Goal: Task Accomplishment & Management: Manage account settings

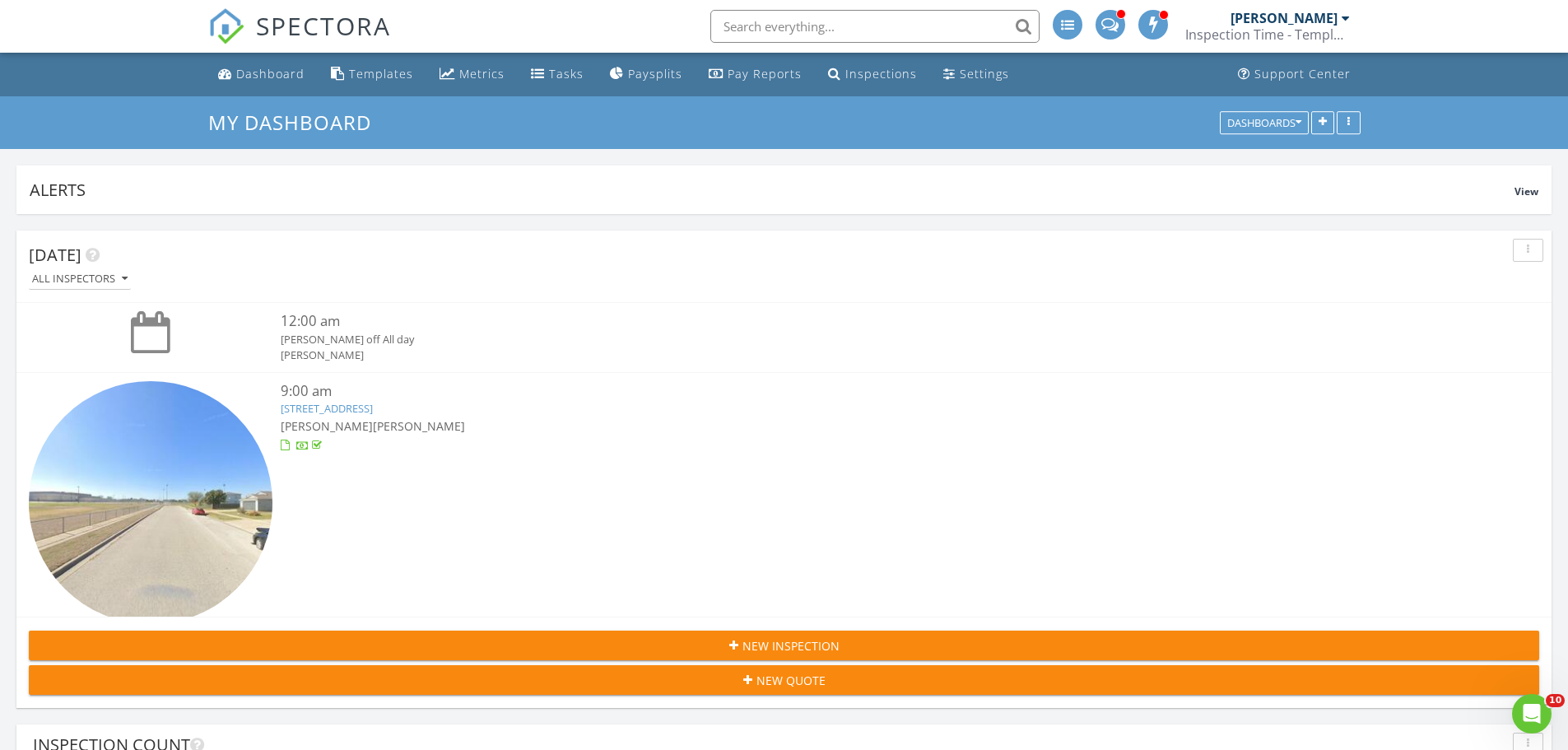
click at [1337, 14] on div "[PERSON_NAME]" at bounding box center [1284, 17] width 107 height 16
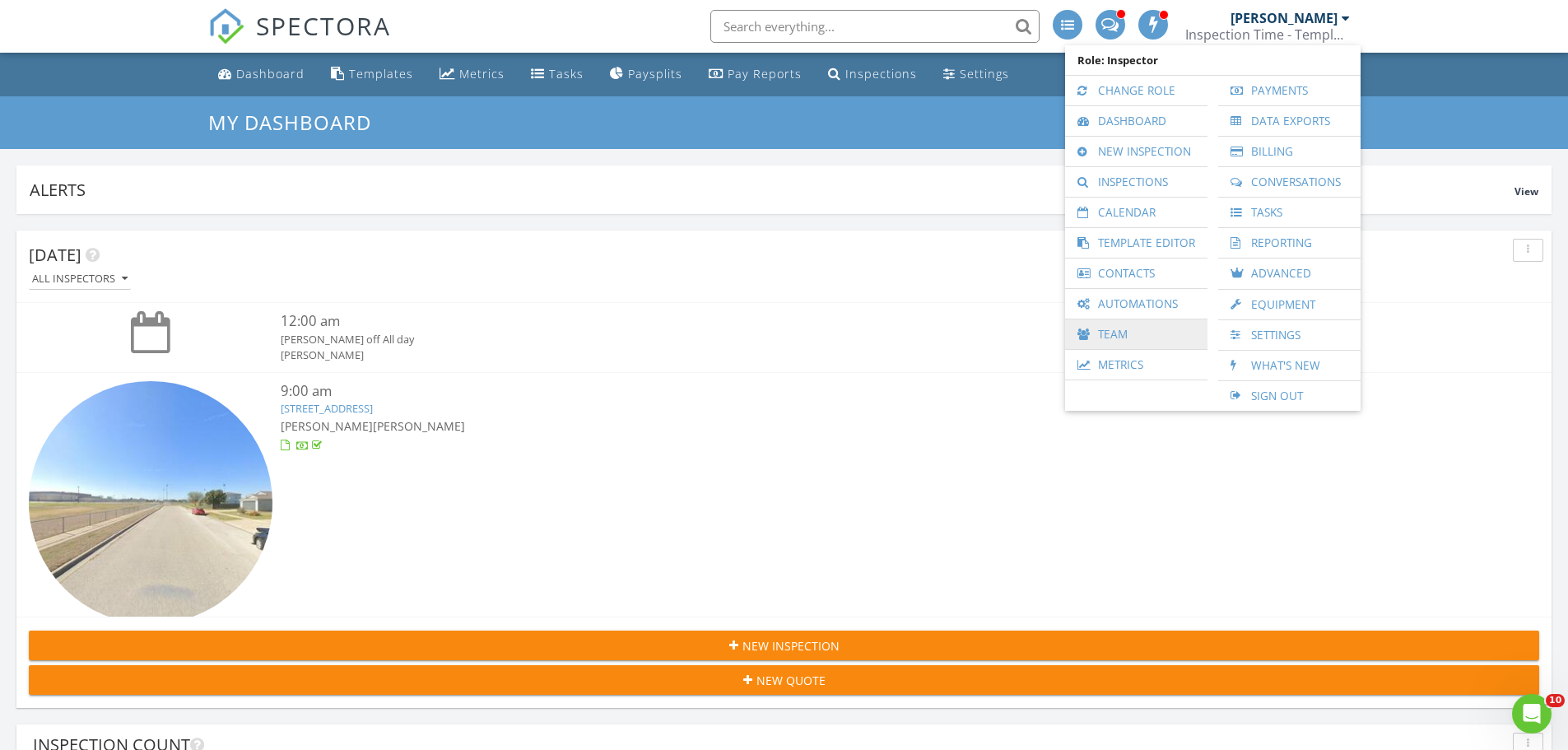
click at [1124, 334] on link "Team" at bounding box center [1136, 333] width 126 height 30
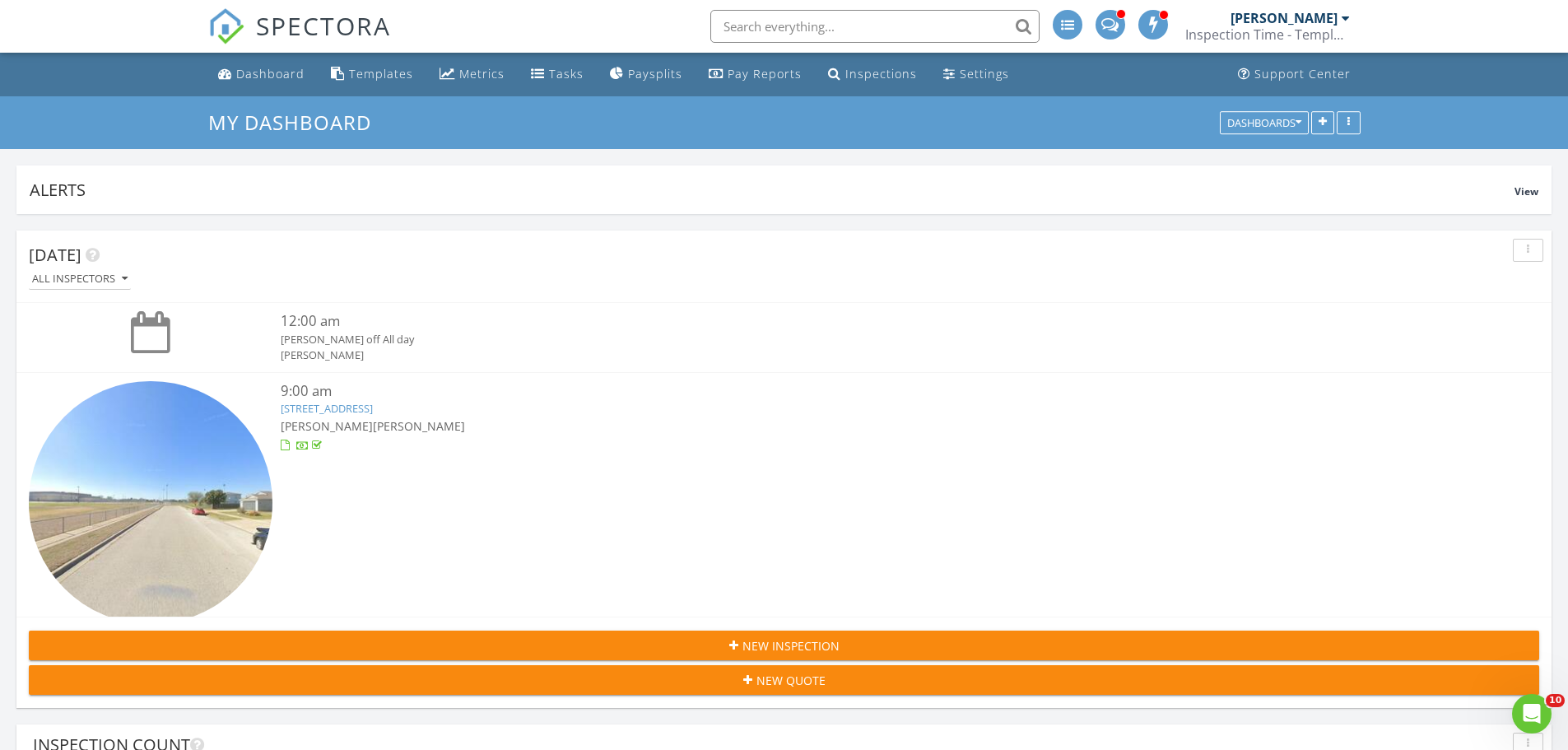
scroll to position [494, 0]
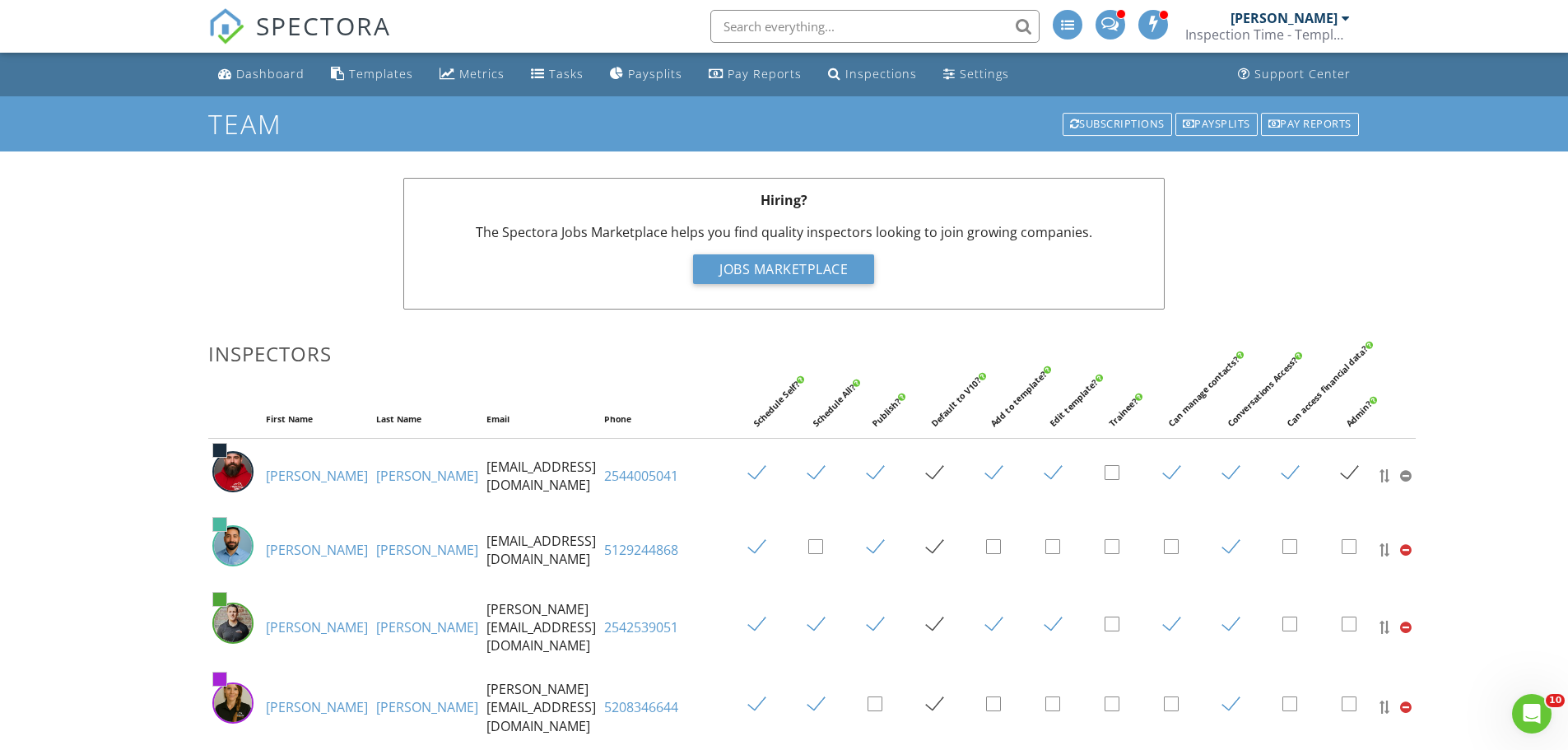
click at [1340, 12] on div "[PERSON_NAME]" at bounding box center [1290, 17] width 119 height 16
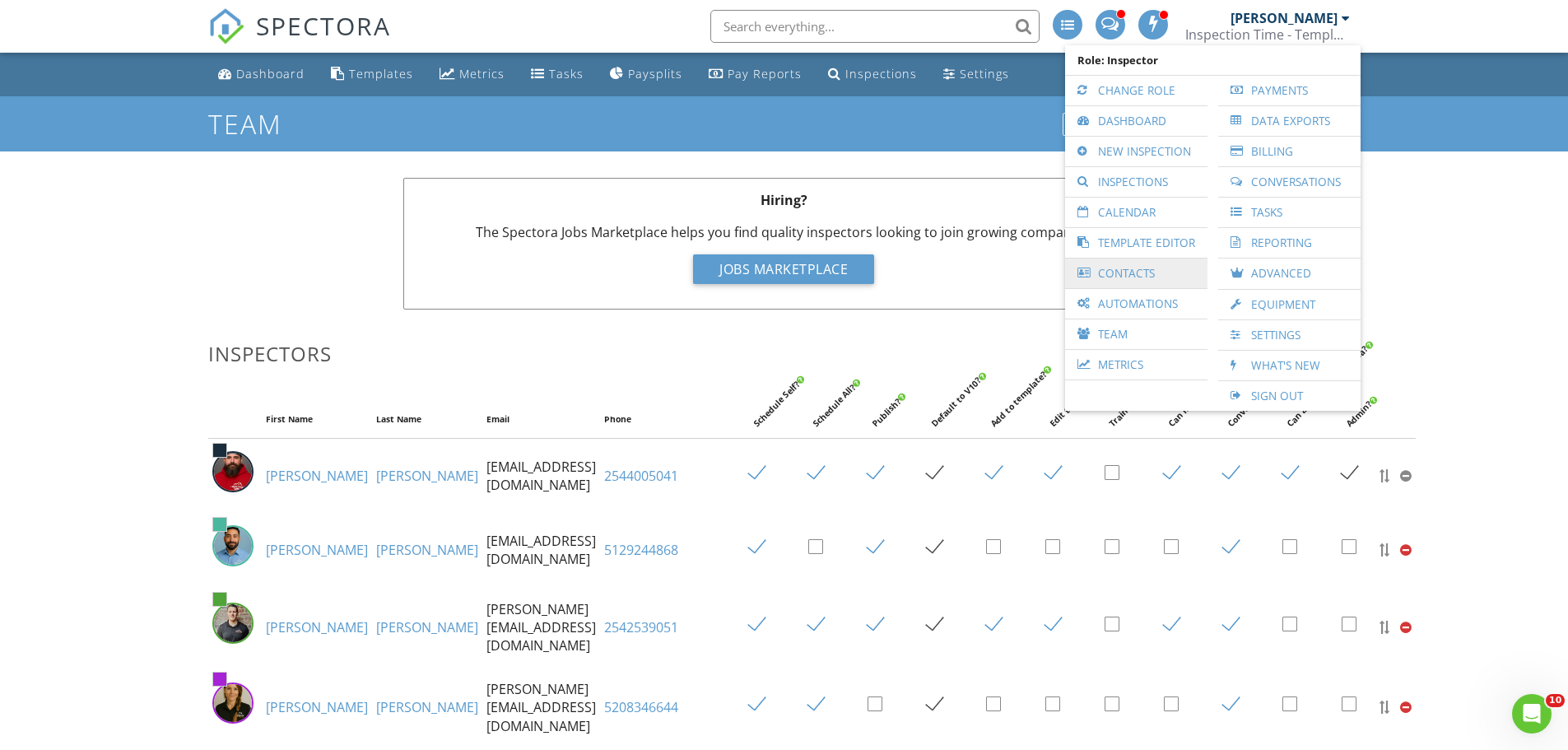
click at [1118, 274] on link "Contacts" at bounding box center [1136, 272] width 126 height 30
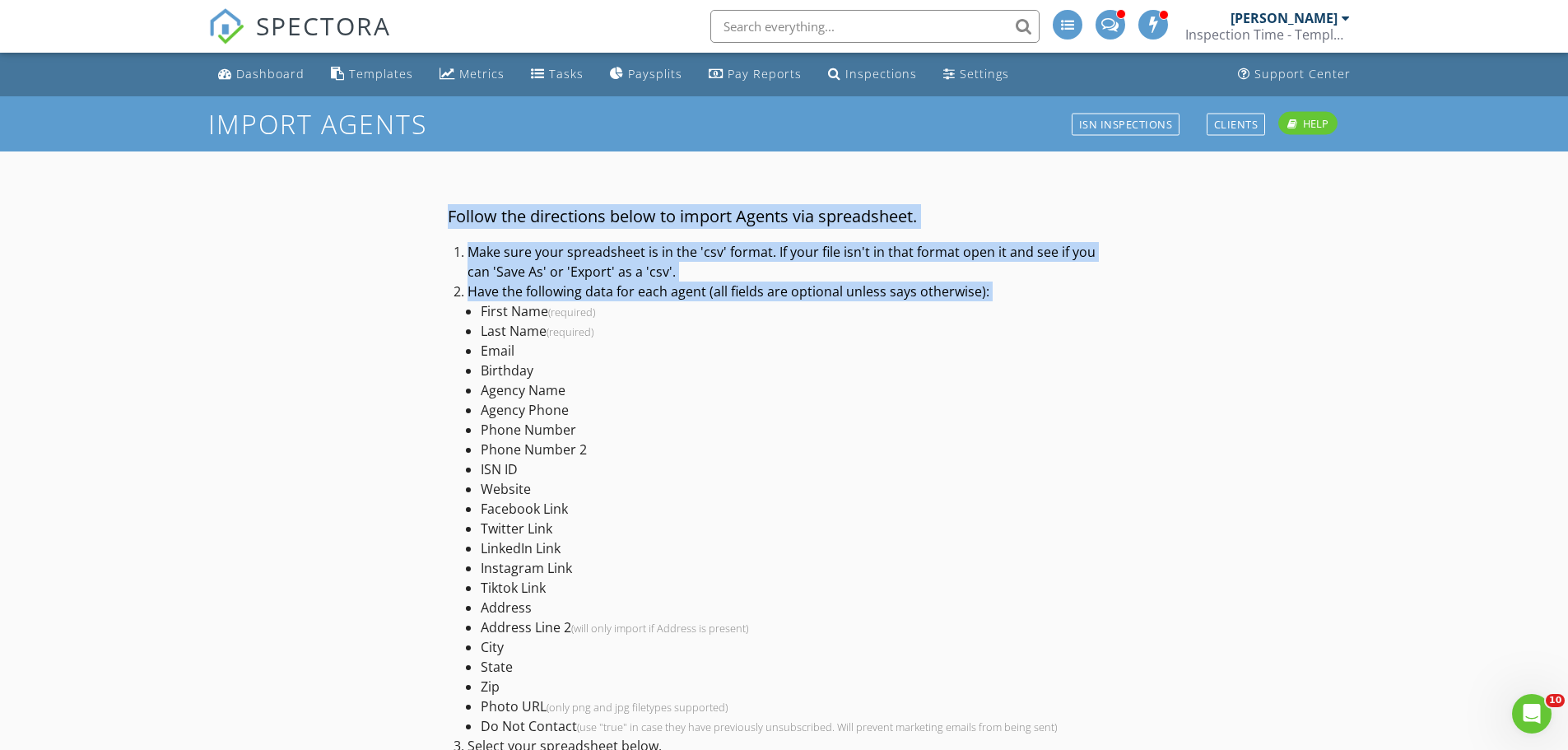
scroll to position [192, 0]
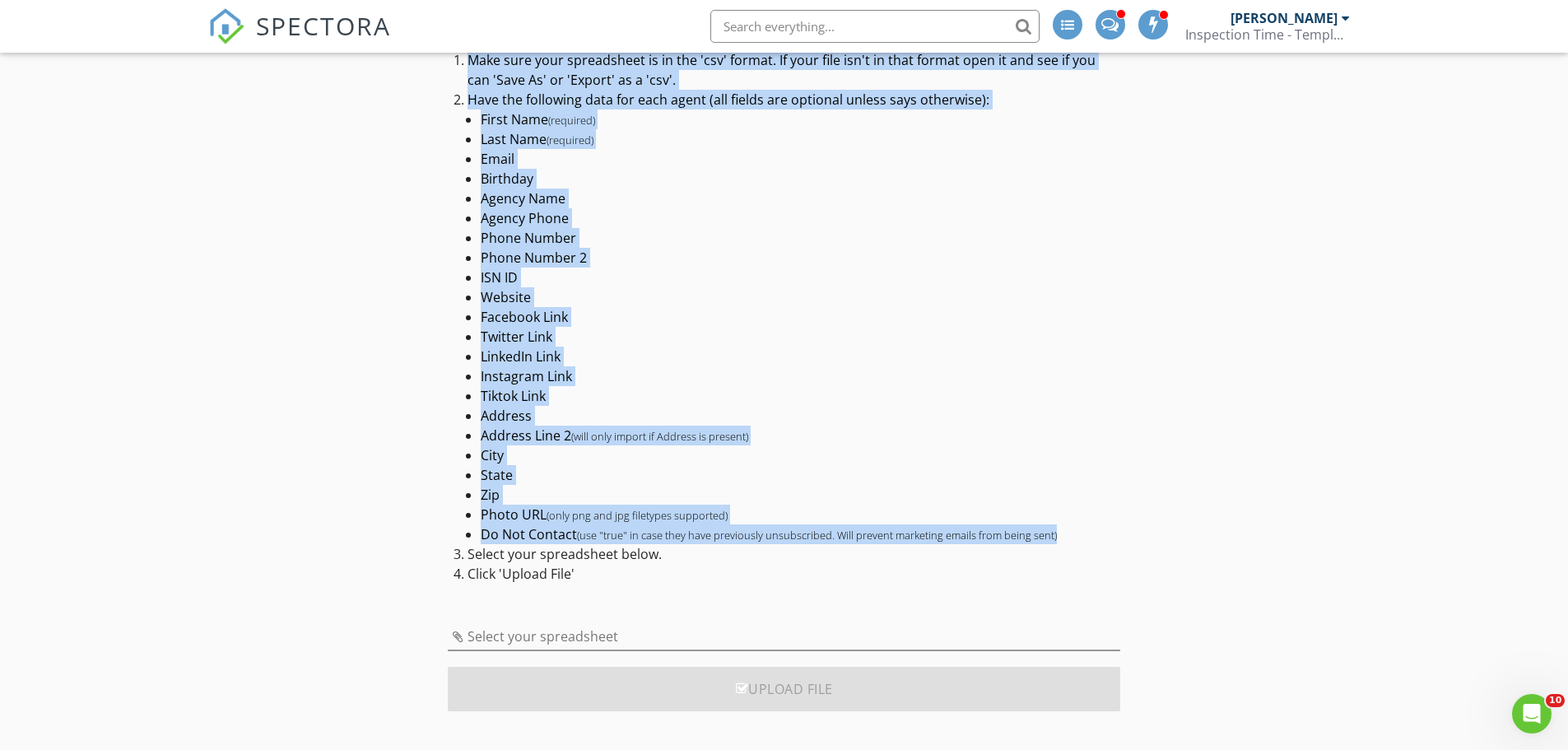
drag, startPoint x: 448, startPoint y: 217, endPoint x: 1065, endPoint y: 534, distance: 693.7
click at [1065, 534] on div "Follow the directions below to import Agents via spreadsheet. Make sure your sp…" at bounding box center [784, 298] width 673 height 571
copy div "Follow the directions below to import Agents via spreadsheet. Make sure your sp…"
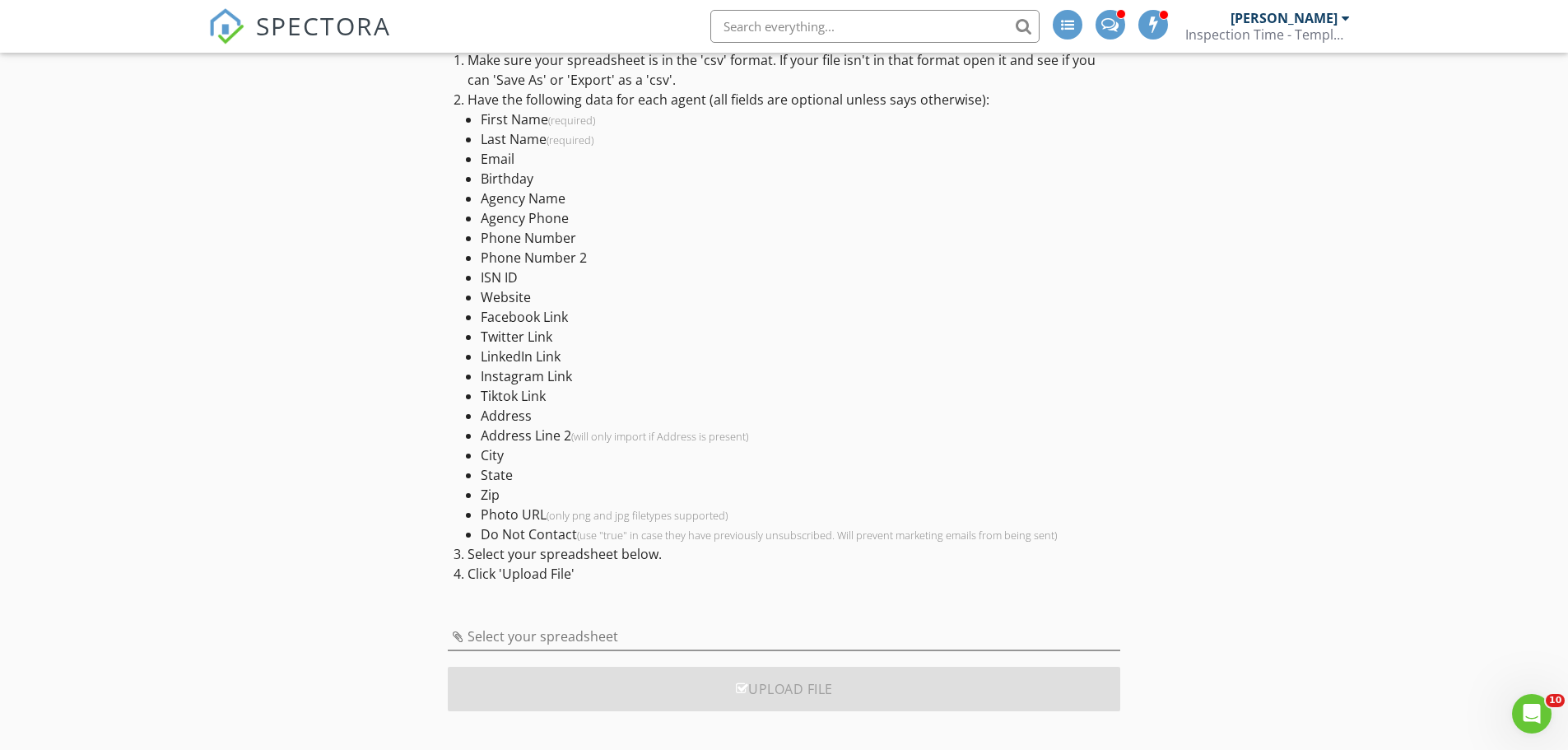
click at [1345, 21] on div at bounding box center [1345, 18] width 9 height 13
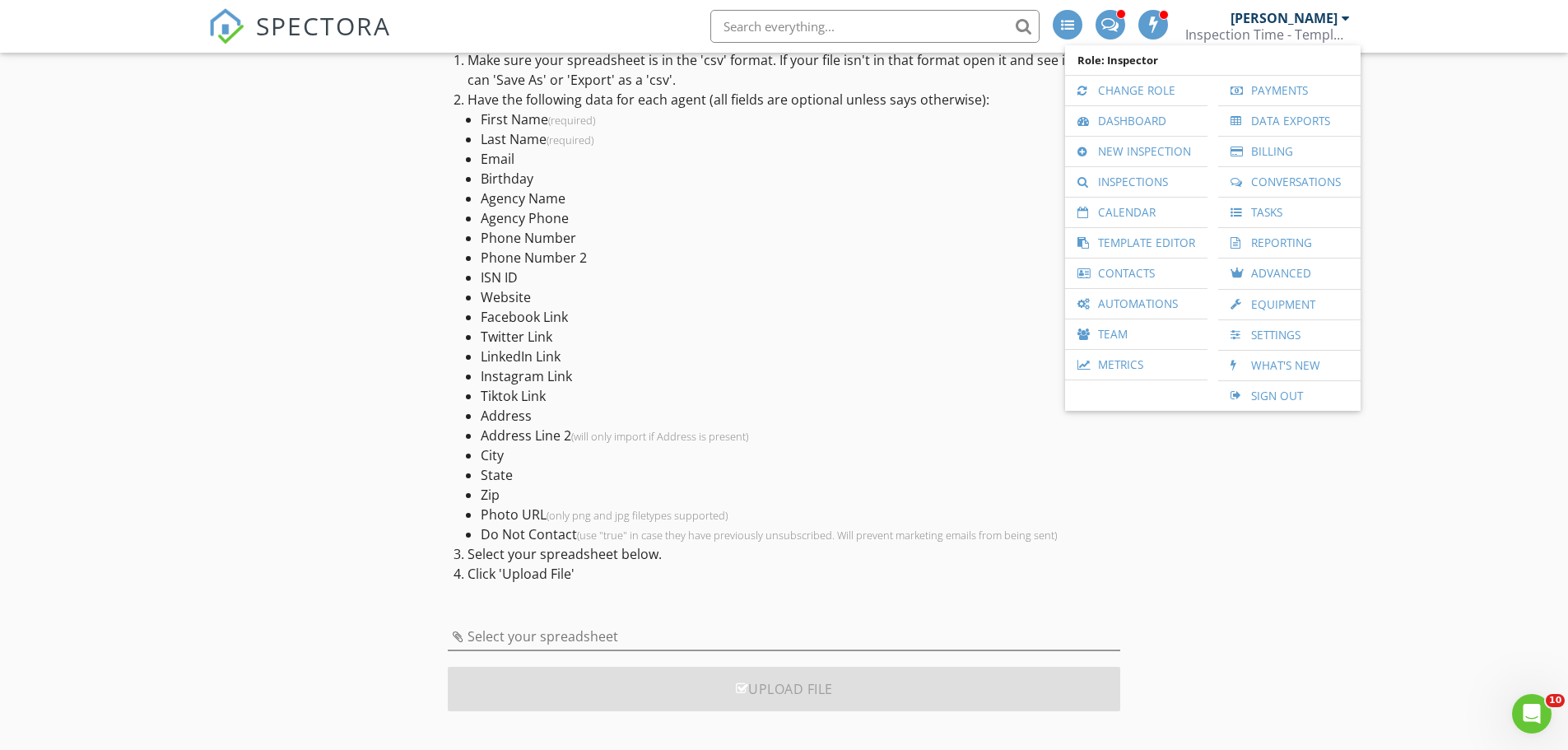
click at [770, 690] on div "Upload File" at bounding box center [784, 689] width 673 height 45
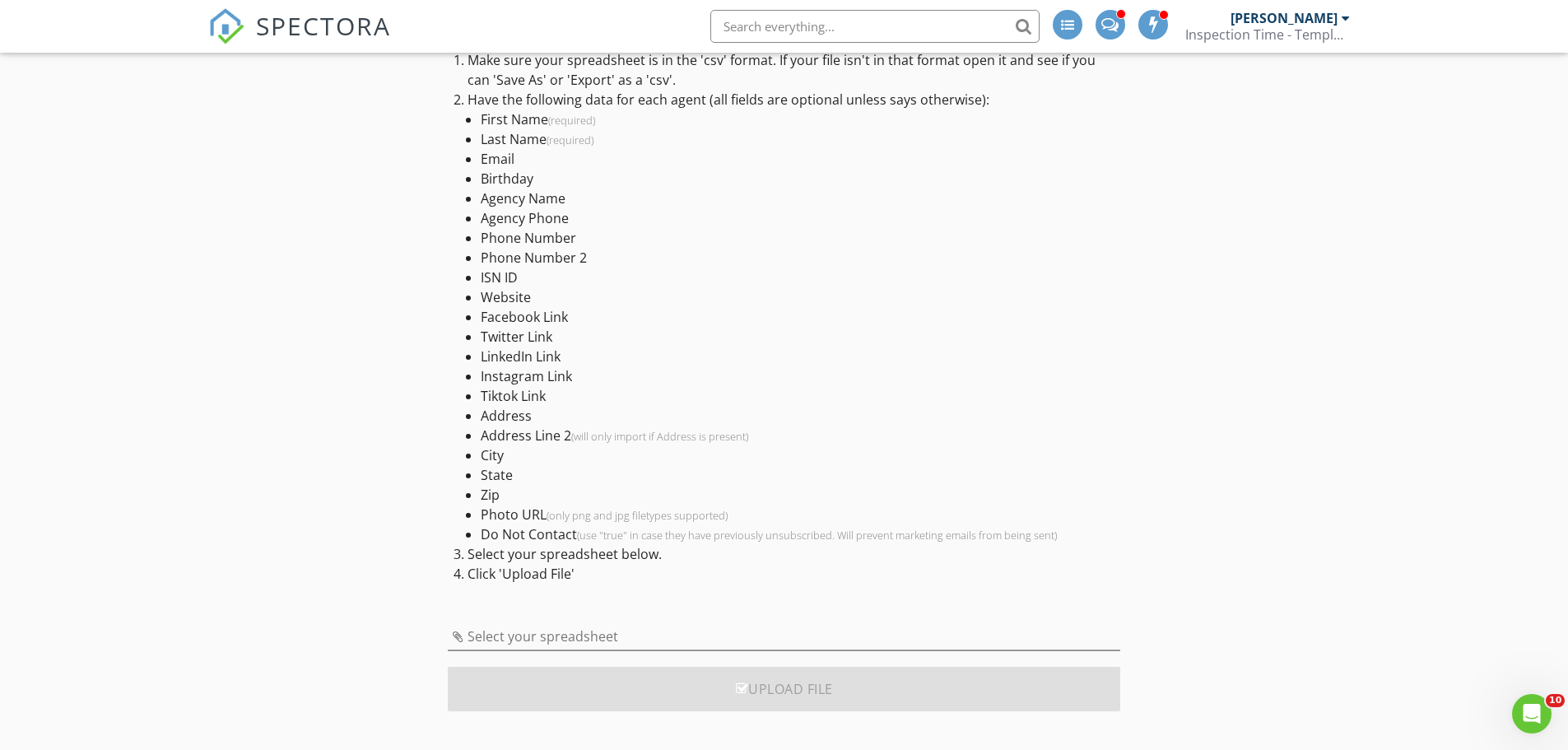
click at [656, 615] on div "Select your spreadsheet" at bounding box center [784, 640] width 673 height 54
click at [601, 631] on input "Select your spreadsheet" at bounding box center [784, 636] width 673 height 27
click at [534, 621] on div "Select your spreadsheet" at bounding box center [784, 640] width 673 height 54
click at [515, 632] on input "Select your spreadsheet" at bounding box center [784, 636] width 673 height 27
type input "bell_county_agents_spectora_template.csv"
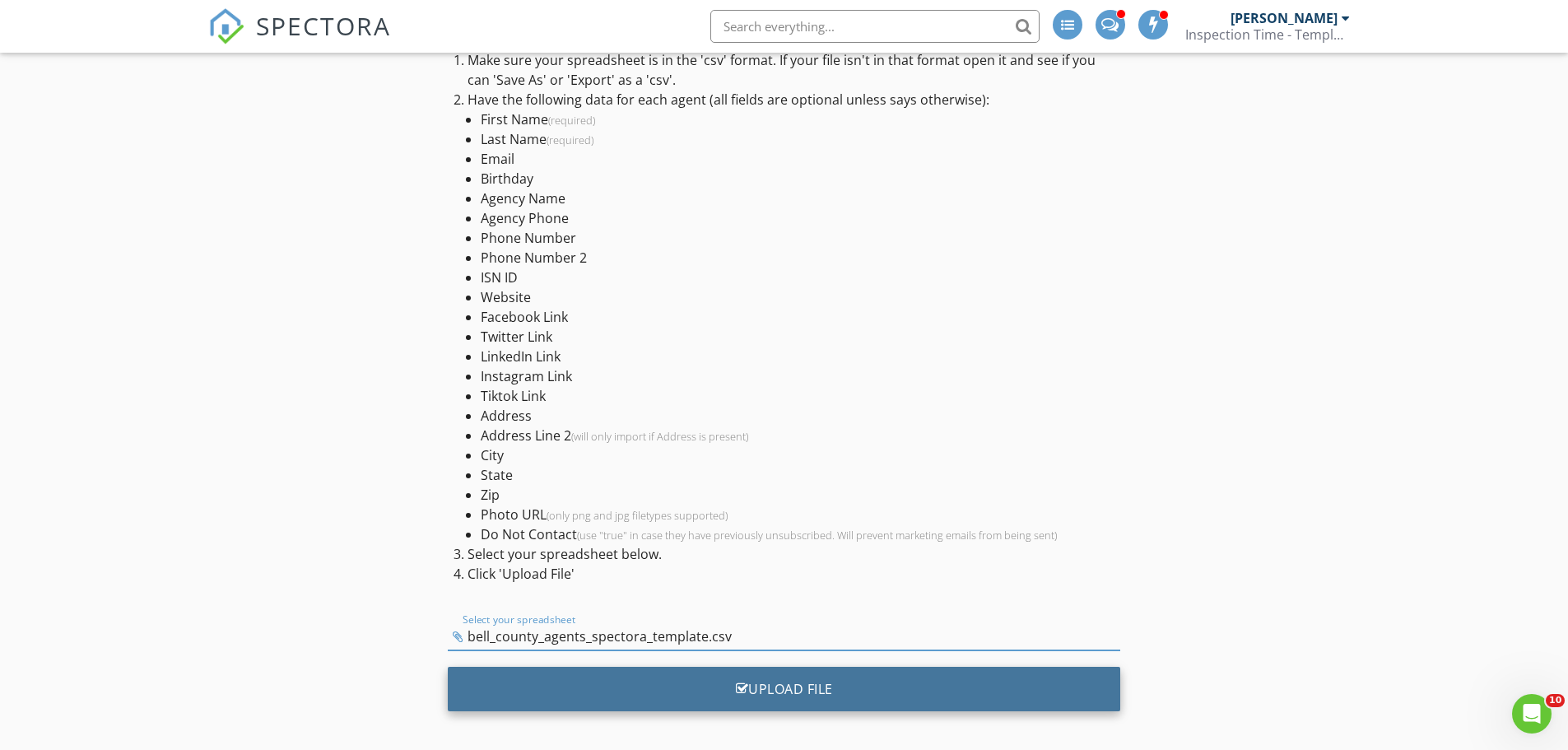
click at [773, 688] on div "Upload File" at bounding box center [784, 689] width 673 height 45
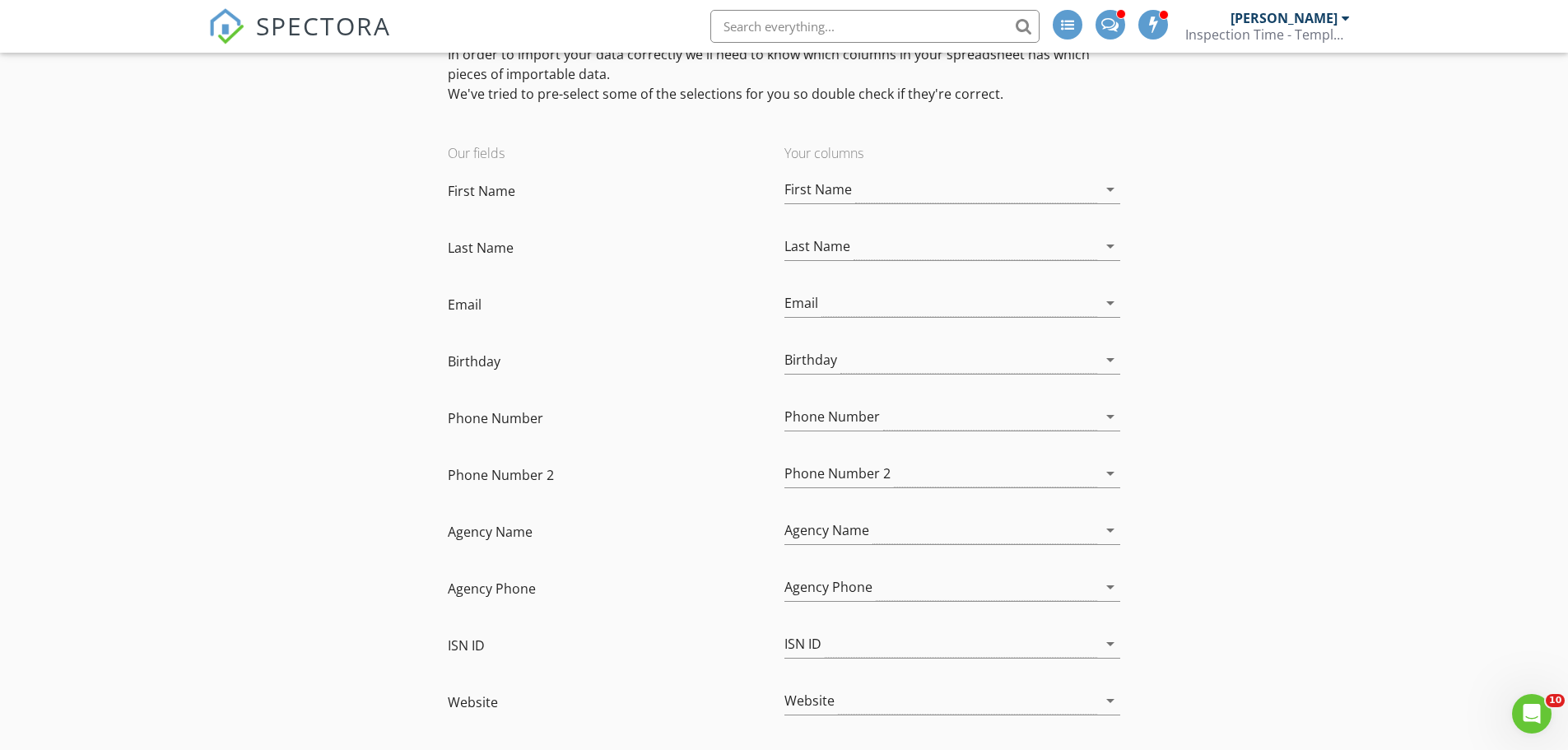
scroll to position [0, 0]
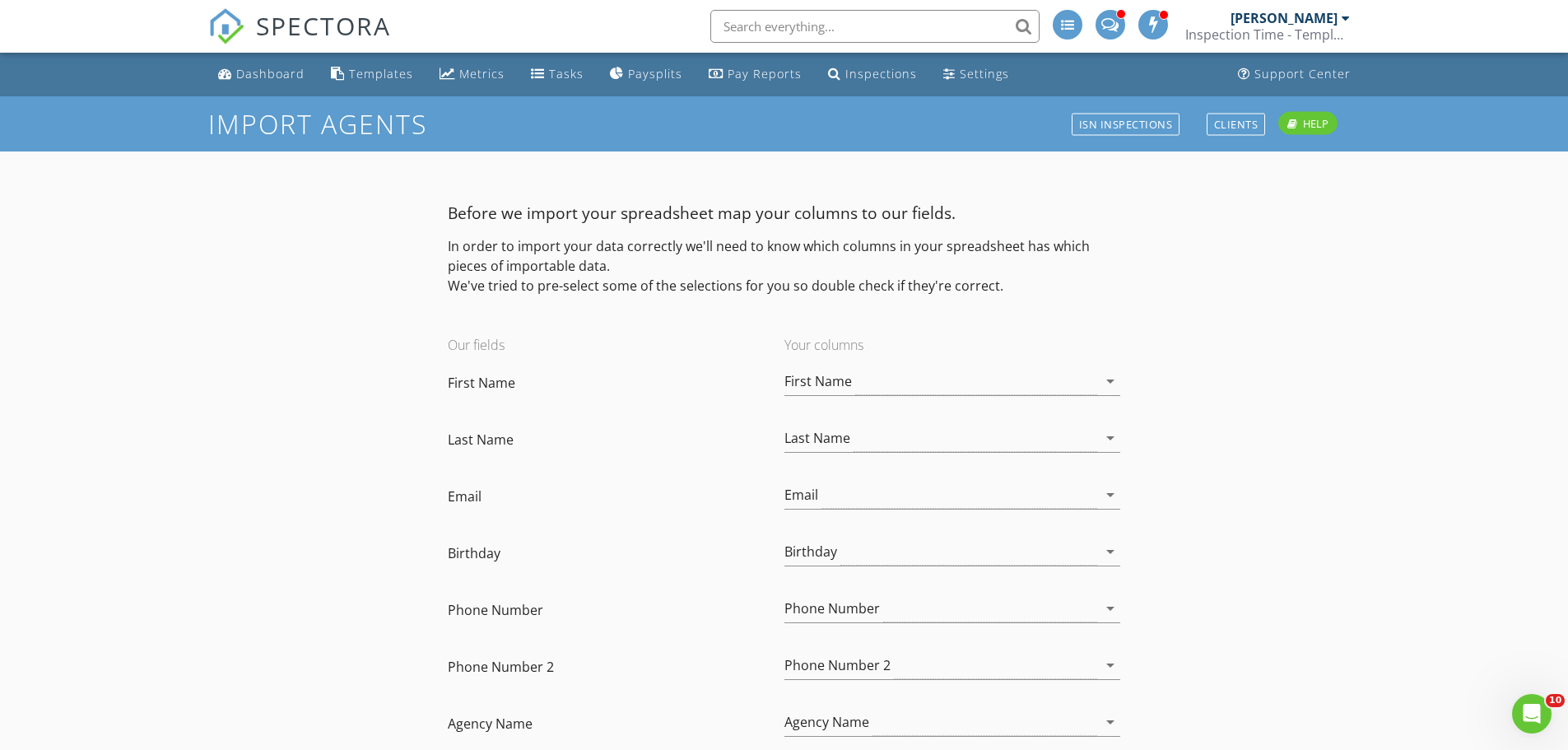
drag, startPoint x: 450, startPoint y: 211, endPoint x: 998, endPoint y: 284, distance: 552.8
click at [998, 284] on div "Before we import your spreadsheet map your columns to our fields. In order to i…" at bounding box center [784, 256] width 673 height 130
copy div "Before we import your spreadsheet map your columns to our fields. In order to i…"
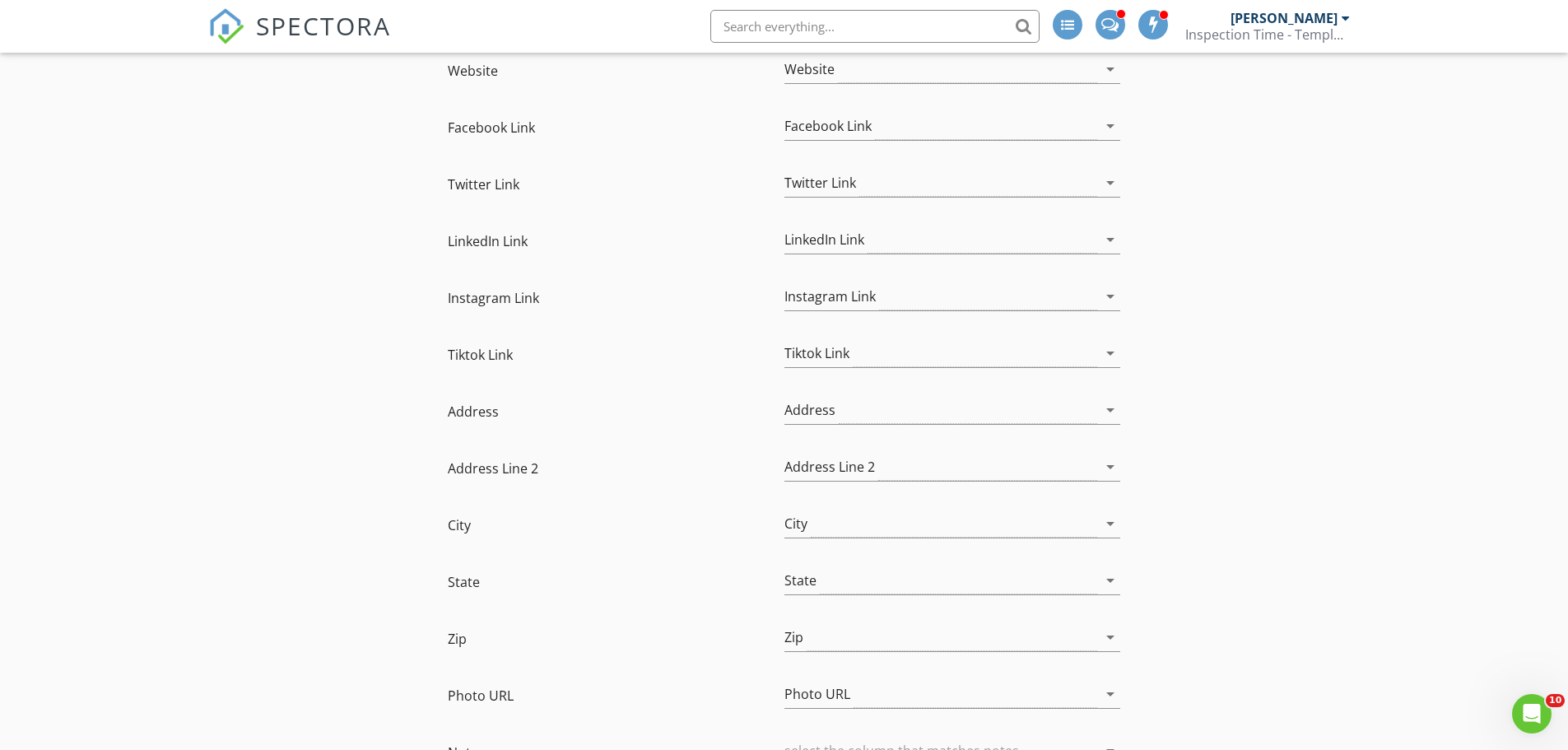
scroll to position [1161, 0]
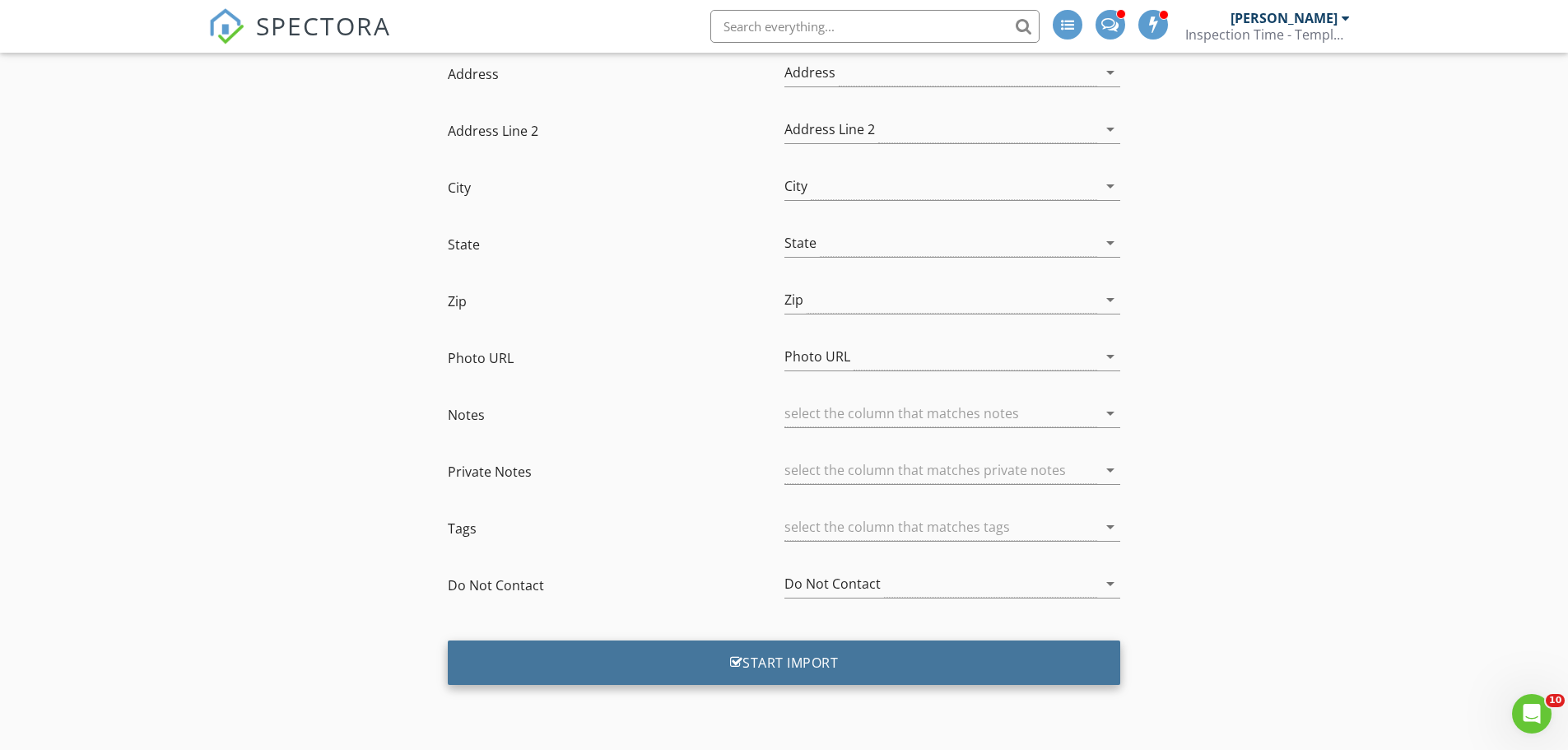
click at [773, 666] on div "Start Import" at bounding box center [784, 662] width 673 height 45
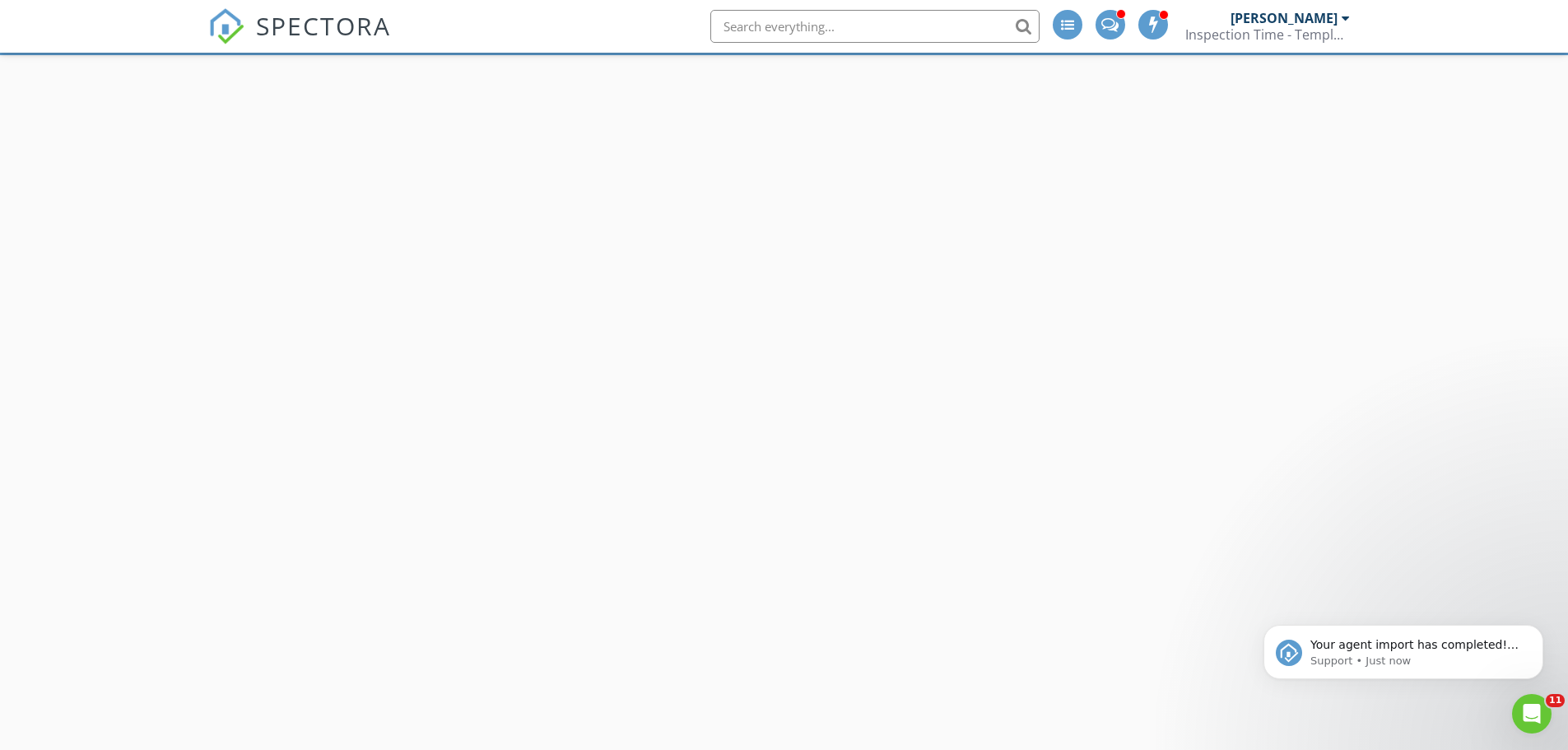
scroll to position [0, 0]
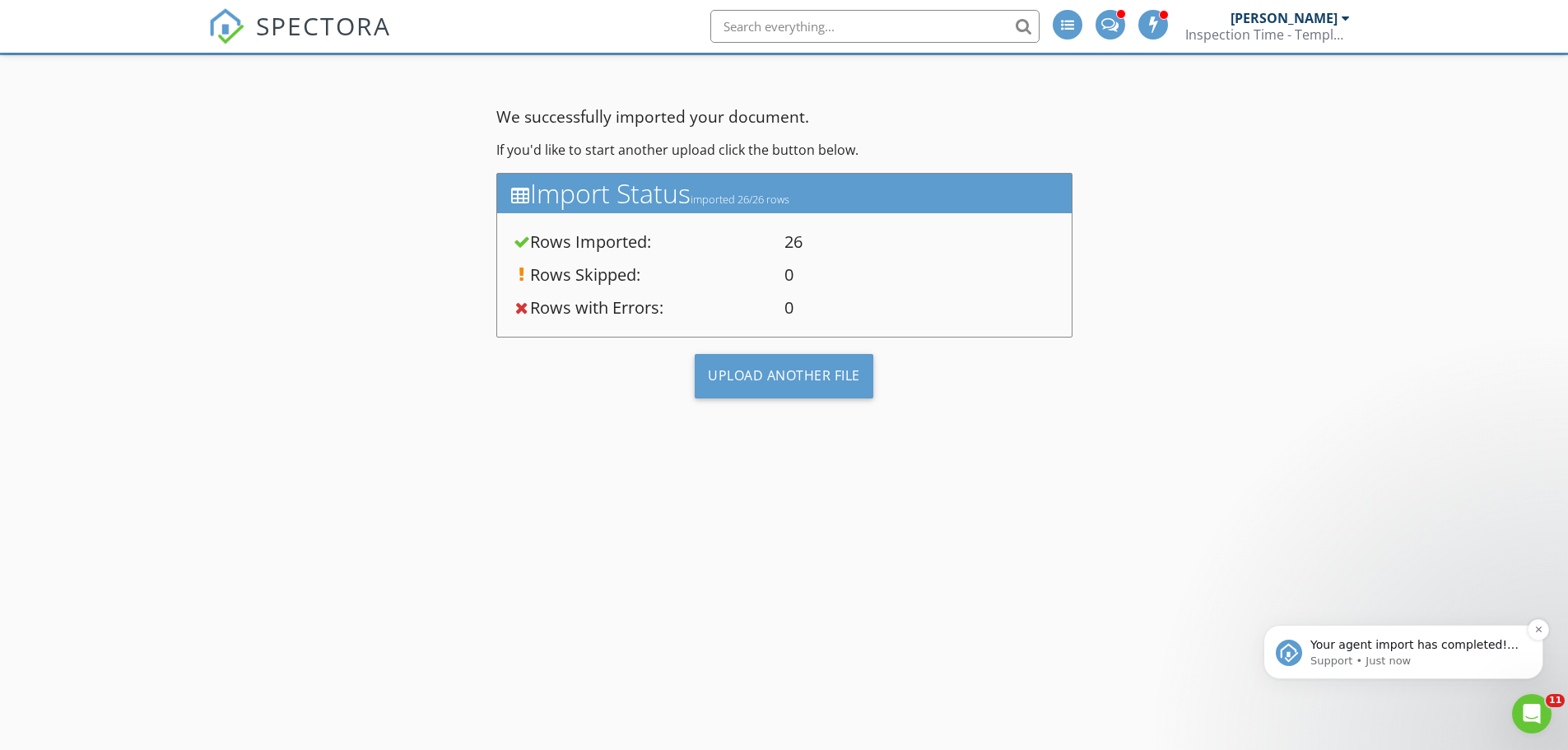
click at [1380, 649] on p "Your agent import has completed! View them on the Contacts page." at bounding box center [1416, 645] width 212 height 16
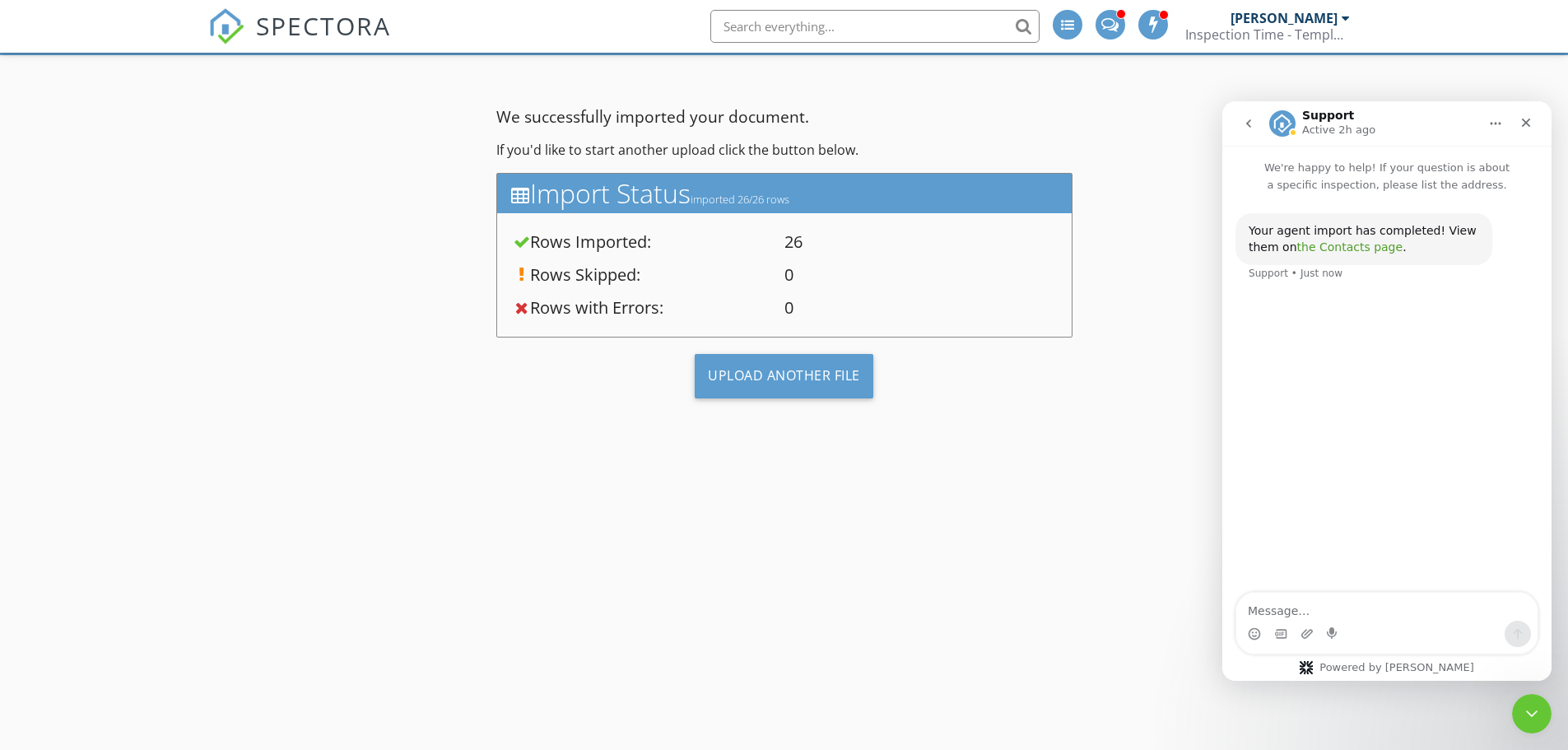
click at [1316, 246] on link "the Contacts page" at bounding box center [1350, 247] width 106 height 13
click at [762, 362] on div "Upload Another File" at bounding box center [784, 375] width 179 height 45
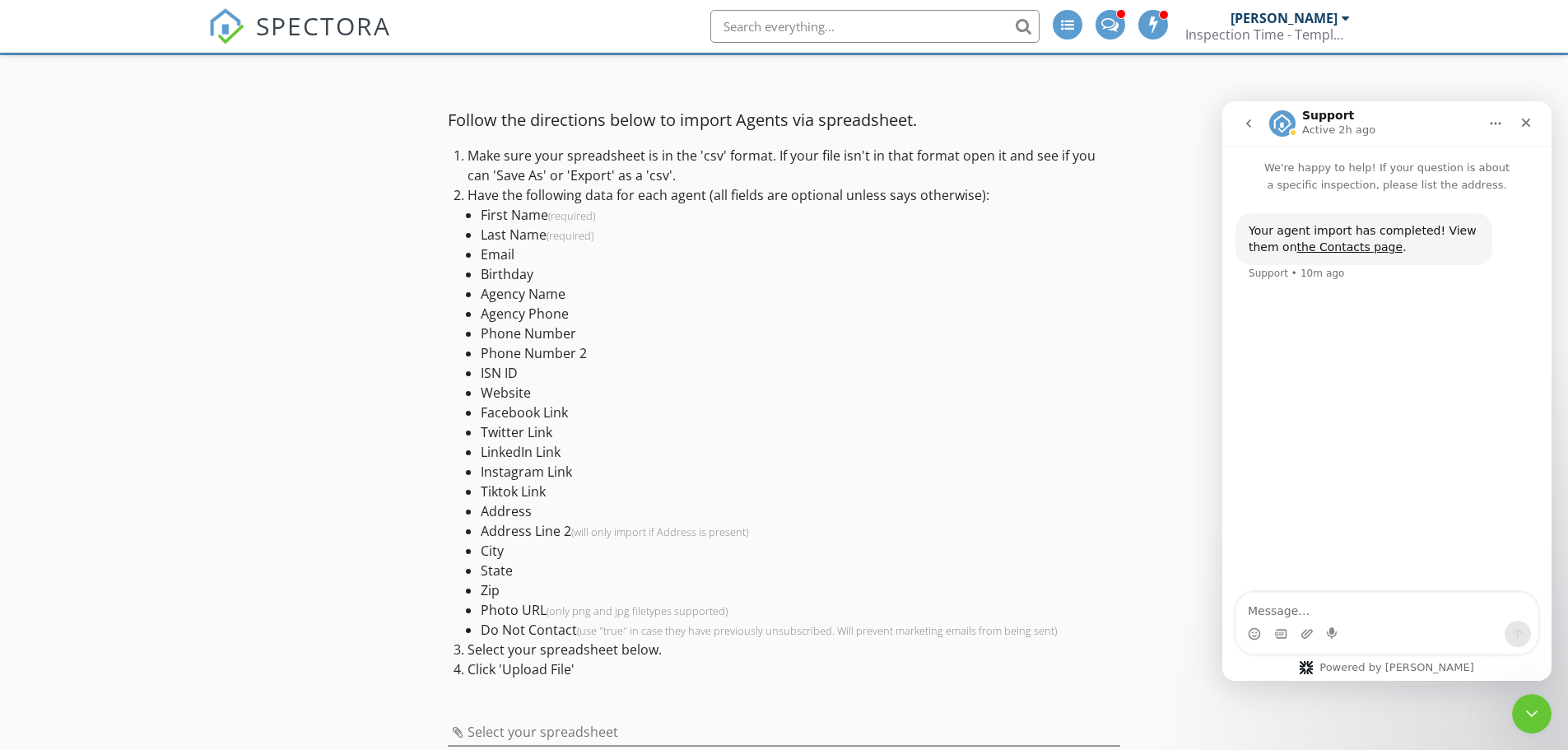
scroll to position [192, 0]
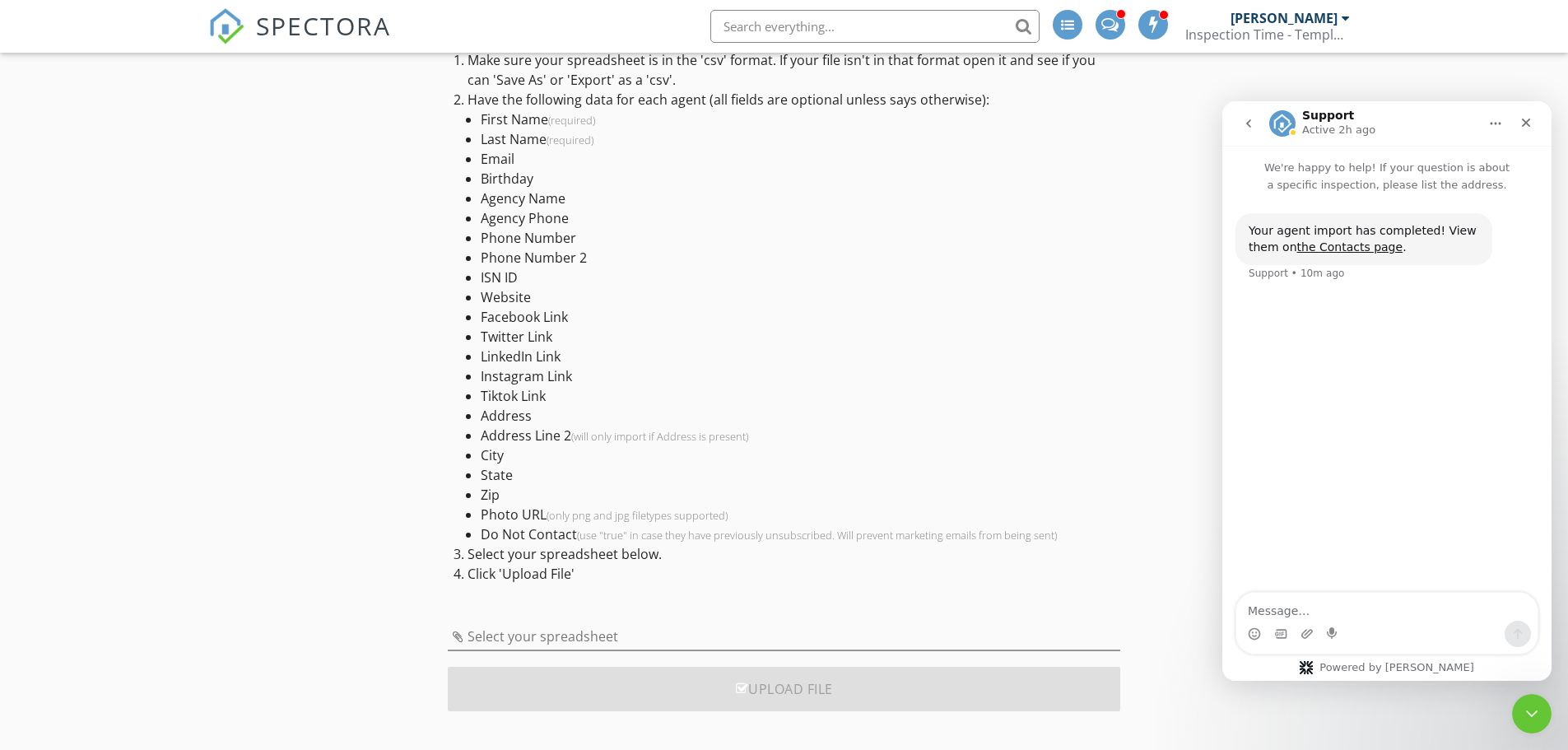
click at [593, 620] on div "Select your spreadsheet" at bounding box center [784, 640] width 673 height 54
click at [592, 633] on input "Select your spreadsheet" at bounding box center [784, 636] width 673 height 27
type input "bell_county_agents_alignable_additions.csv"
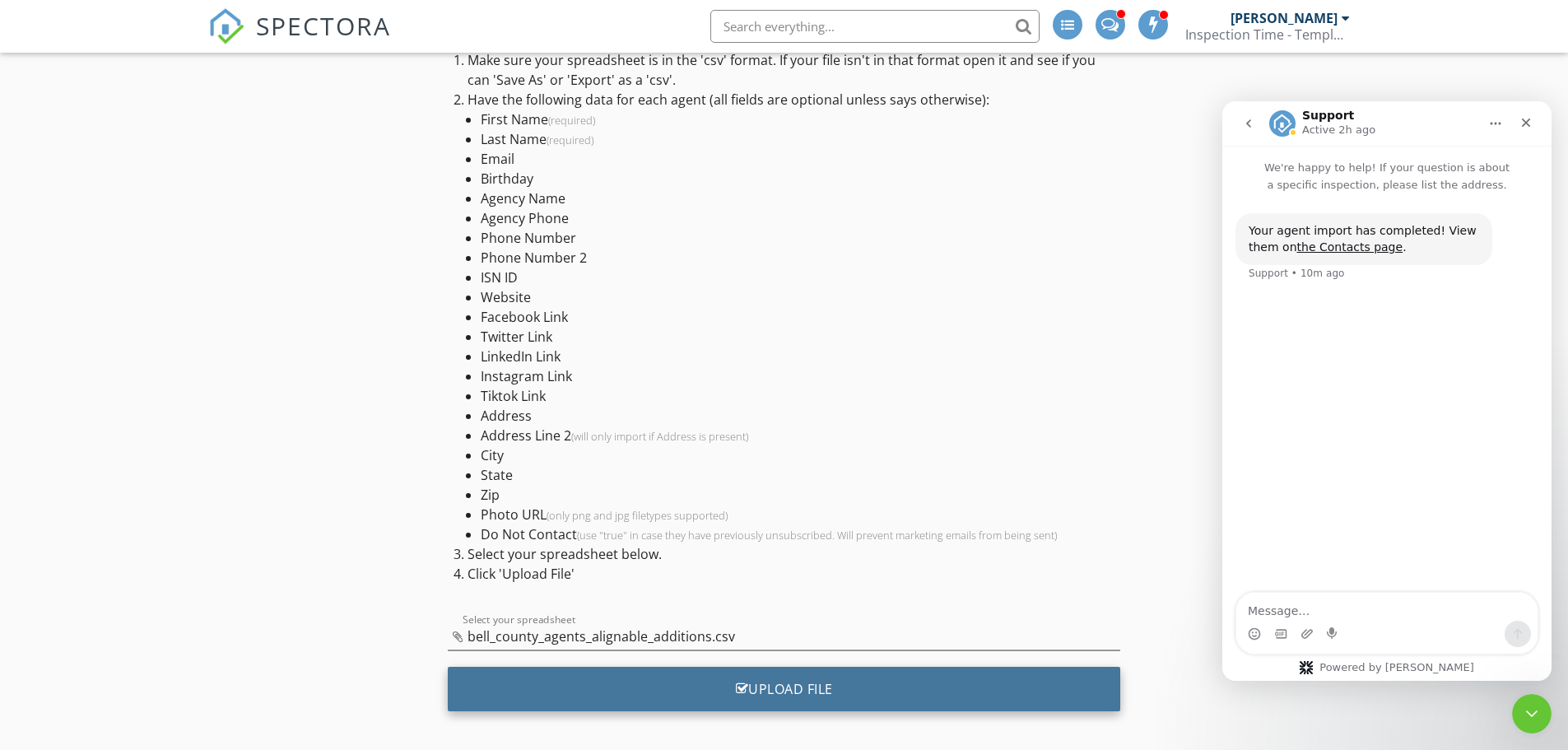
click at [829, 687] on div "Upload File" at bounding box center [784, 689] width 673 height 45
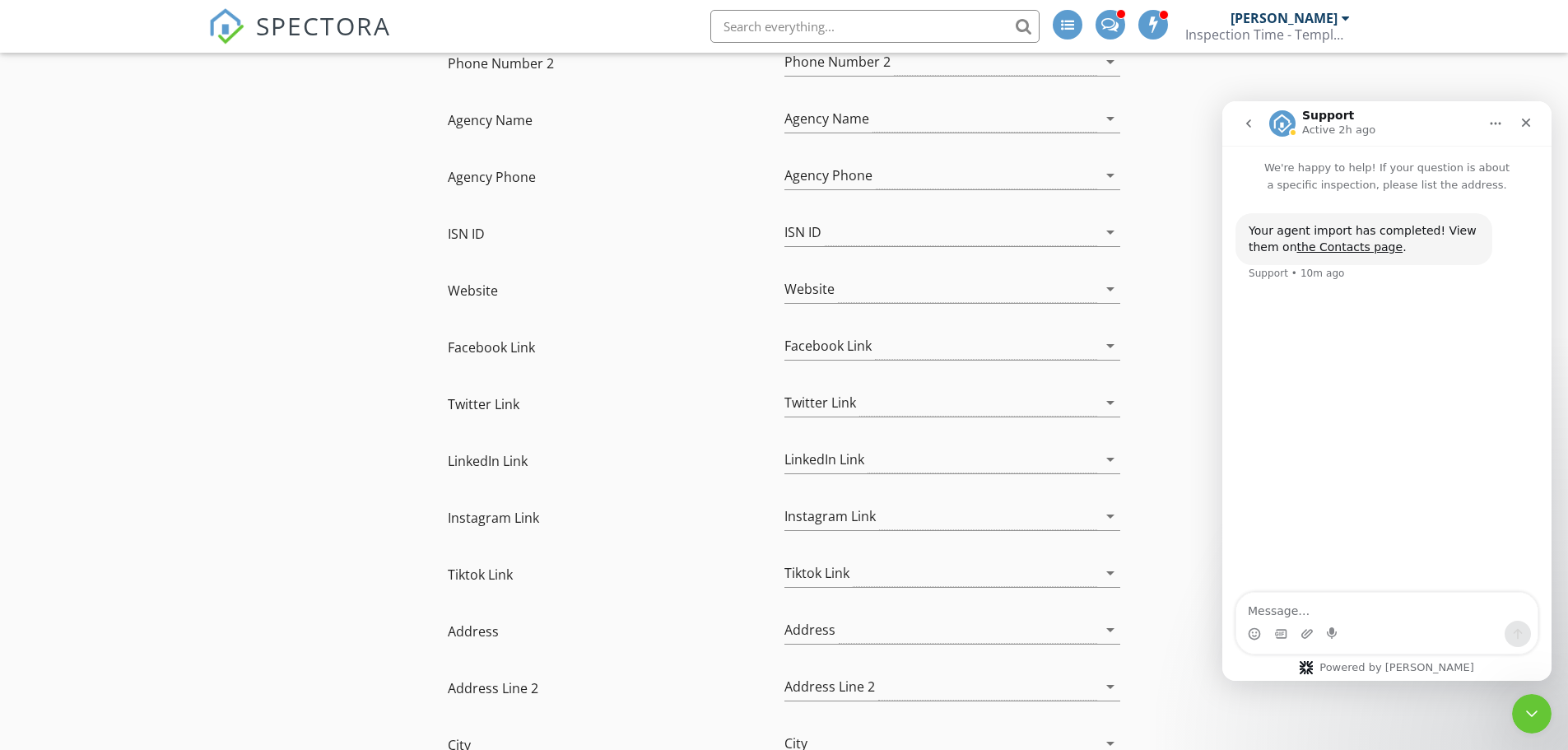
scroll to position [1097, 0]
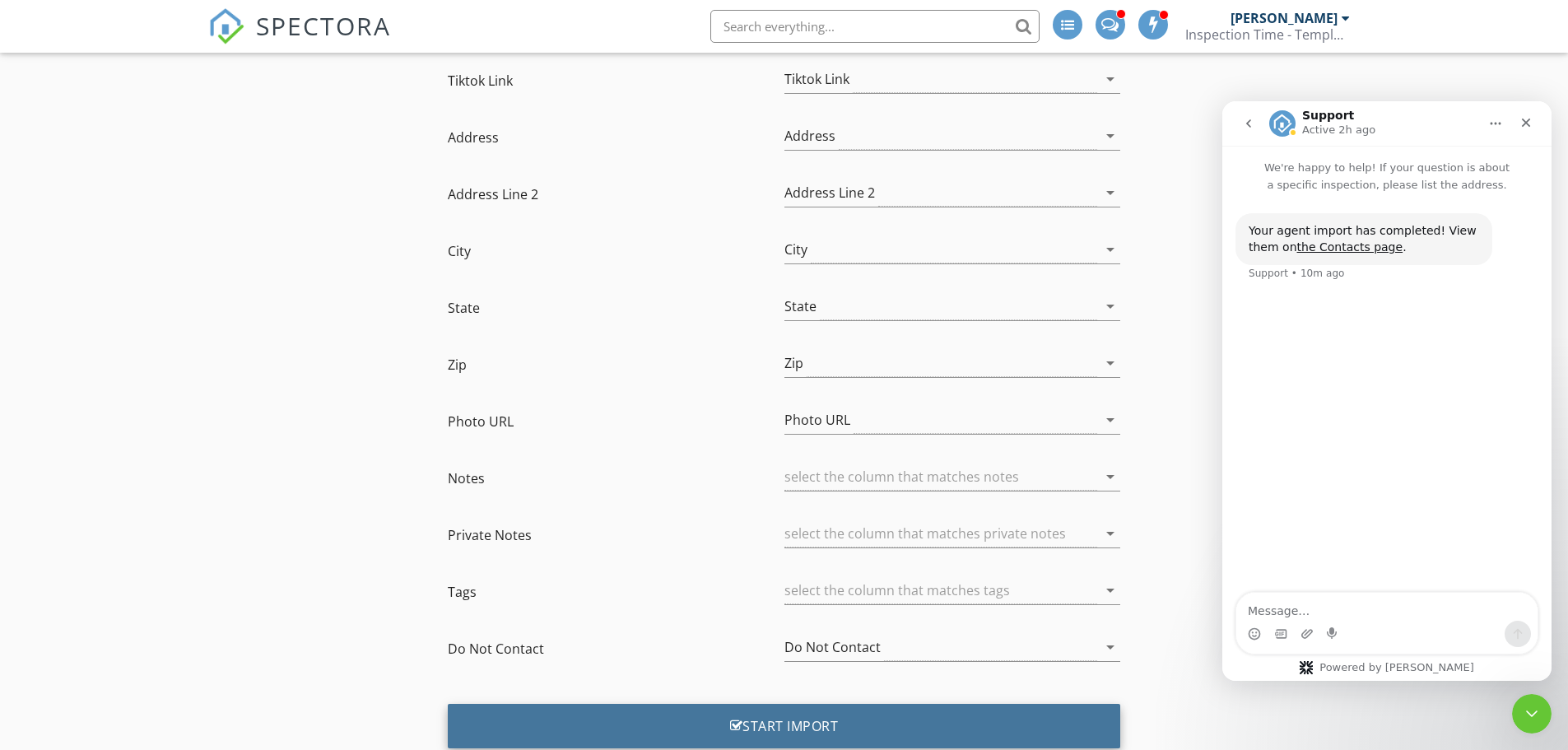
click at [895, 728] on div "Start Import" at bounding box center [784, 725] width 673 height 45
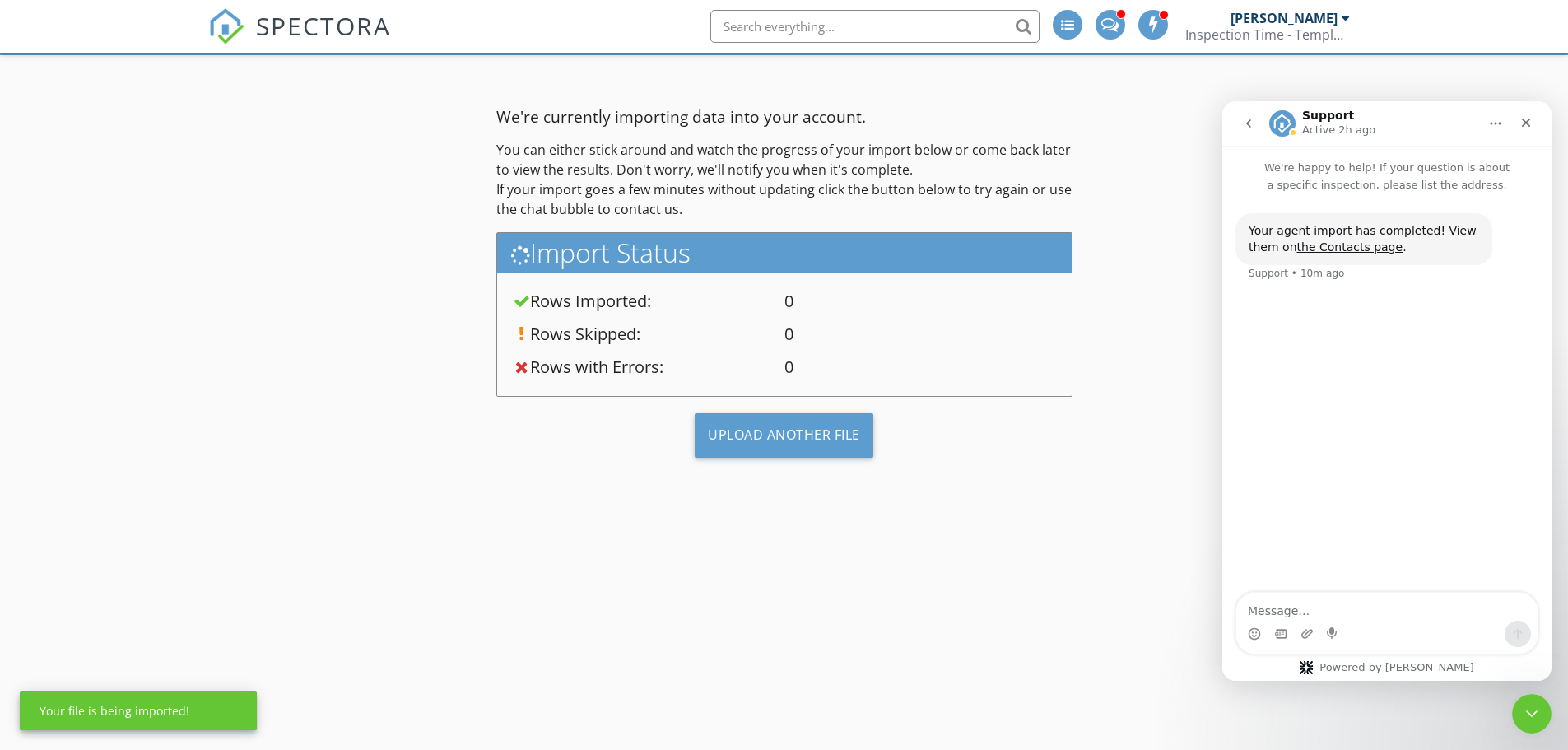
scroll to position [96, 0]
click at [1524, 117] on icon "Close" at bounding box center [1526, 122] width 13 height 13
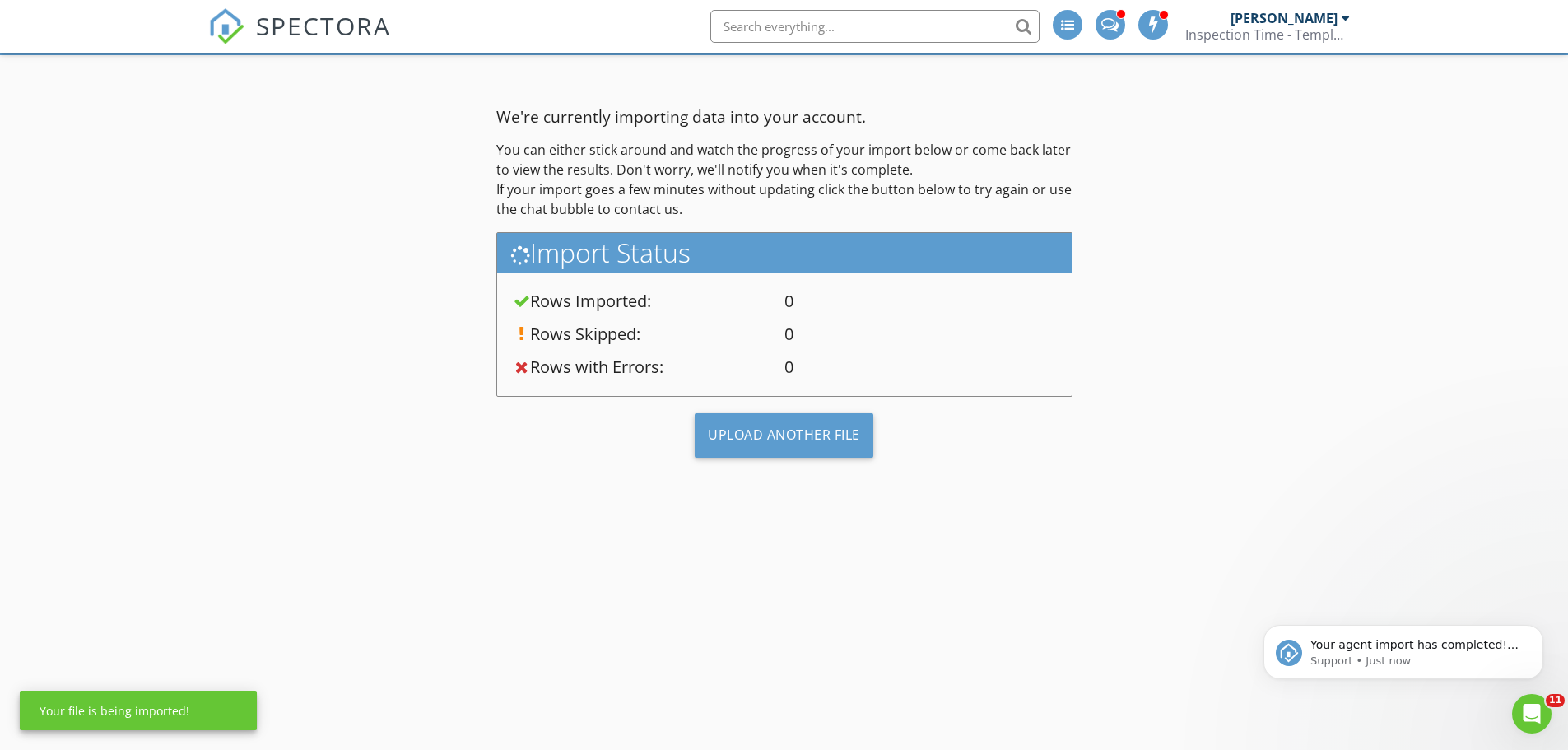
scroll to position [0, 0]
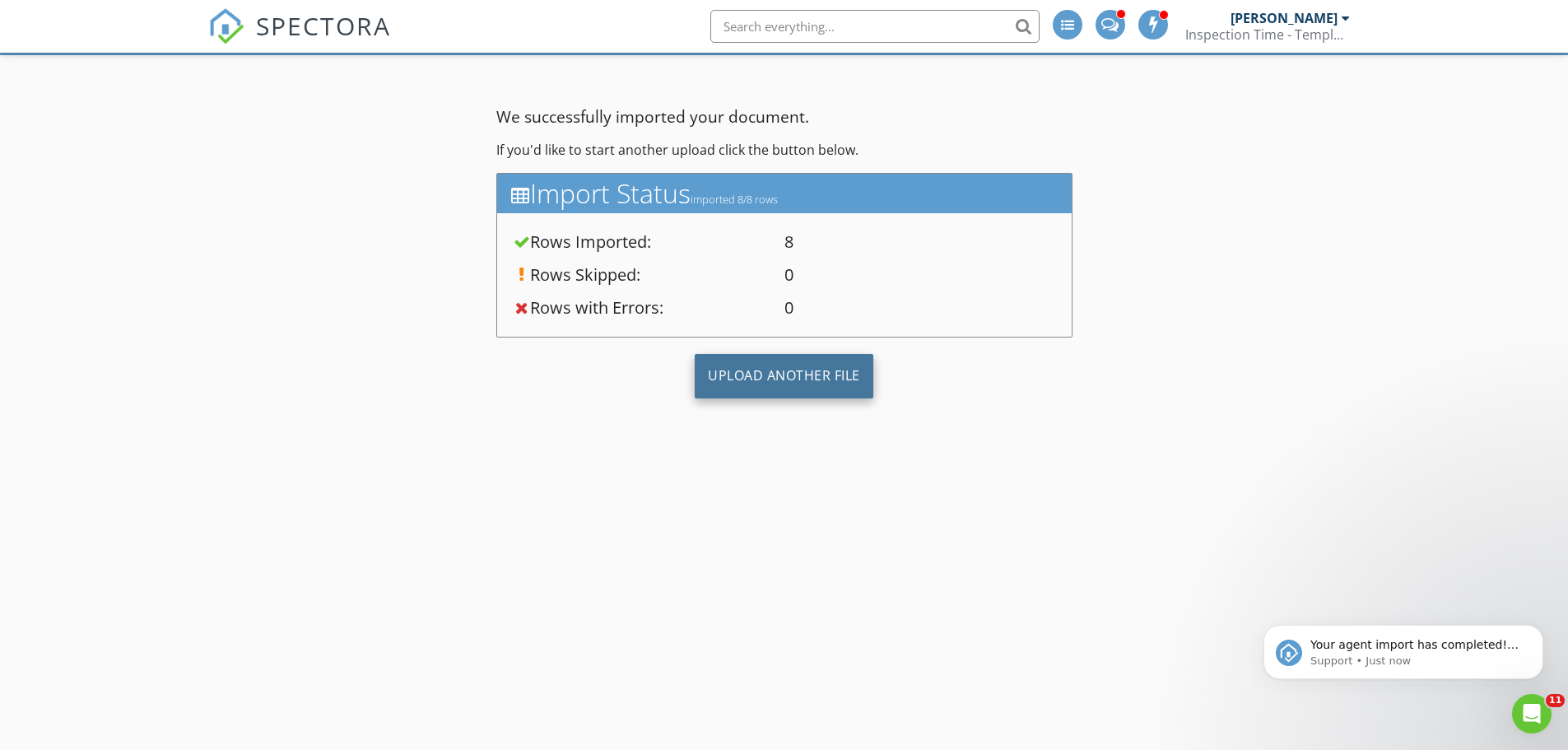
click at [791, 379] on div "Upload Another File" at bounding box center [784, 375] width 179 height 45
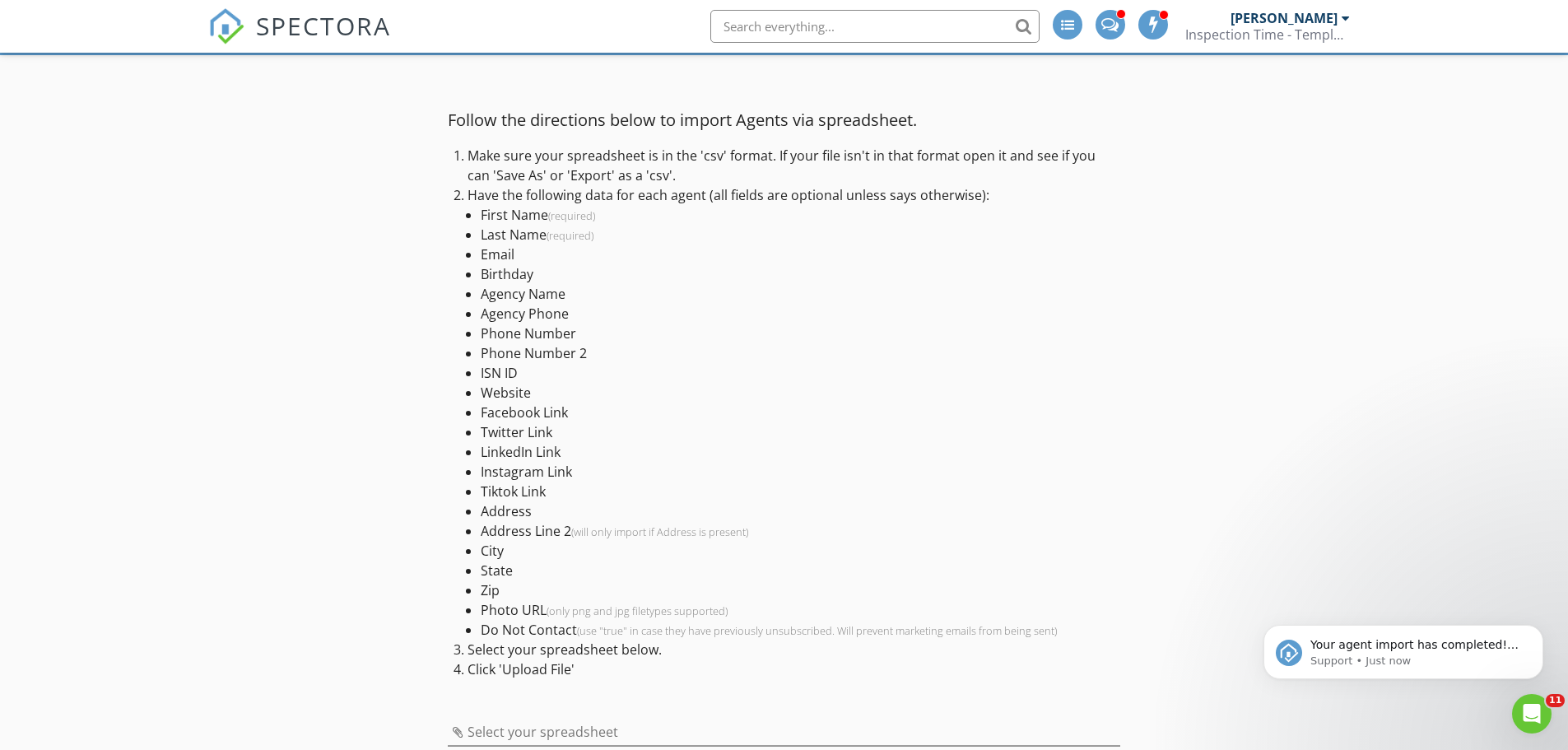
scroll to position [192, 0]
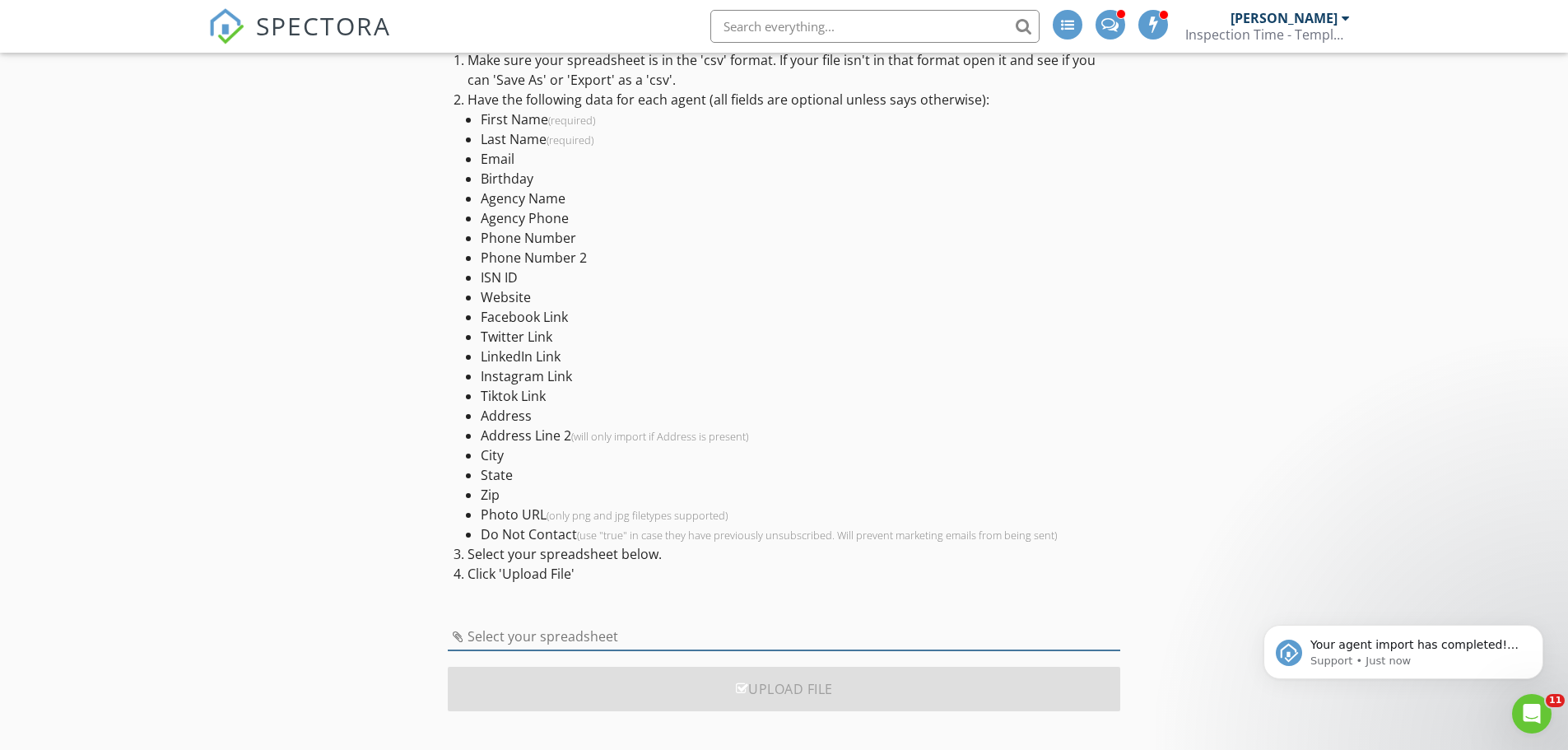
click at [591, 644] on input "Select your spreadsheet" at bounding box center [784, 636] width 673 height 27
type input "bell_county_agents_compass_batch1.csv"
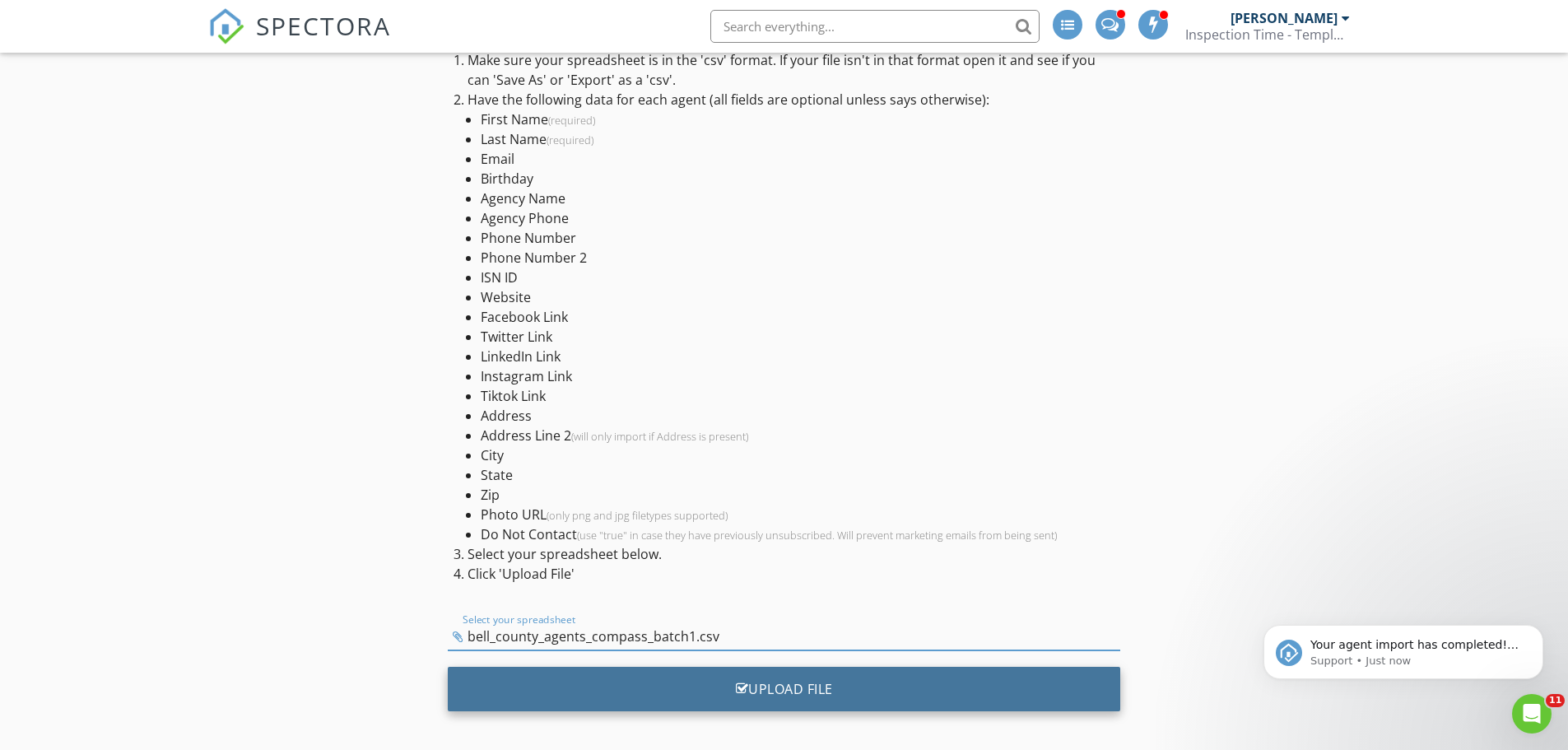
click at [804, 693] on div "Upload File" at bounding box center [784, 689] width 673 height 45
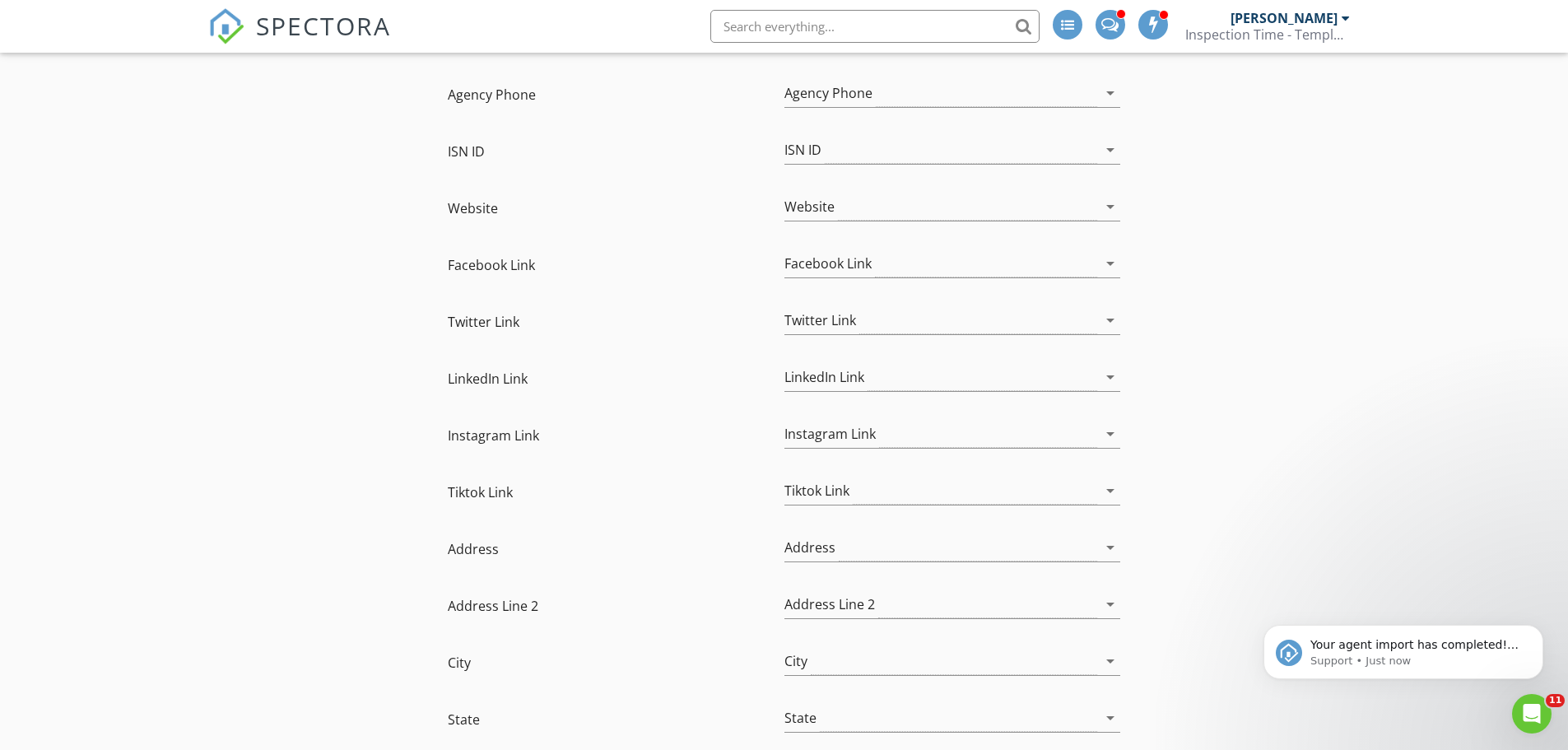
scroll to position [1161, 0]
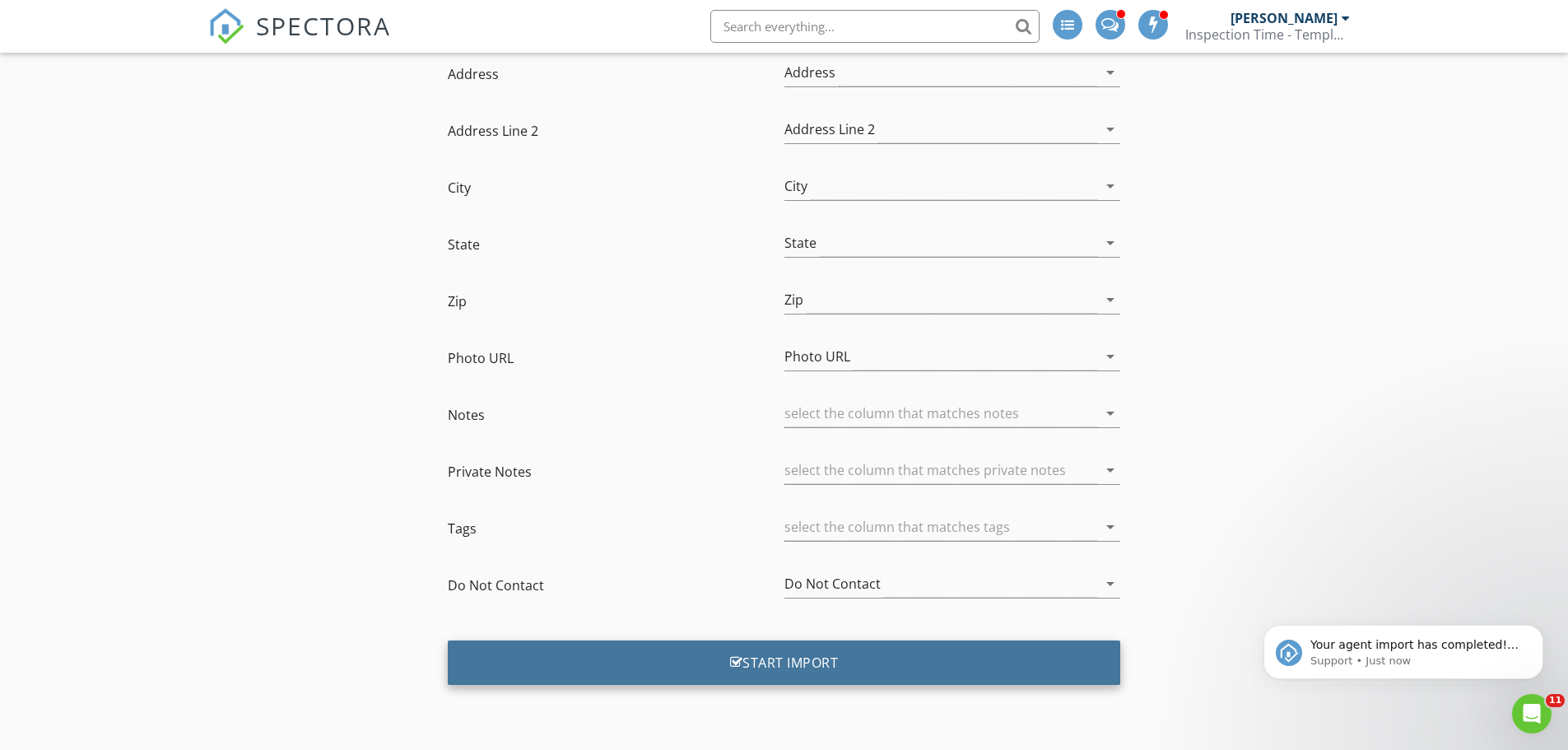
click at [742, 654] on div "Start Import" at bounding box center [784, 662] width 673 height 45
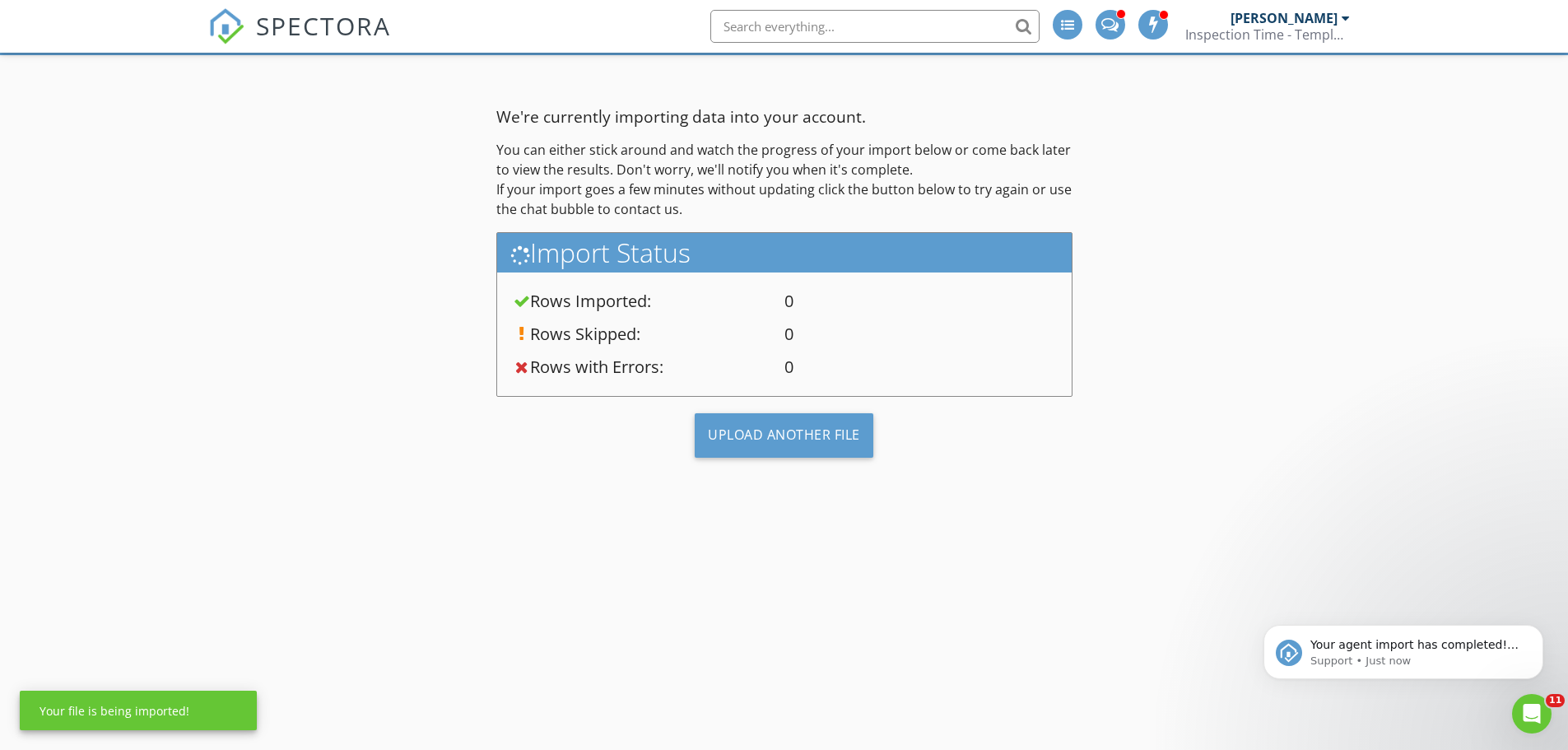
scroll to position [96, 0]
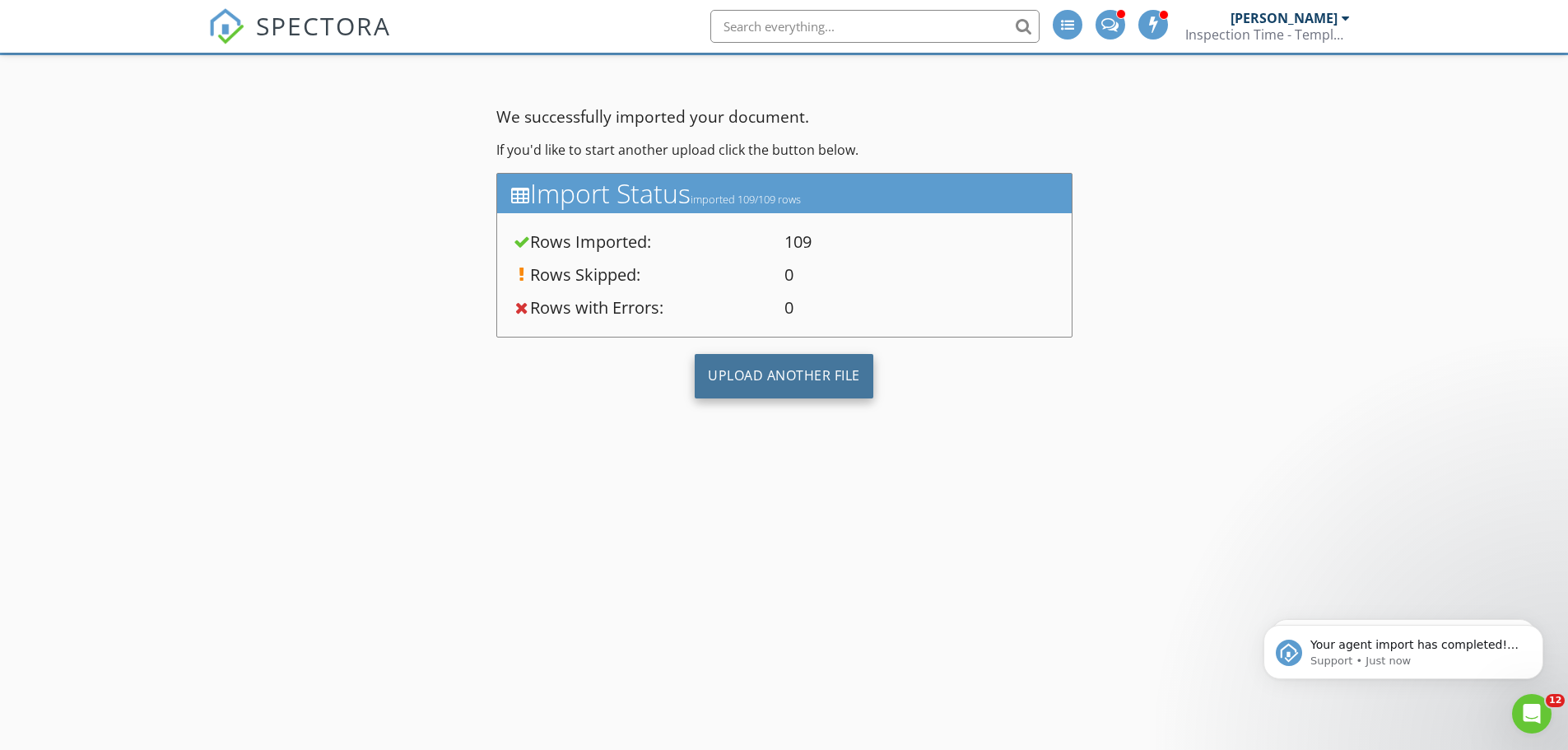
click at [781, 377] on div "Upload Another File" at bounding box center [784, 375] width 179 height 45
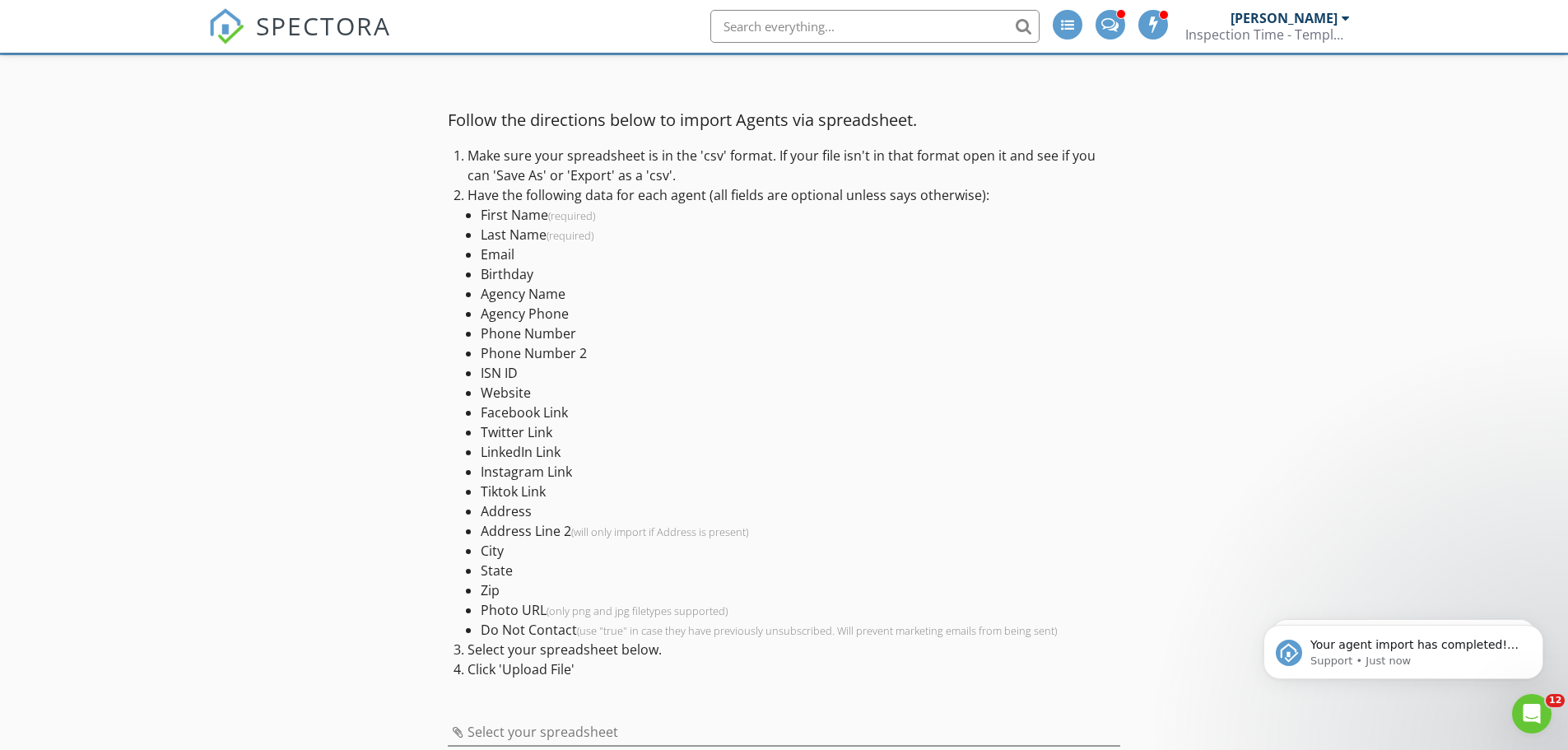
scroll to position [192, 0]
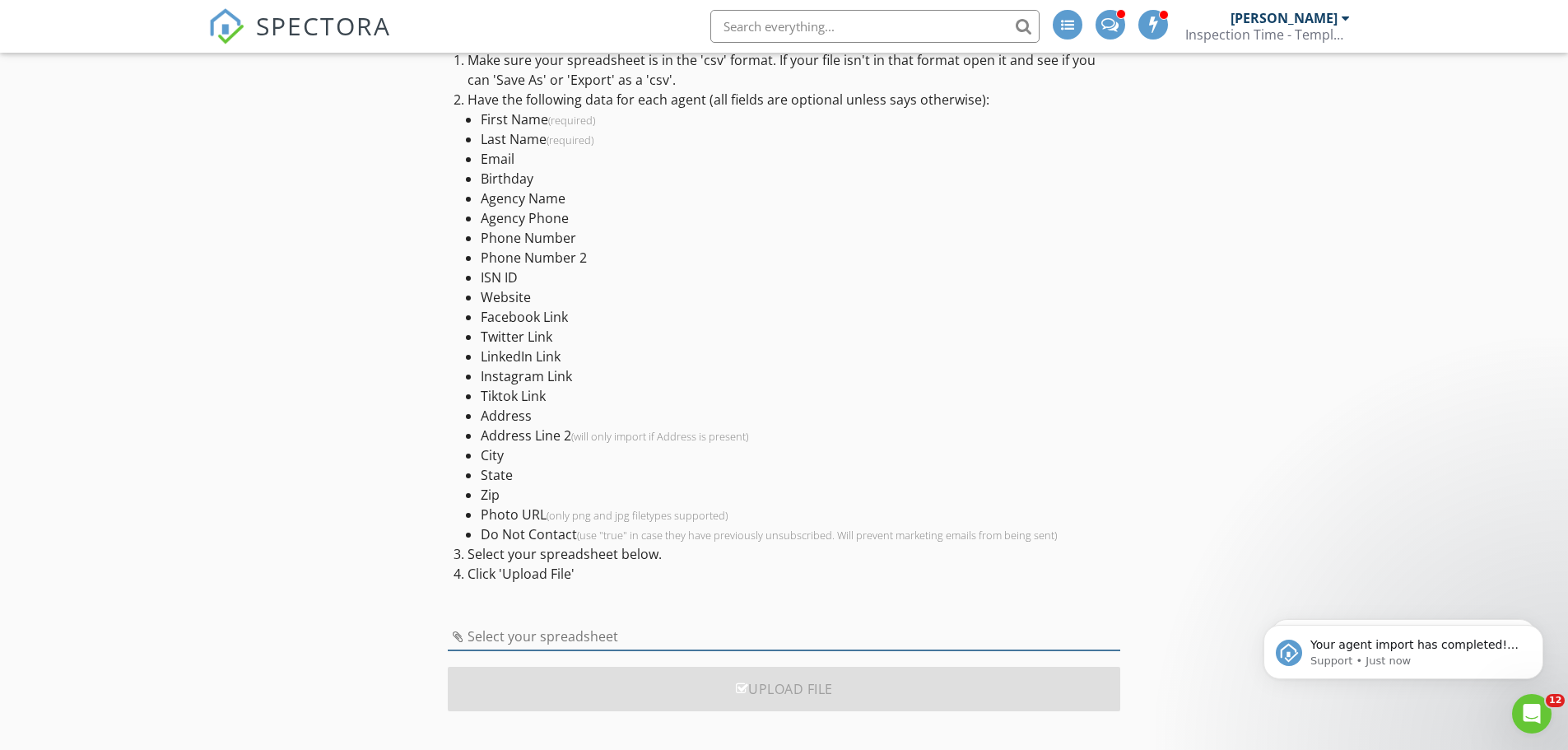
click at [581, 638] on input "Select your spreadsheet" at bounding box center [784, 636] width 673 height 27
type input "bell_county_agents_spectora_template.csv"
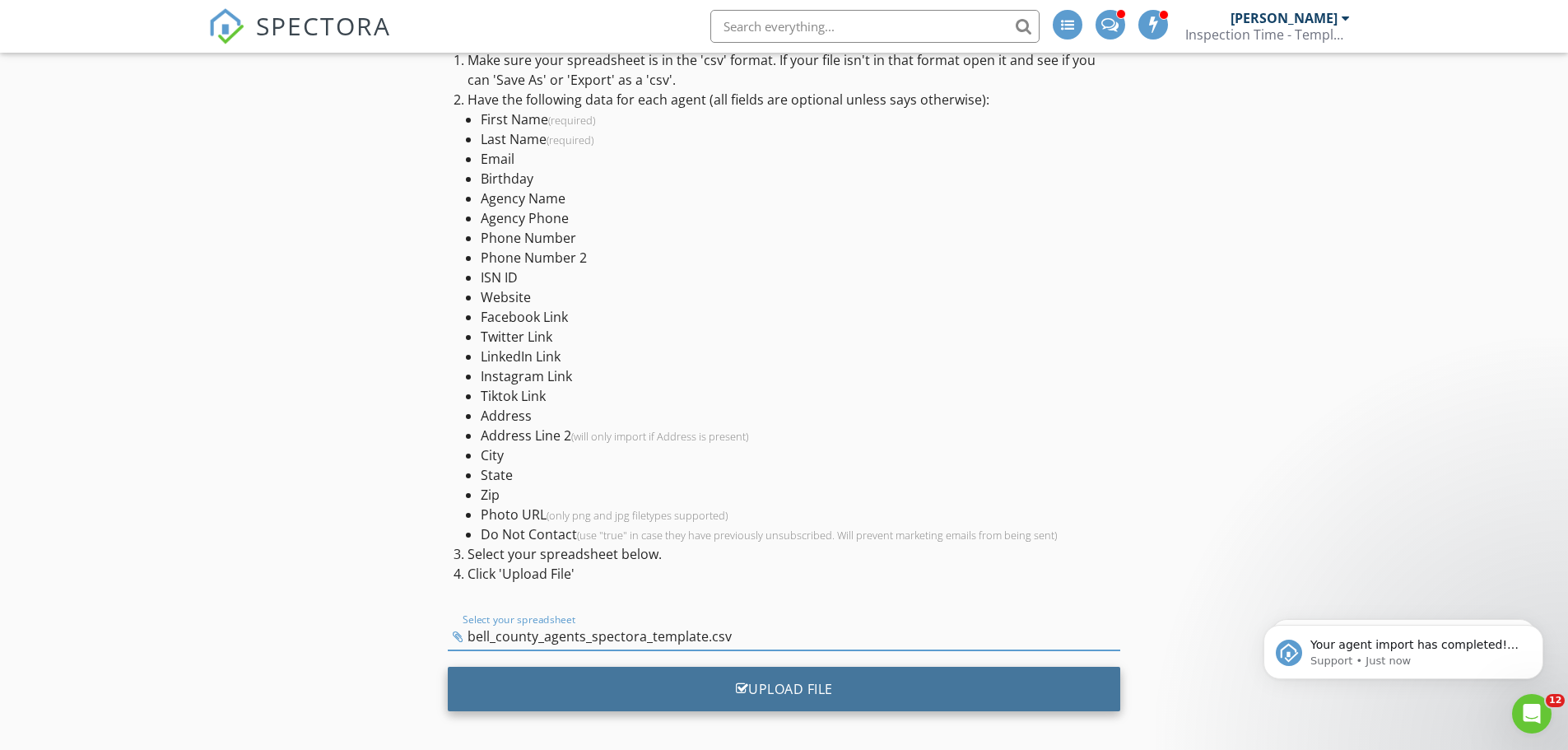
click at [784, 686] on div "Upload File" at bounding box center [784, 689] width 673 height 45
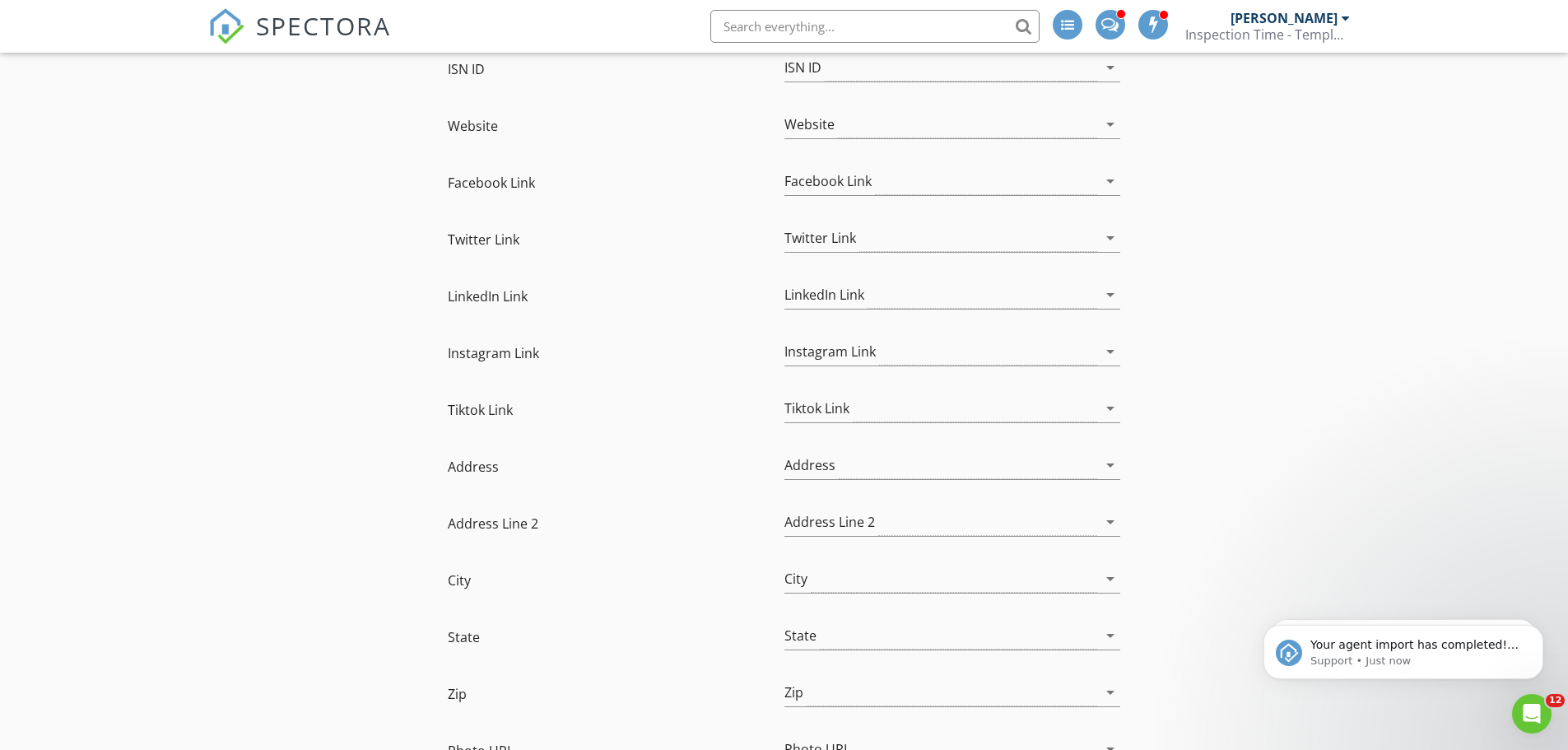
scroll to position [1161, 0]
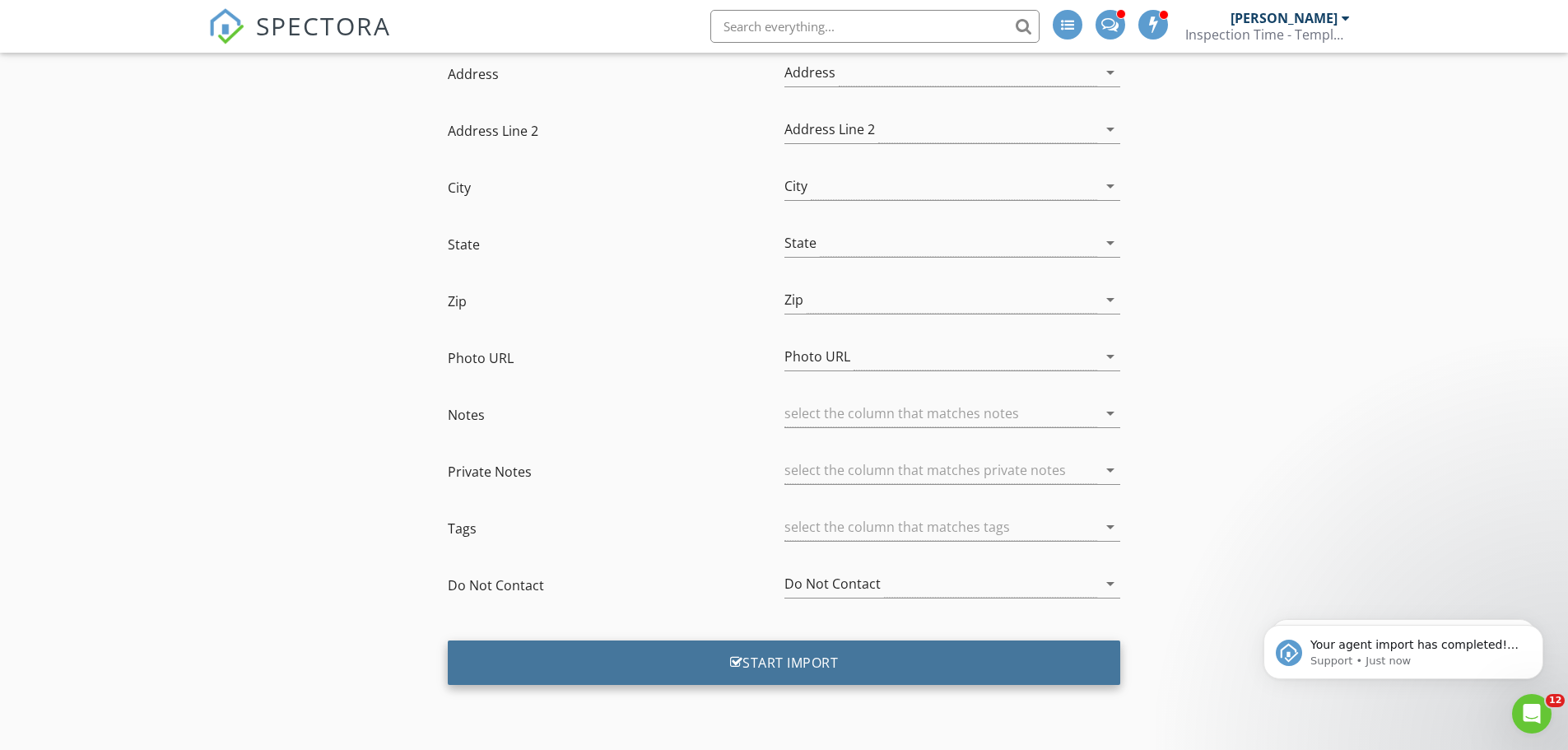
click at [828, 671] on div "Start Import" at bounding box center [784, 662] width 673 height 45
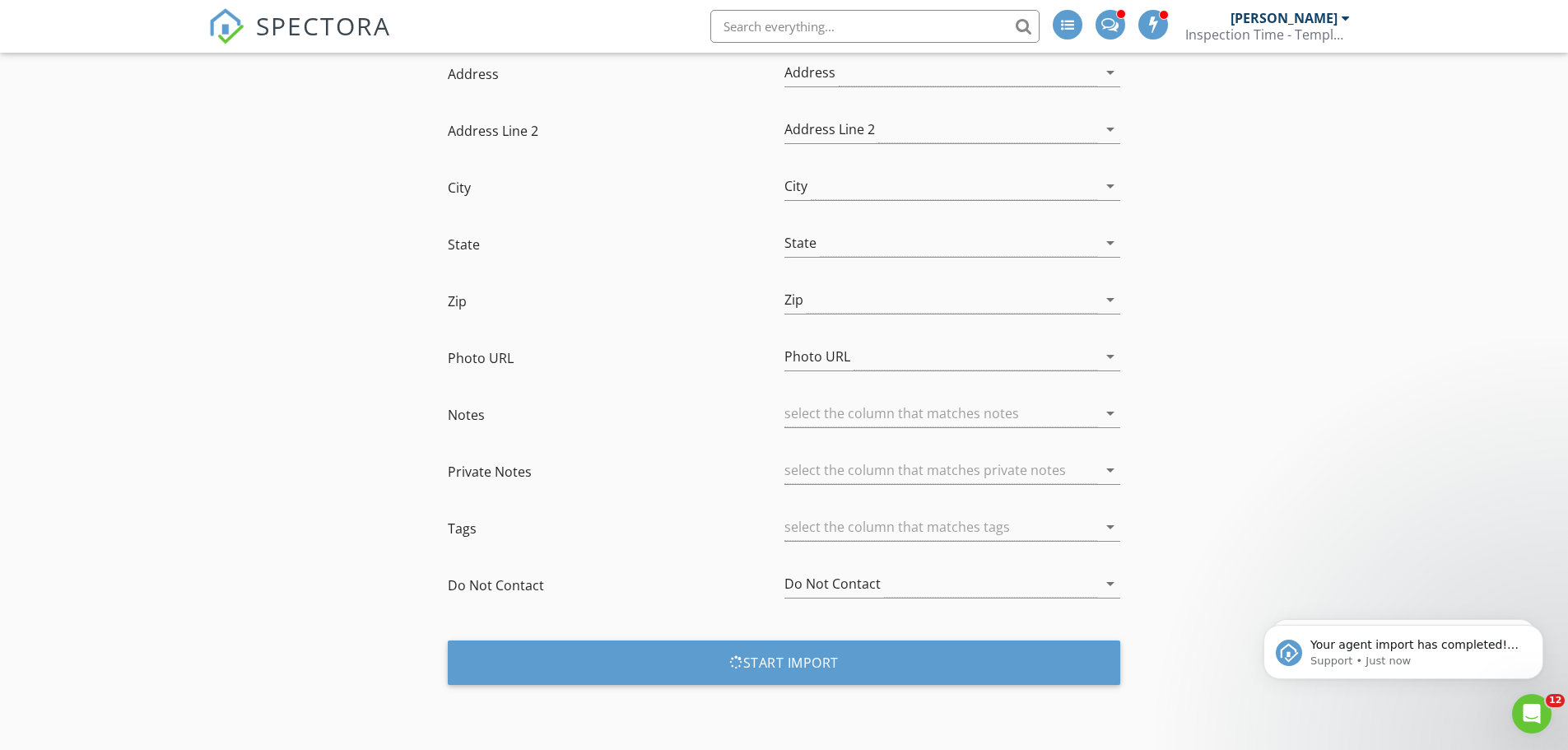
scroll to position [96, 0]
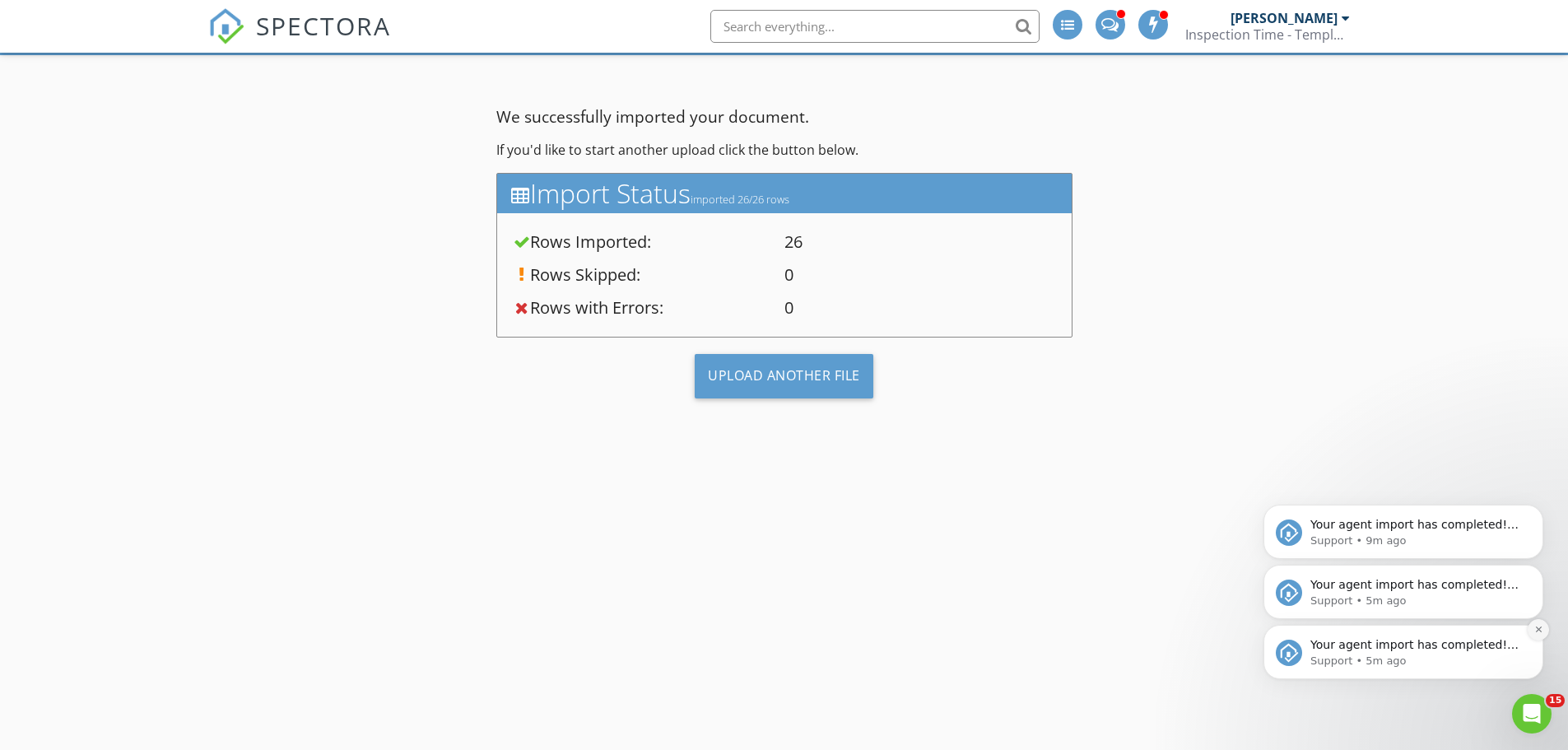
click at [1538, 630] on icon "Dismiss notification" at bounding box center [1537, 629] width 6 height 6
click at [1538, 630] on icon "Dismiss notification" at bounding box center [1537, 629] width 5 height 5
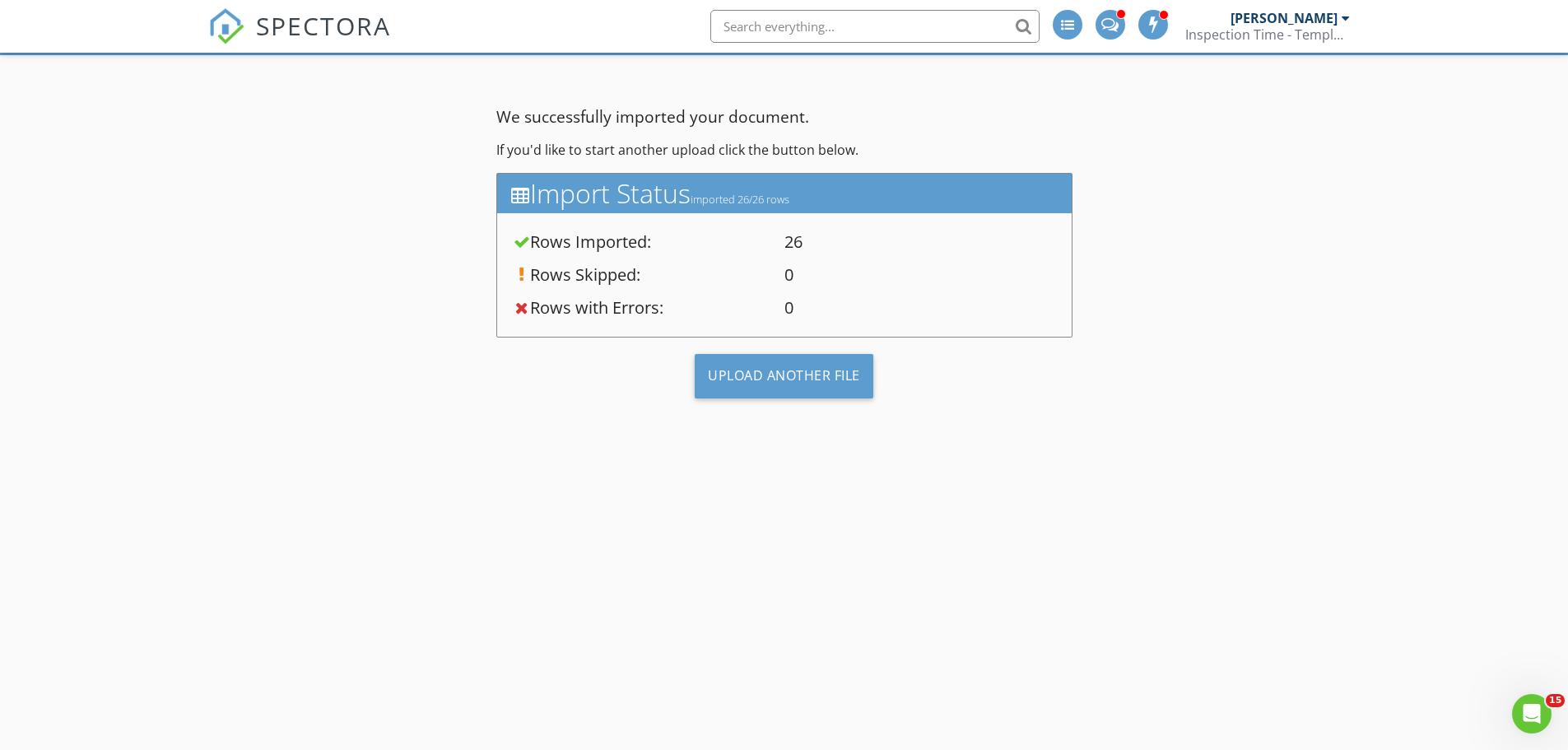
click at [1339, 18] on div "[PERSON_NAME]" at bounding box center [1290, 17] width 119 height 16
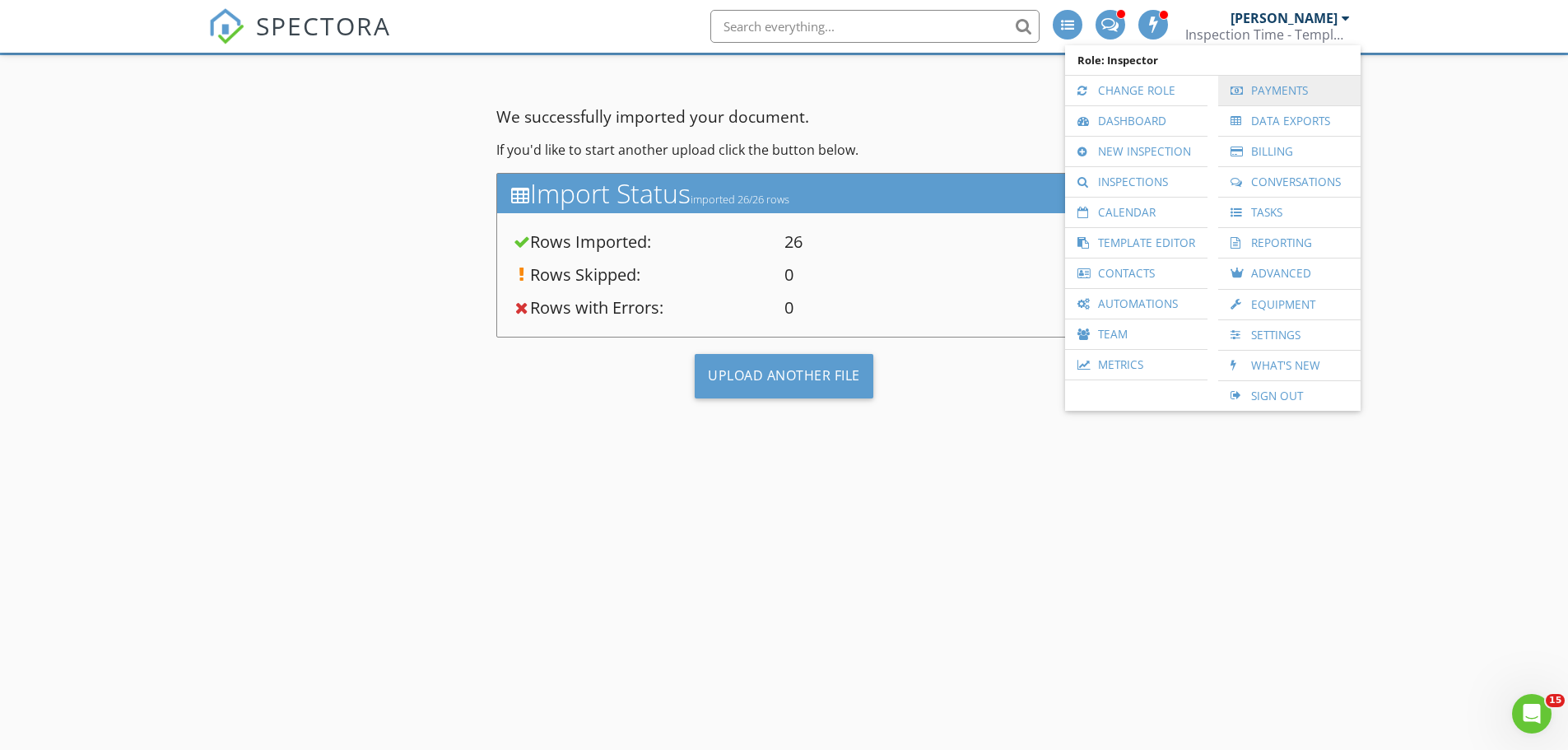
click at [1280, 95] on link "Payments" at bounding box center [1289, 90] width 126 height 30
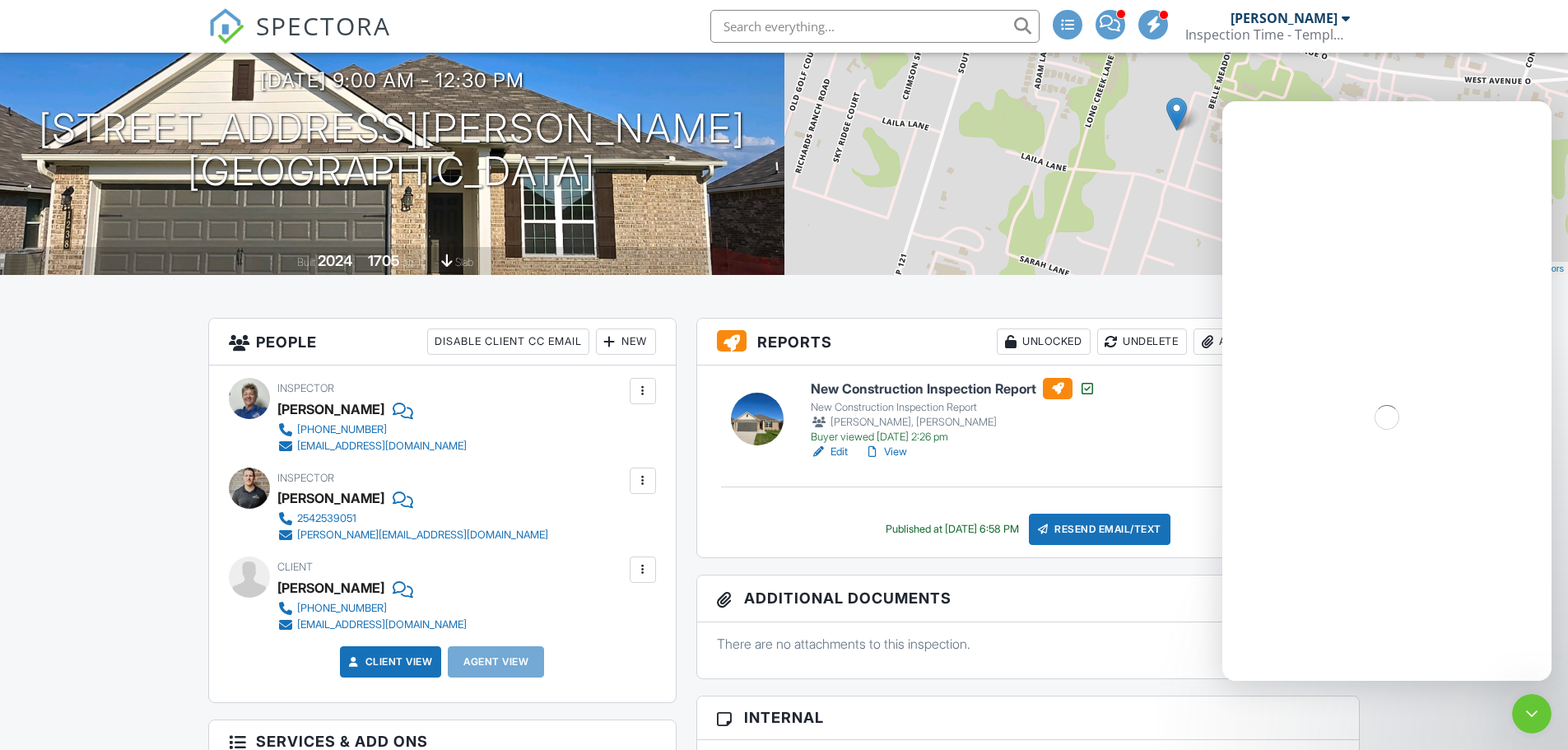
scroll to position [246, 0]
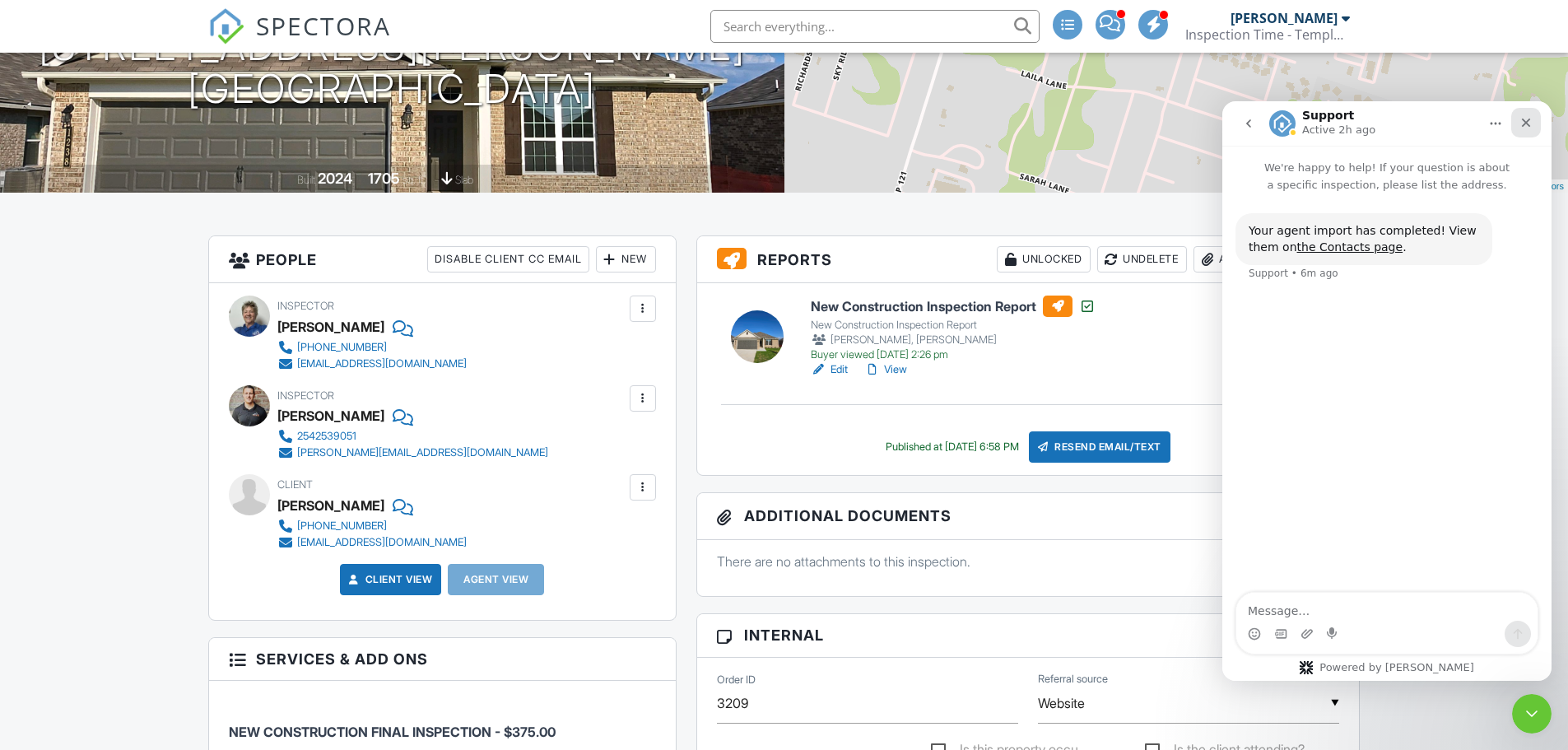
click at [1527, 126] on icon "Close" at bounding box center [1526, 122] width 13 height 13
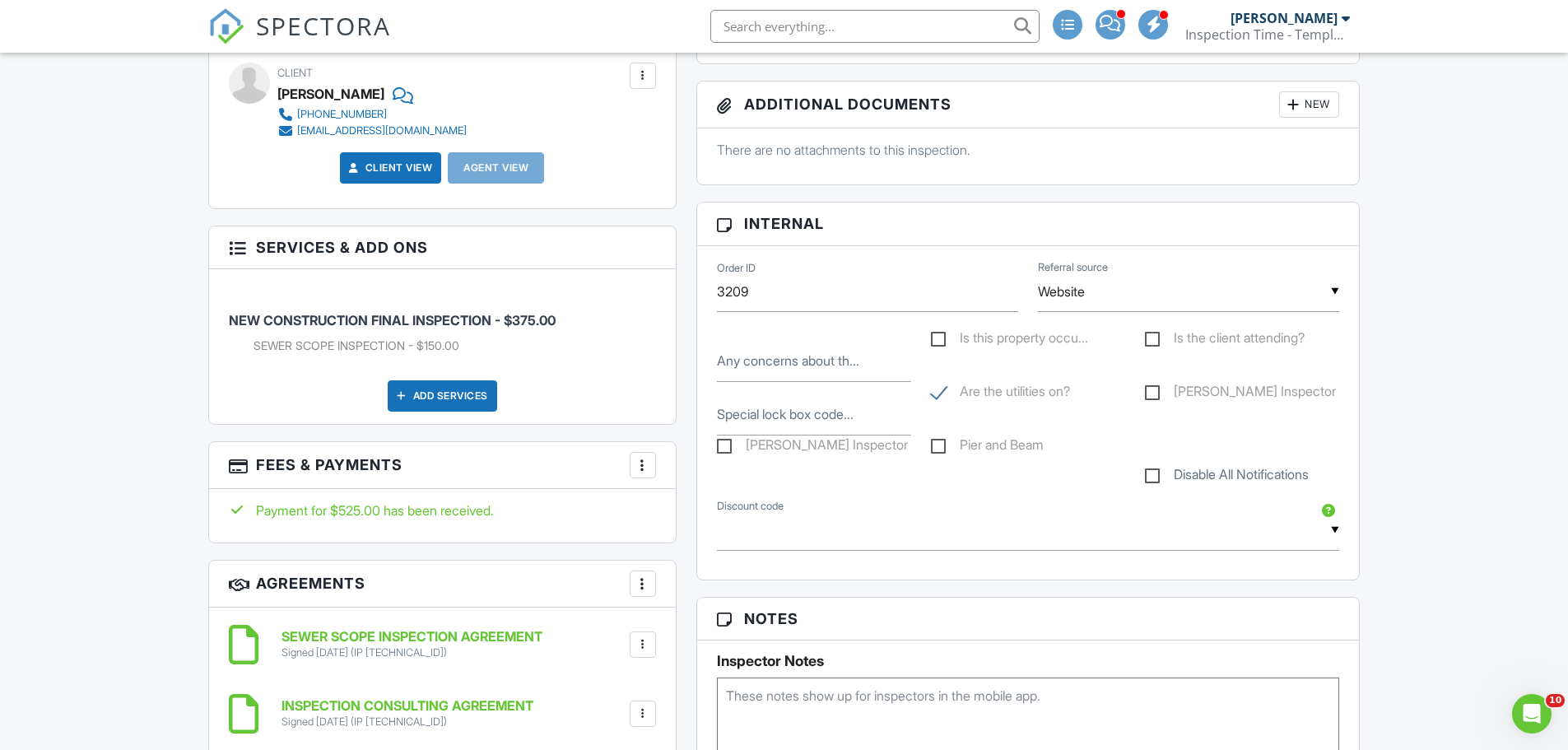
scroll to position [1070, 0]
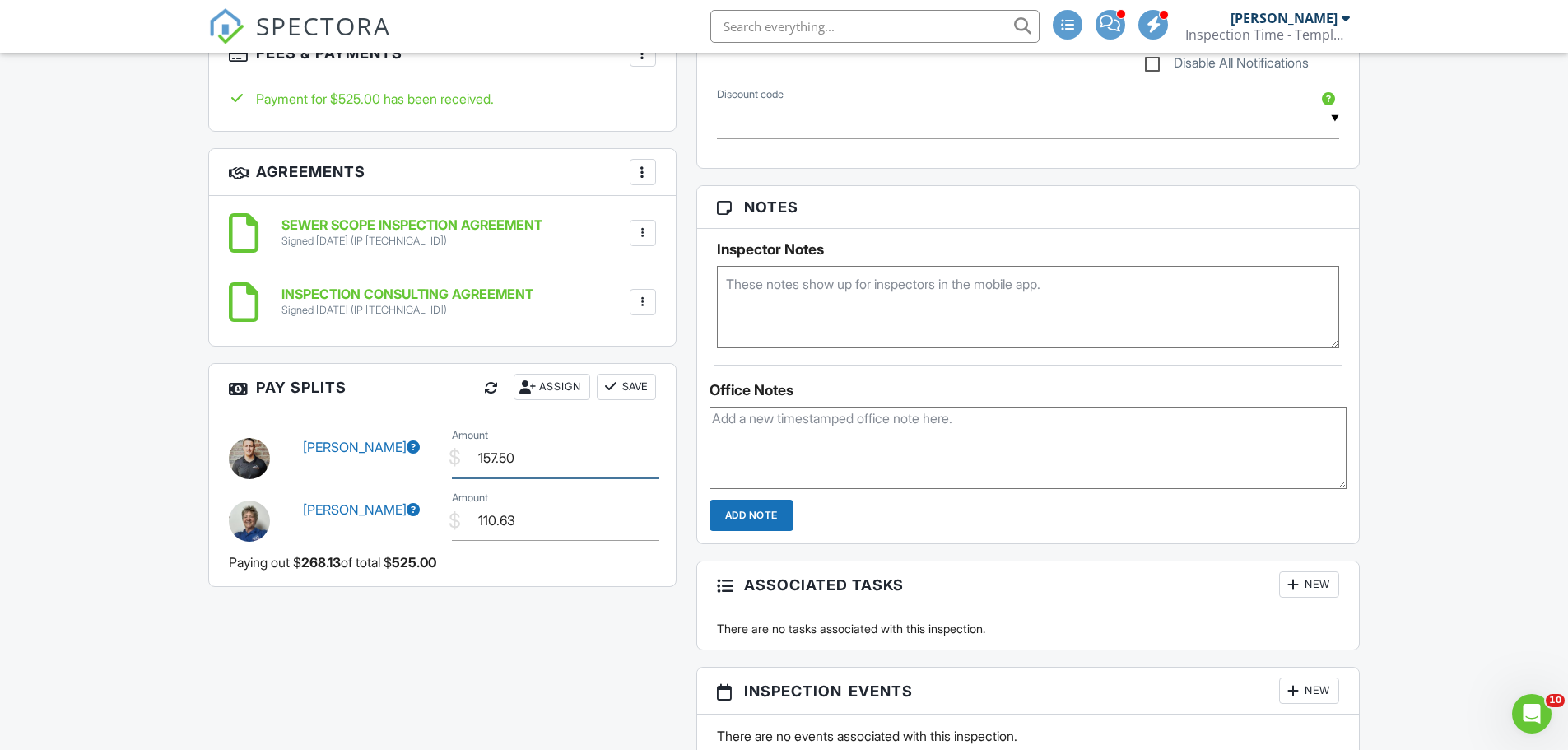
drag, startPoint x: 537, startPoint y: 458, endPoint x: 433, endPoint y: 457, distance: 104.0
click at [433, 458] on div "Kris Cline $ Amount 157.50" at bounding box center [442, 455] width 447 height 62
type input "150.00"
drag, startPoint x: 475, startPoint y: 520, endPoint x: 454, endPoint y: 520, distance: 21.0
click at [454, 520] on div "$ Amount 110.63" at bounding box center [554, 521] width 224 height 40
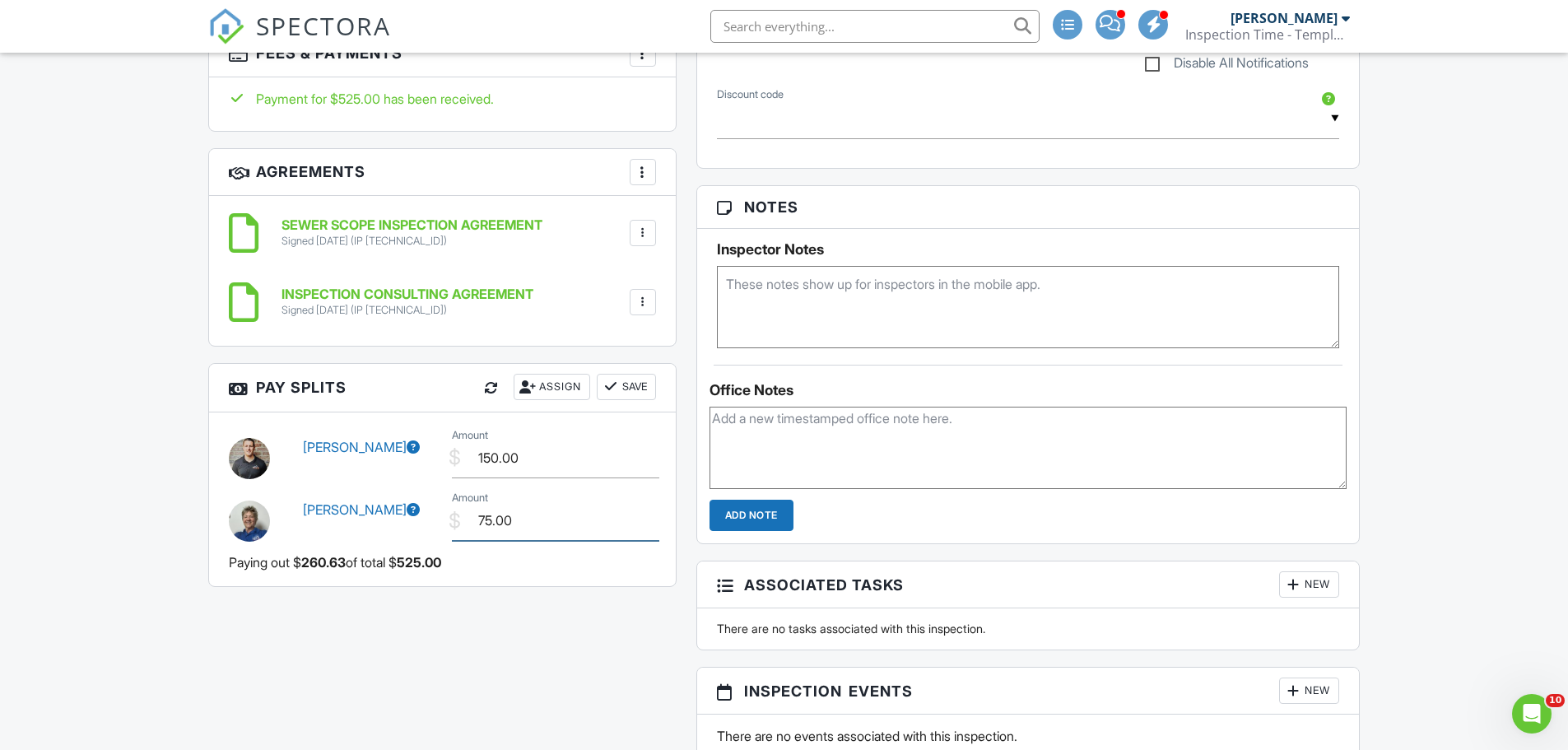
type input "75.00"
click at [635, 382] on button "Save" at bounding box center [626, 387] width 59 height 27
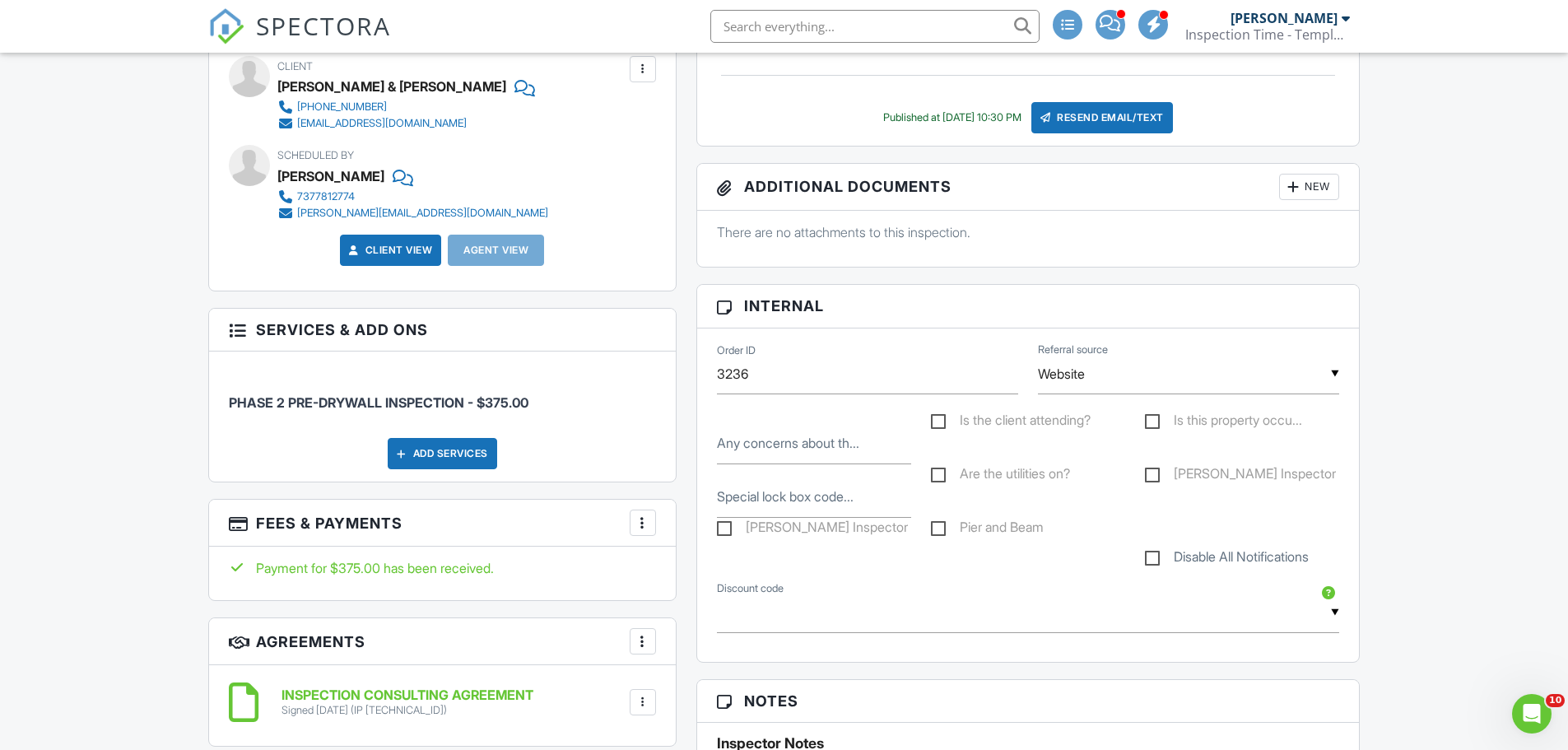
scroll to position [905, 0]
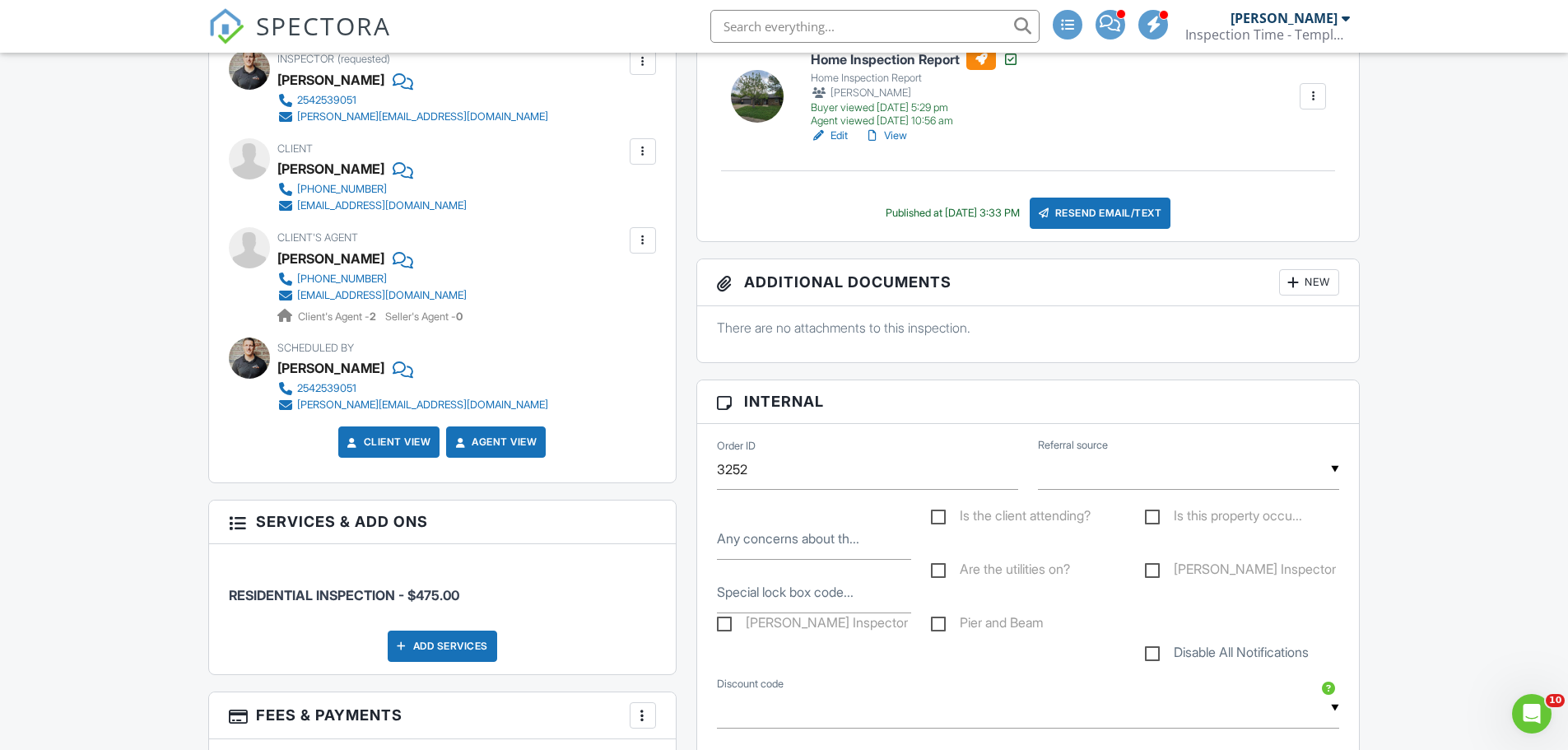
scroll to position [905, 0]
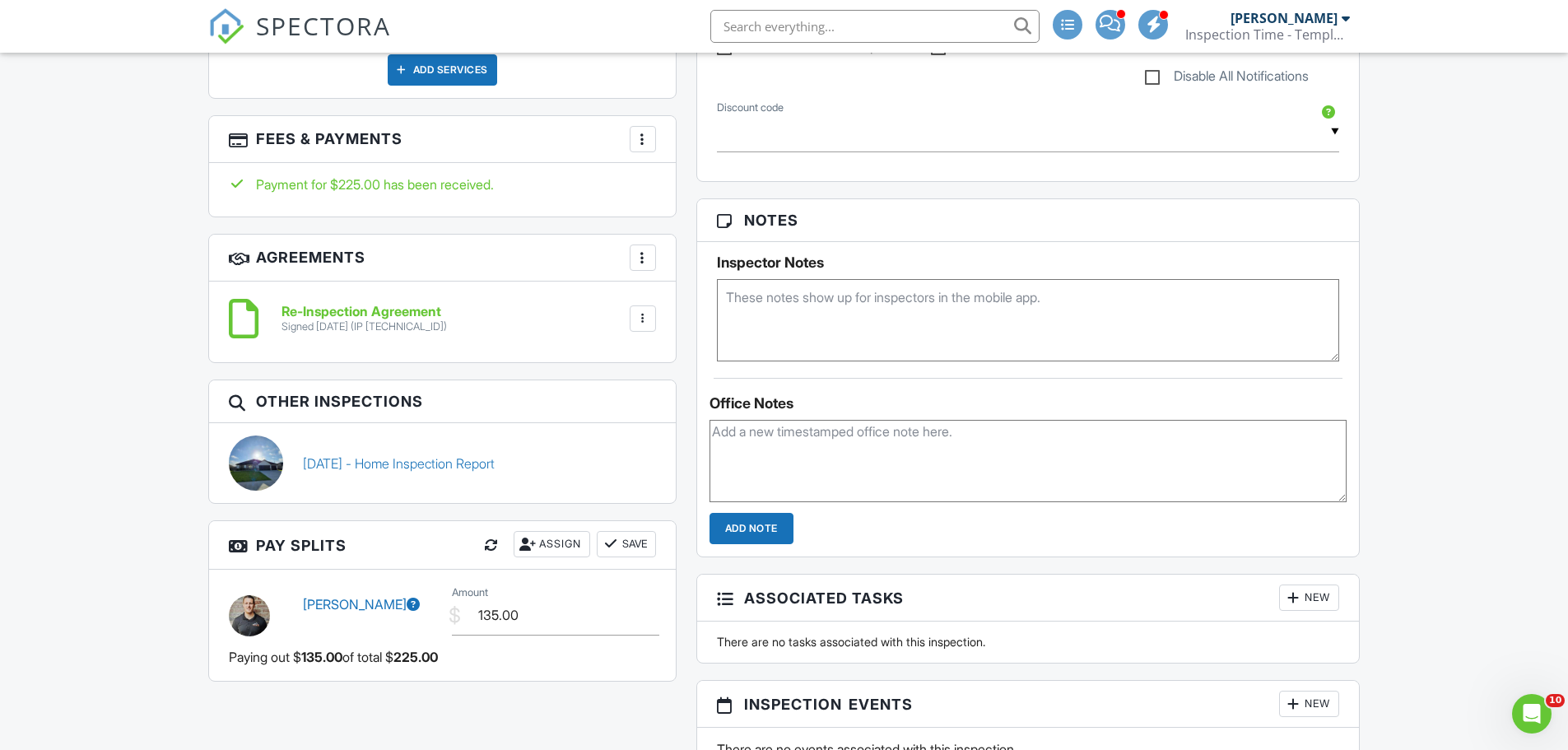
scroll to position [1317, 0]
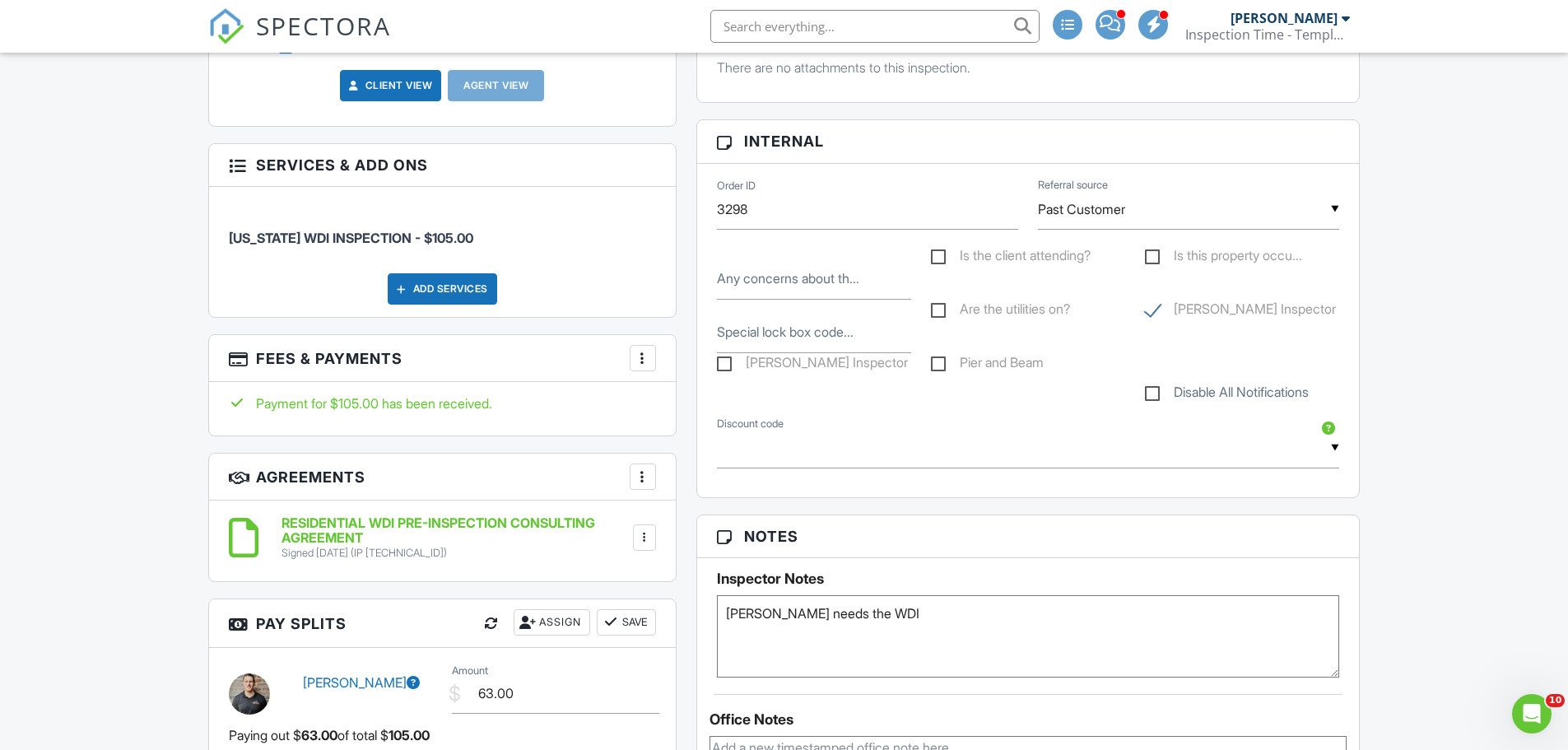
scroll to position [1317, 0]
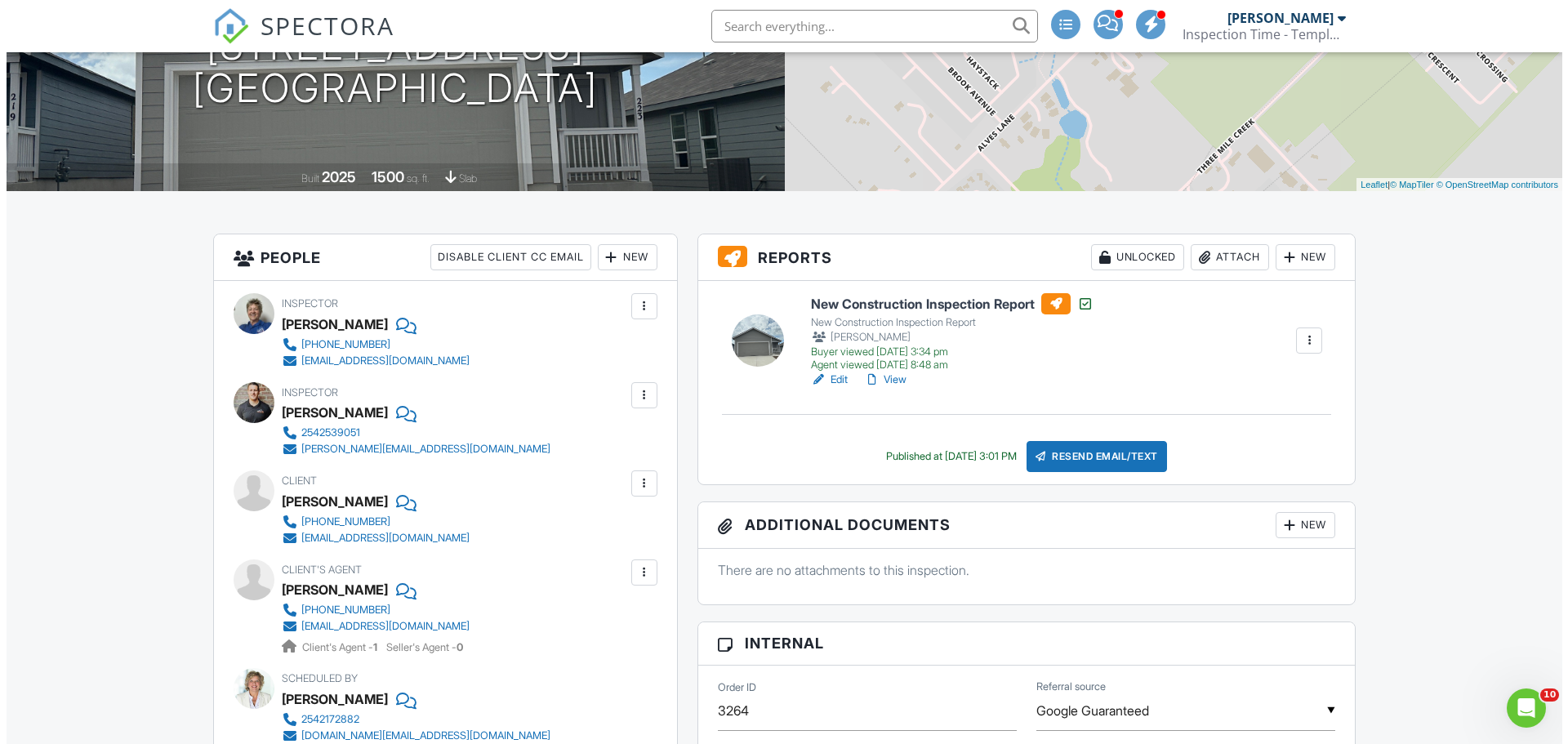
scroll to position [163, 0]
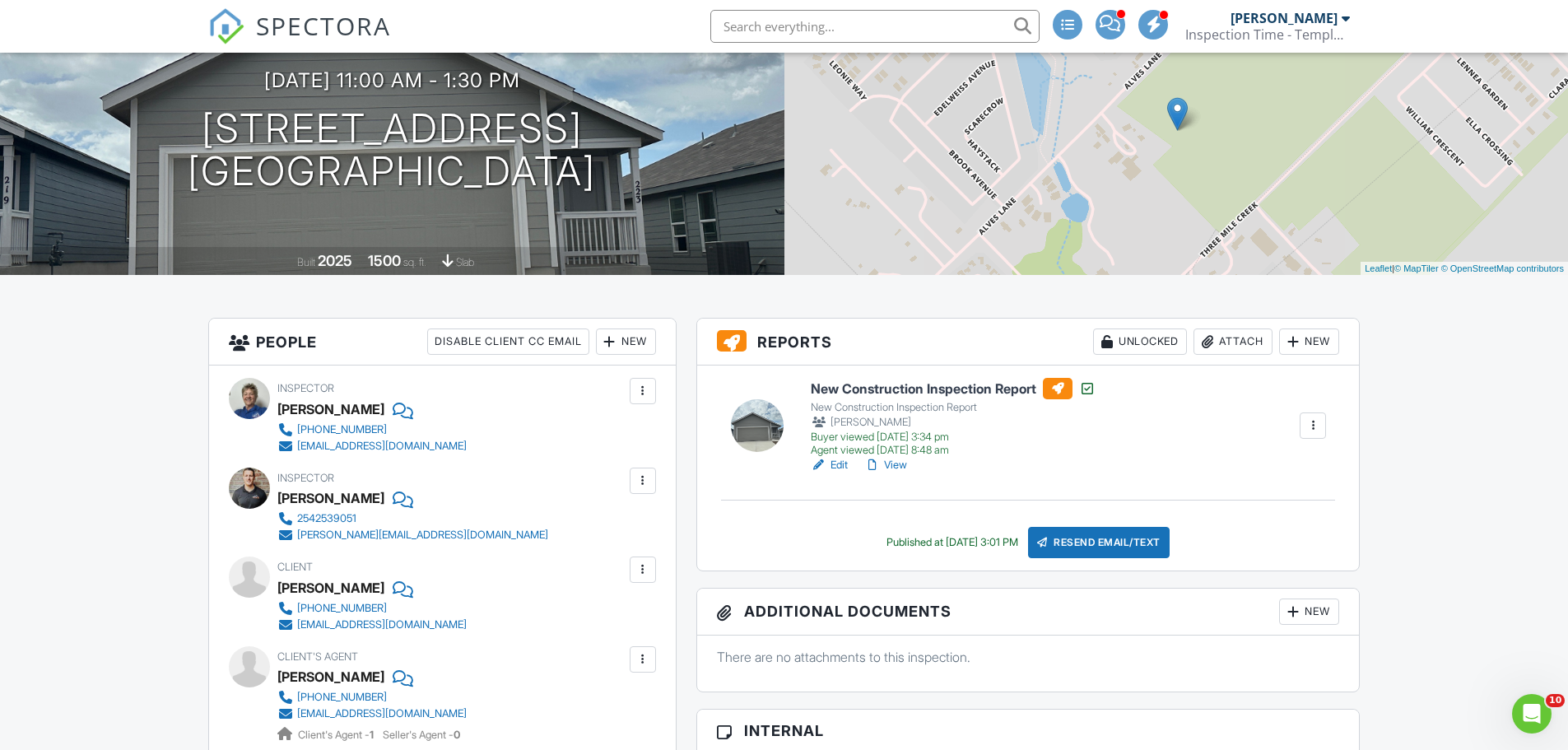
click at [643, 482] on div at bounding box center [642, 480] width 16 height 16
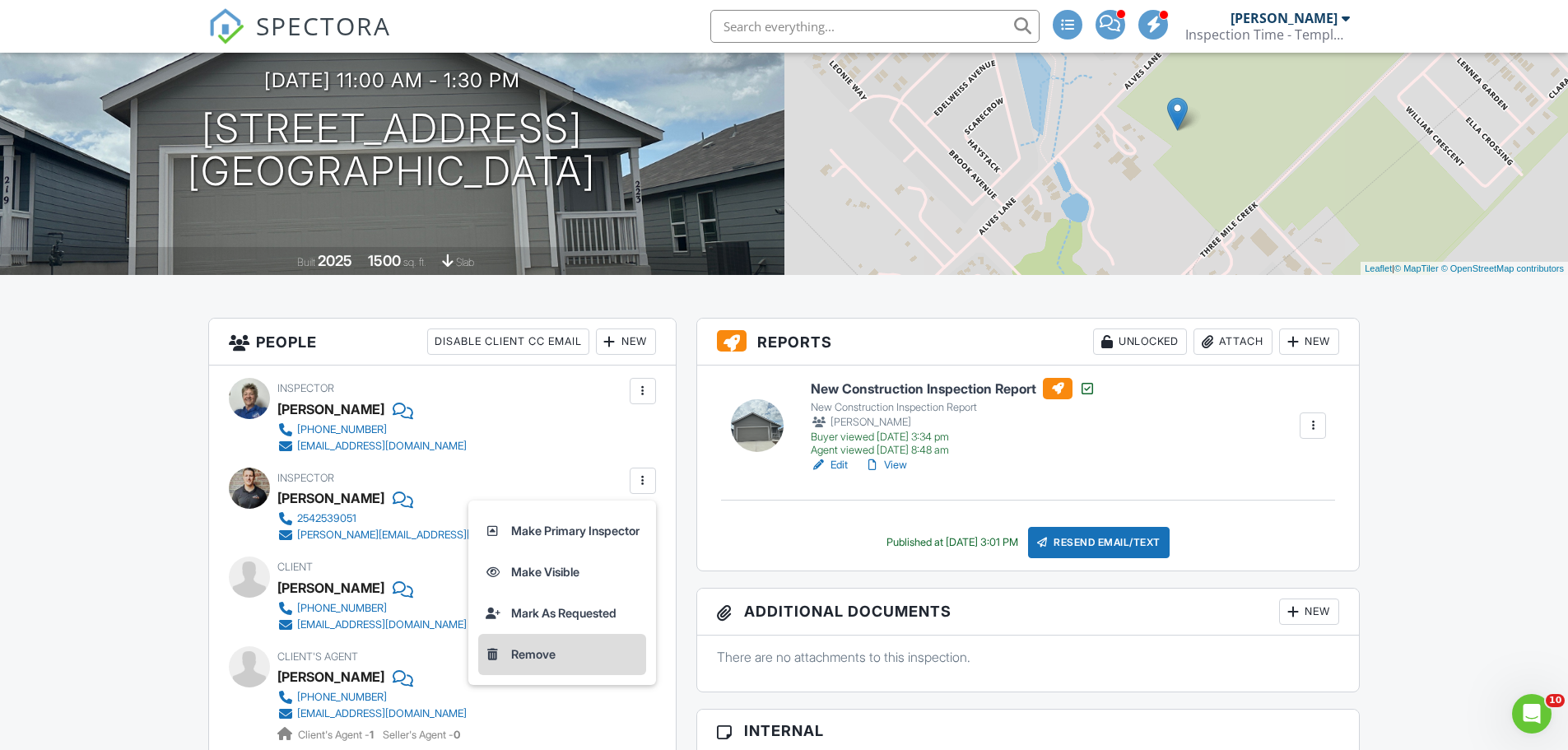
click at [533, 650] on li "Remove" at bounding box center [562, 654] width 168 height 41
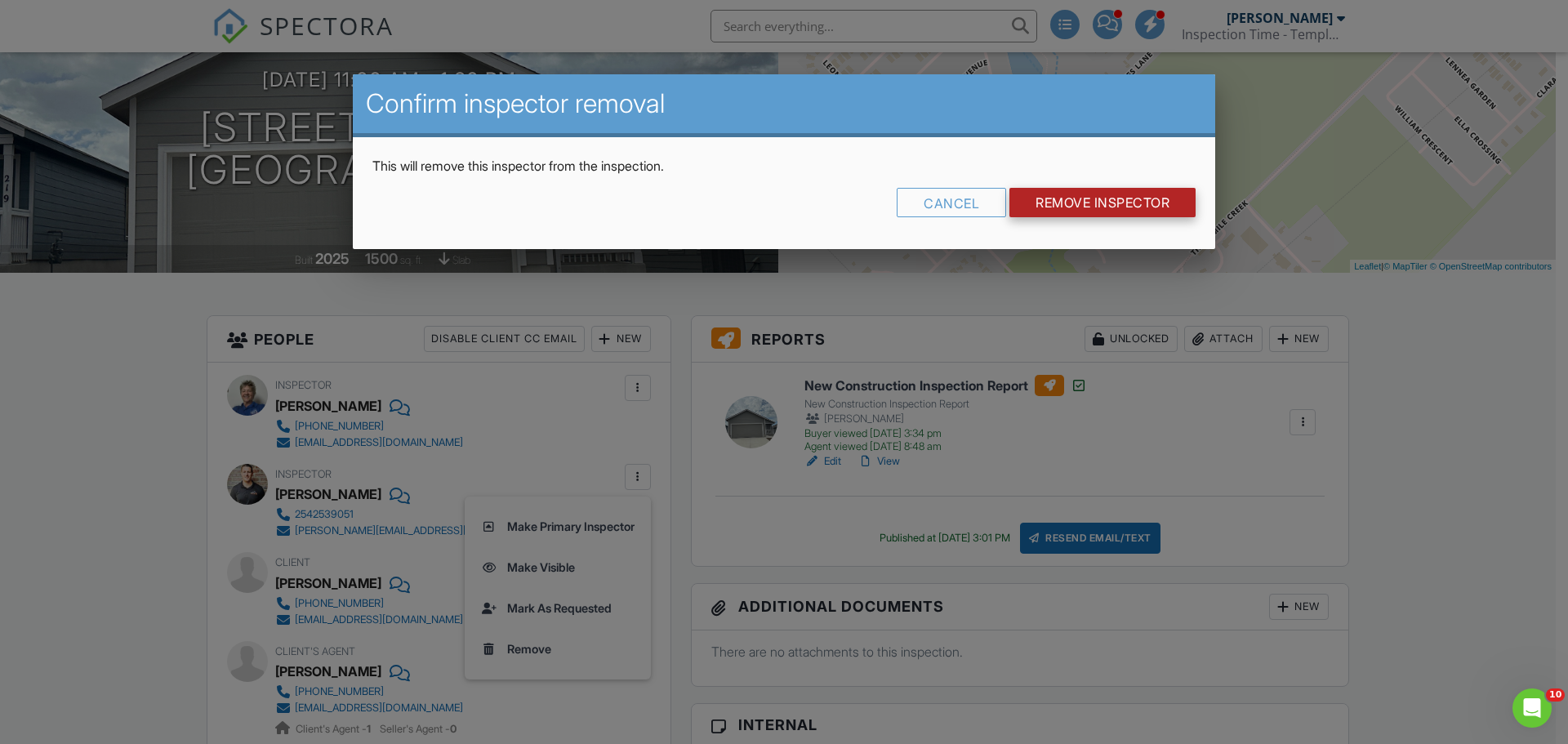
click at [1075, 201] on input "Remove Inspector" at bounding box center [1103, 202] width 186 height 29
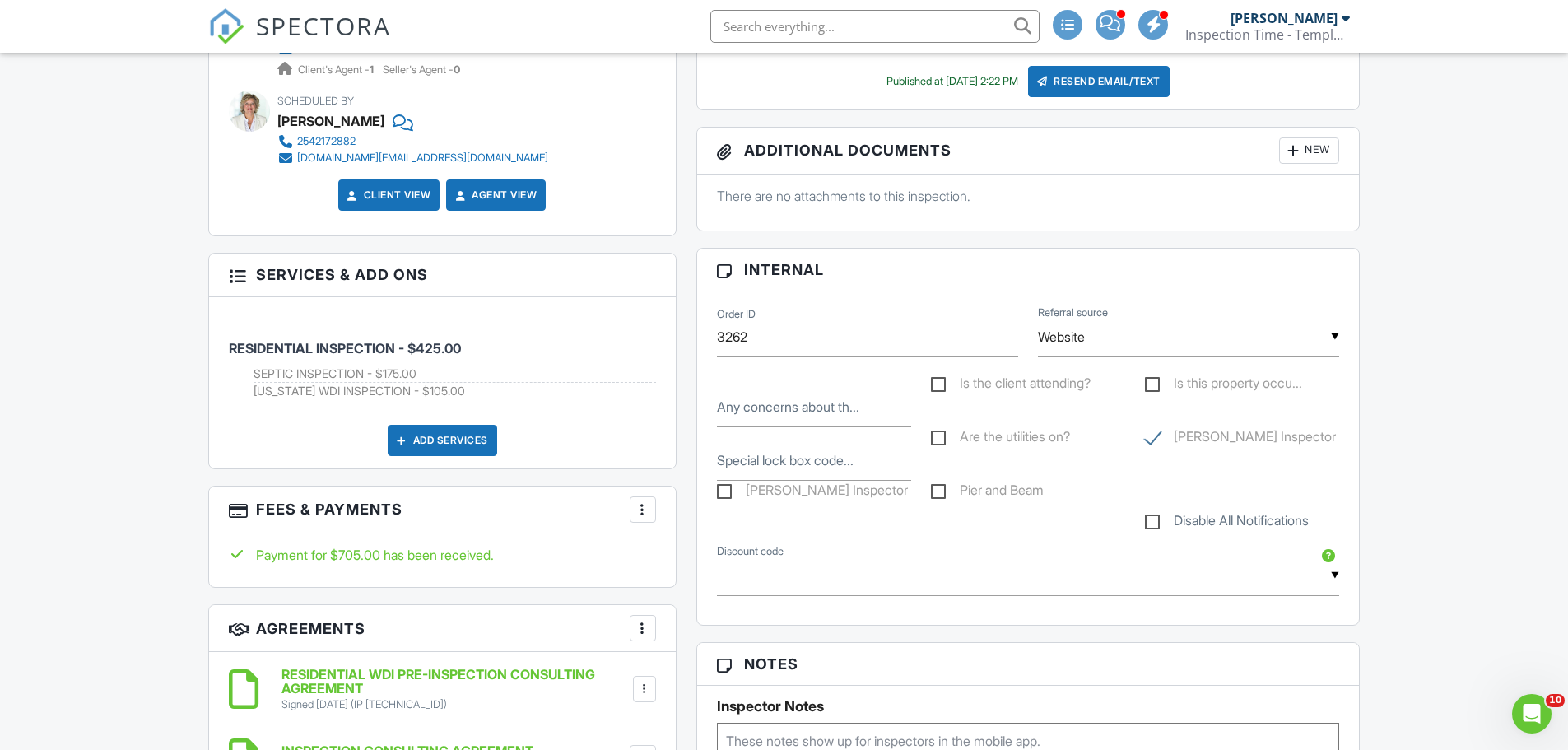
scroll to position [1152, 0]
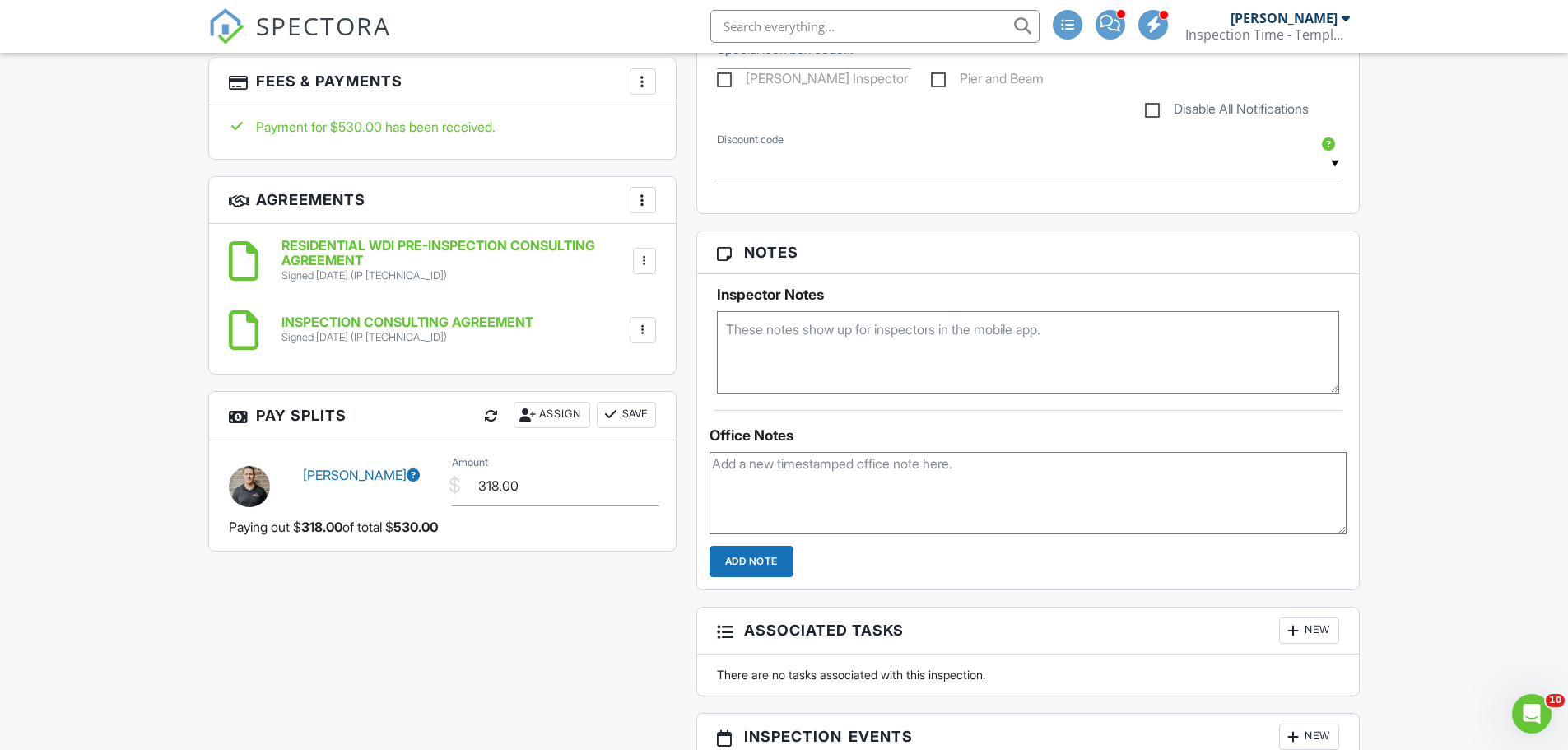
scroll to position [576, 0]
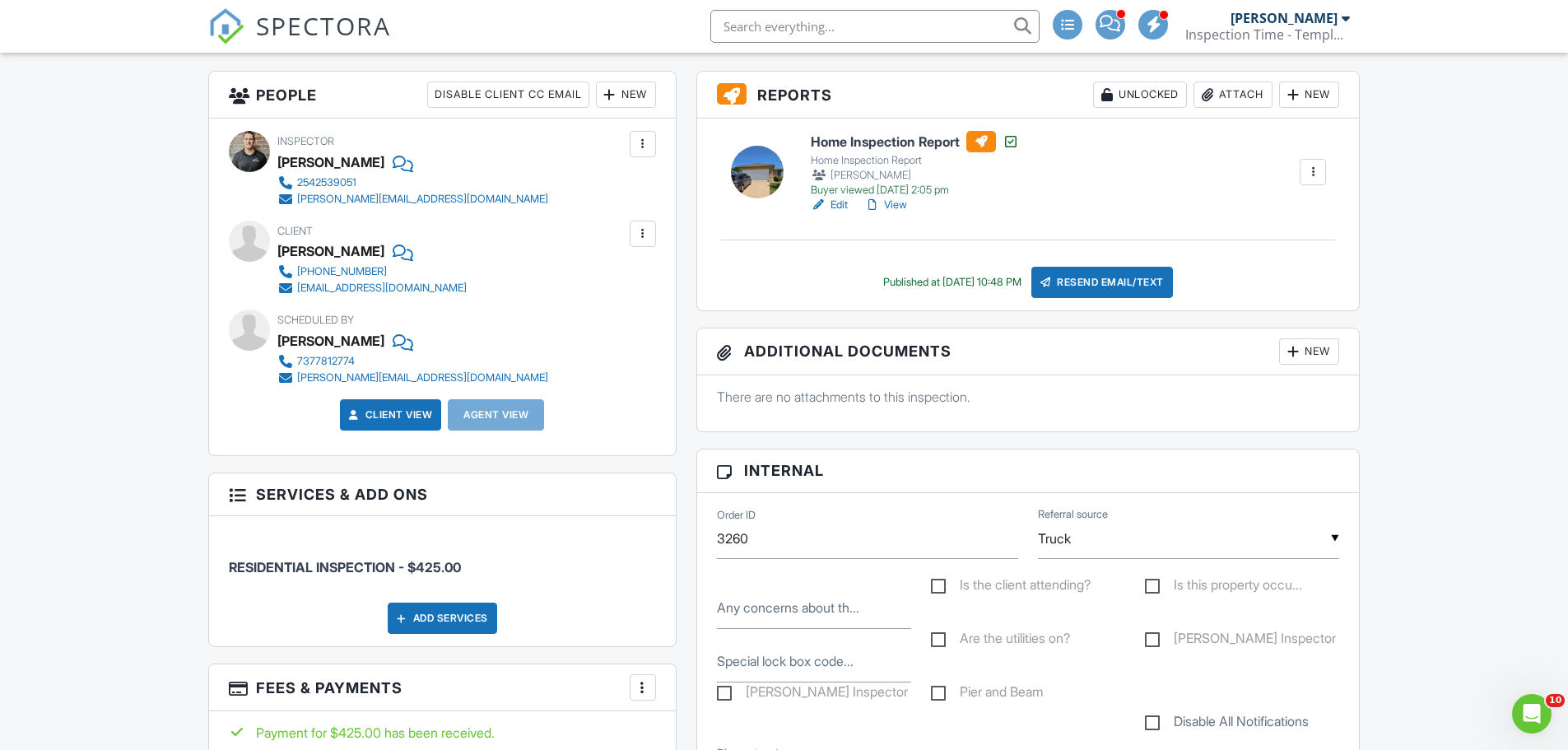
scroll to position [905, 0]
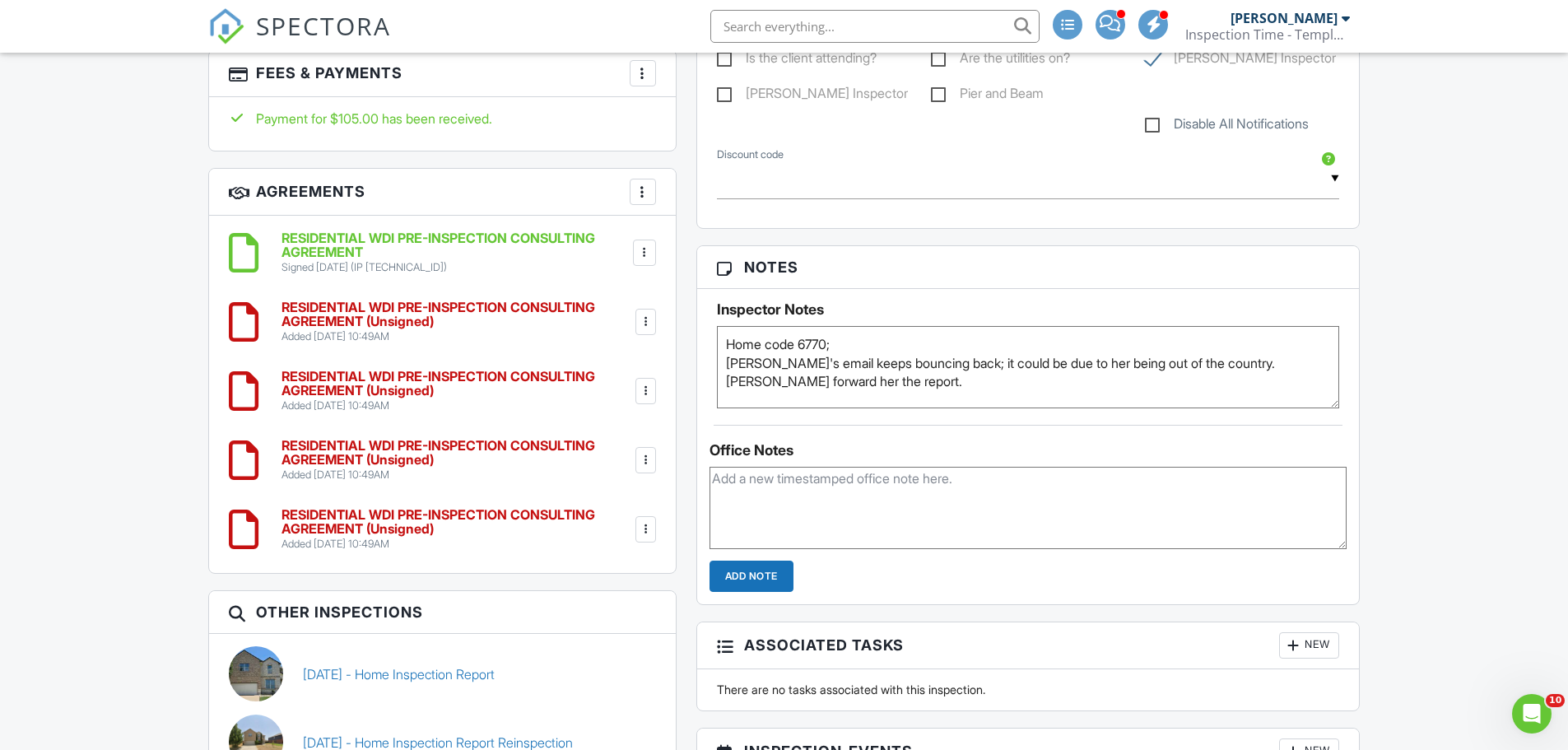
scroll to position [1399, 0]
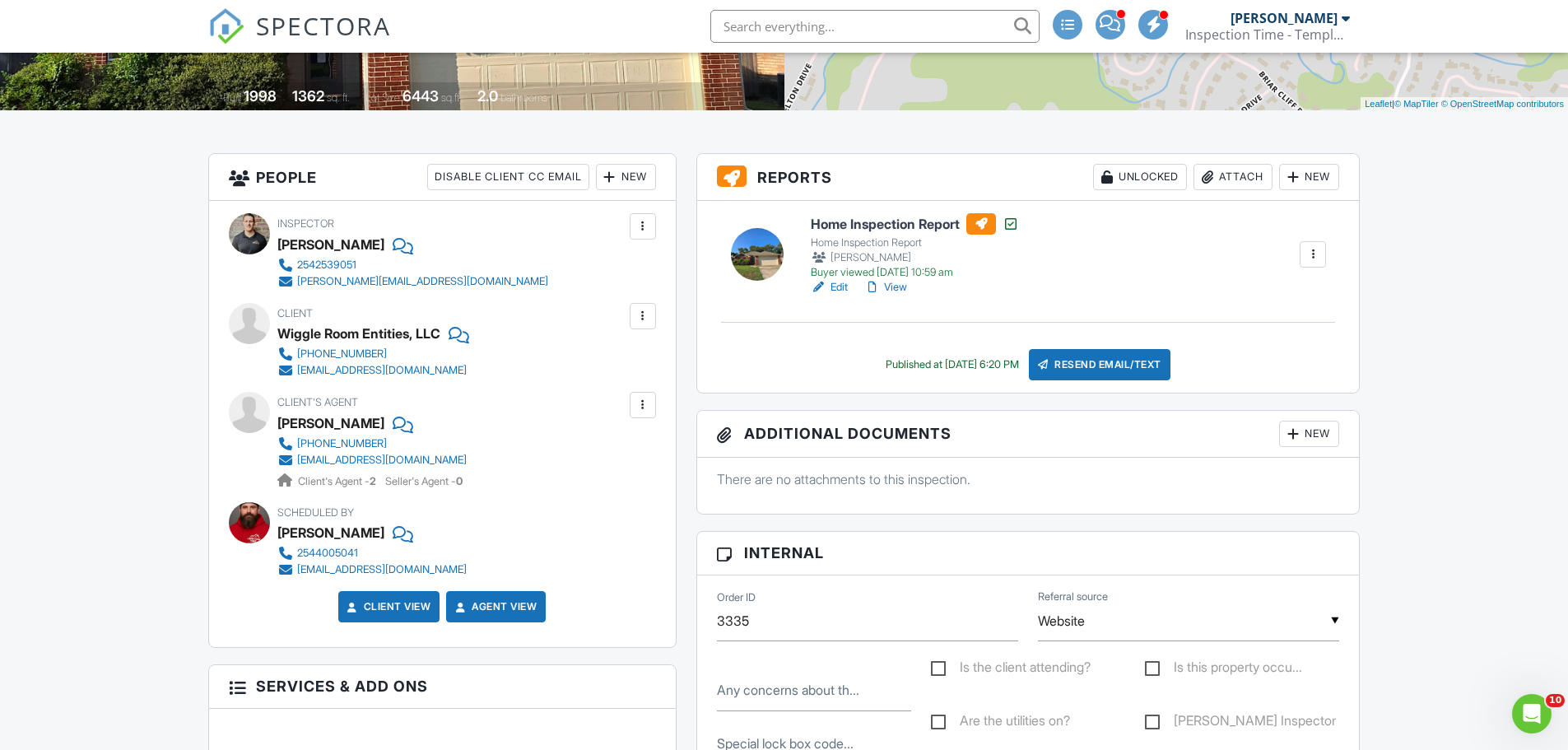
scroll to position [823, 0]
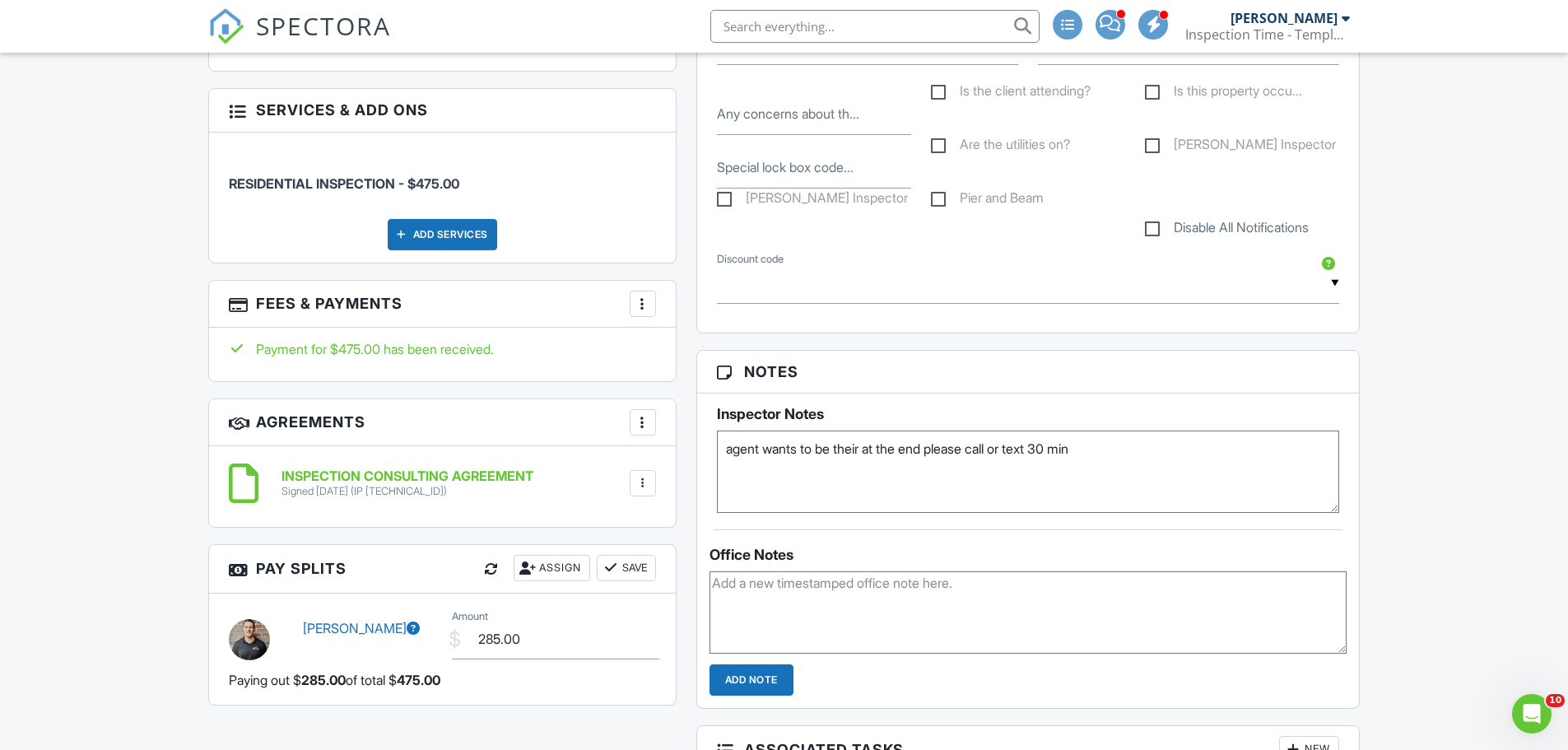
scroll to position [823, 0]
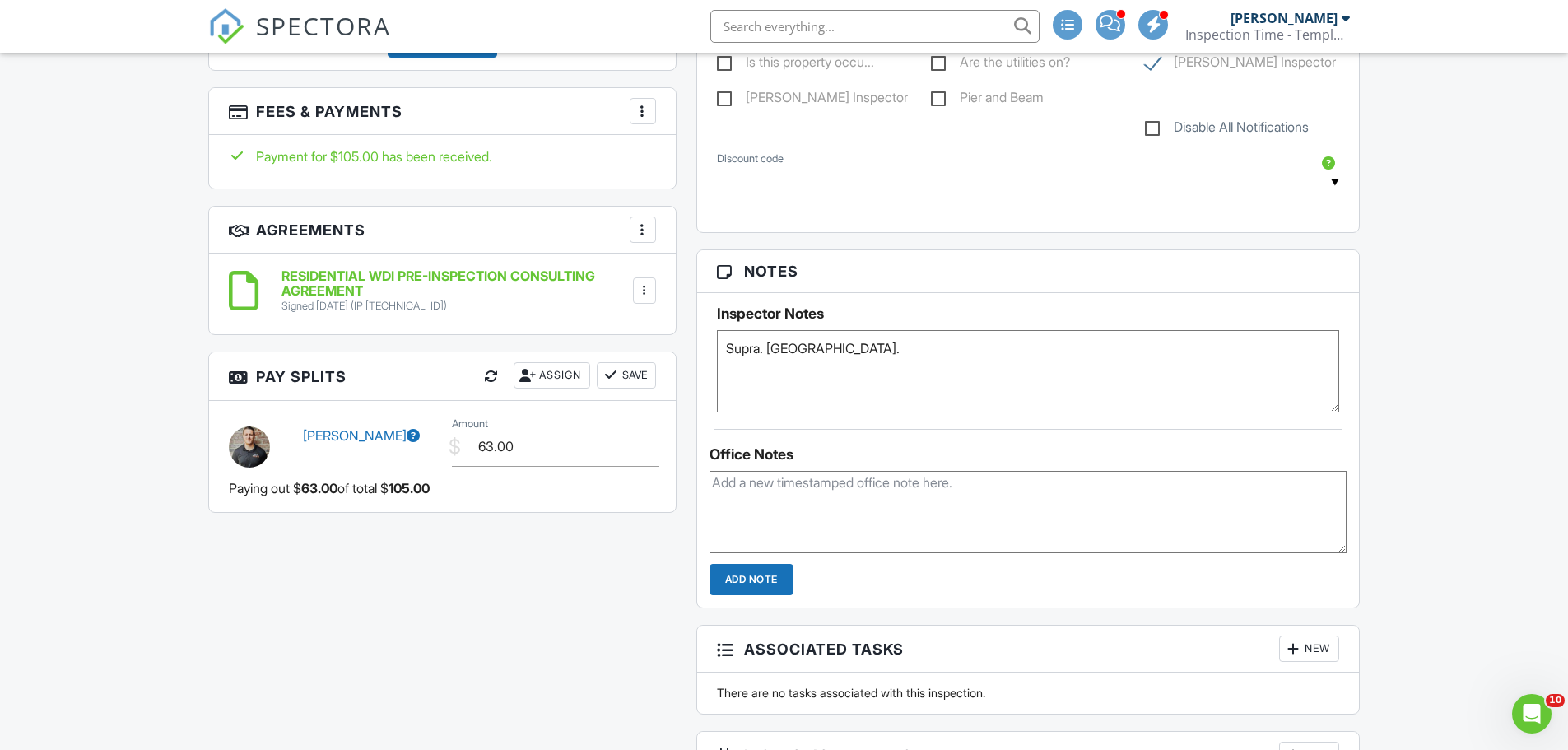
scroll to position [658, 0]
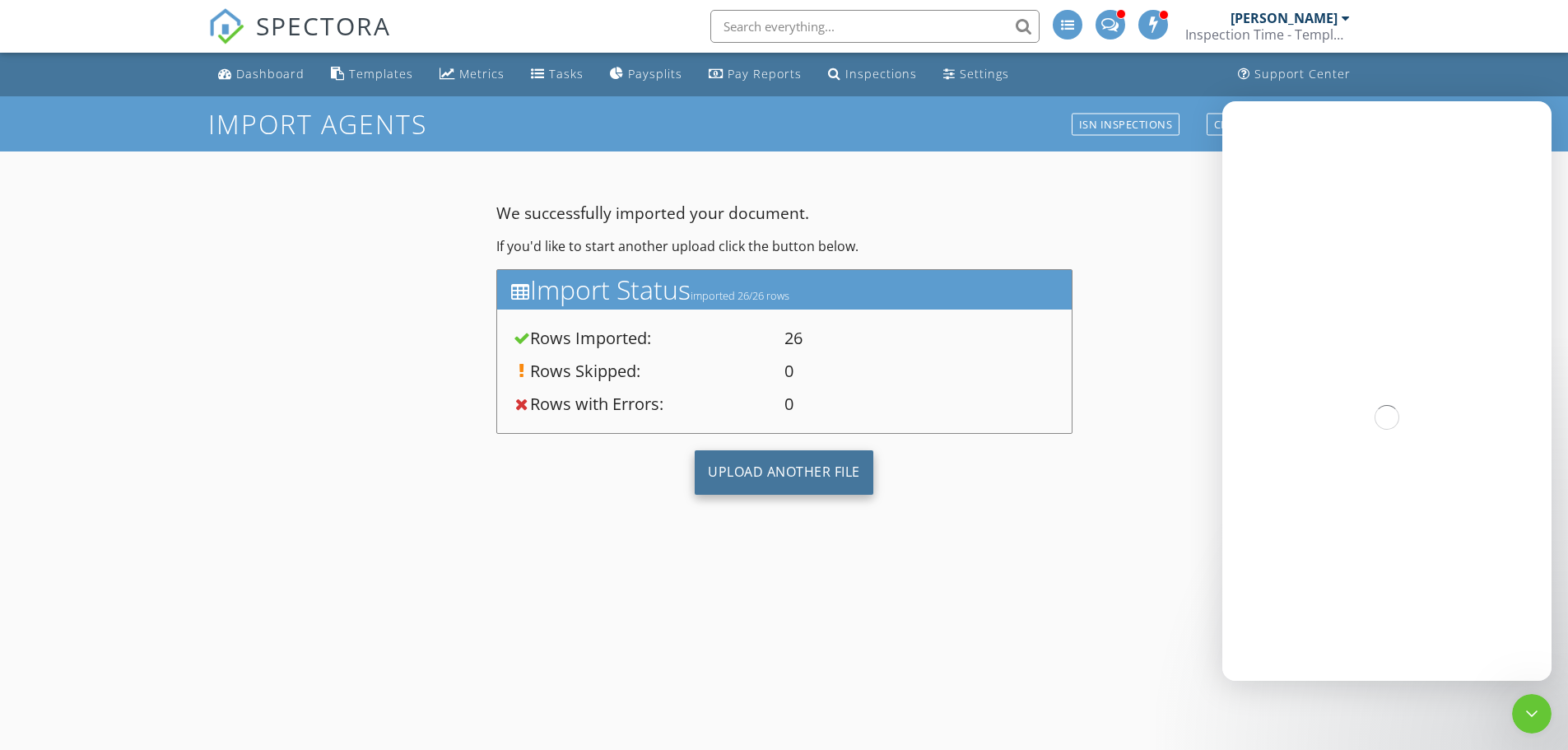
click at [787, 470] on div "Upload Another File" at bounding box center [784, 472] width 179 height 45
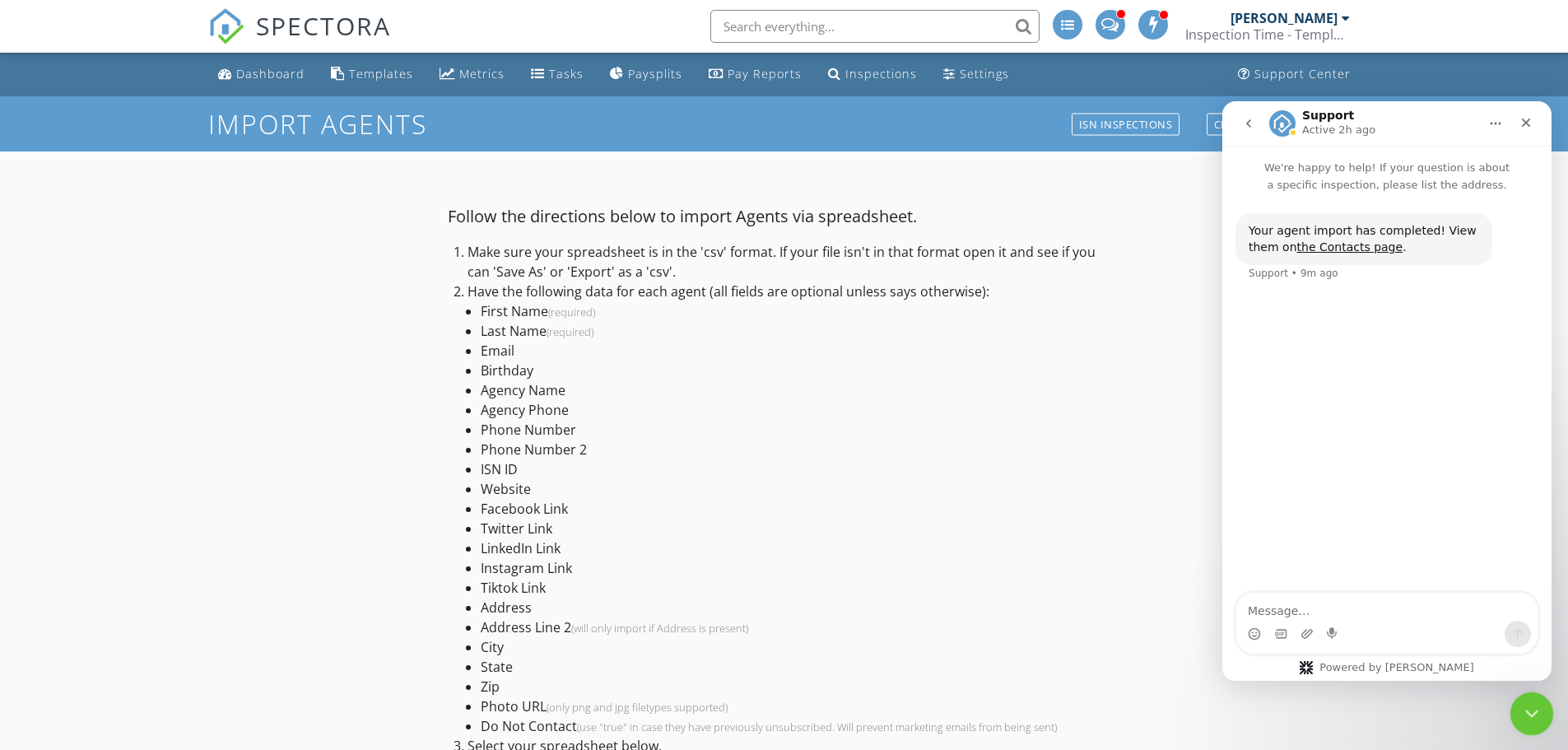
click at [1534, 710] on icon "Close Intercom Messenger" at bounding box center [1529, 711] width 20 height 20
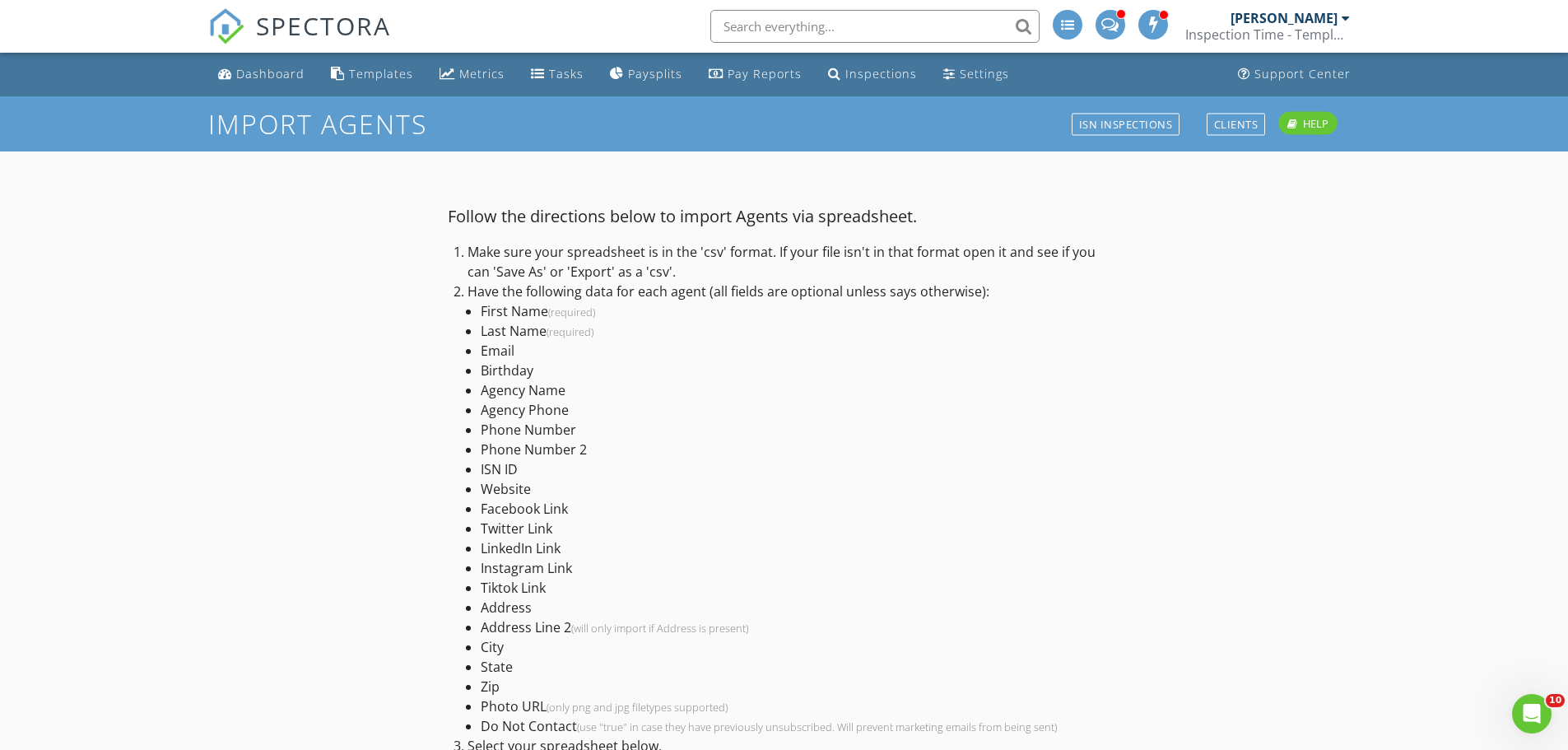
scroll to position [192, 0]
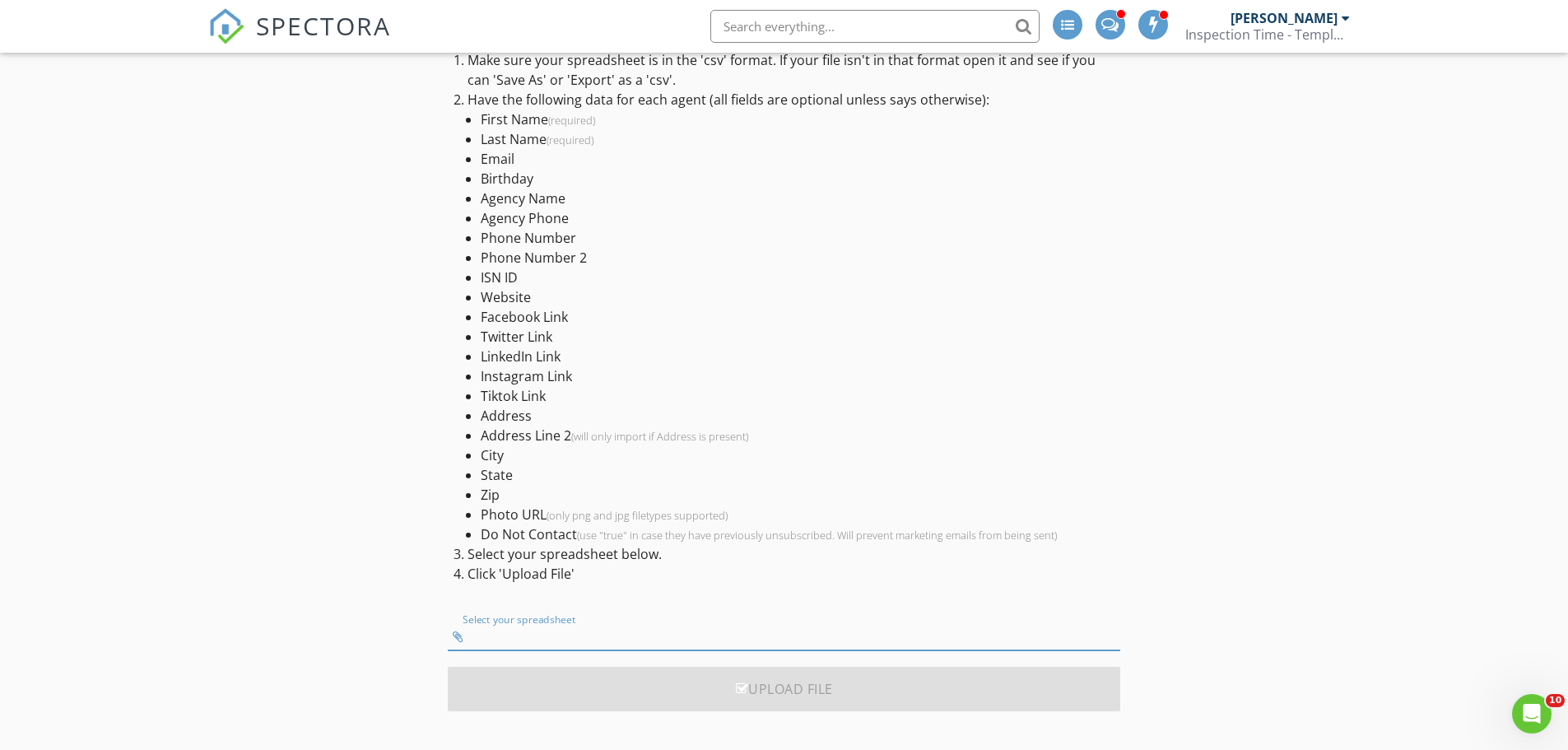
click at [677, 638] on input "Select your spreadsheet" at bounding box center [784, 636] width 673 height 27
type input "trec_verified_sample.csv"
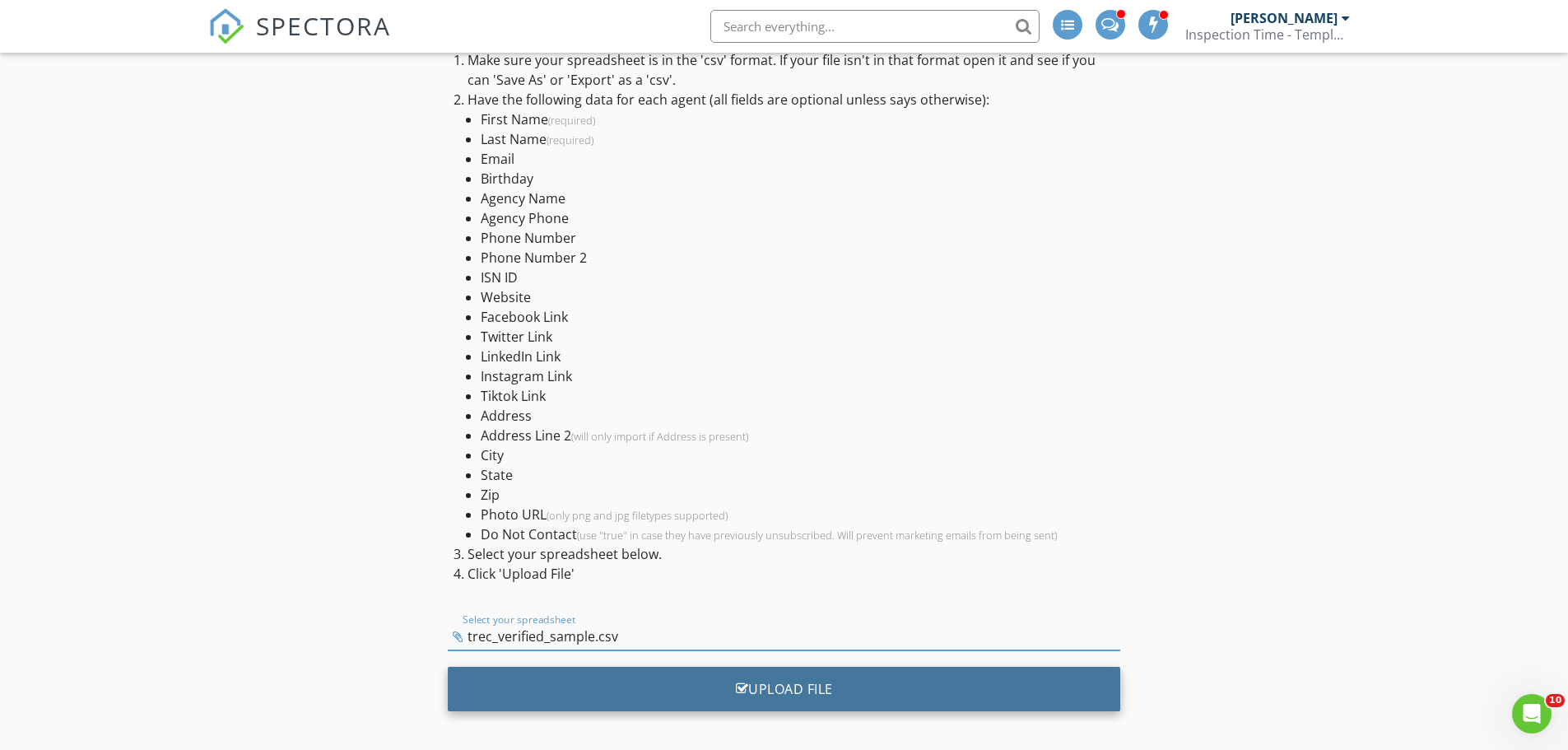
click at [805, 682] on div "Upload File" at bounding box center [784, 689] width 673 height 45
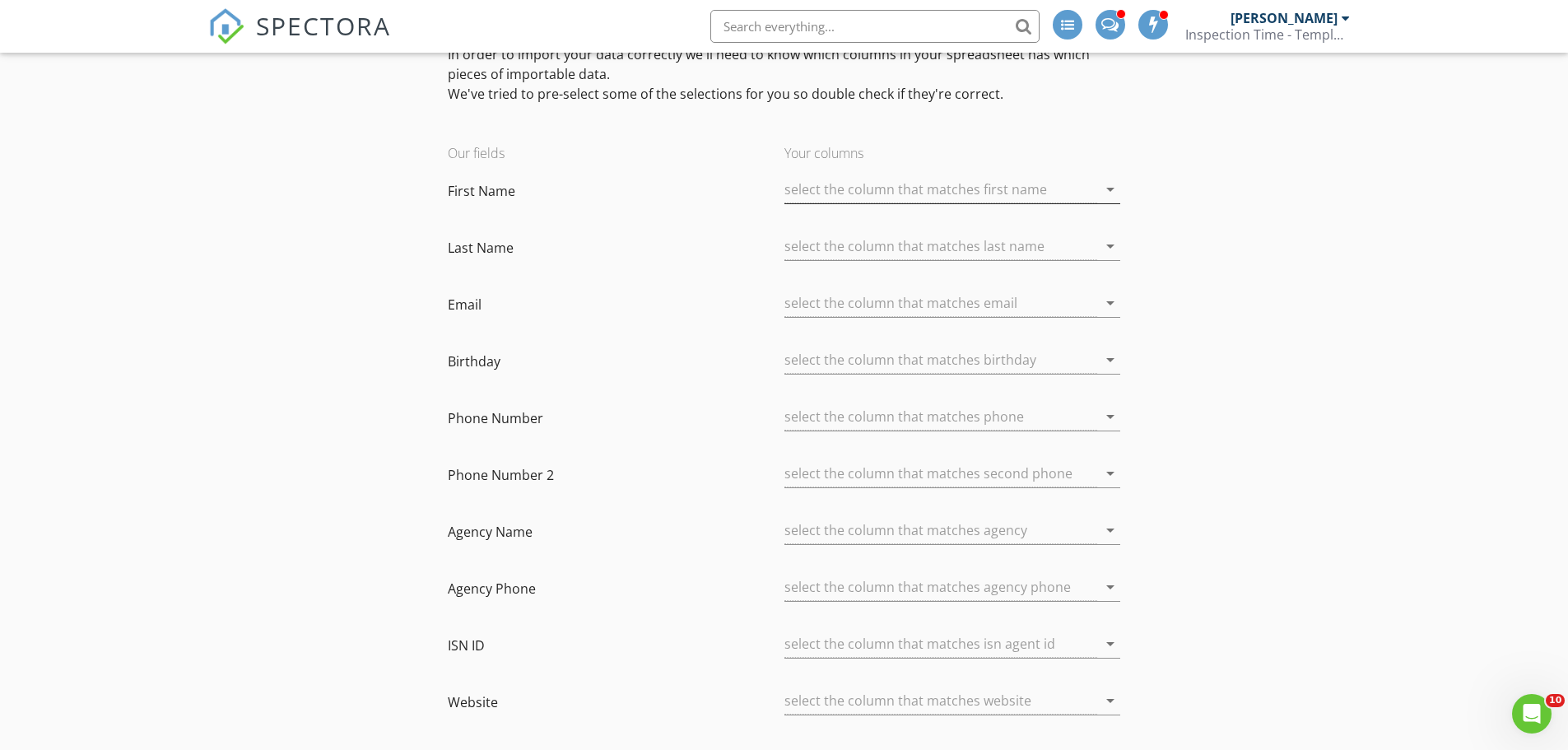
click at [841, 187] on div at bounding box center [940, 189] width 312 height 27
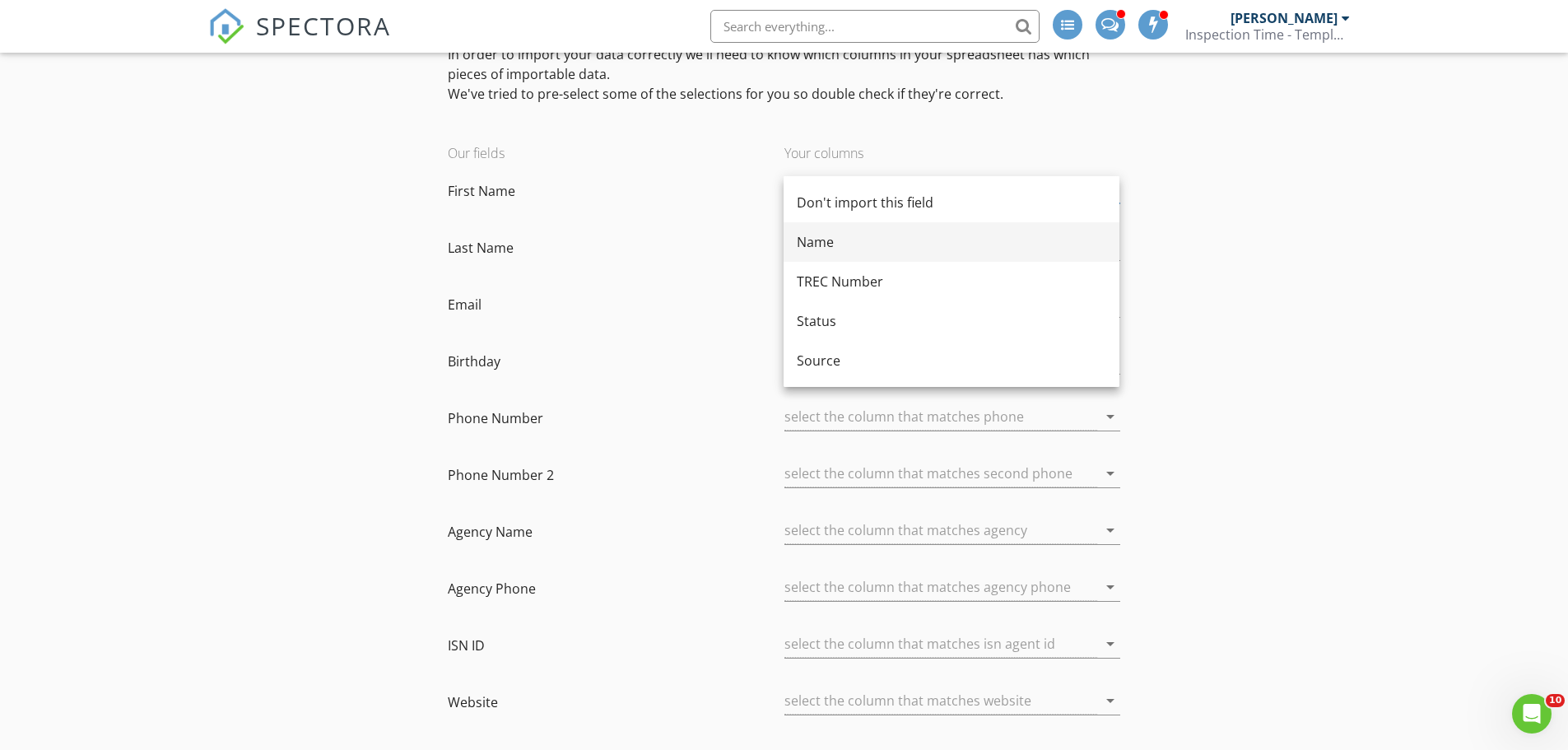
click at [825, 243] on div "Name" at bounding box center [952, 242] width 310 height 20
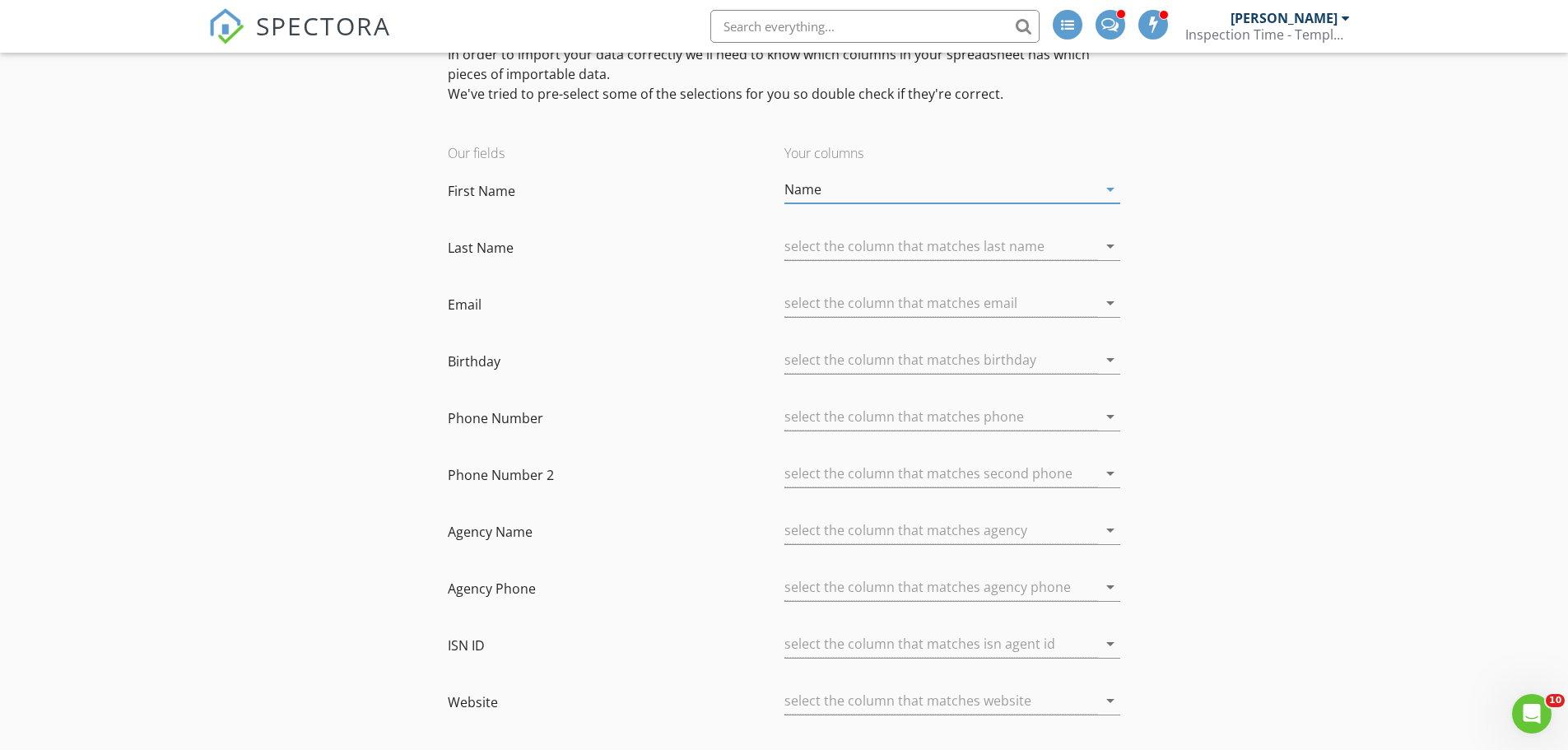
click at [825, 243] on div at bounding box center [940, 246] width 312 height 27
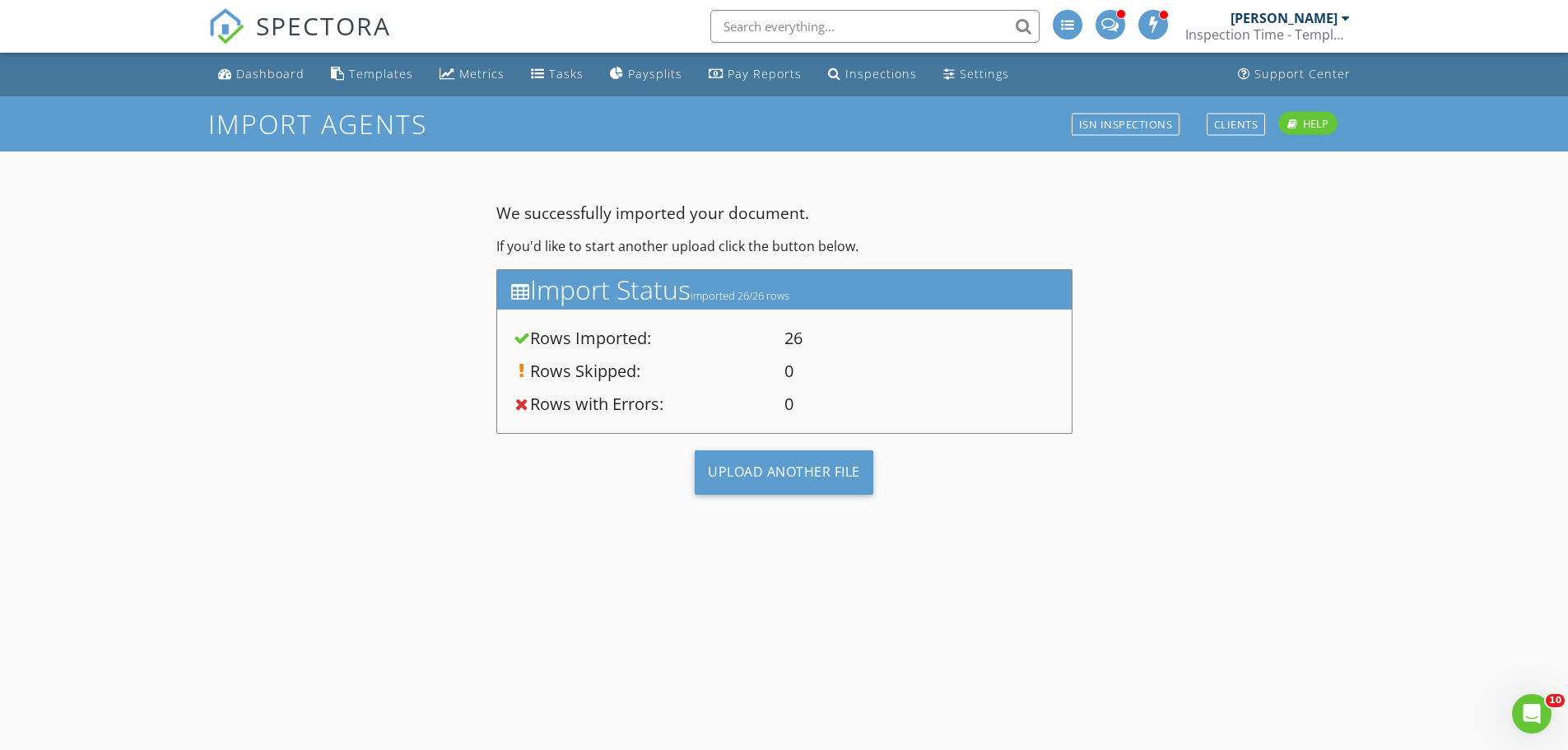
click at [935, 211] on p "We successfully imported your document." at bounding box center [784, 213] width 576 height 18
click at [757, 462] on div "Upload Another File" at bounding box center [784, 472] width 179 height 45
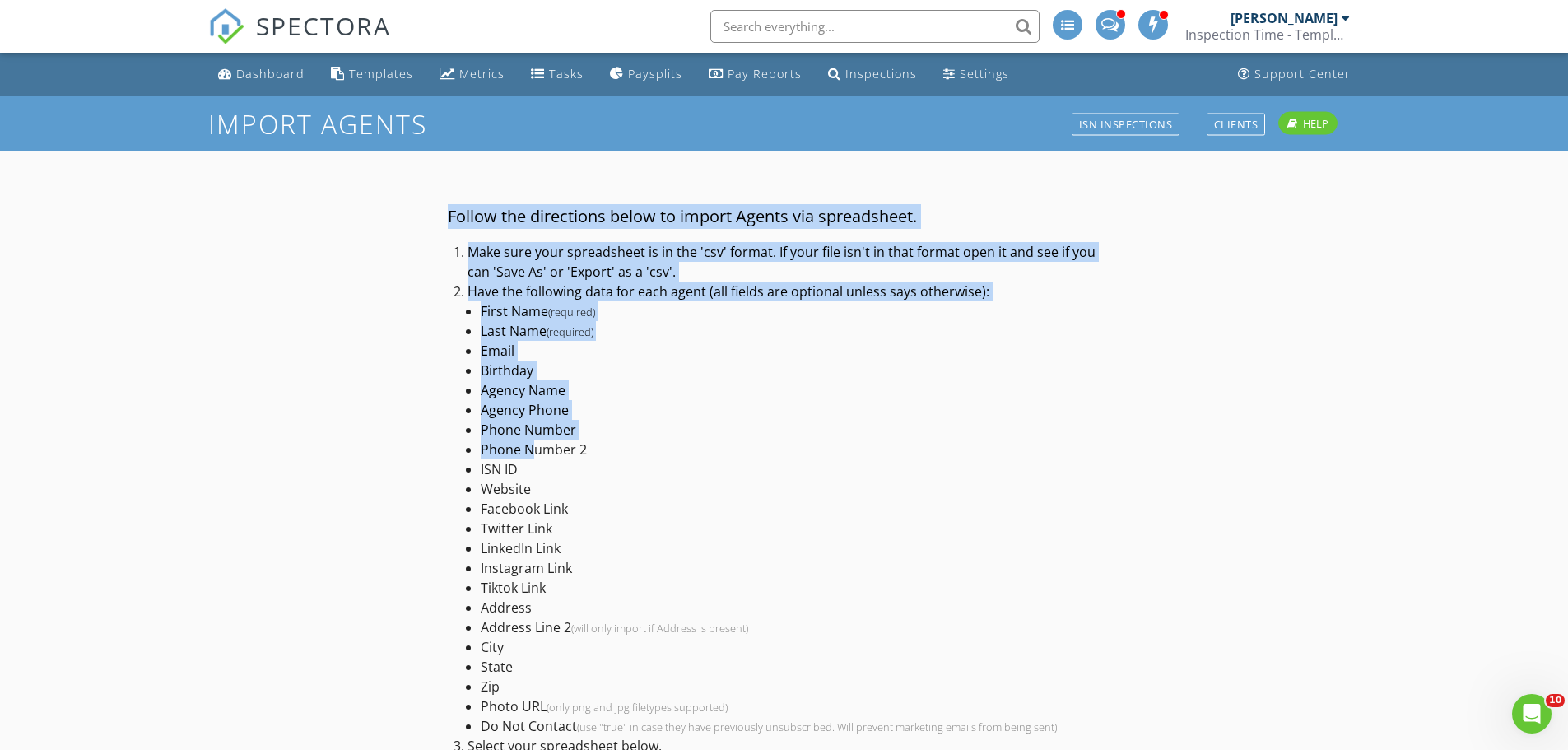
scroll to position [164, 0]
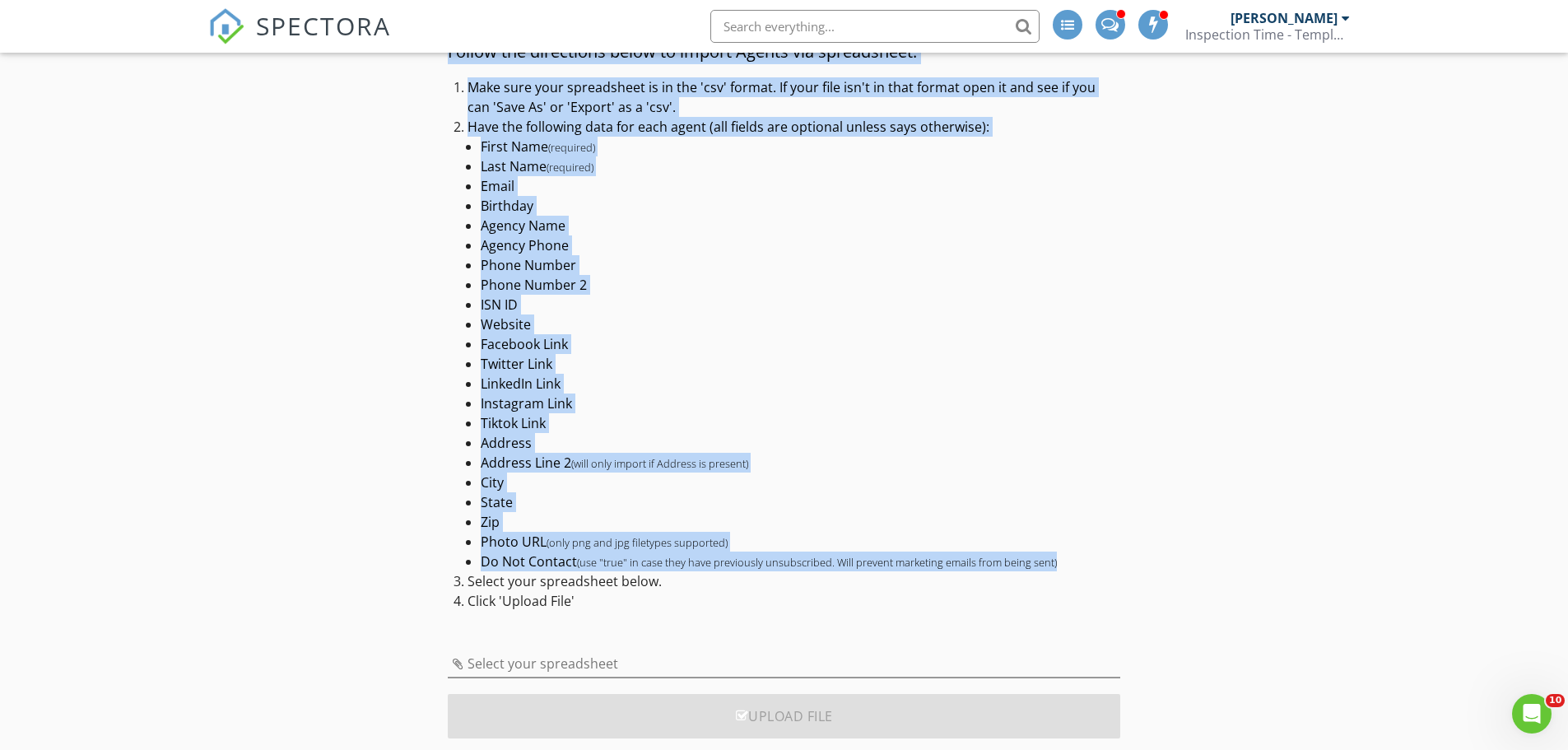
drag, startPoint x: 451, startPoint y: 217, endPoint x: 1145, endPoint y: 563, distance: 775.5
click at [1145, 563] on div "Follow the directions below to import Agents via spreadsheet. Make sure your sp…" at bounding box center [784, 382] width 1152 height 738
copy div "Follow the directions below to import Agents via spreadsheet. Make sure your sp…"
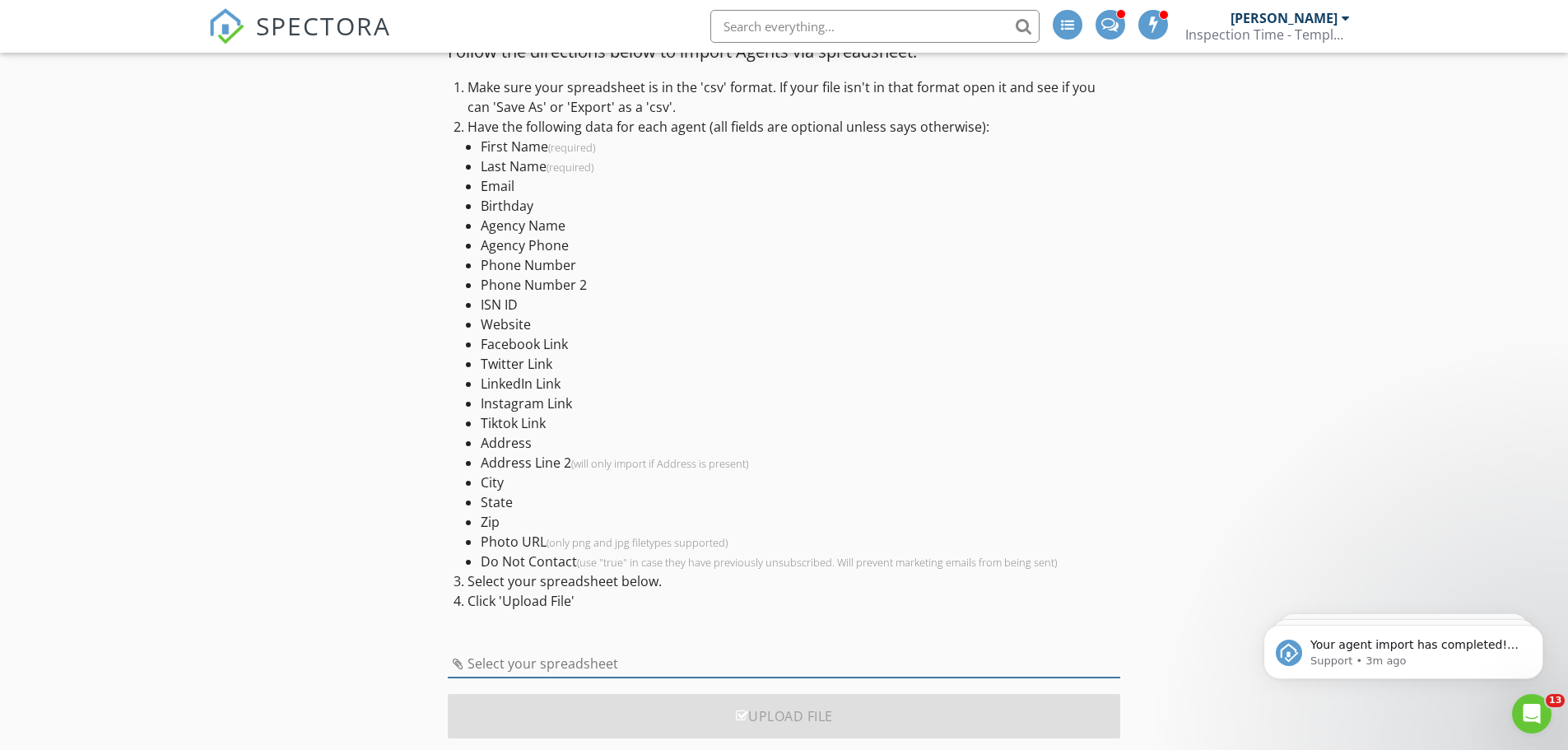
click at [617, 656] on input "Select your spreadsheet" at bounding box center [784, 663] width 673 height 27
type input "bell_county_agents_master_with_trec_links_v2.csv"
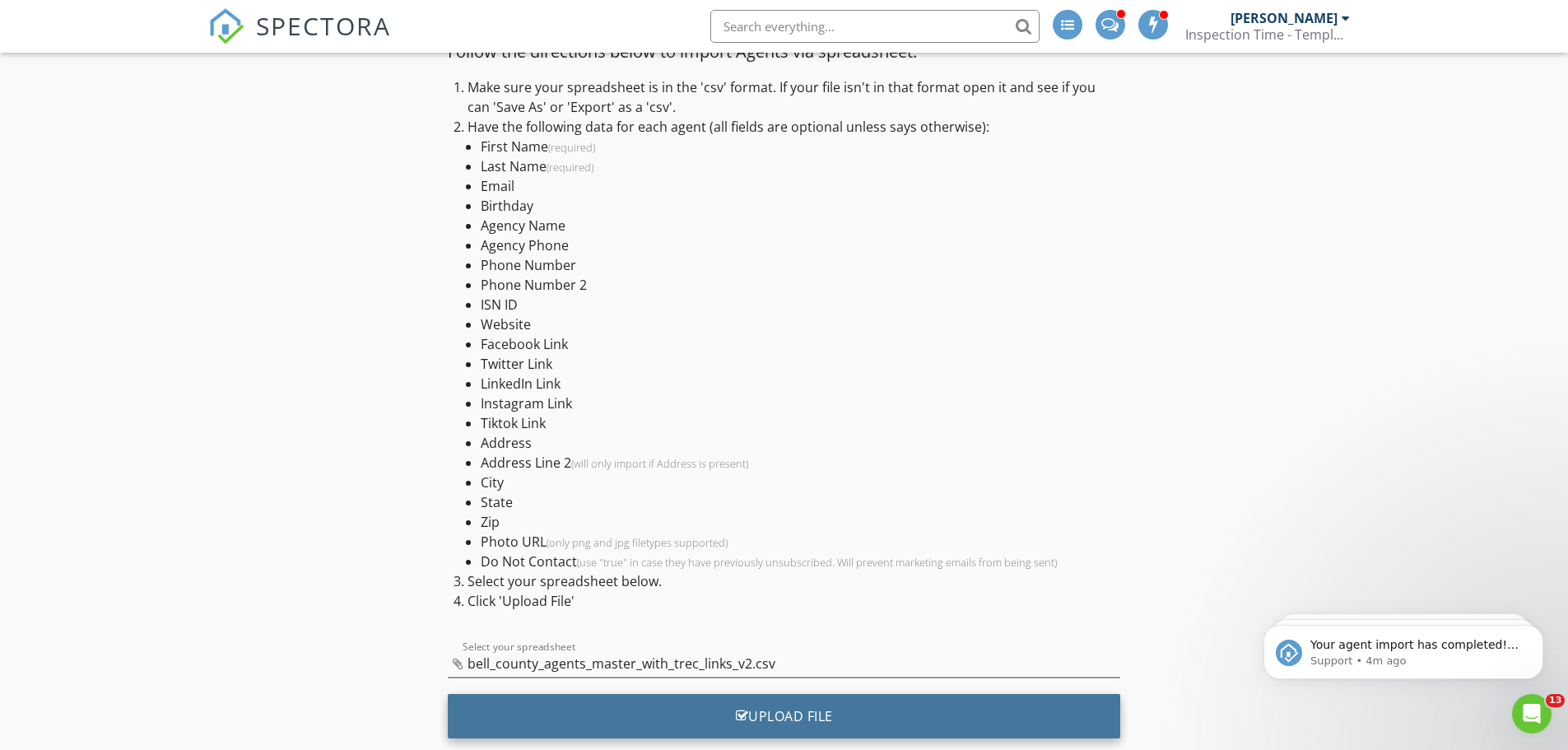
click at [769, 713] on div "Upload File" at bounding box center [784, 716] width 673 height 45
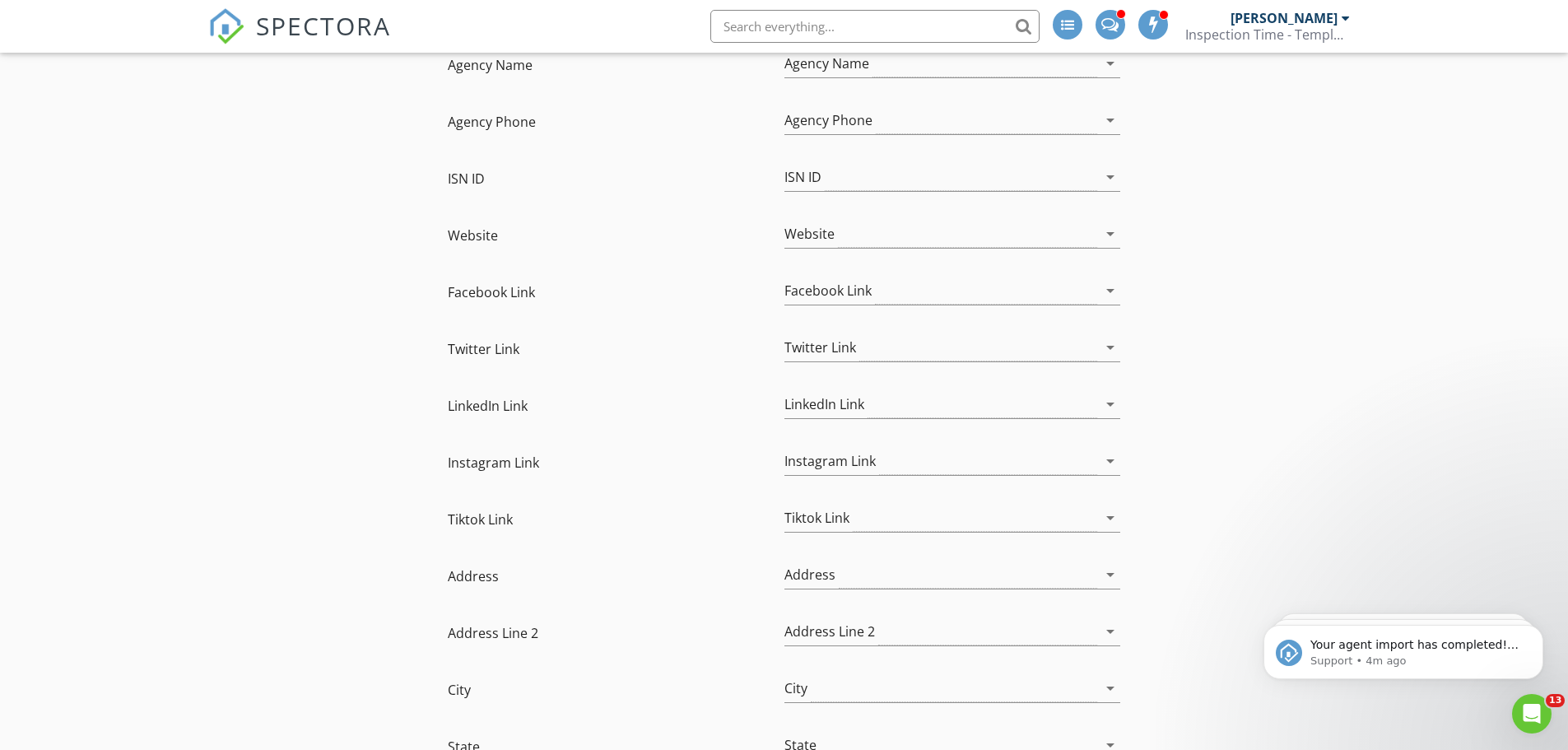
scroll to position [1161, 0]
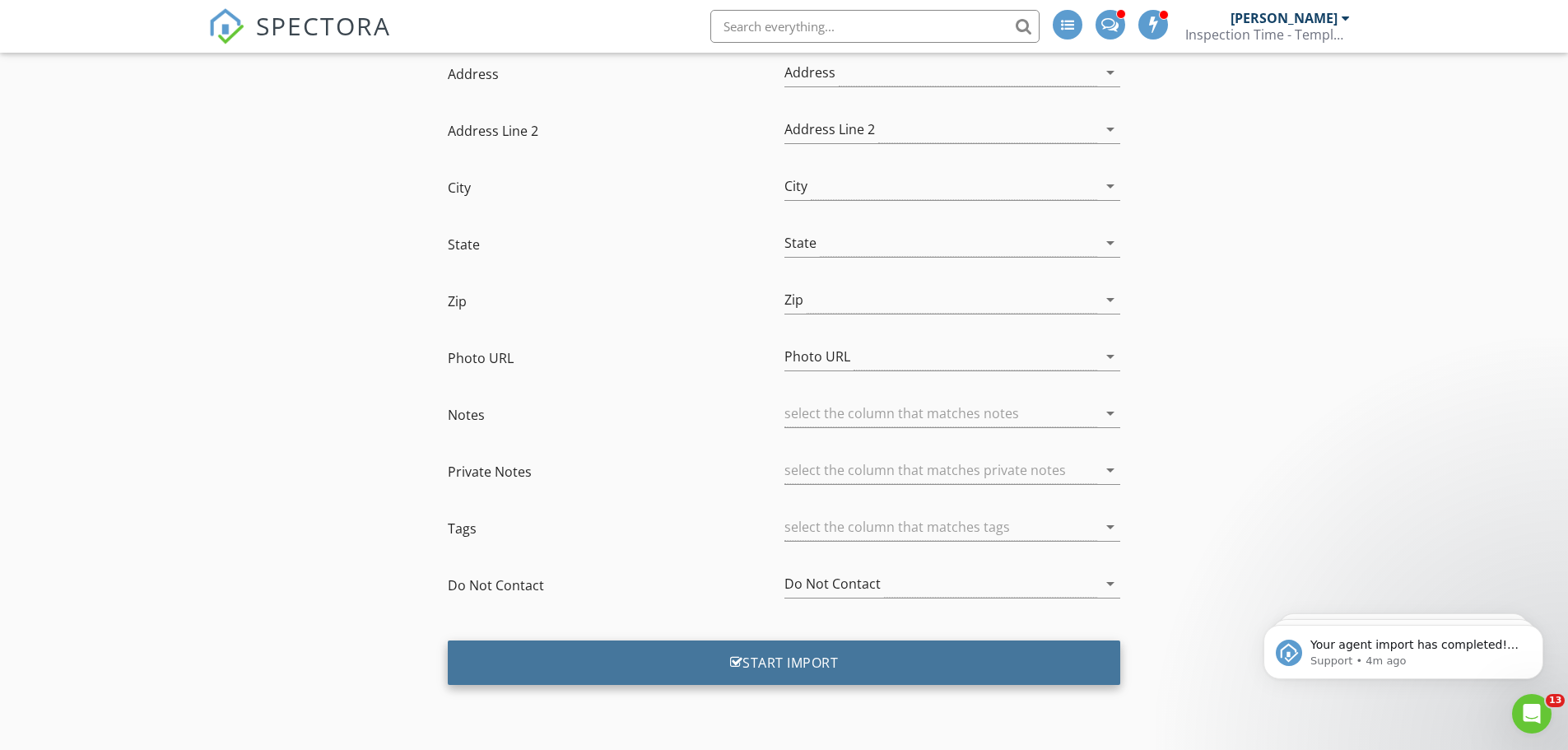
click at [675, 672] on div "Start Import" at bounding box center [784, 662] width 673 height 45
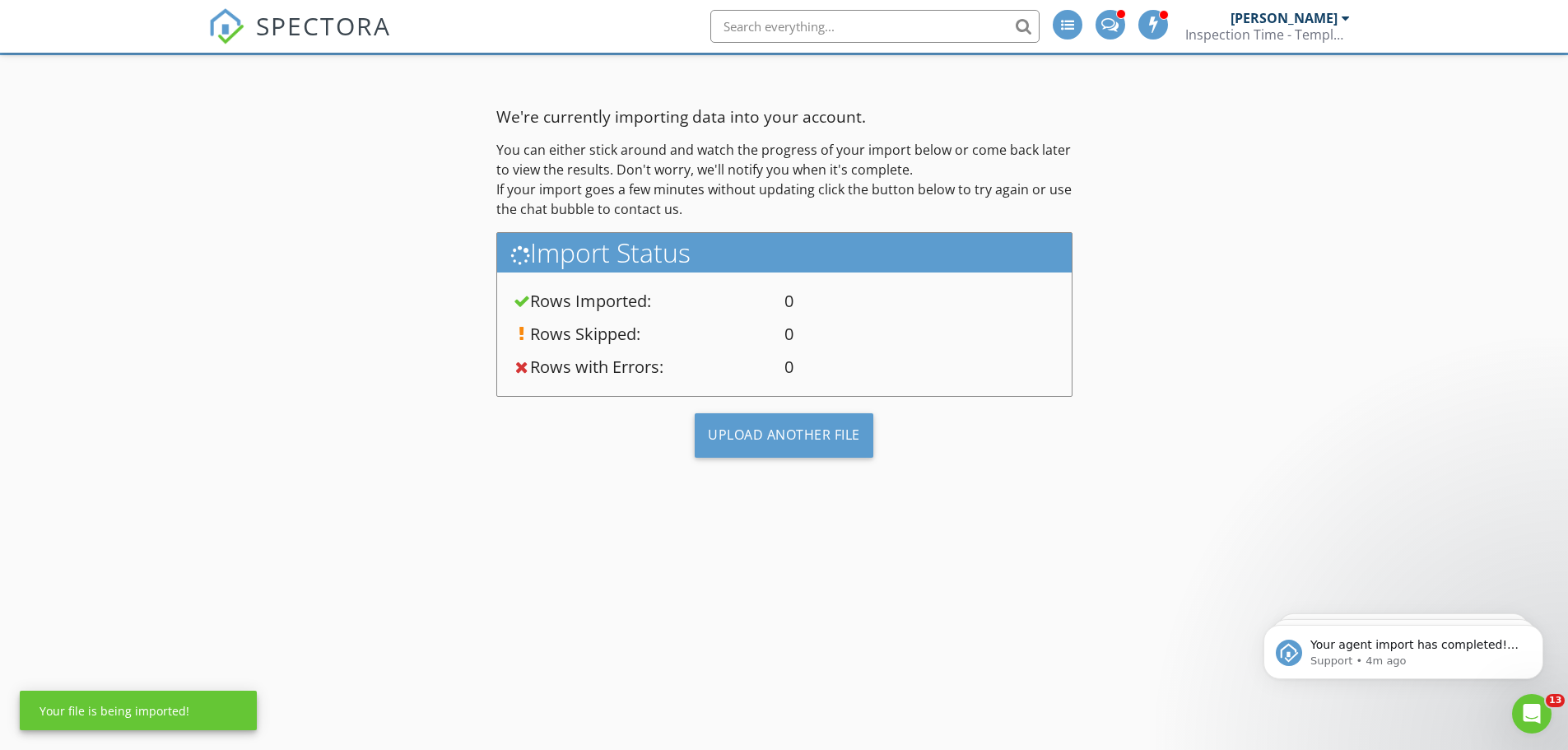
scroll to position [96, 0]
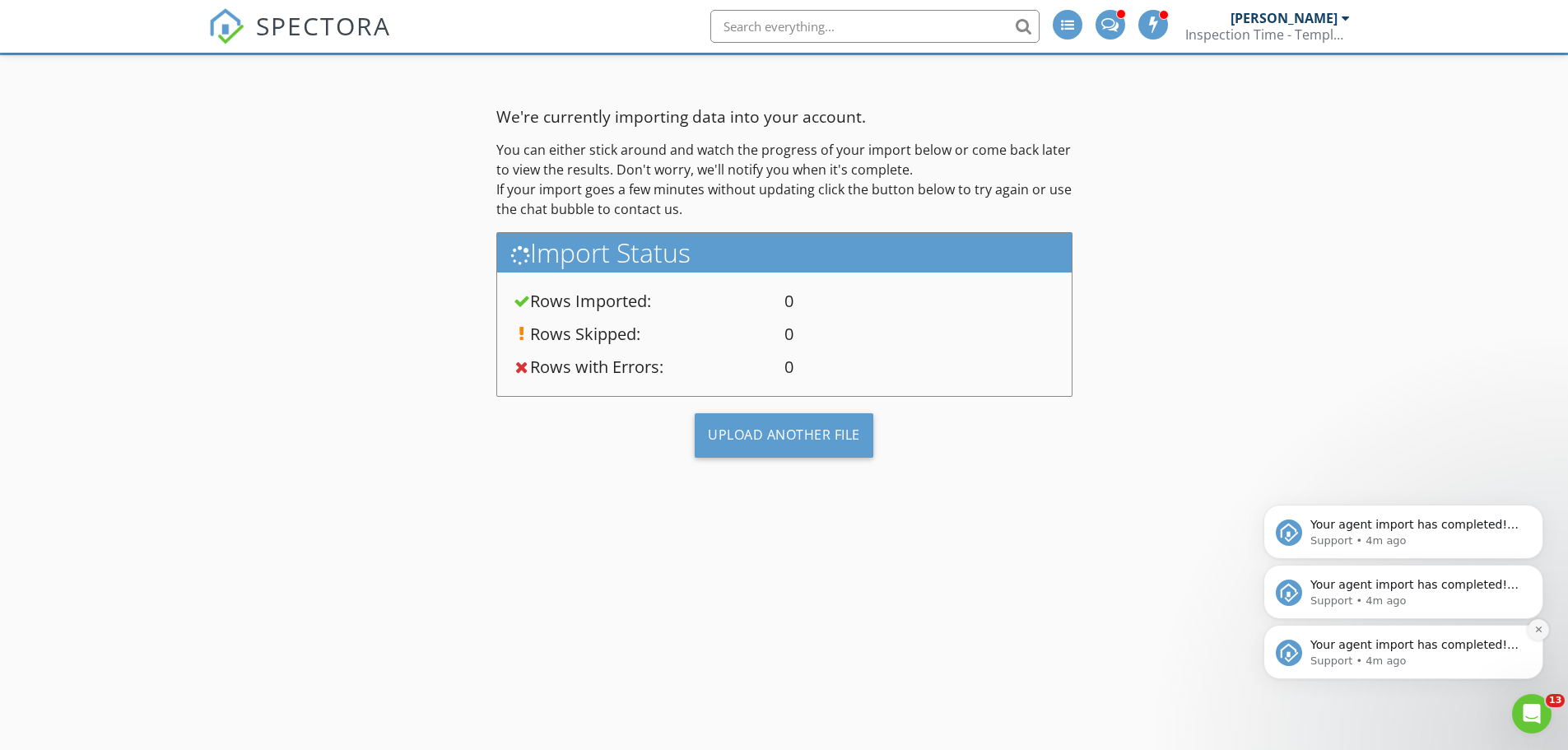
click at [1538, 632] on icon "Dismiss notification" at bounding box center [1538, 629] width 9 height 9
click at [1538, 632] on icon "Dismiss notification" at bounding box center [1538, 630] width 8 height 8
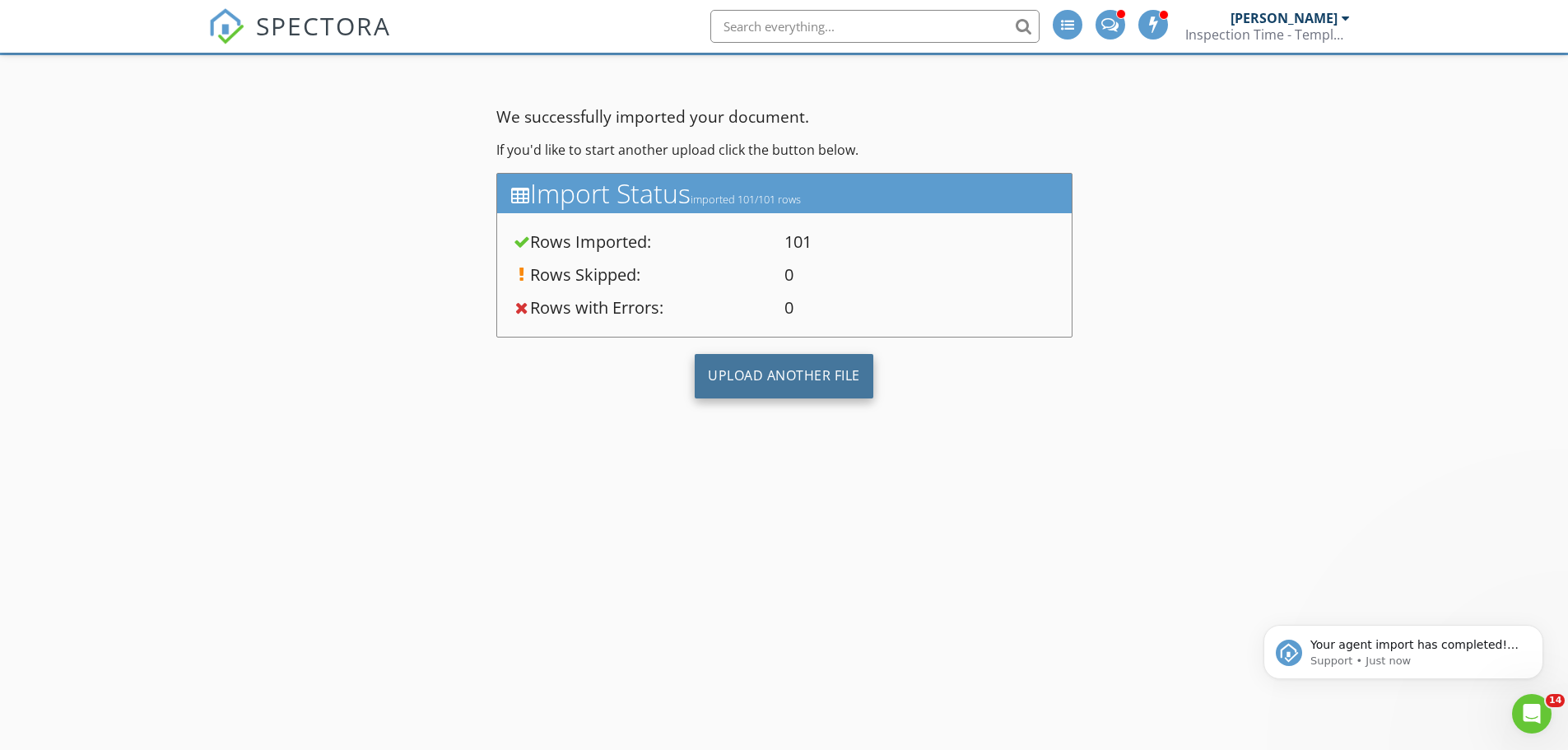
scroll to position [0, 0]
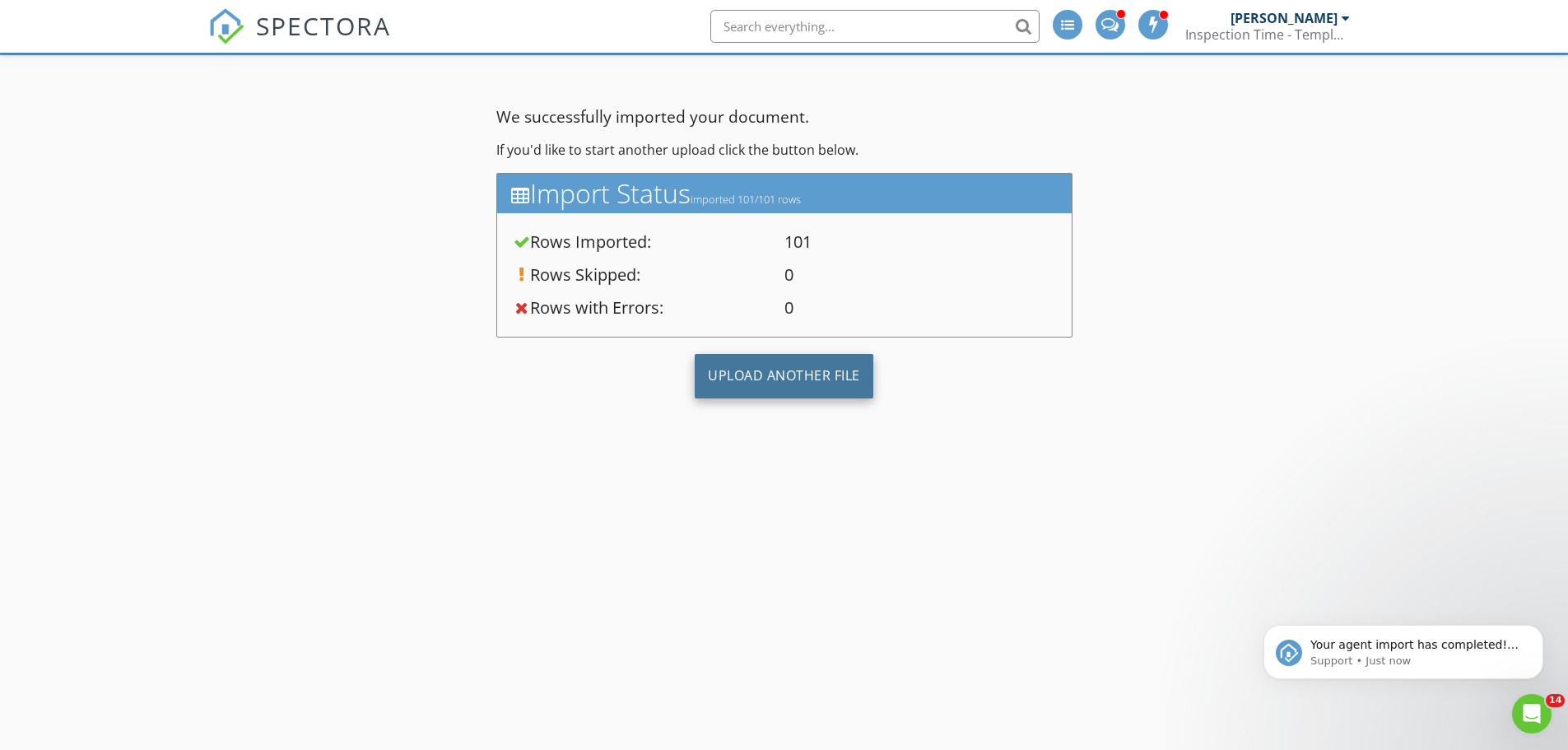
click at [782, 367] on div "Upload Another File" at bounding box center [784, 375] width 179 height 45
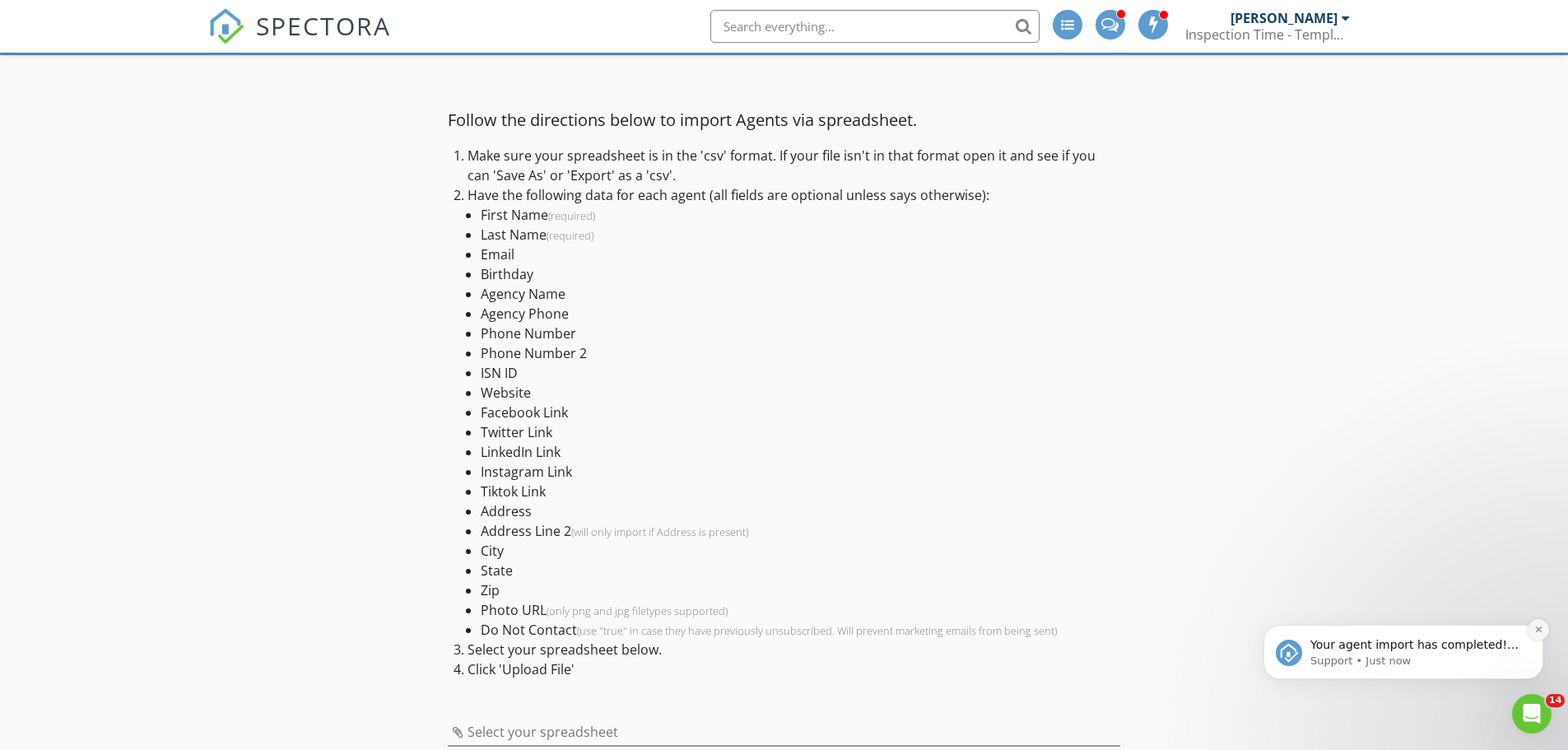
click at [1540, 630] on icon "Dismiss notification" at bounding box center [1538, 629] width 9 height 9
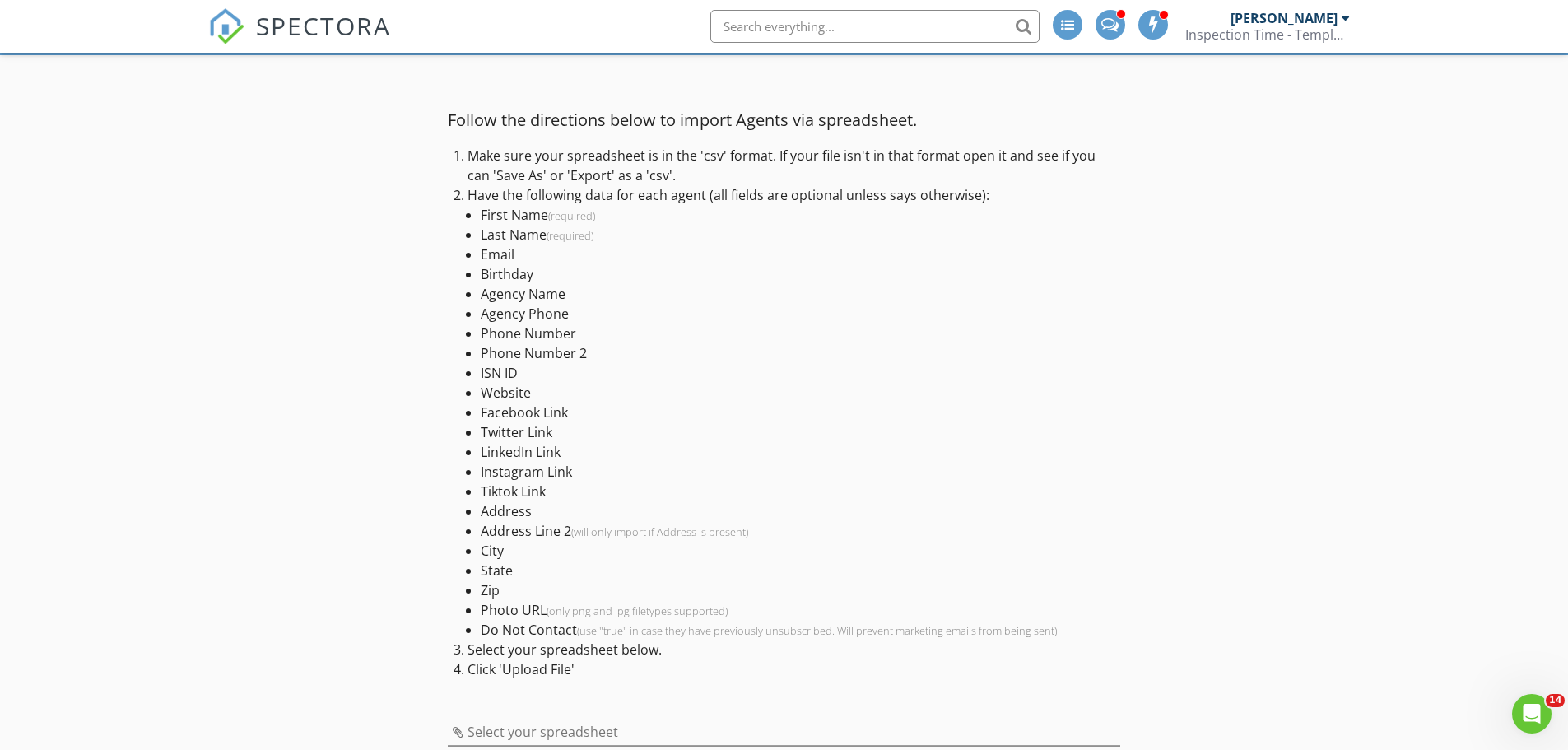
scroll to position [192, 0]
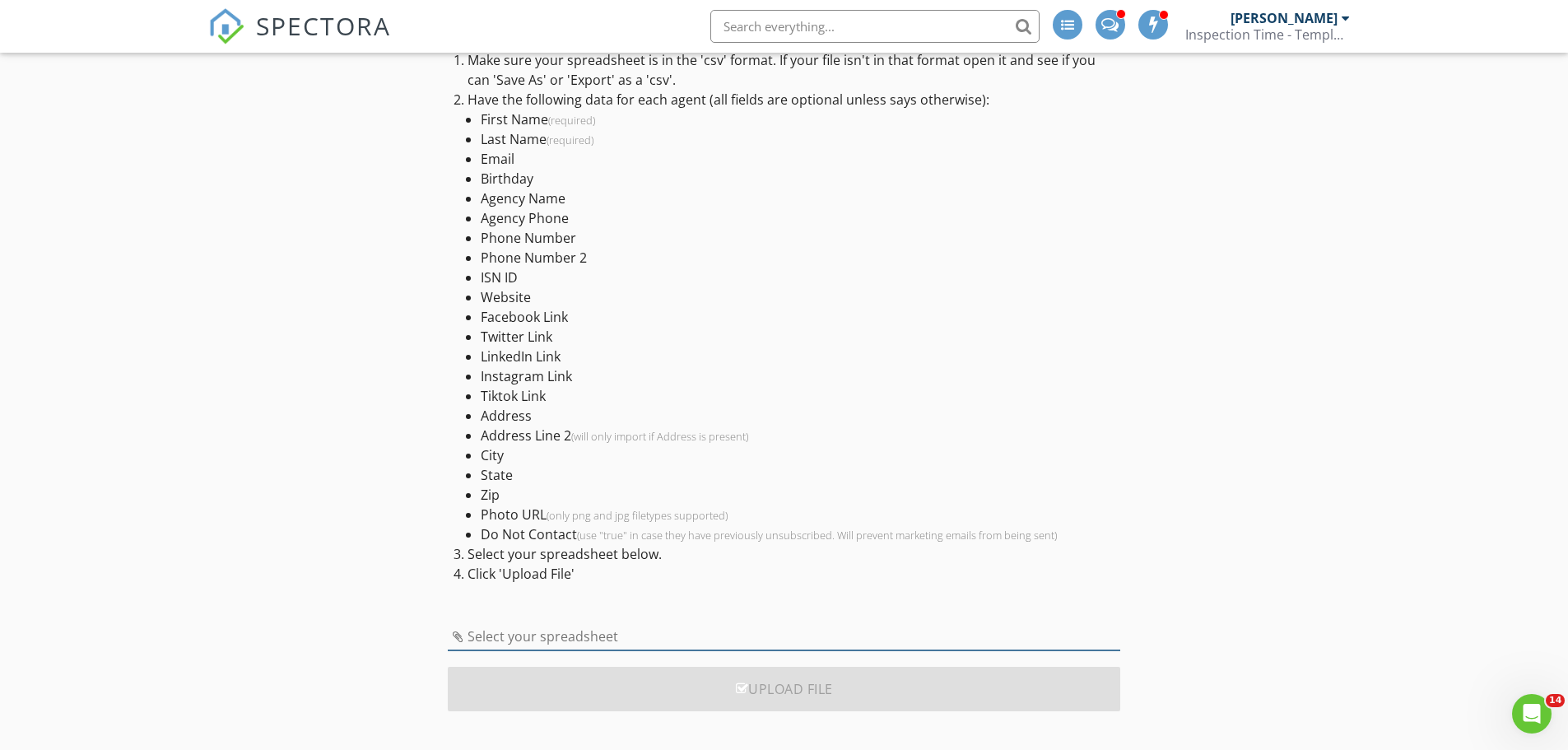
click at [582, 633] on input "Select your spreadsheet" at bounding box center [784, 636] width 673 height 27
type input "bell_county_agents_fastexpert_batch.csv"
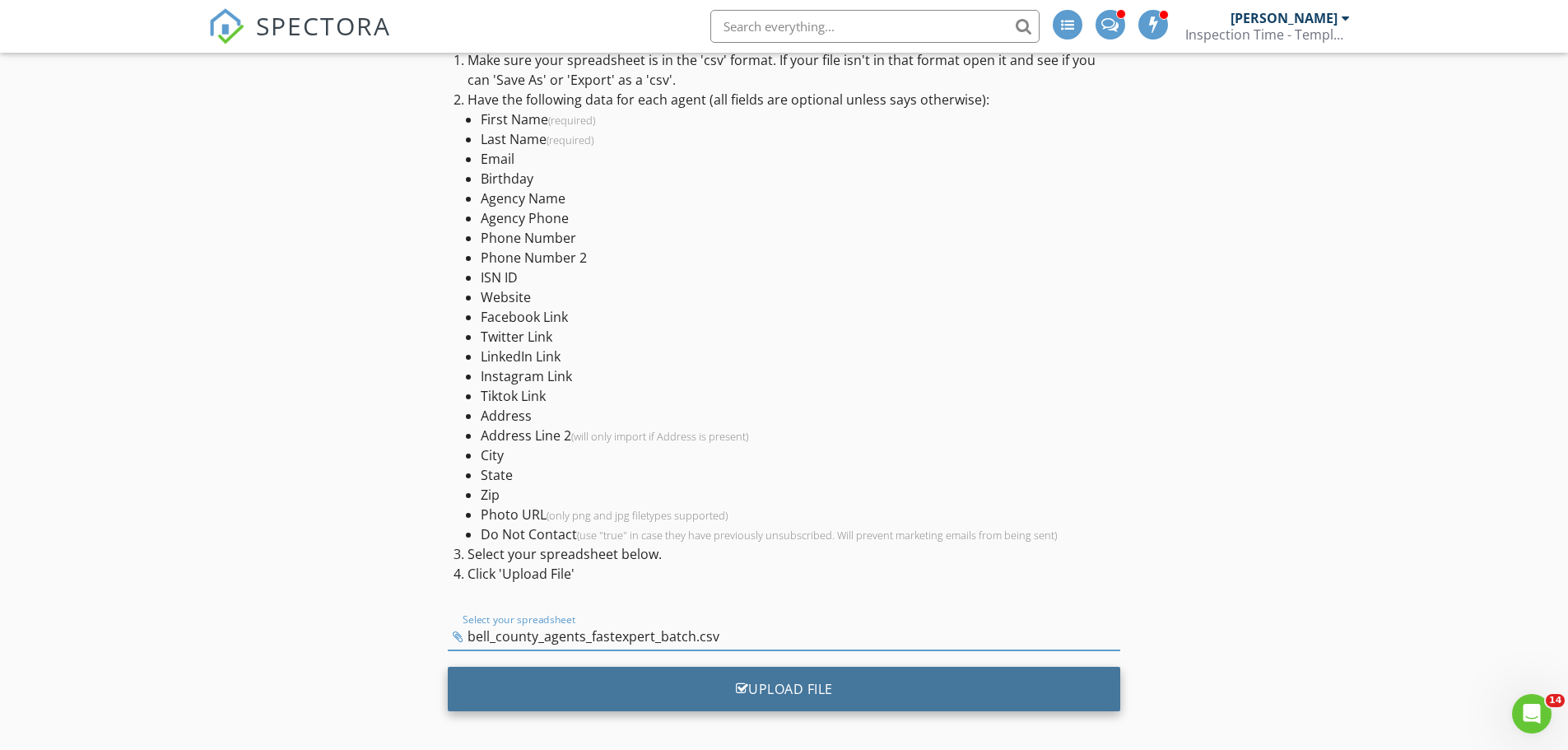
click at [810, 679] on div "Upload File" at bounding box center [784, 689] width 673 height 45
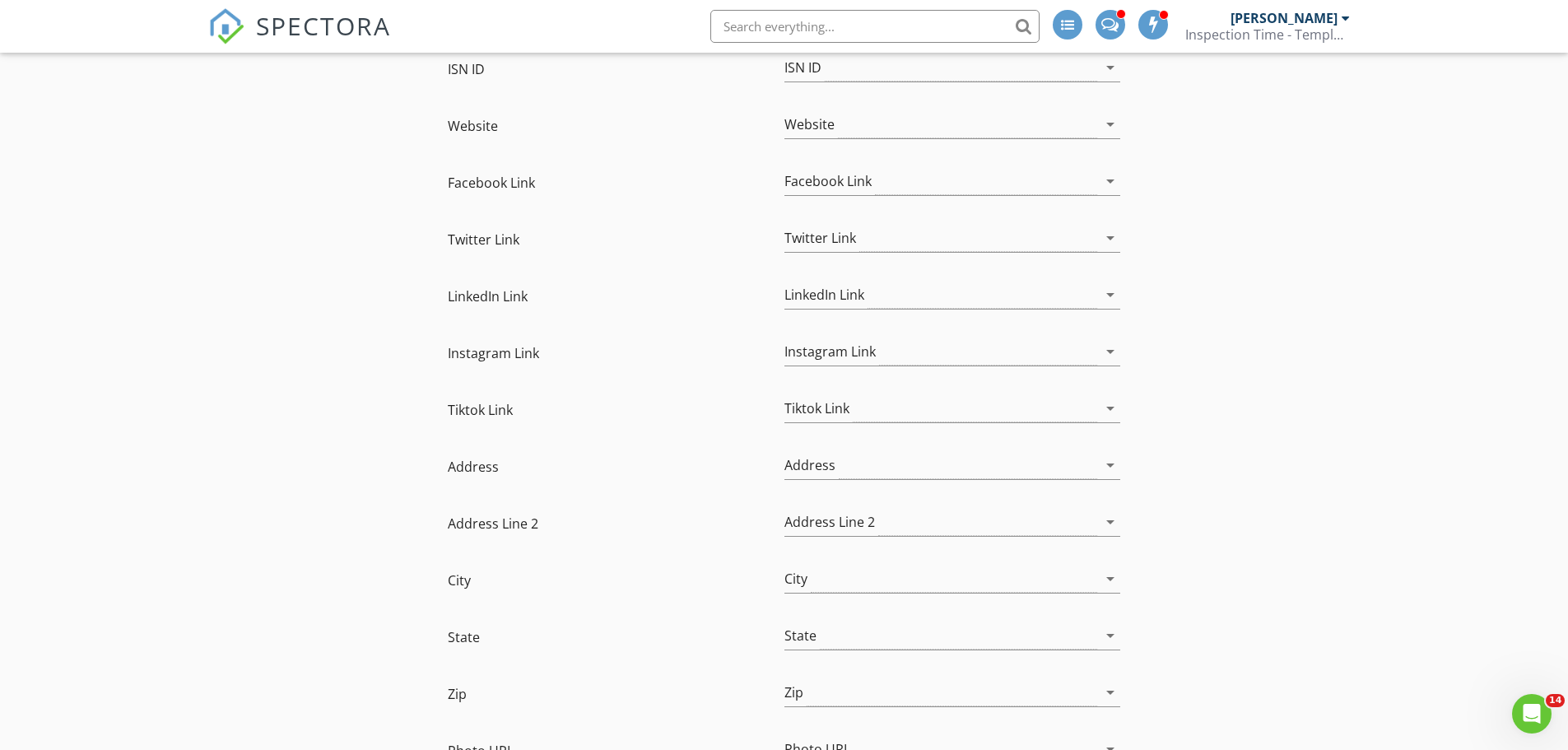
scroll to position [1161, 0]
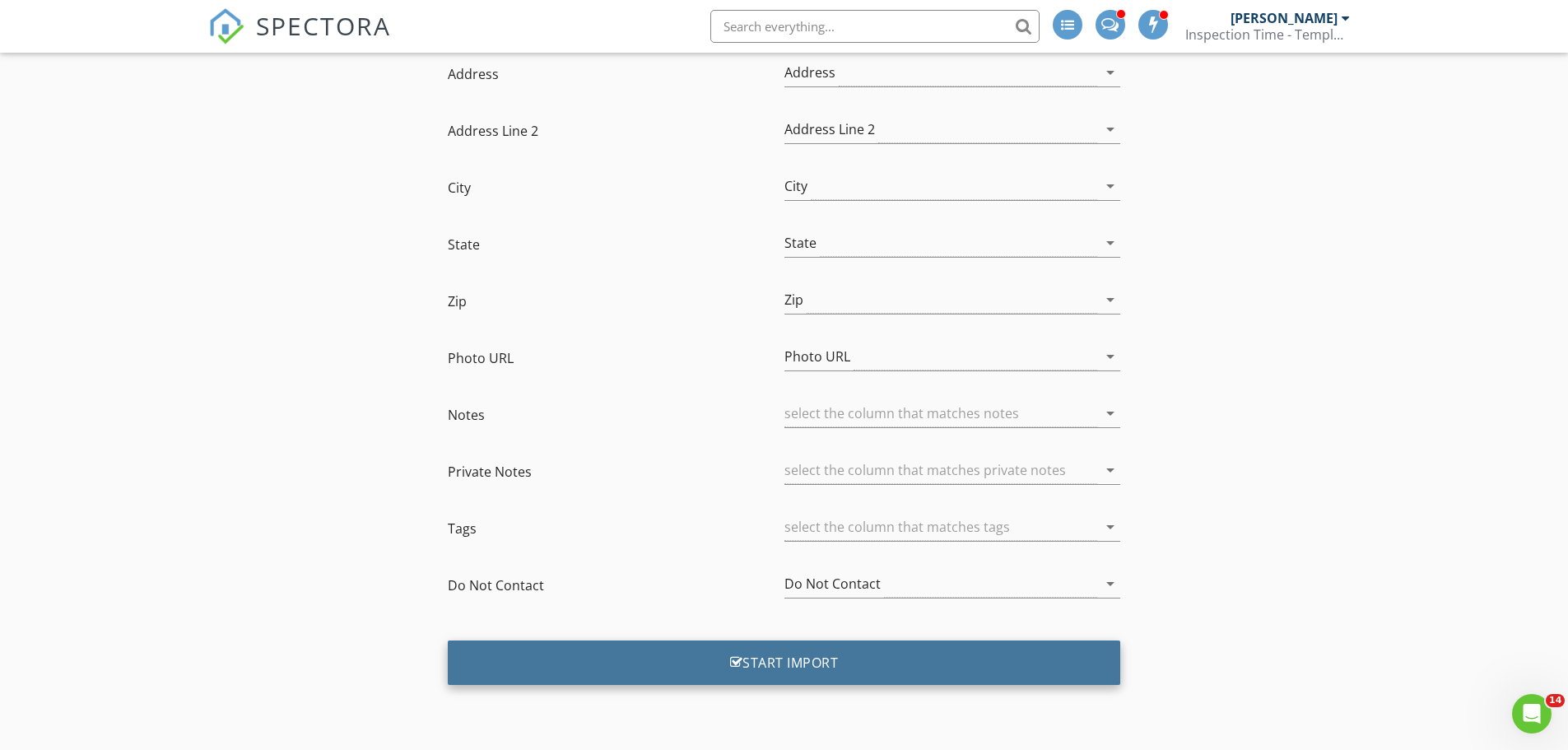
click at [908, 674] on div "Start Import" at bounding box center [784, 662] width 673 height 45
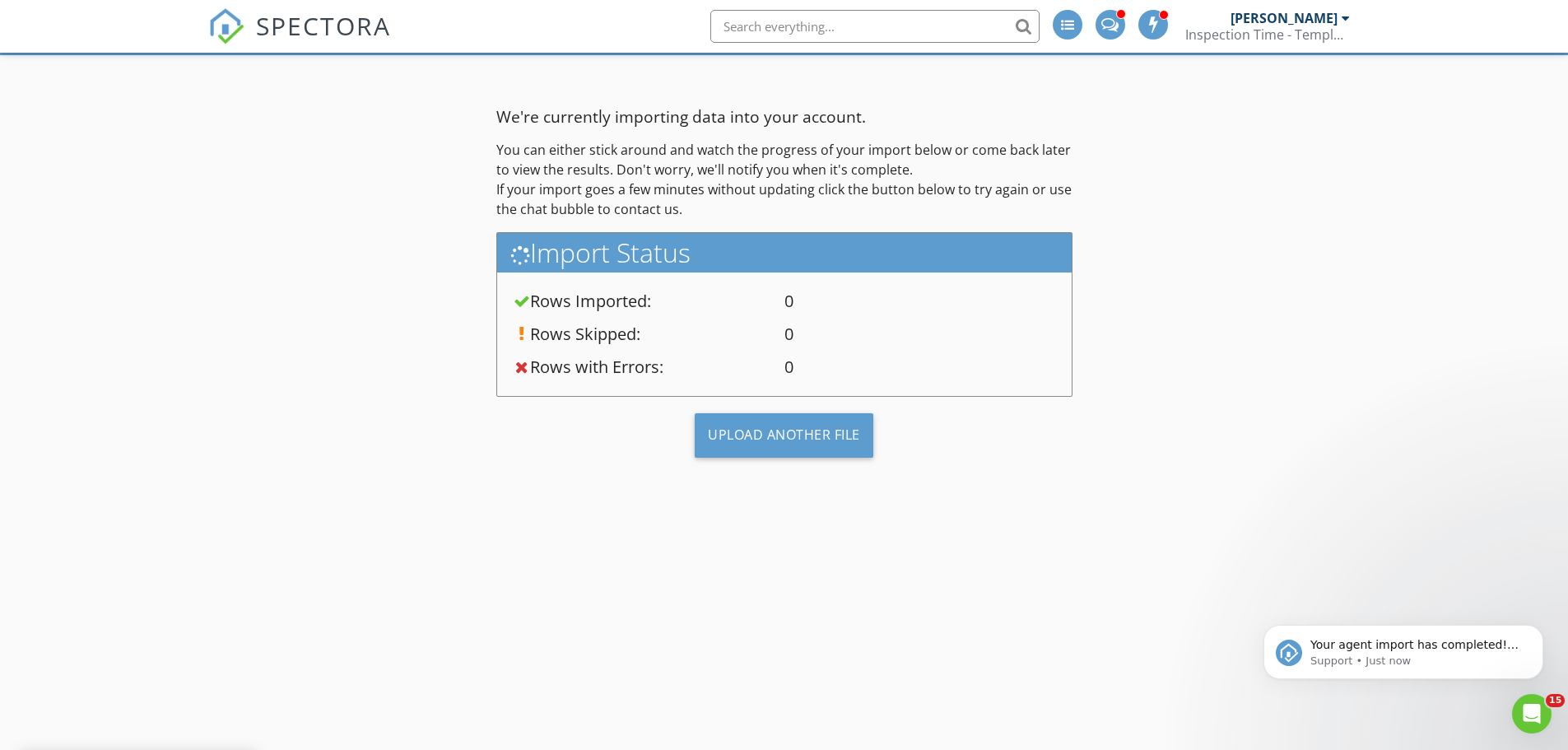
scroll to position [0, 0]
click at [1536, 629] on icon "Dismiss notification" at bounding box center [1538, 629] width 9 height 9
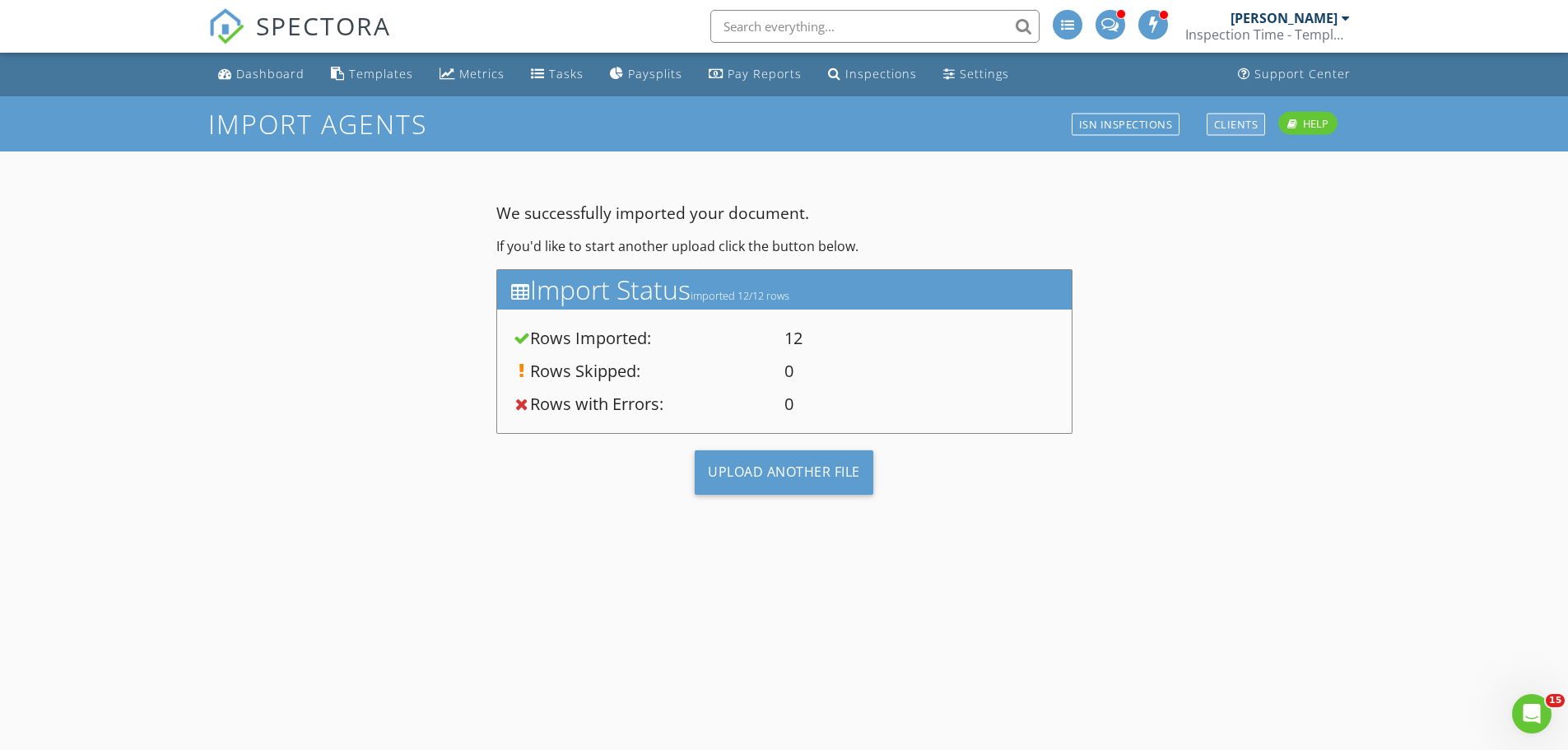
click at [1223, 121] on div "Clients" at bounding box center [1236, 123] width 59 height 22
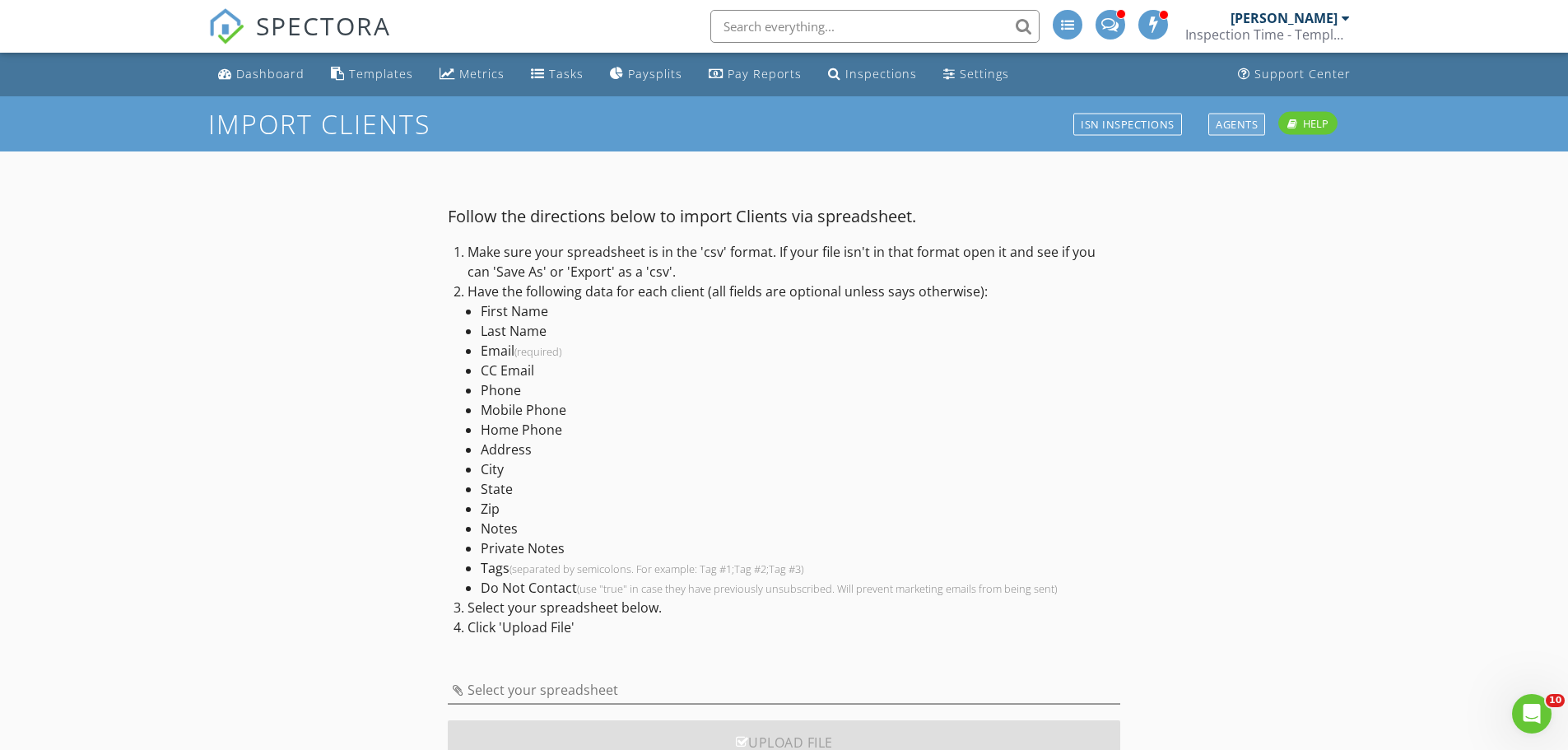
click at [1219, 128] on div "Agents" at bounding box center [1235, 123] width 56 height 22
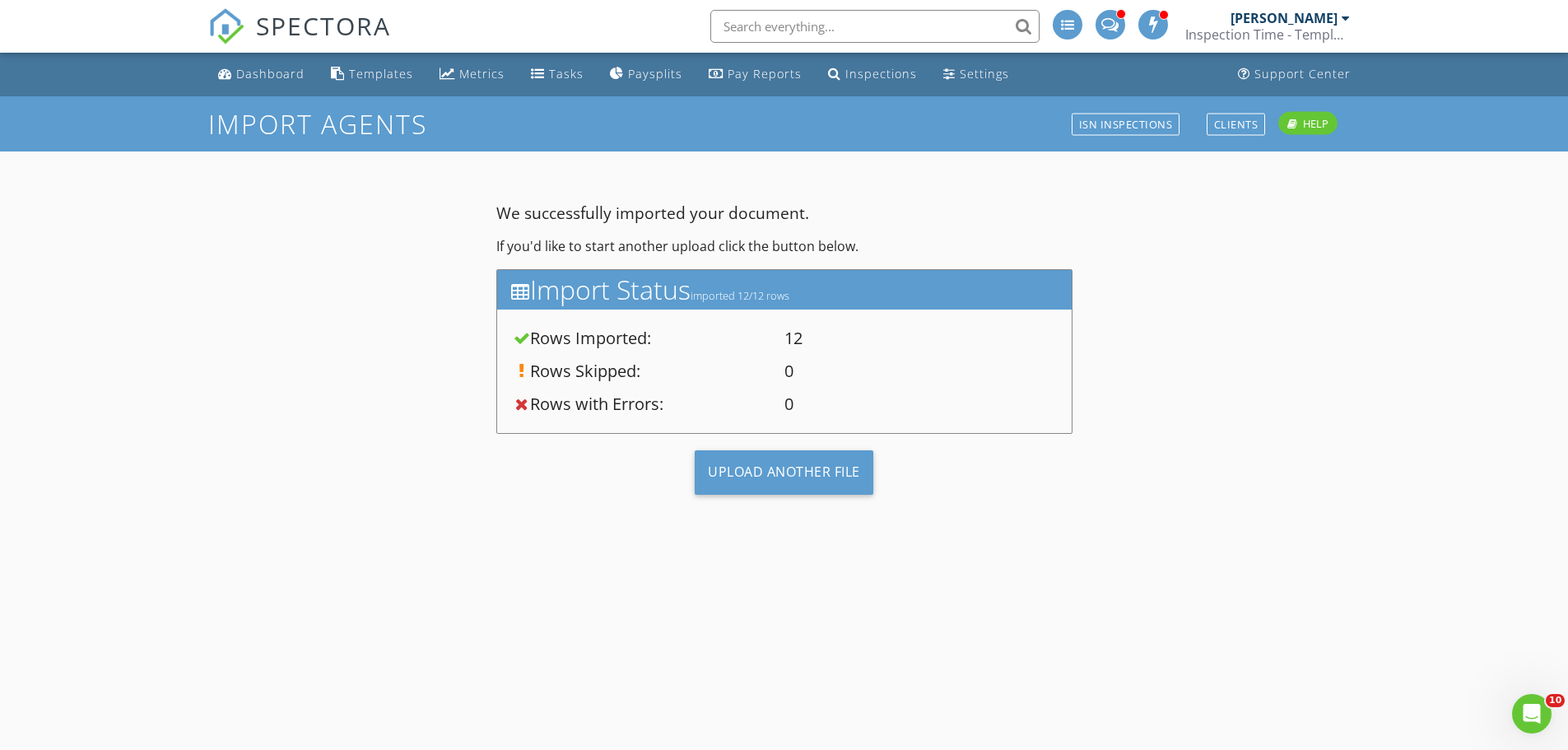
click at [1343, 17] on div at bounding box center [1345, 18] width 9 height 13
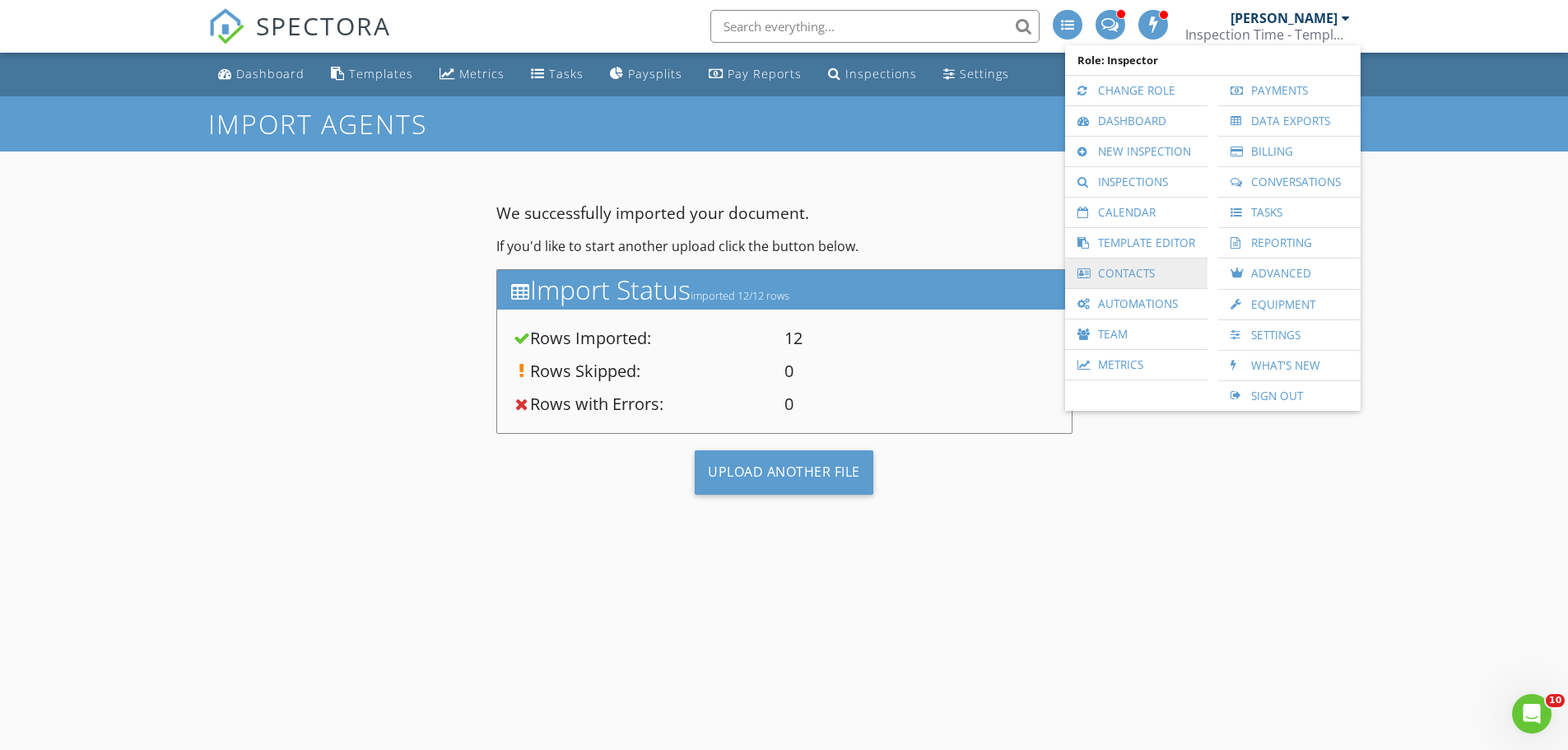
click at [1134, 262] on link "Contacts" at bounding box center [1136, 272] width 126 height 30
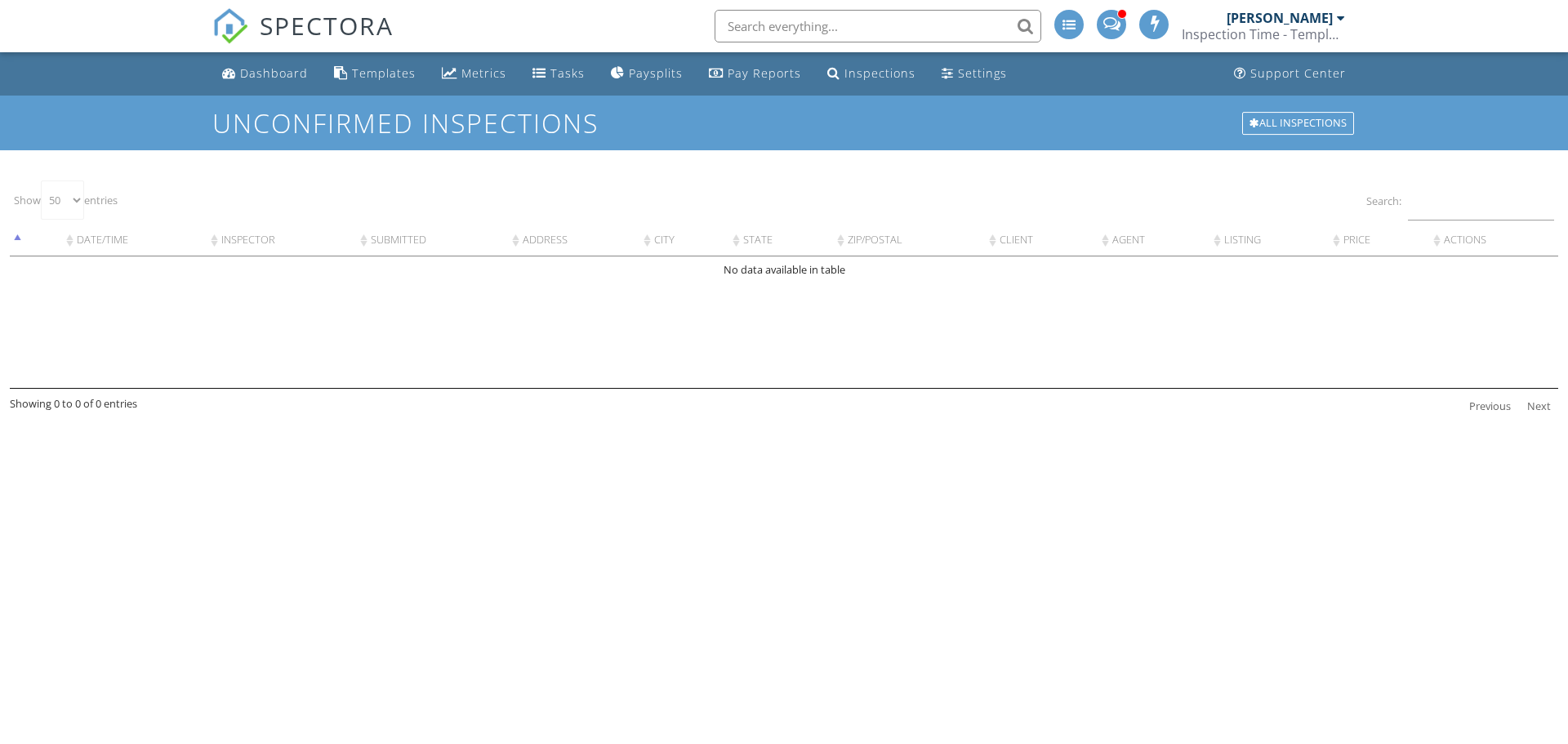
select select "50"
click at [1334, 16] on div "[PERSON_NAME]" at bounding box center [1285, 17] width 119 height 16
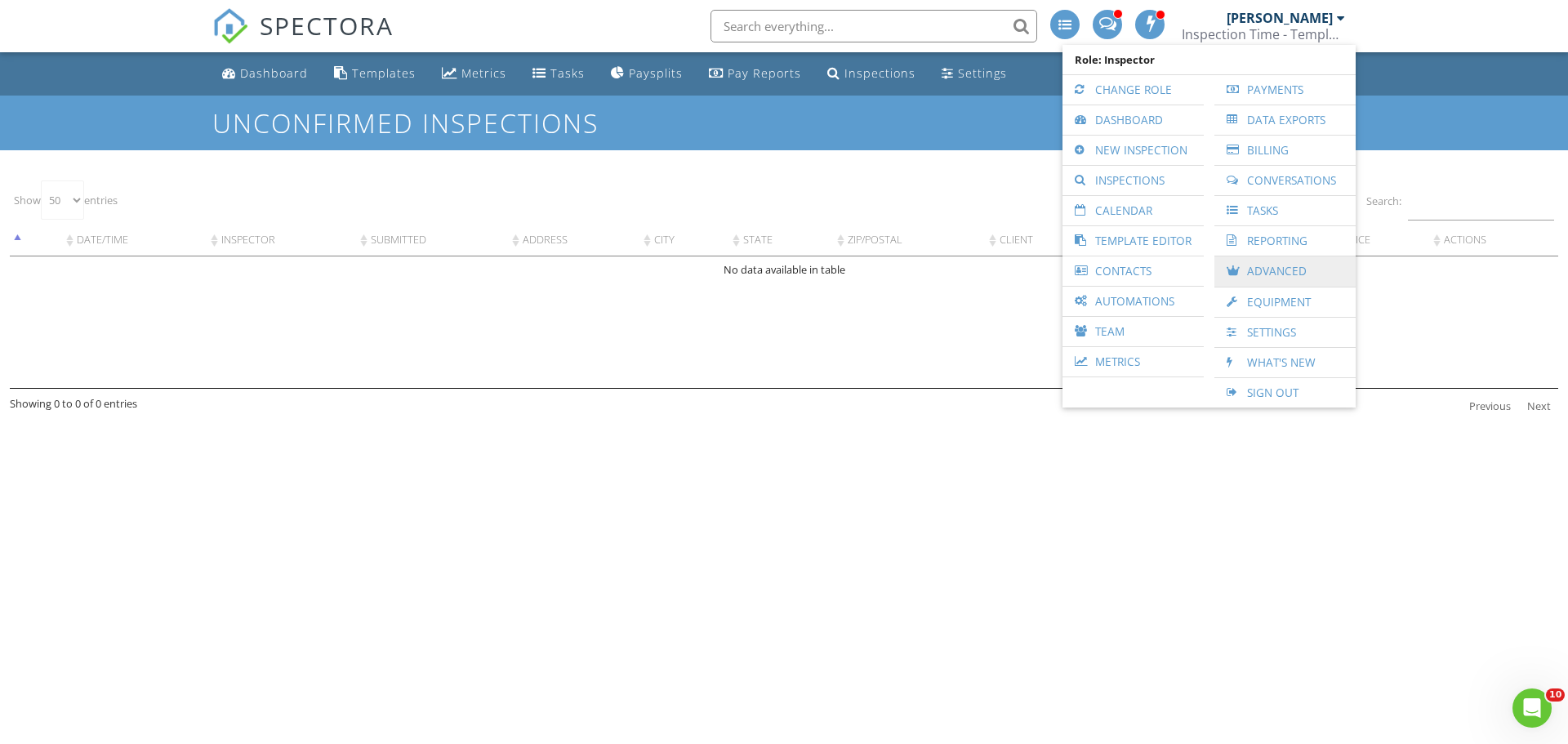
click at [1251, 269] on link "Advanced" at bounding box center [1285, 271] width 125 height 30
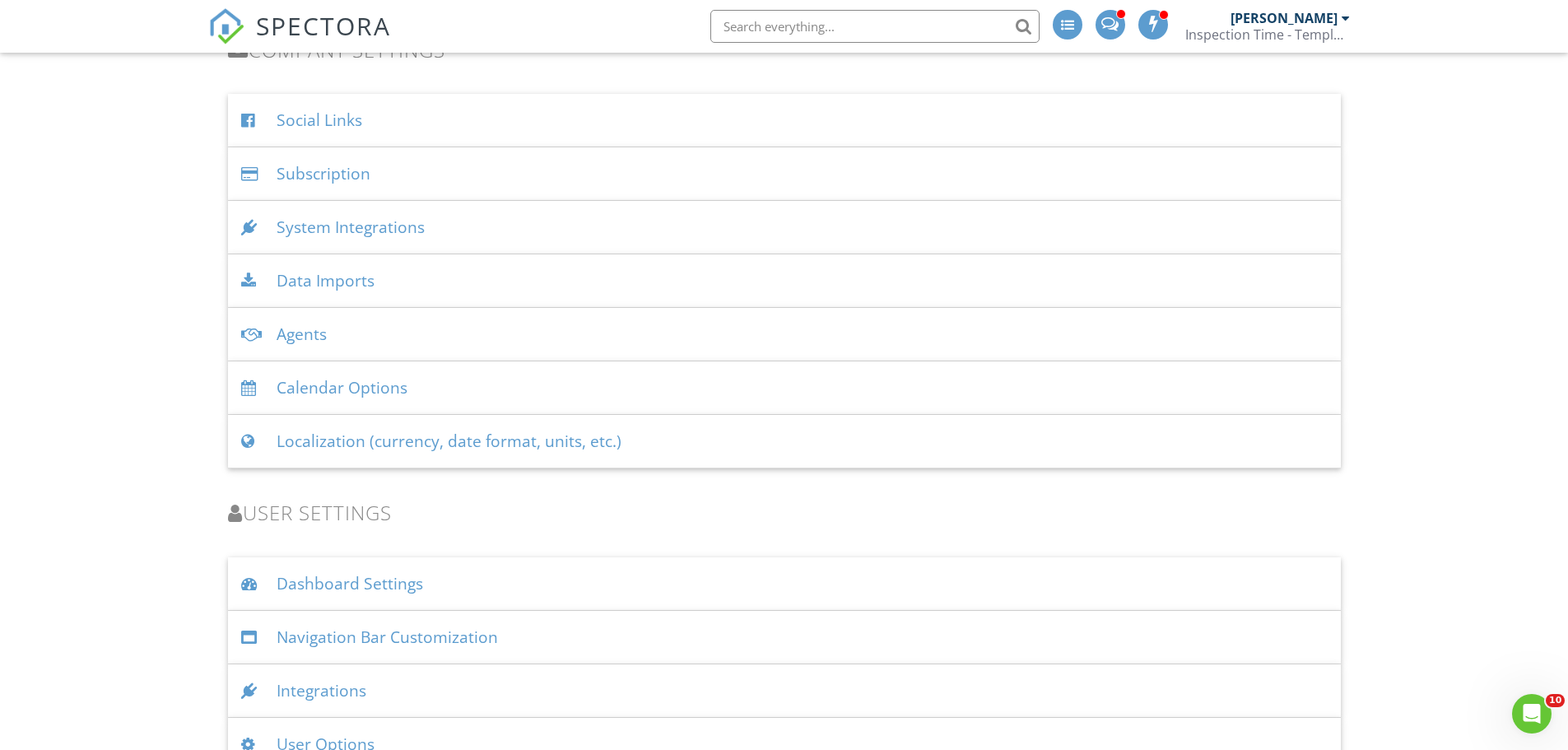
scroll to position [2750, 0]
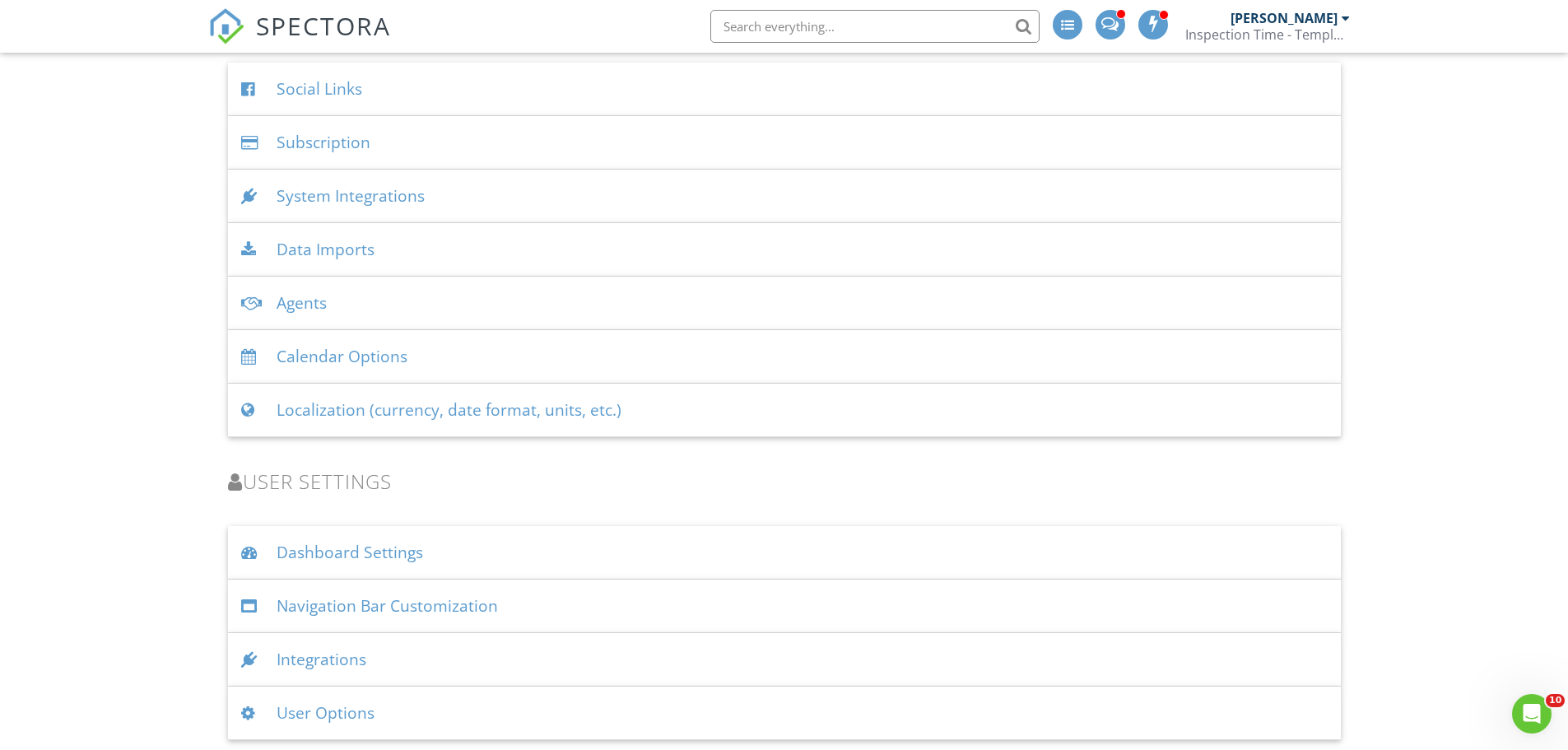
click at [311, 305] on div "Agents" at bounding box center [784, 303] width 1113 height 54
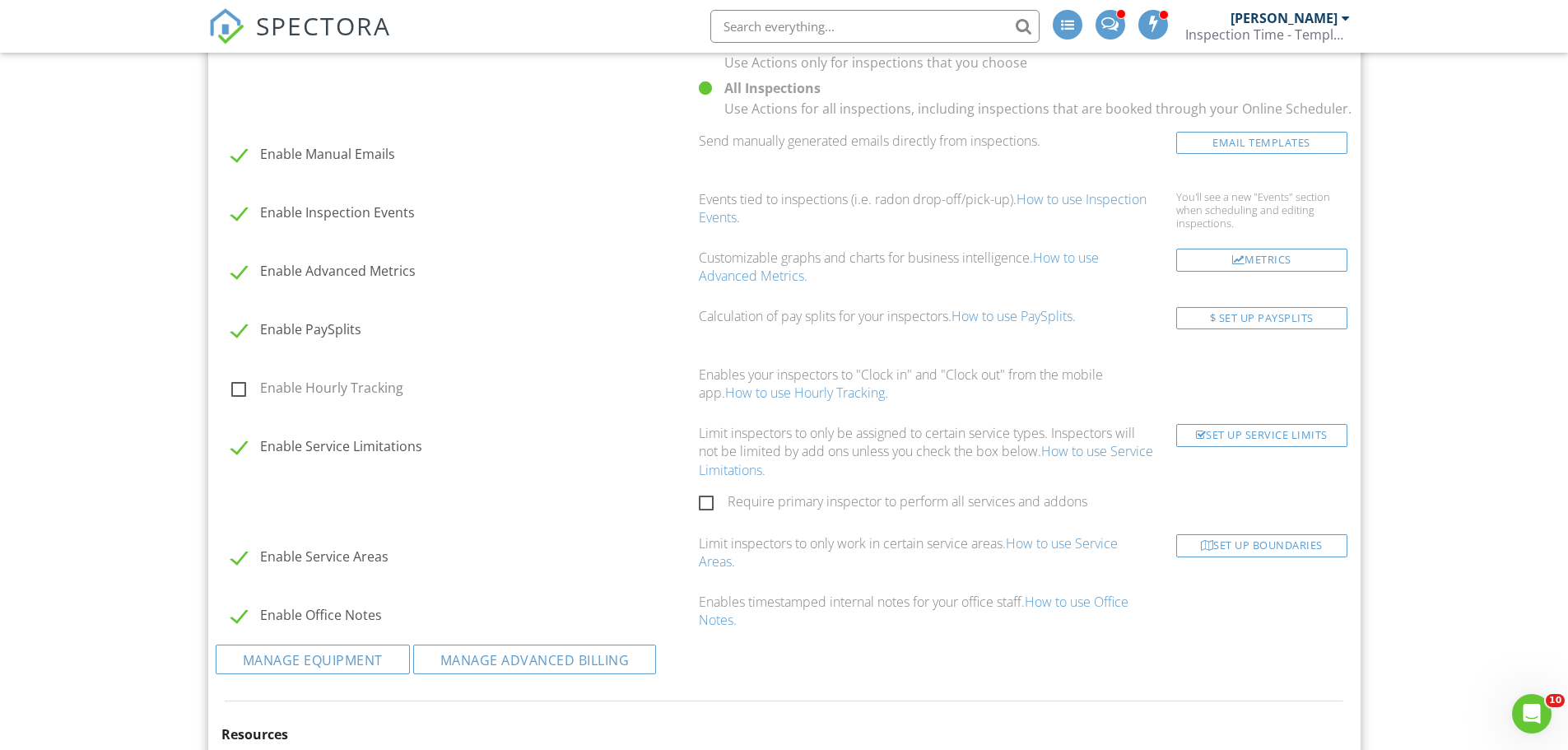
drag, startPoint x: 135, startPoint y: 281, endPoint x: 123, endPoint y: 184, distance: 97.7
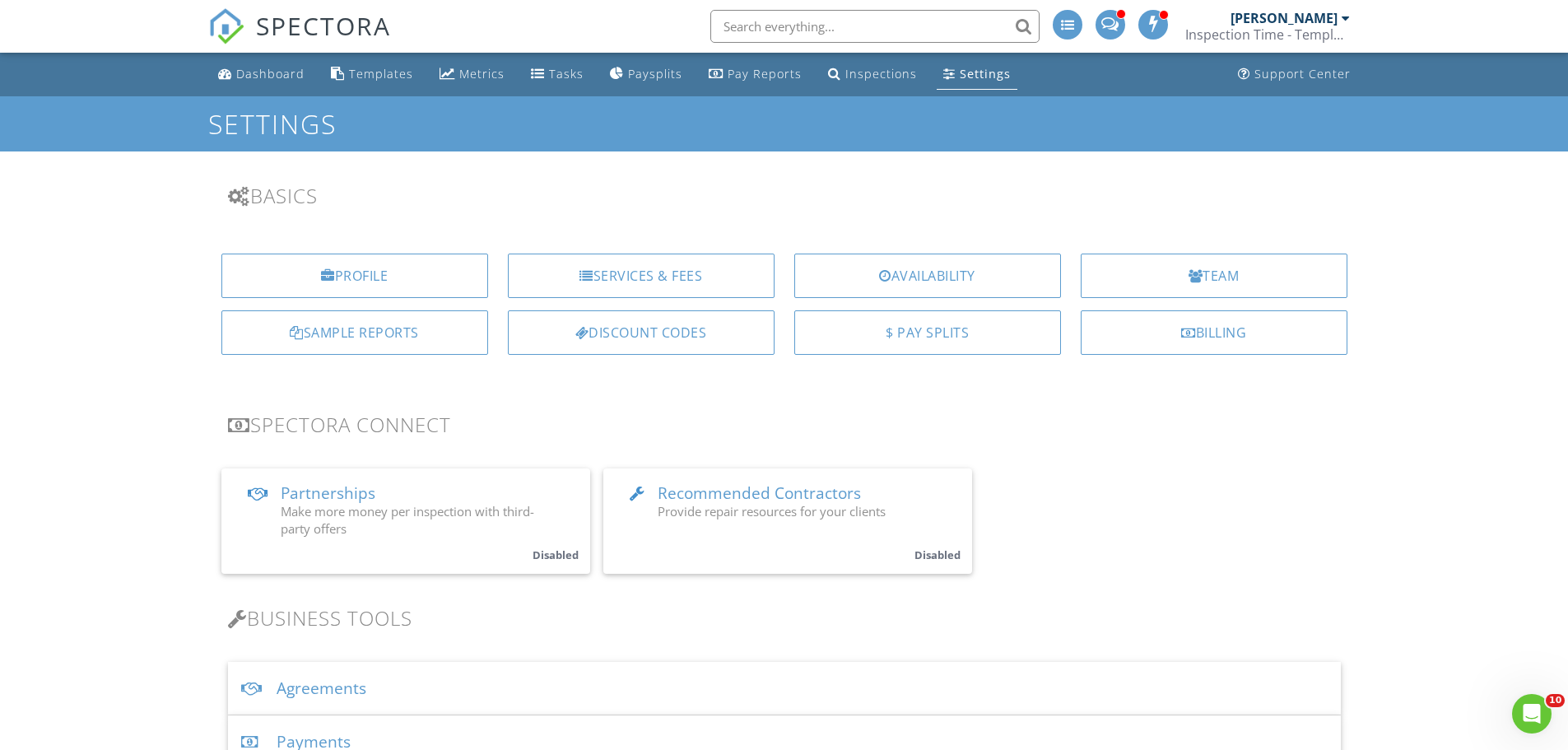
click at [1344, 20] on div at bounding box center [1345, 18] width 9 height 13
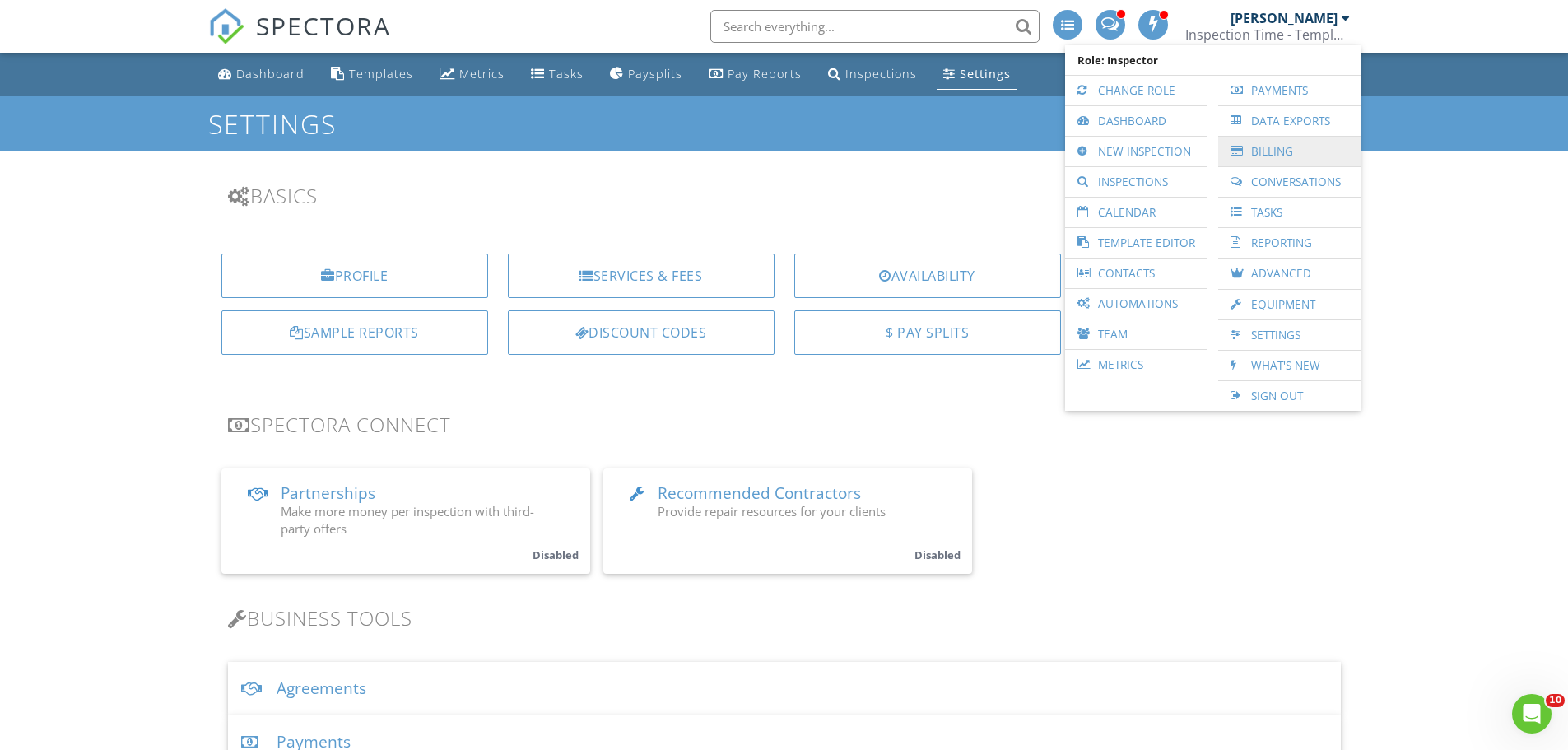
click at [1268, 153] on link "Billing" at bounding box center [1289, 151] width 126 height 30
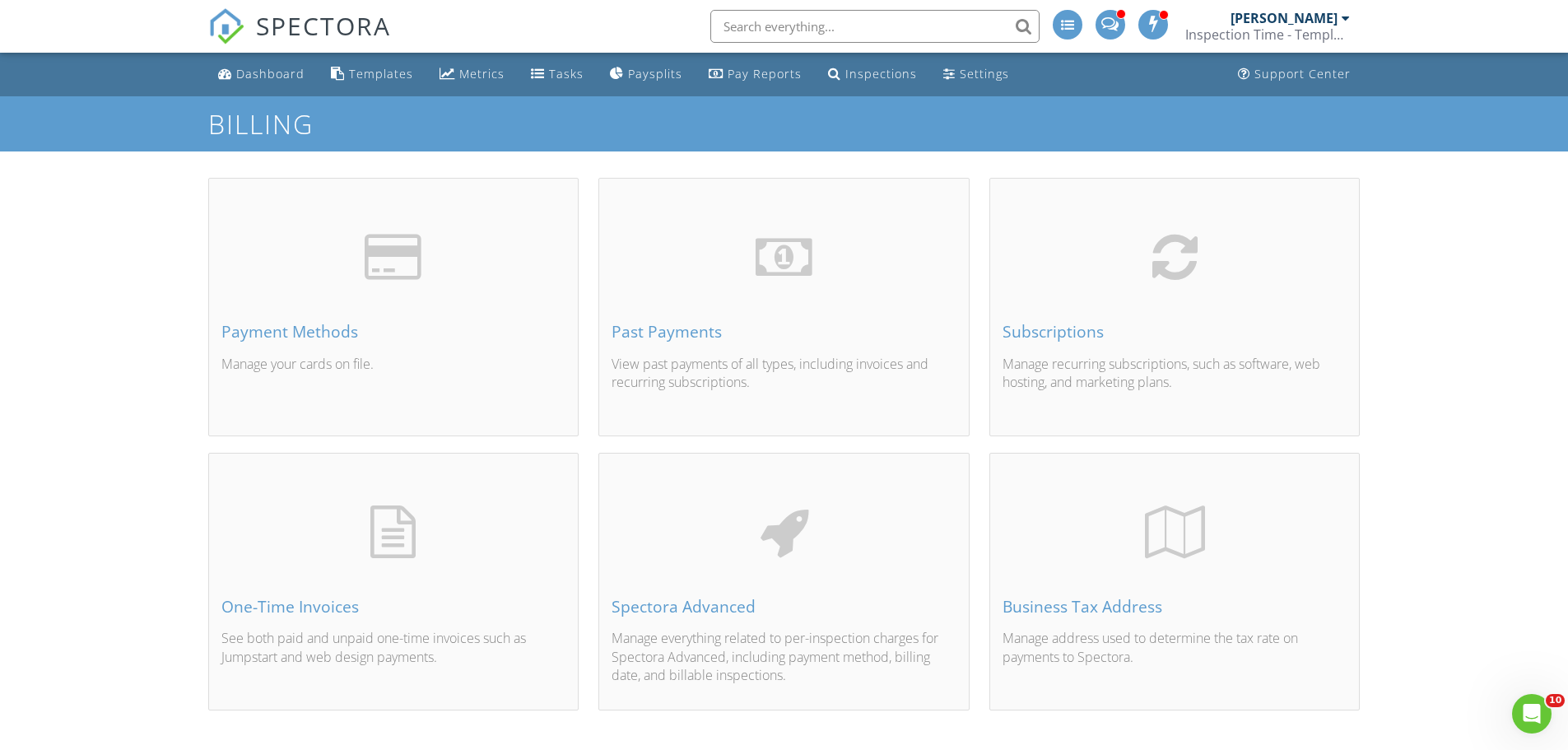
drag, startPoint x: 735, startPoint y: 268, endPoint x: 593, endPoint y: 269, distance: 142.0
click at [593, 269] on div "Past Payments View past payments of all types, including invoices and recurring…" at bounding box center [784, 314] width 391 height 274
drag, startPoint x: 117, startPoint y: 486, endPoint x: 104, endPoint y: 20, distance: 466.2
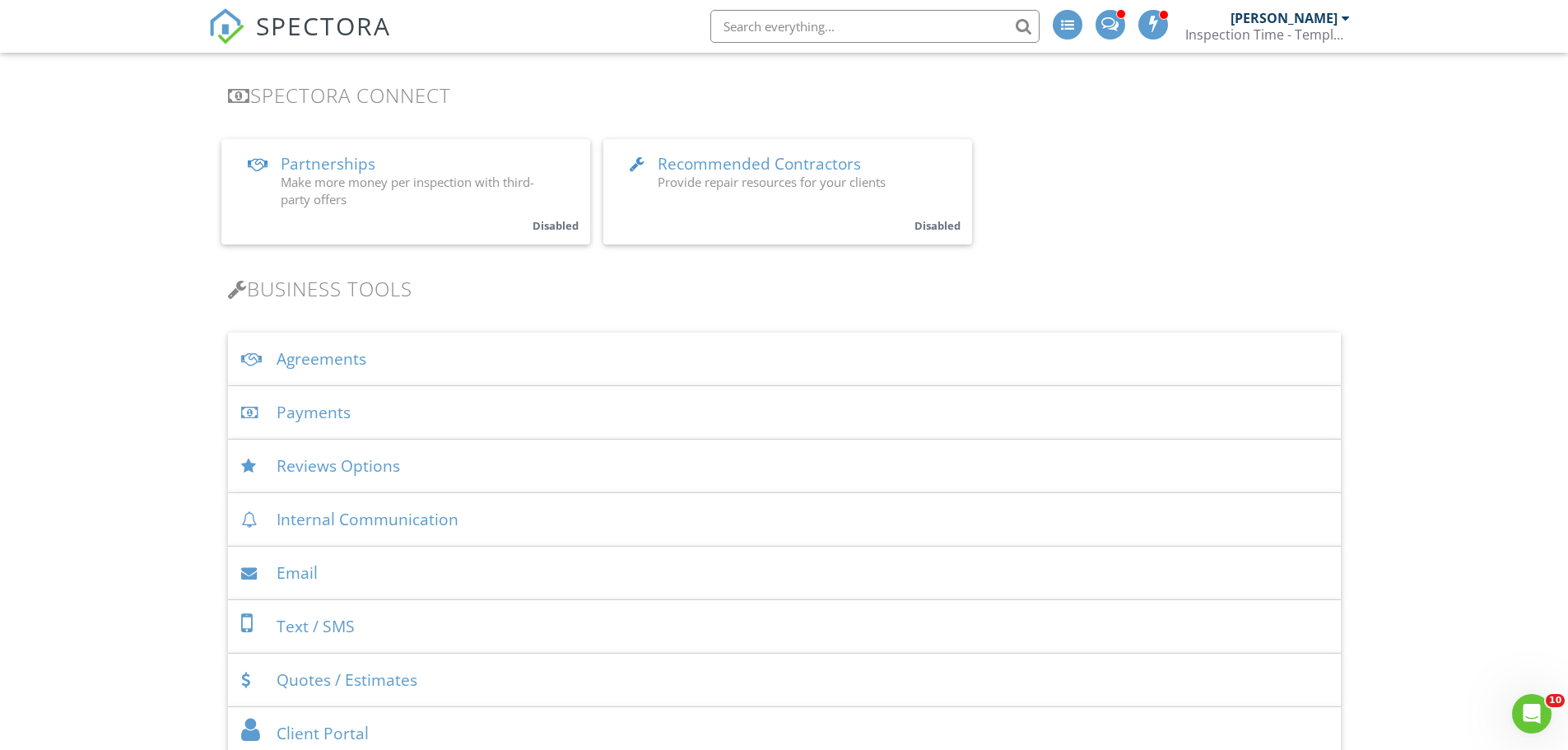
click at [462, 419] on div "Payments" at bounding box center [784, 413] width 1113 height 54
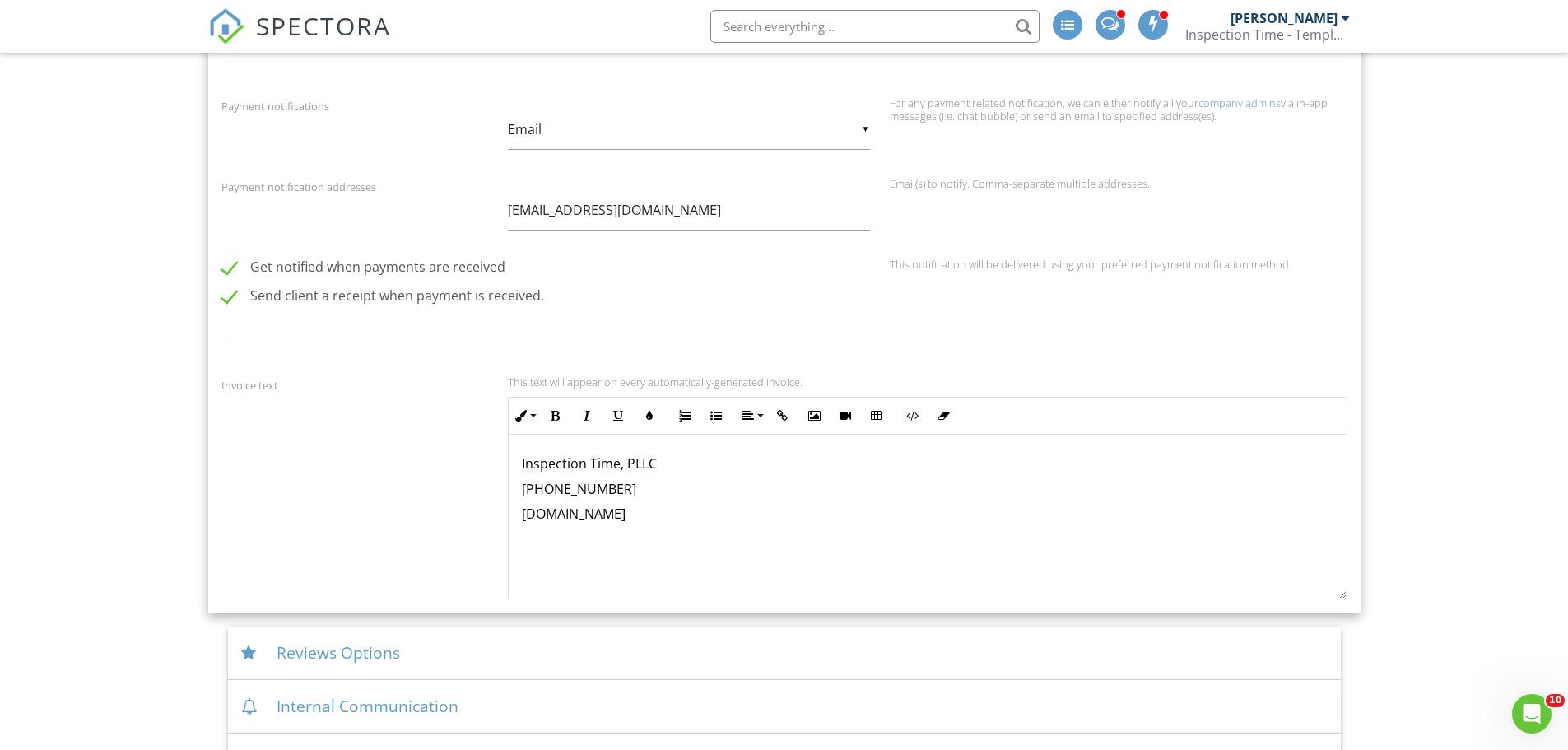
scroll to position [1481, 0]
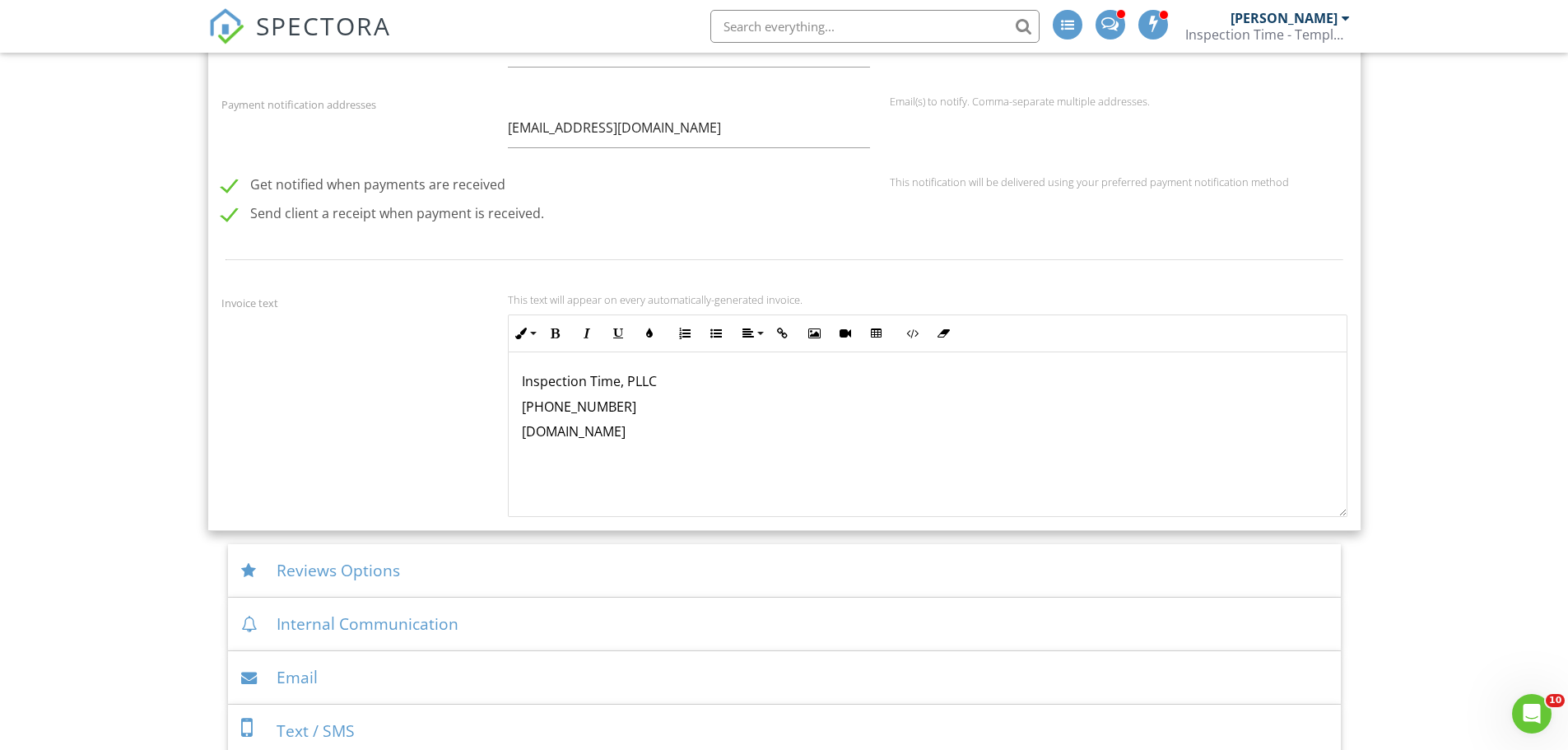
click at [708, 440] on p "www.inspectiontimetx.com" at bounding box center [927, 431] width 811 height 18
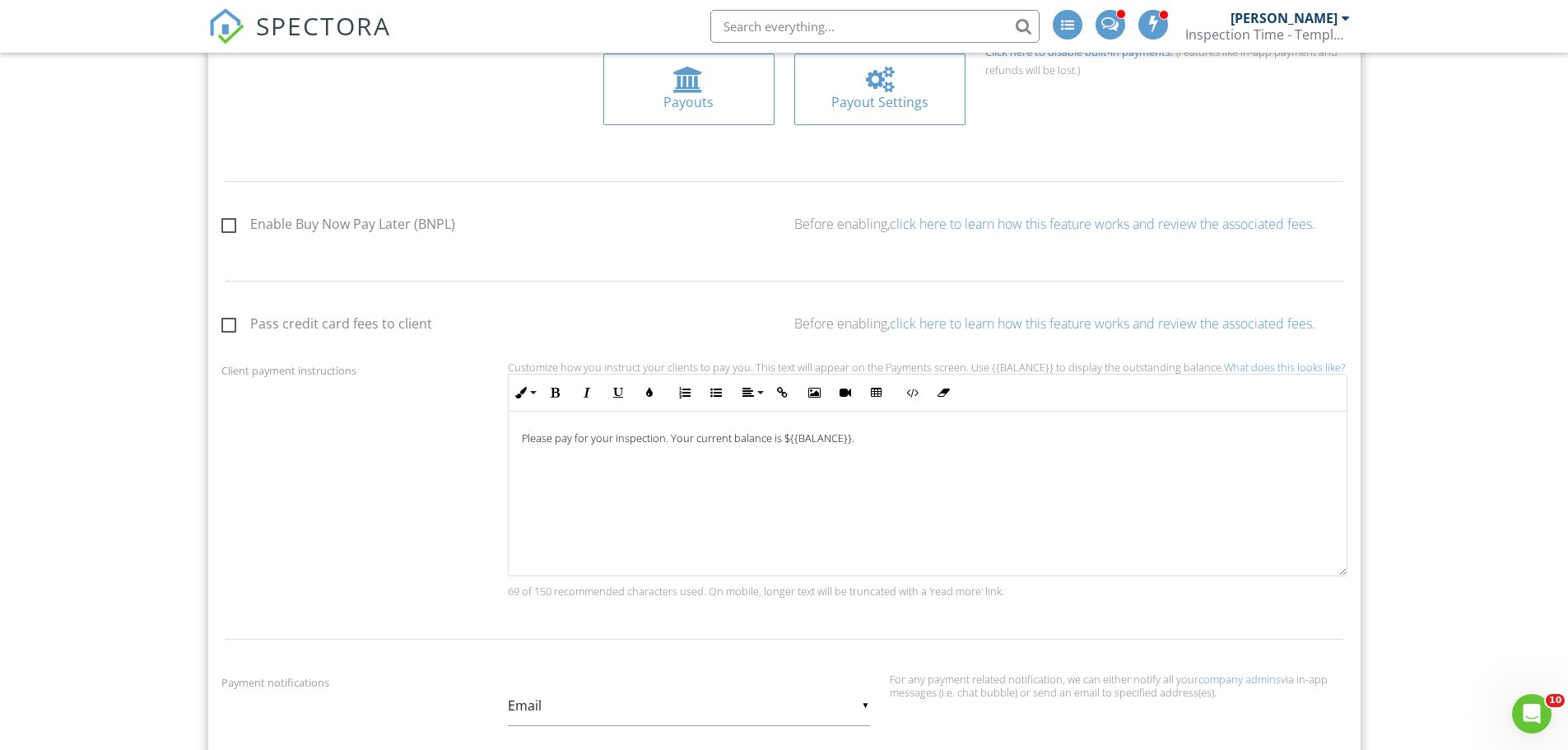
scroll to position [658, 0]
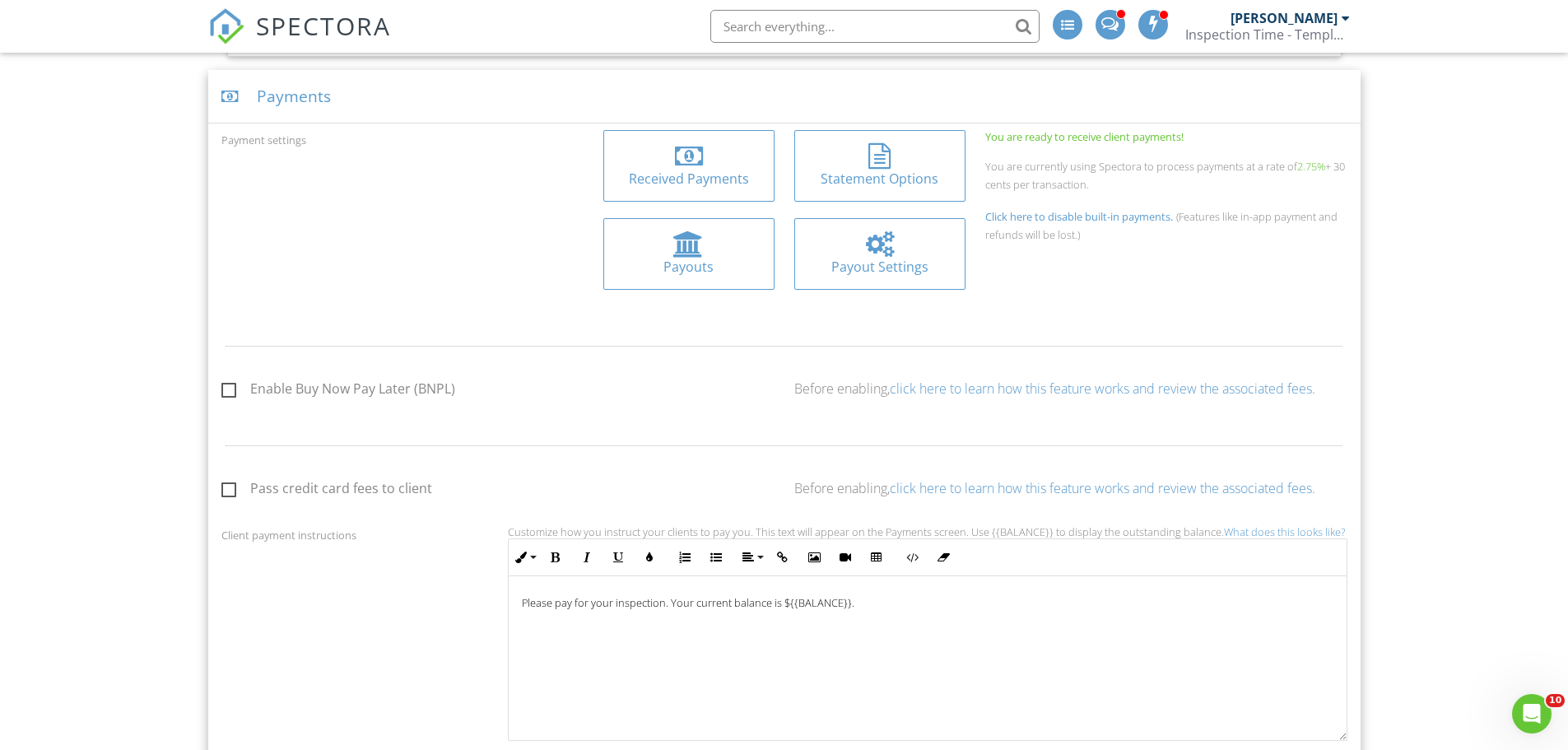
click at [848, 268] on div "Payout Settings" at bounding box center [880, 267] width 145 height 18
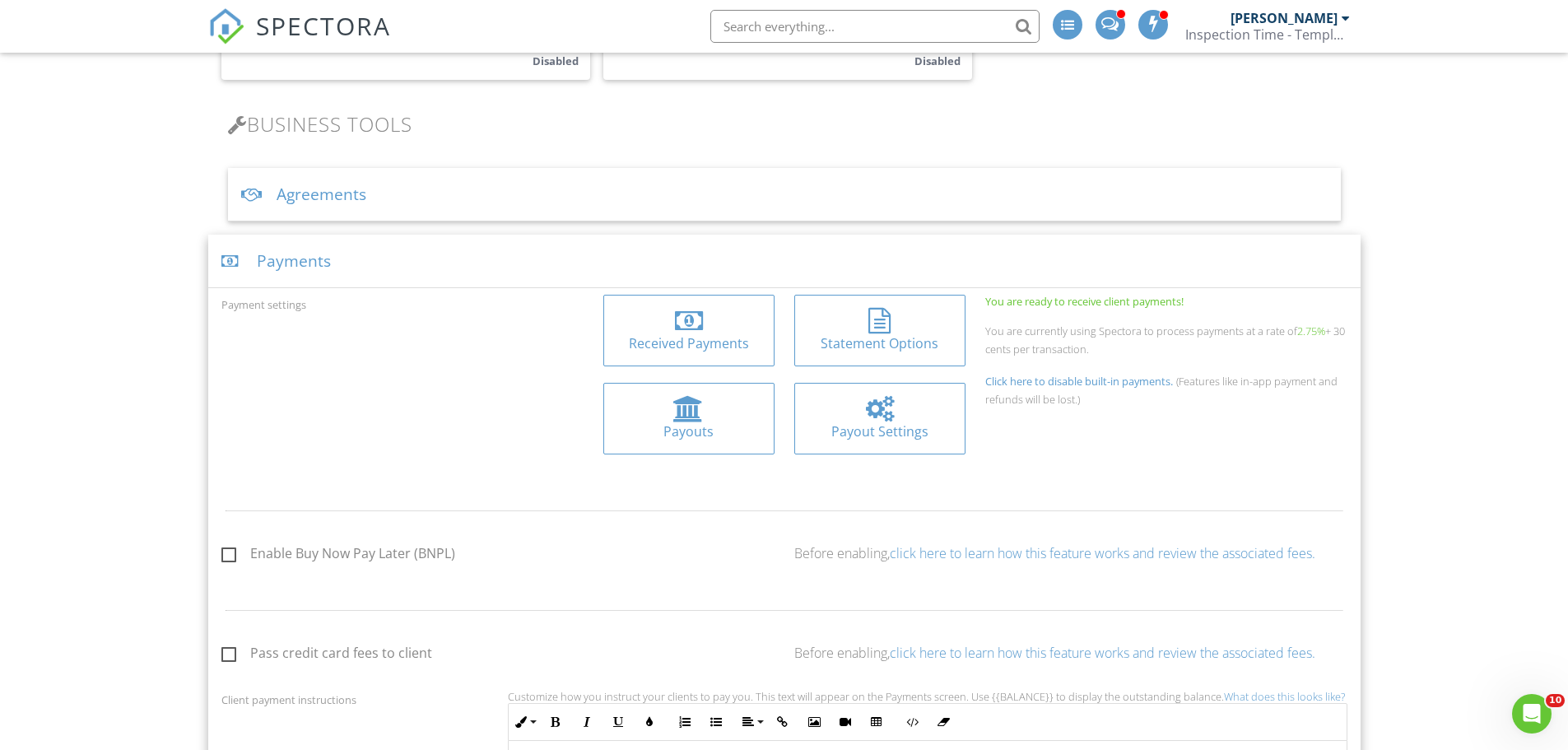
scroll to position [905, 0]
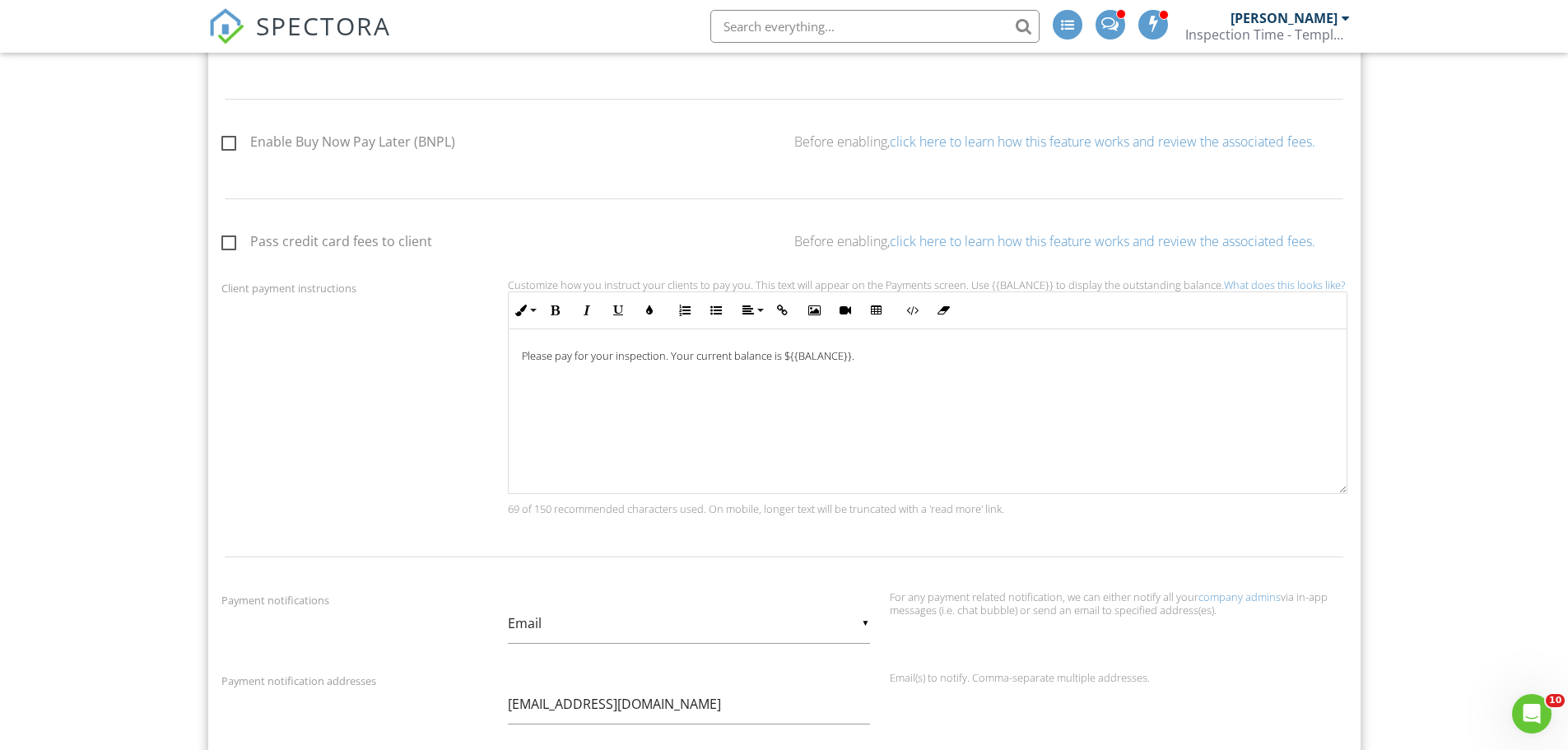
click at [230, 244] on label "Pass credit card fees to client" at bounding box center [327, 245] width 211 height 21
click at [230, 244] on input "Pass credit card fees to client" at bounding box center [226, 244] width 11 height 11
checkbox input "true"
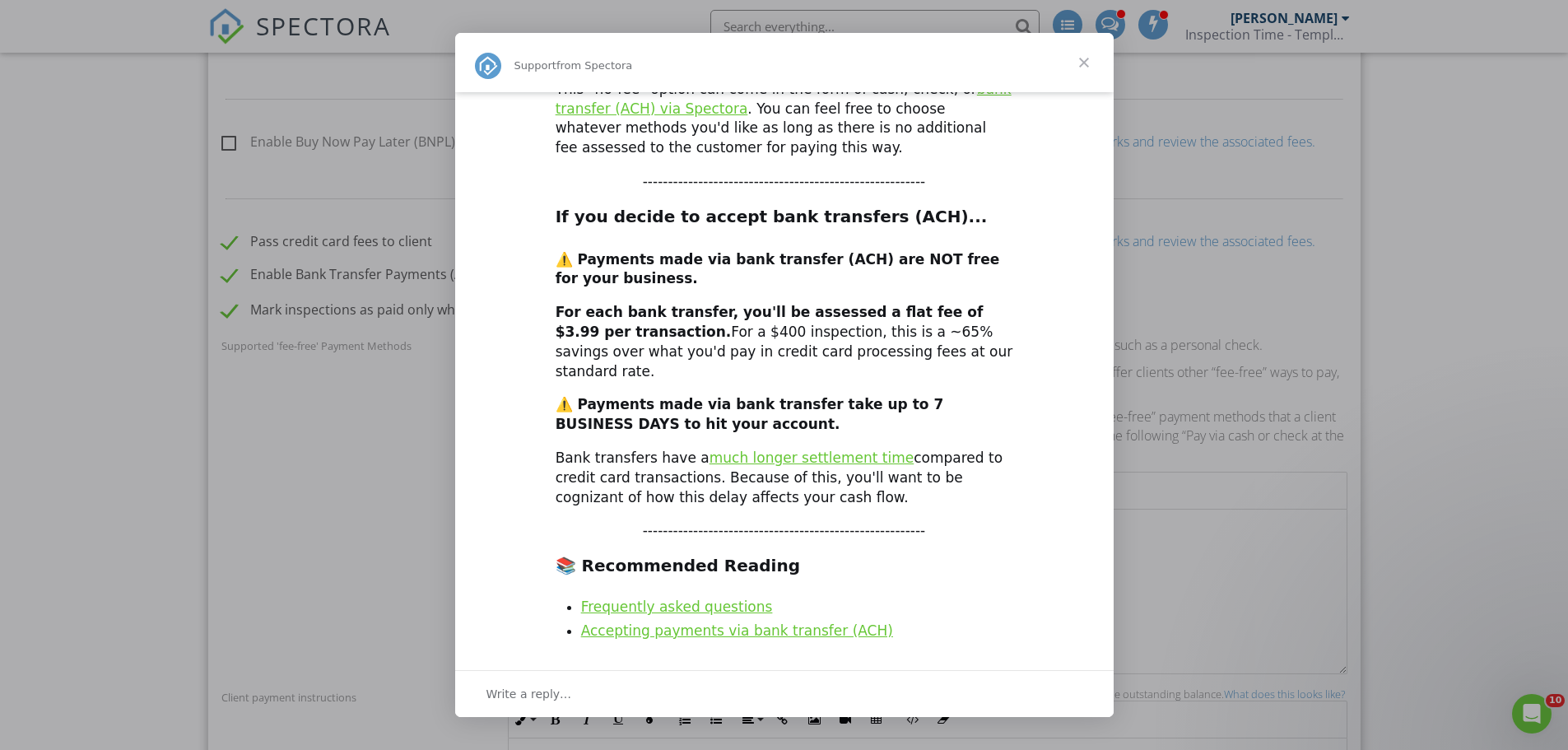
scroll to position [0, 0]
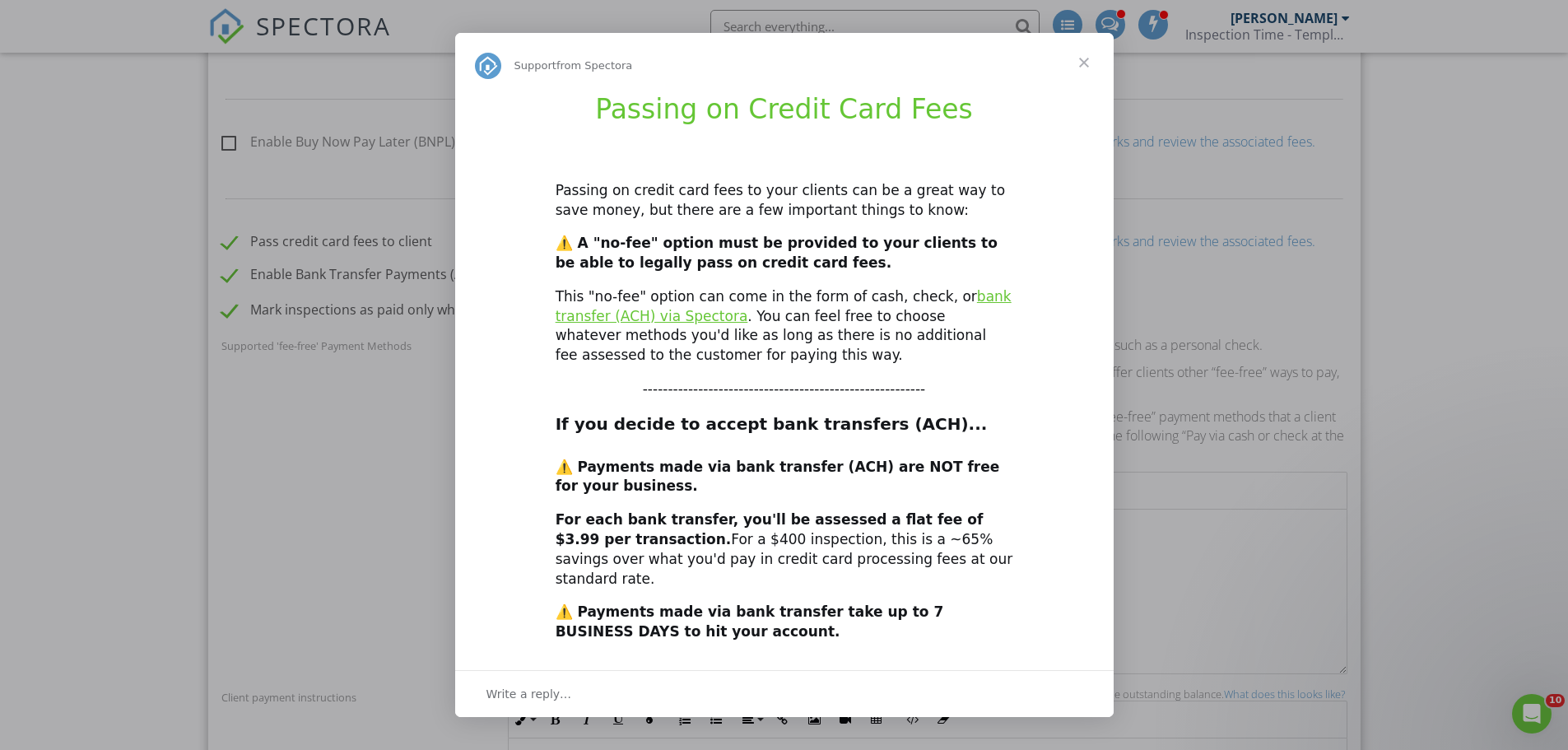
click at [1084, 62] on span "Close" at bounding box center [1084, 62] width 59 height 59
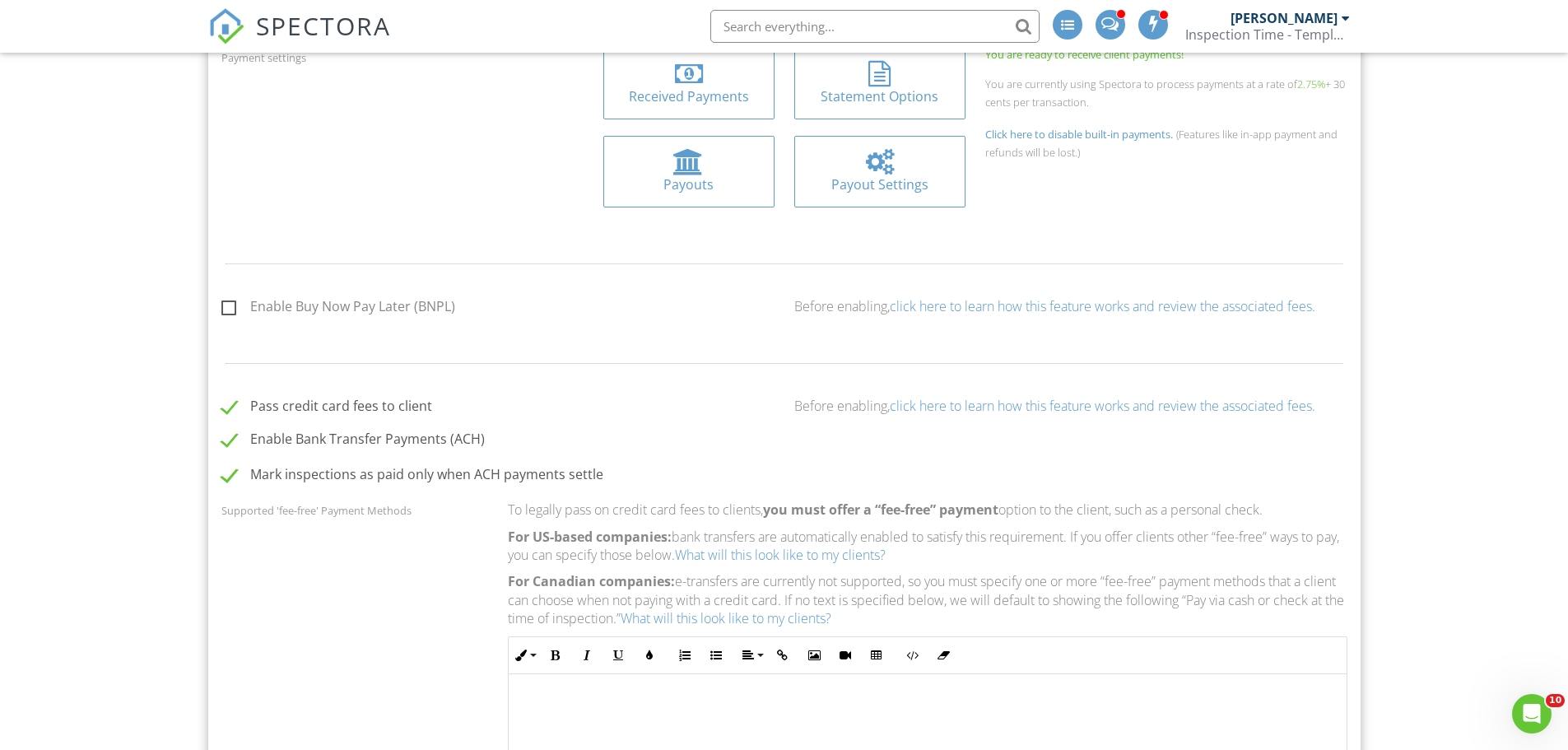
scroll to position [988, 0]
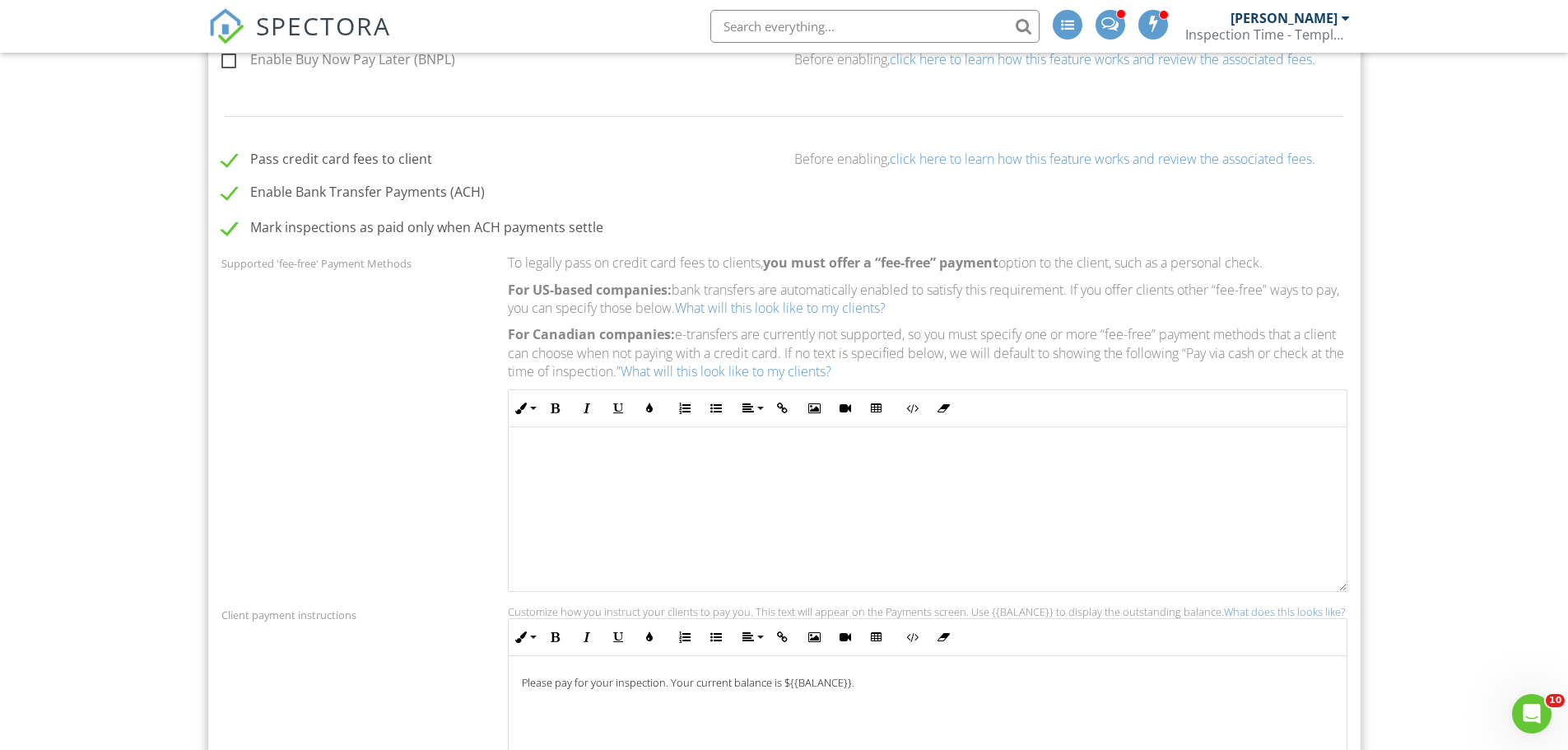
click at [783, 310] on link "What will this look like to my clients?" at bounding box center [780, 308] width 211 height 18
click at [601, 487] on div at bounding box center [927, 509] width 838 height 164
click at [341, 317] on div "Enable Bank Transfer Payments (ACH) Mark inspections as paid only when ACH paym…" at bounding box center [784, 386] width 1146 height 408
click at [853, 456] on p "Pay Via Venmo @inspectiontime or 254-400-5041 ​ ​" at bounding box center [927, 456] width 811 height 18
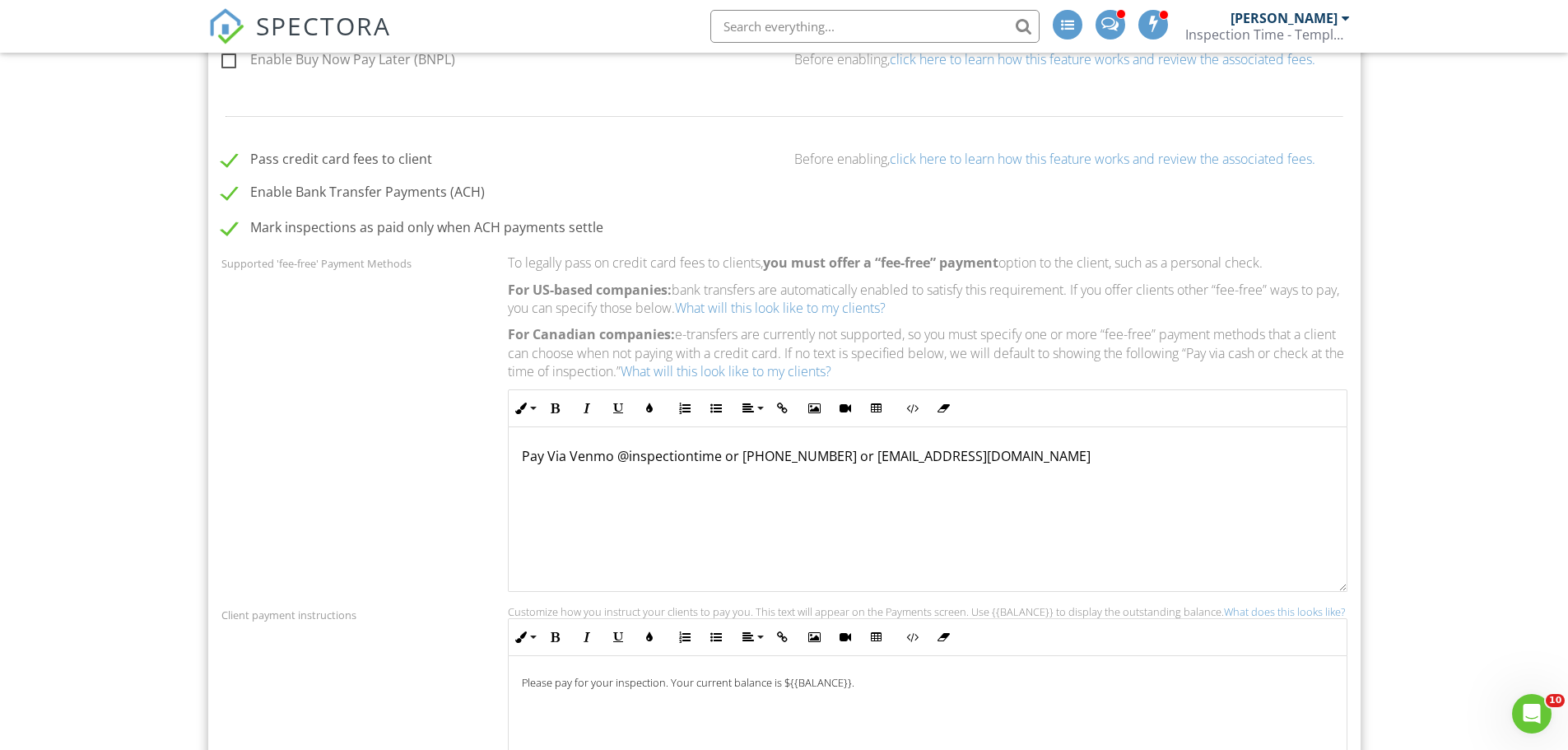
click at [947, 490] on div "Pay Via Venmo @inspectiontime or 254-400-5041 or adavis@inspectiontimetx.com" at bounding box center [927, 509] width 838 height 164
drag, startPoint x: 823, startPoint y: 456, endPoint x: 1036, endPoint y: 462, distance: 213.1
click at [1036, 462] on p "Pay Via Venmo @inspectiontime or 254-400-5041 or adavis@inspectiontimetx.com" at bounding box center [927, 456] width 811 height 18
click at [448, 368] on div "Enable Bank Transfer Payments (ACH) Mark inspections as paid only when ACH paym…" at bounding box center [784, 386] width 1146 height 408
click at [232, 196] on label "Enable Bank Transfer Payments (ACH)" at bounding box center [354, 195] width 264 height 21
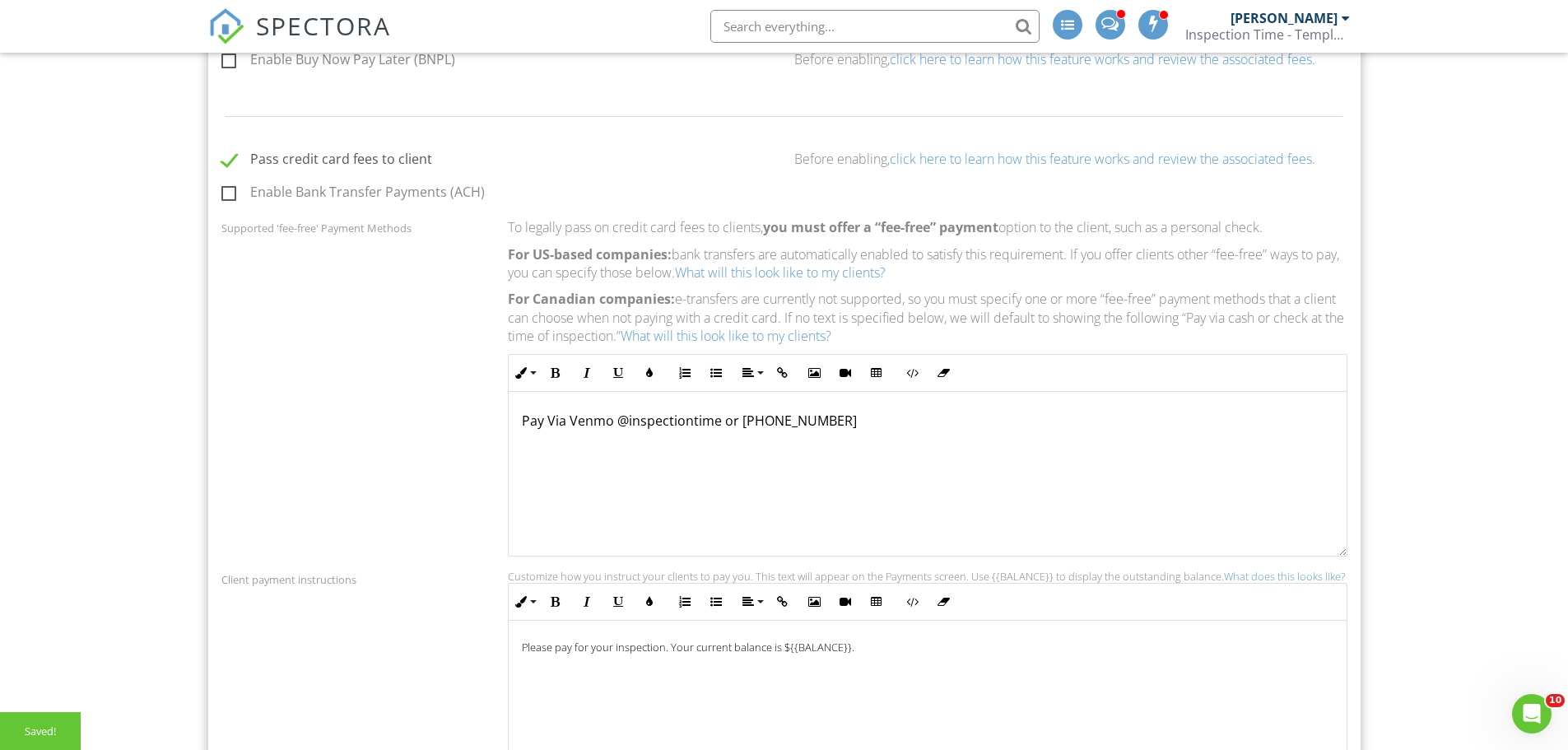
click at [228, 193] on label "Enable Bank Transfer Payments (ACH)" at bounding box center [354, 195] width 264 height 21
click at [228, 193] on input "Enable Bank Transfer Payments (ACH)" at bounding box center [226, 194] width 11 height 11
checkbox input "true"
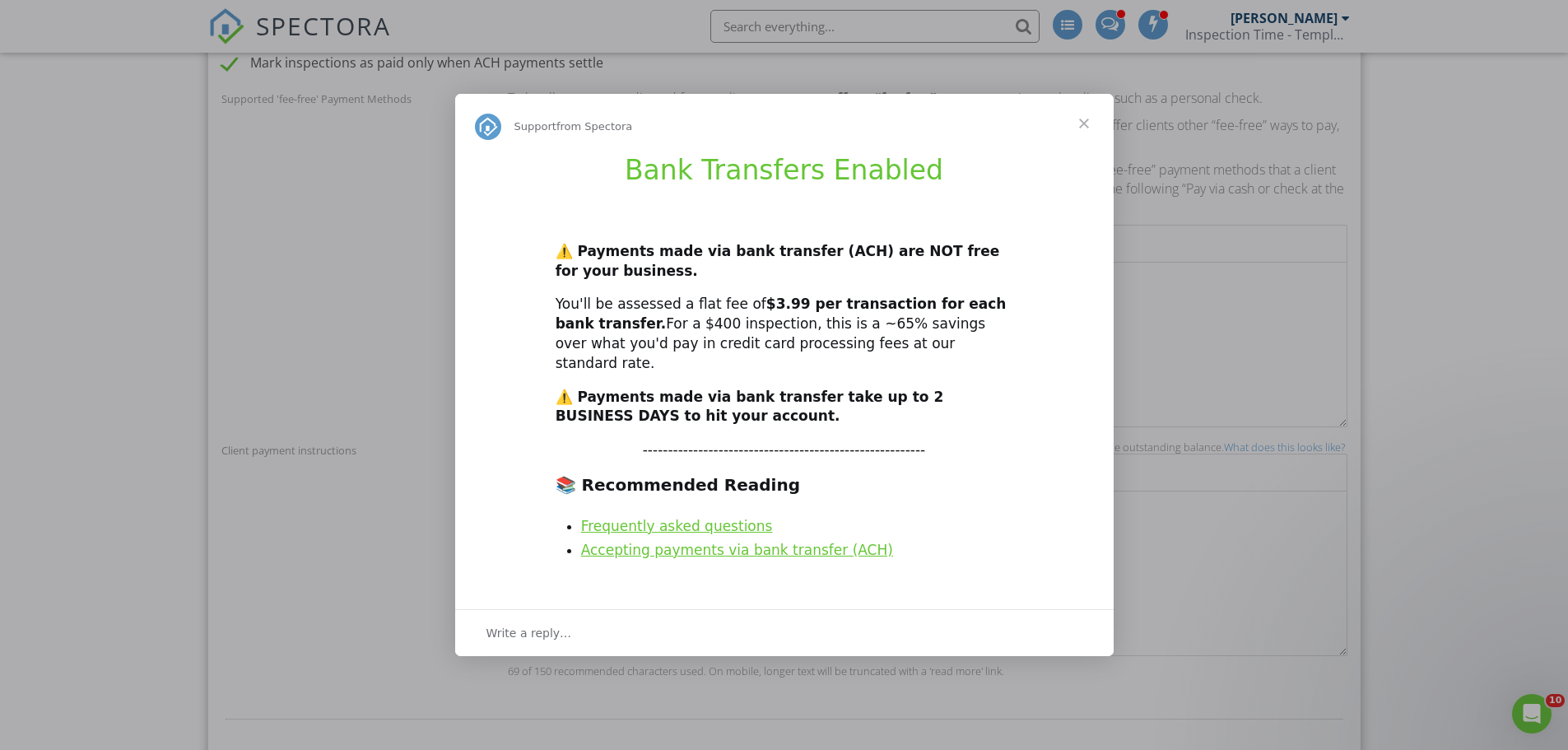
scroll to position [905, 0]
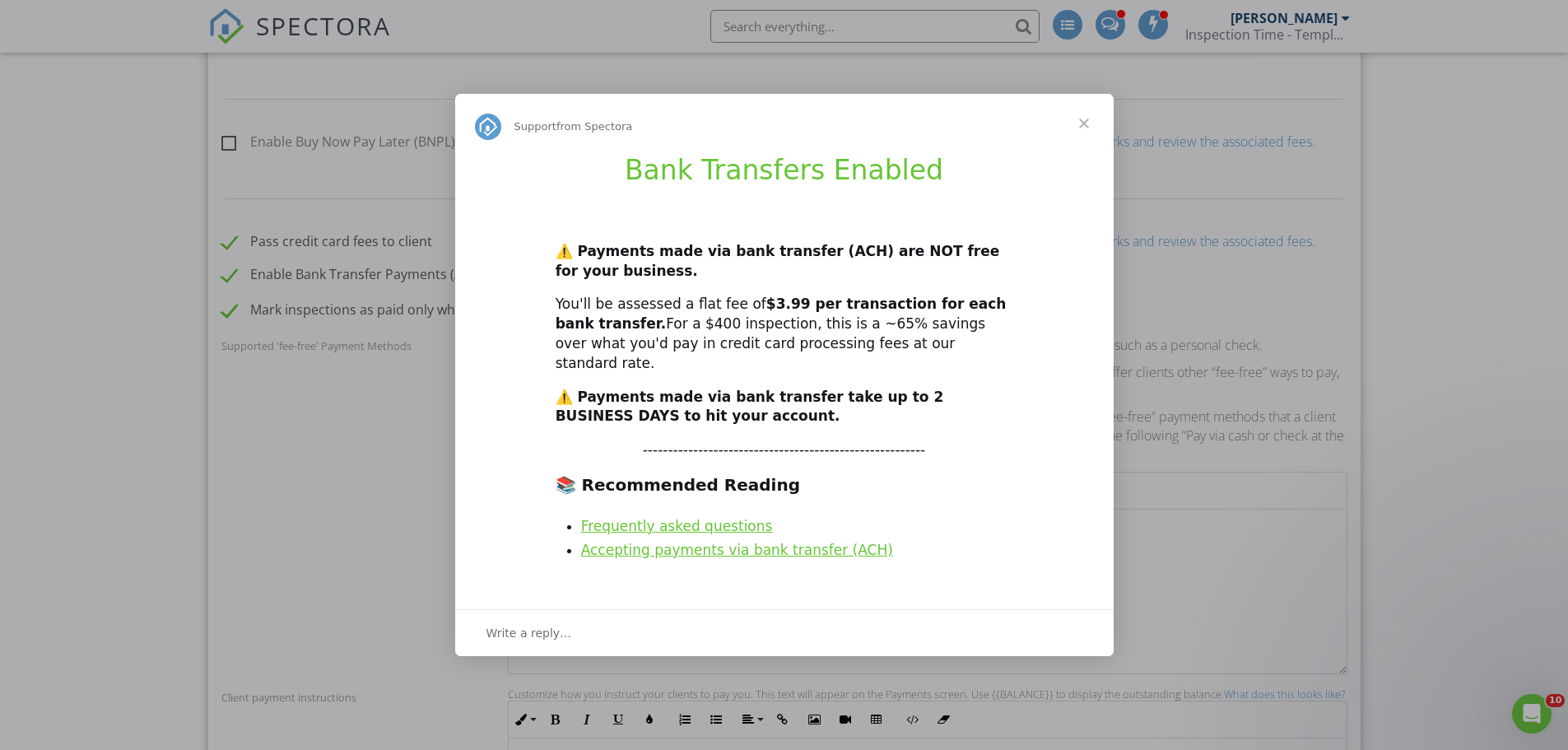
click at [753, 543] on link "Accepting payments via bank transfer (ACH)" at bounding box center [737, 549] width 311 height 16
click at [1081, 131] on span "Close" at bounding box center [1084, 123] width 59 height 59
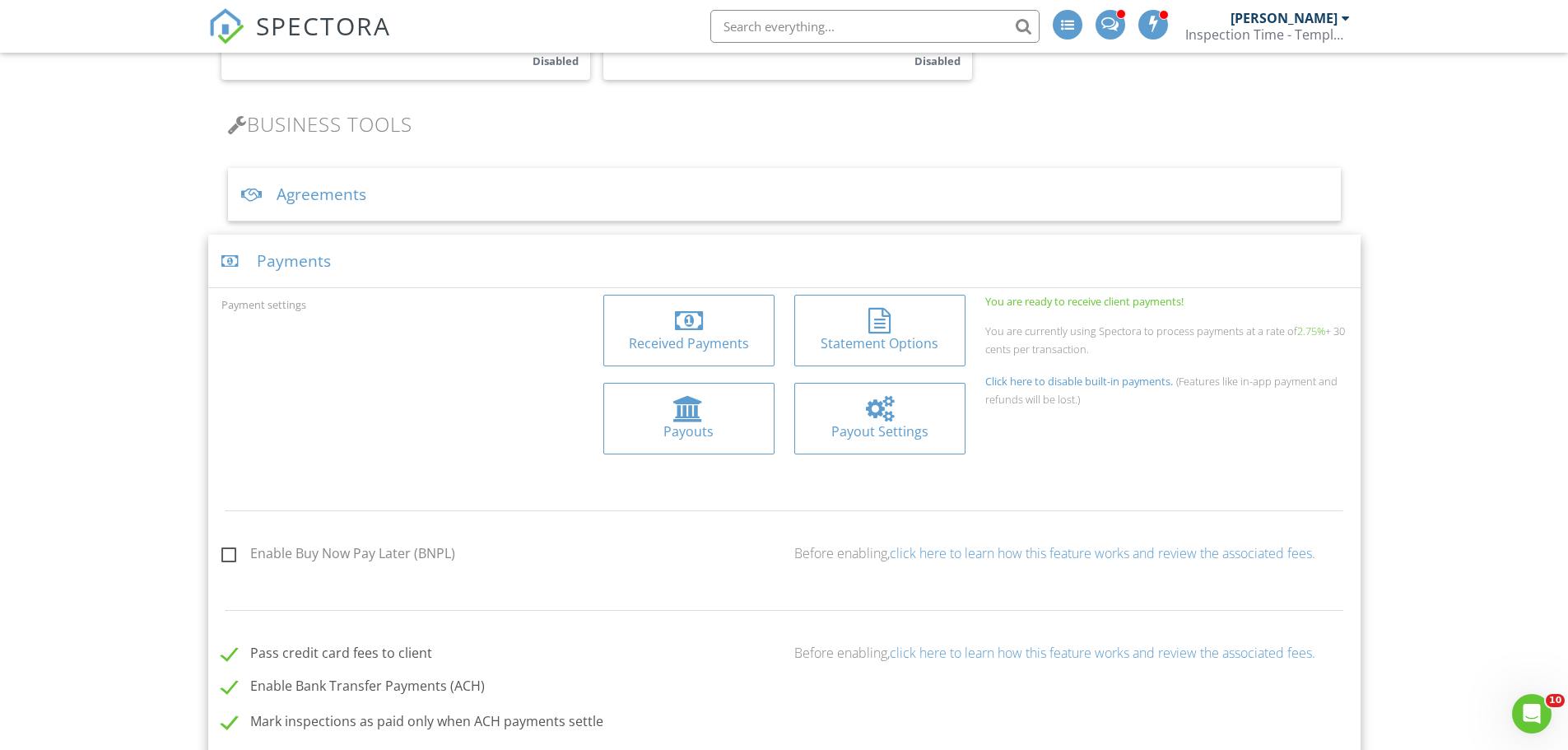
scroll to position [0, 0]
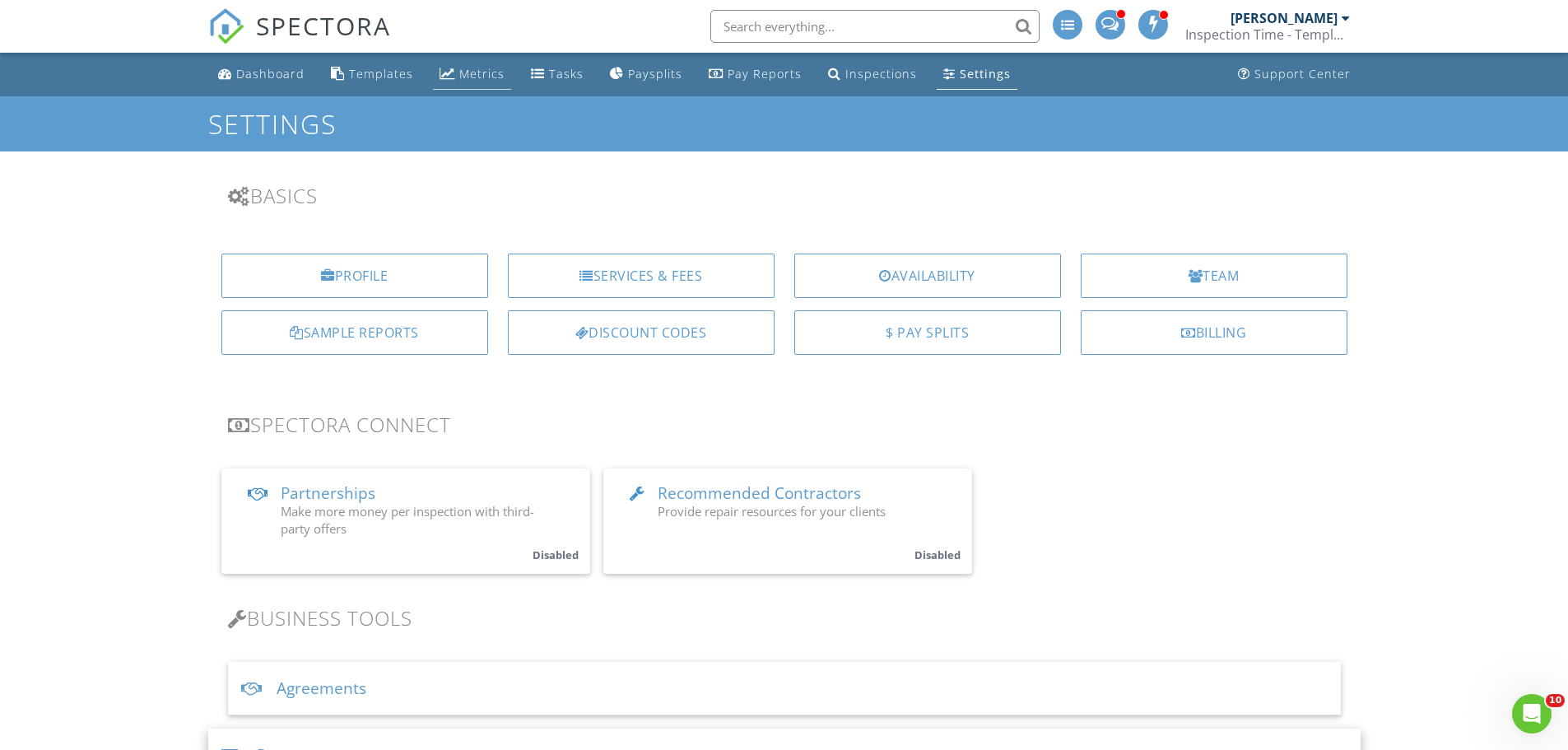
click at [483, 78] on div "Metrics" at bounding box center [482, 74] width 45 height 15
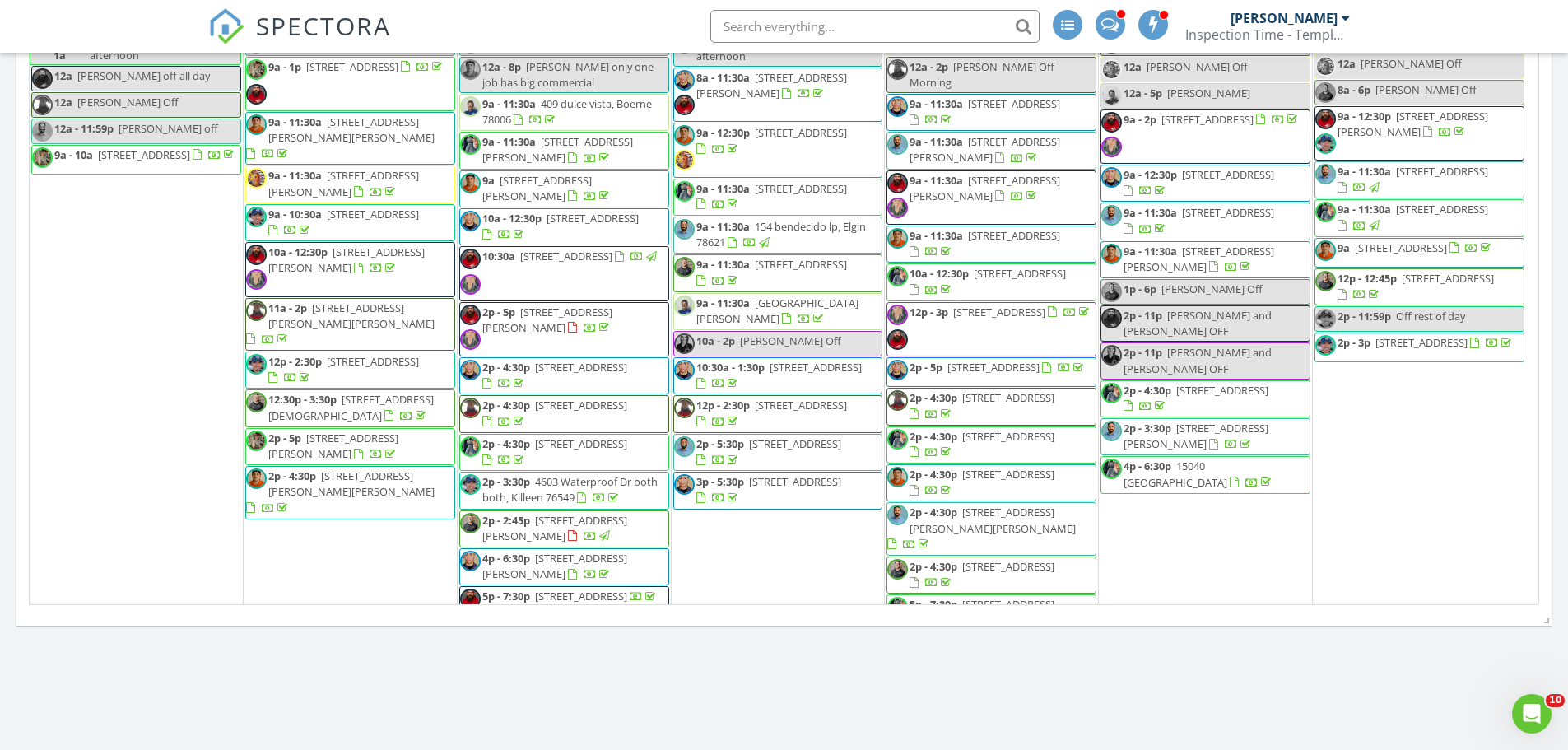
scroll to position [1811, 0]
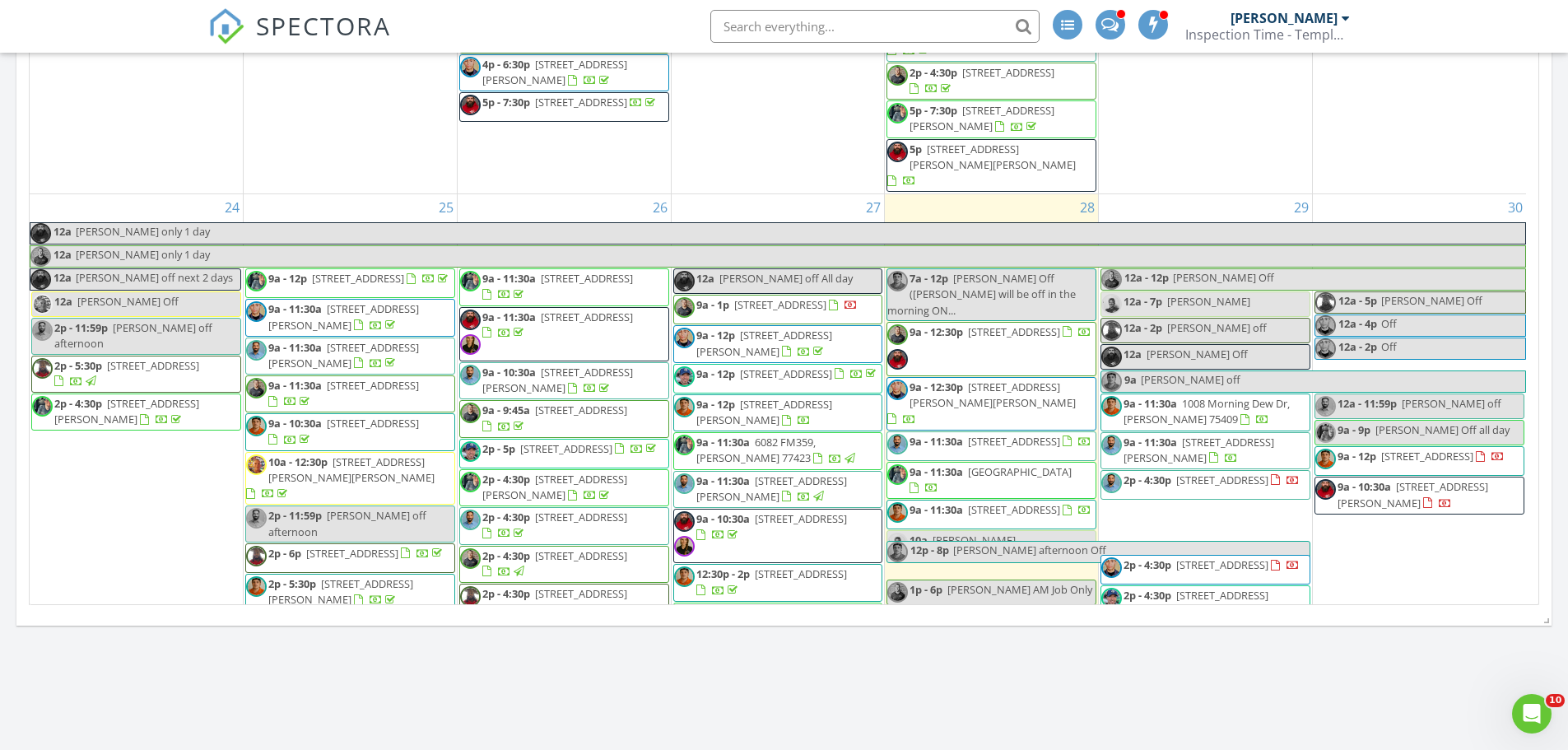
click at [1250, 472] on span "12509 Penguin Path, Manor 78653" at bounding box center [1222, 480] width 92 height 15
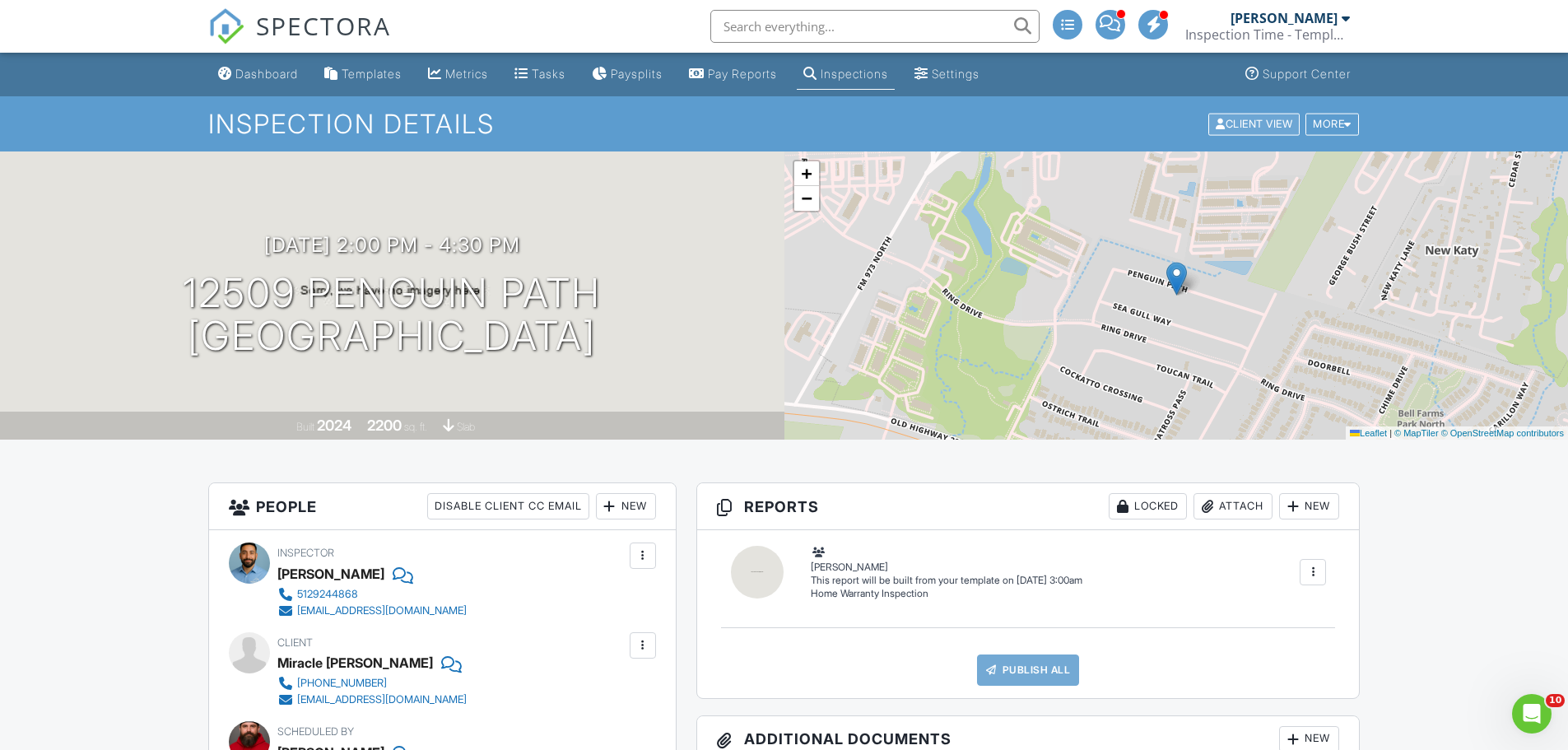
click at [1226, 128] on div "Client View" at bounding box center [1254, 123] width 92 height 22
